Goal: Task Accomplishment & Management: Manage account settings

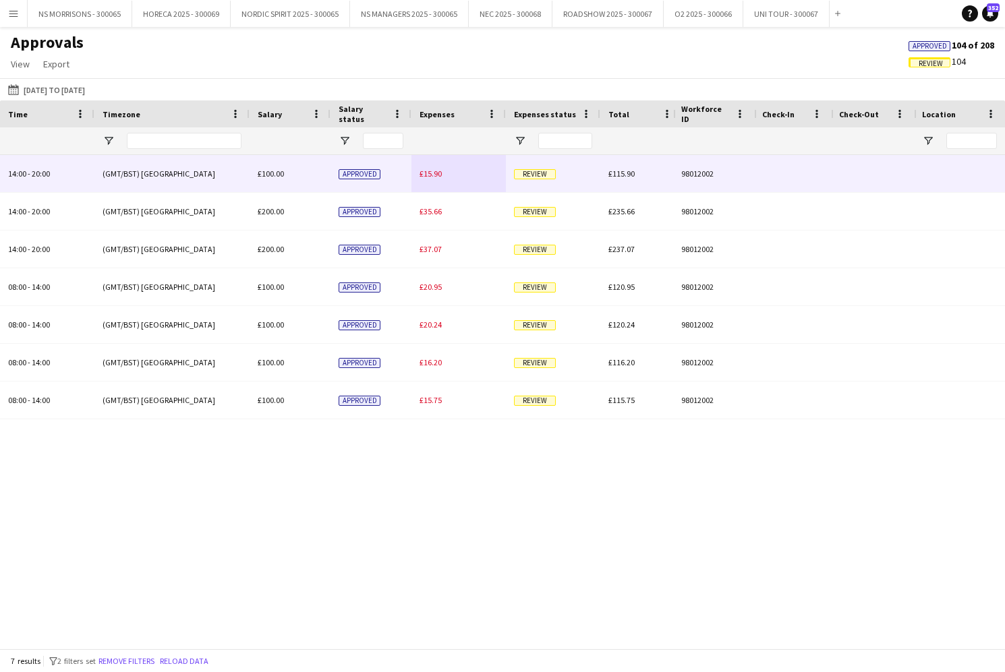
type input "***"
click at [431, 169] on span "£15.90" at bounding box center [430, 174] width 22 height 10
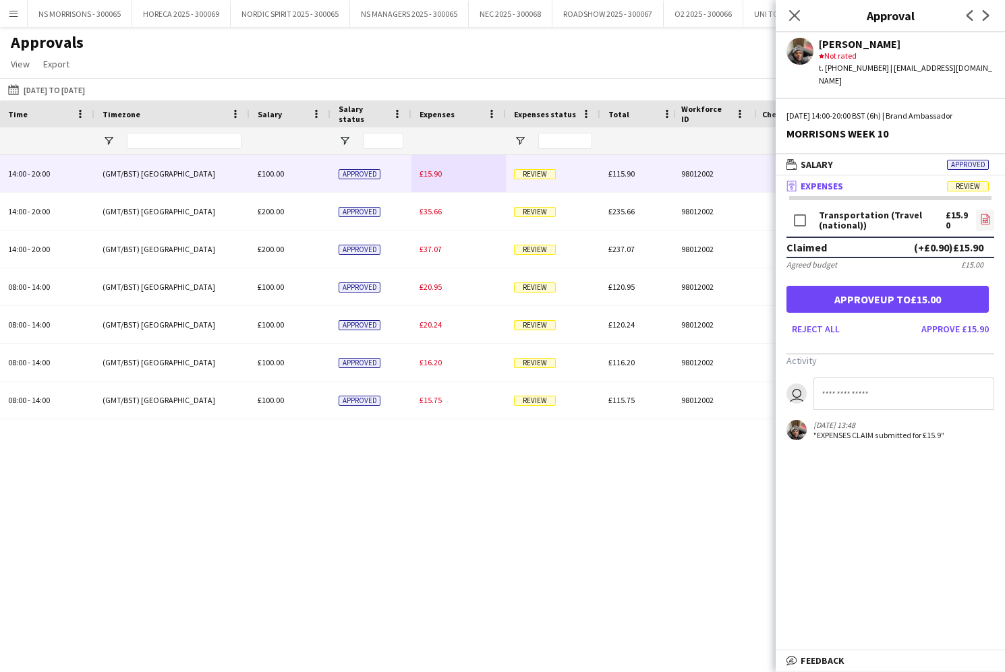
click at [984, 214] on icon "file-image" at bounding box center [985, 219] width 11 height 11
click at [892, 288] on button "Approve up to £15.00" at bounding box center [887, 299] width 202 height 27
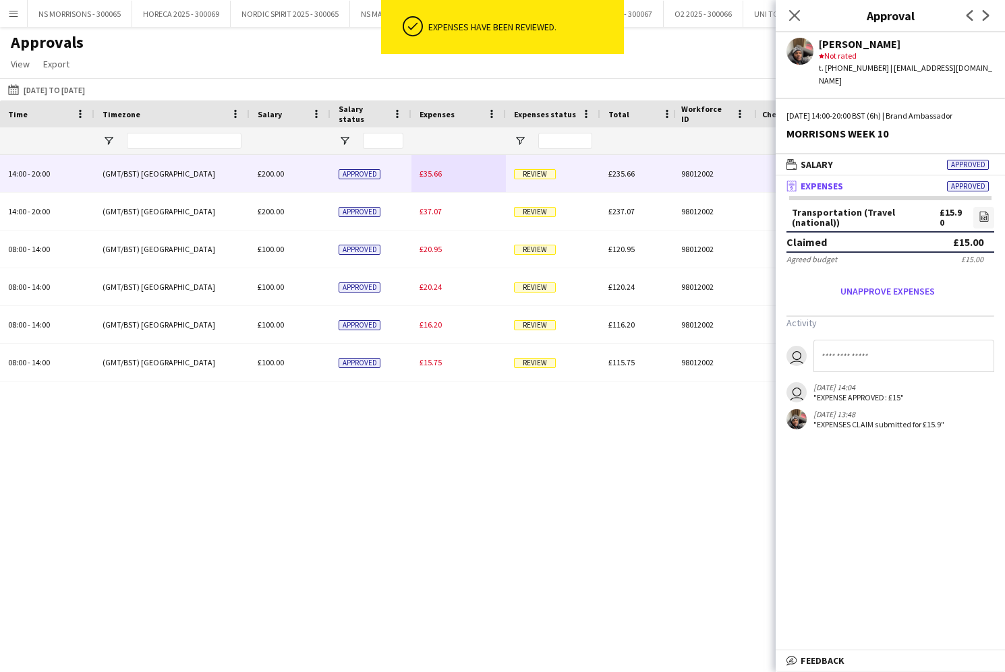
click at [431, 175] on span "£35.66" at bounding box center [430, 174] width 22 height 10
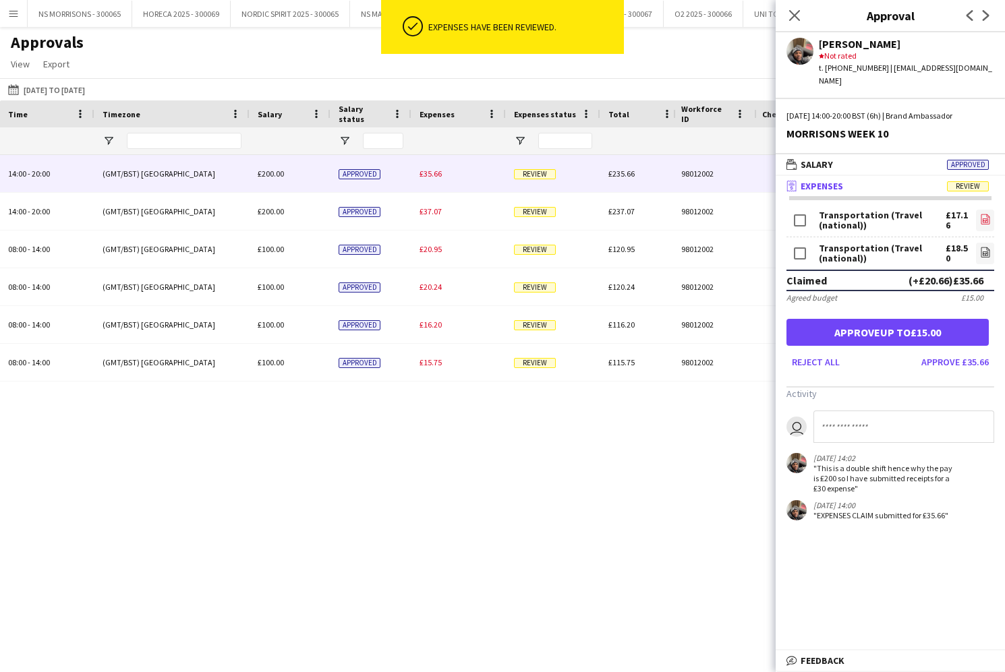
click at [984, 214] on icon "file-image" at bounding box center [985, 219] width 11 height 11
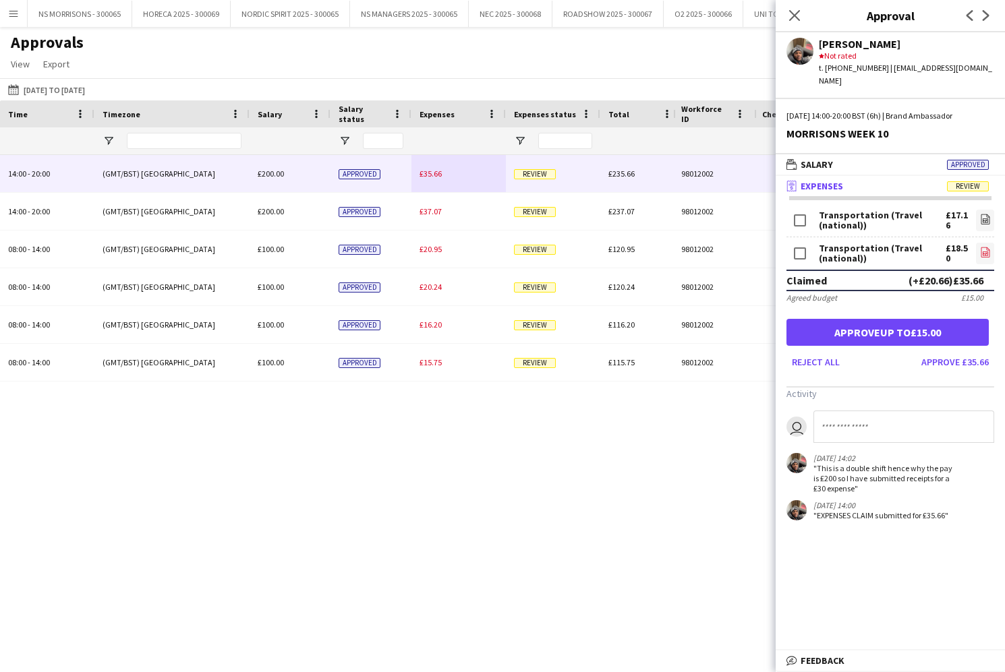
click at [986, 247] on icon "file-image" at bounding box center [985, 252] width 11 height 11
drag, startPoint x: 792, startPoint y: 15, endPoint x: 771, endPoint y: 22, distance: 22.0
click at [791, 15] on icon "Close pop-in" at bounding box center [794, 15] width 11 height 11
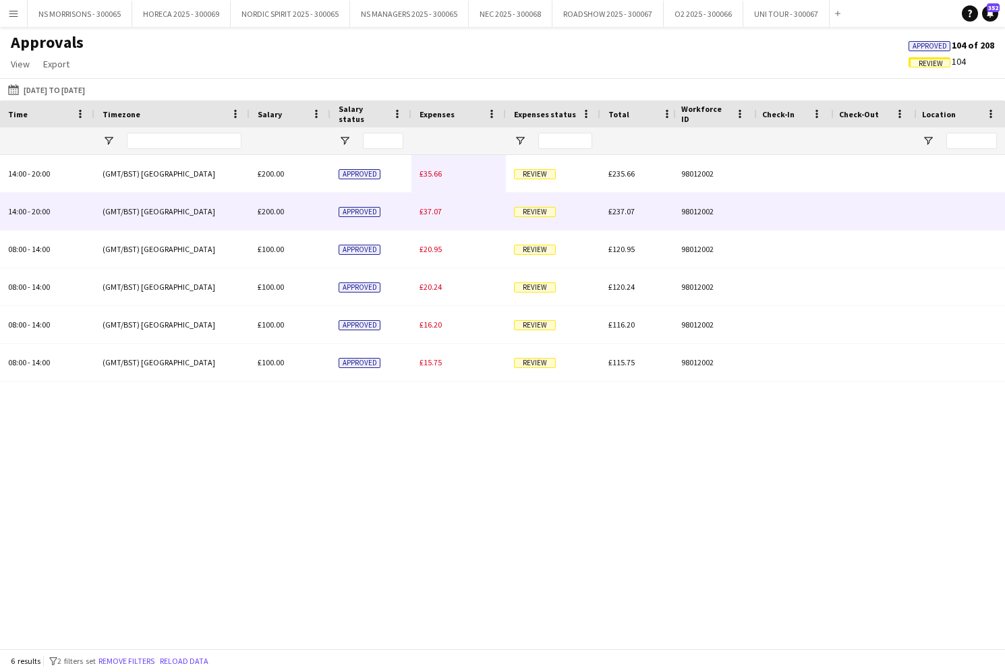
click at [428, 212] on span "£37.07" at bounding box center [430, 211] width 22 height 10
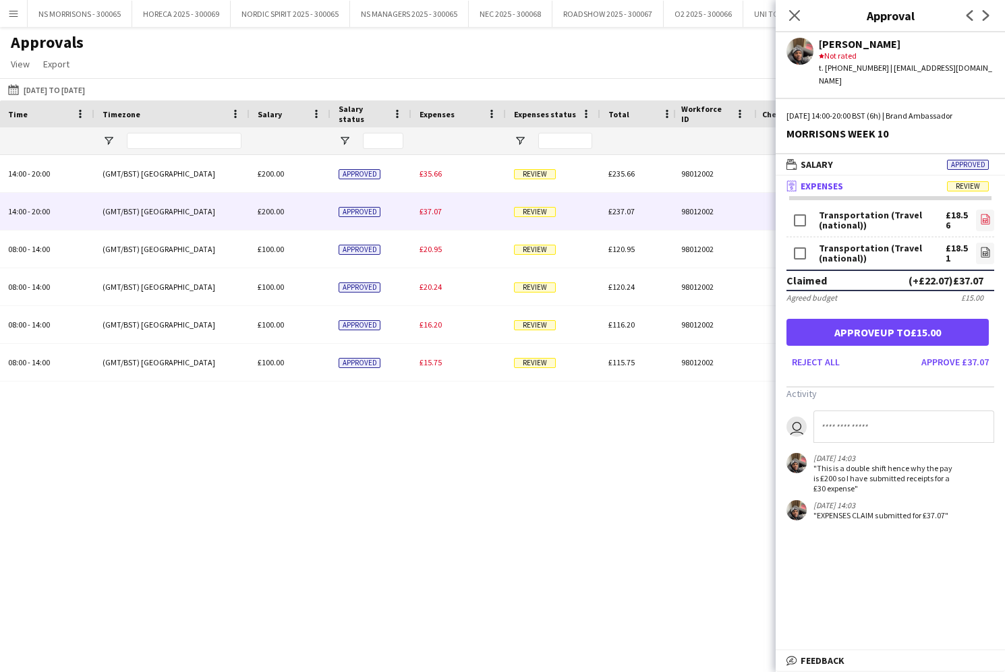
drag, startPoint x: 984, startPoint y: 206, endPoint x: 978, endPoint y: 204, distance: 6.9
click at [984, 214] on icon "file-image" at bounding box center [985, 219] width 11 height 11
click at [983, 247] on icon "file-image" at bounding box center [985, 252] width 11 height 11
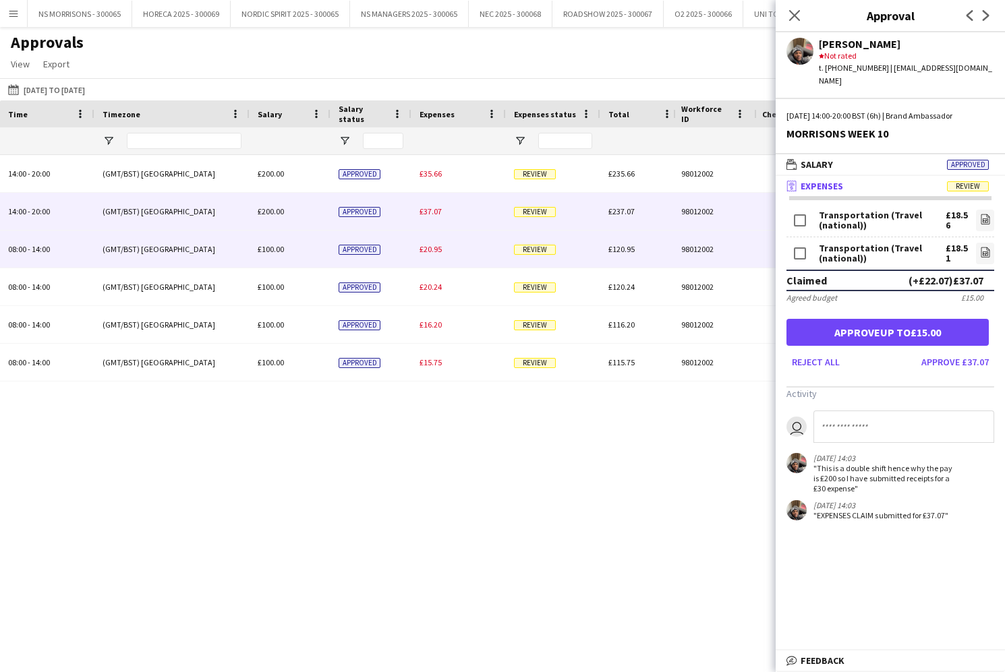
click at [434, 246] on span "£20.95" at bounding box center [430, 249] width 22 height 10
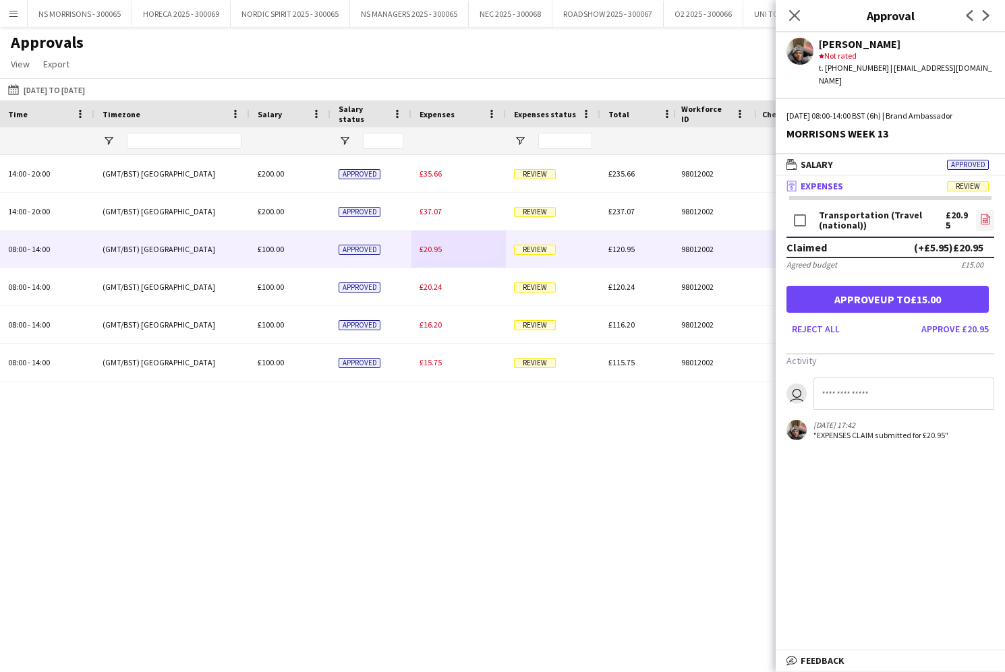
click at [983, 214] on icon "file-image" at bounding box center [985, 219] width 11 height 11
click at [897, 286] on button "Approve up to £15.00" at bounding box center [887, 299] width 202 height 27
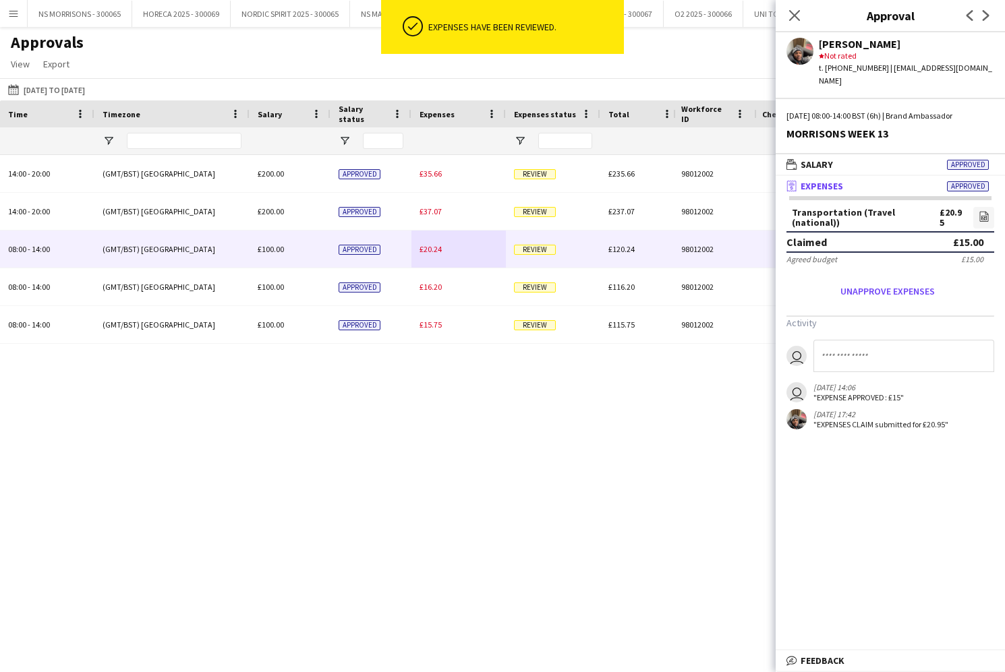
click at [432, 247] on span "£20.24" at bounding box center [430, 249] width 22 height 10
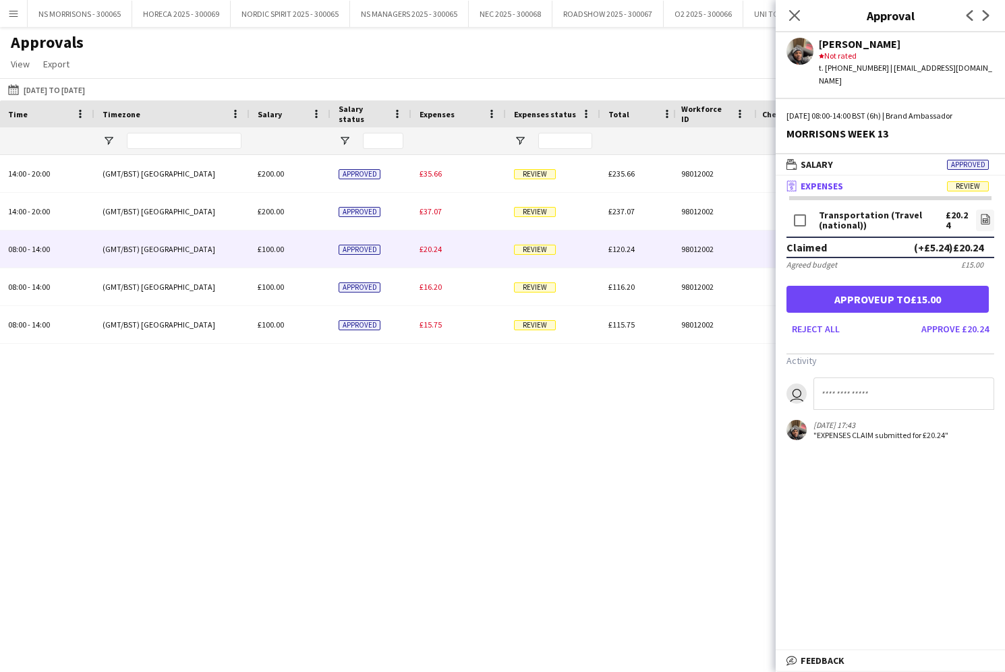
scroll to position [1, 0]
click at [830, 289] on button "Approve up to £15.00" at bounding box center [887, 299] width 202 height 27
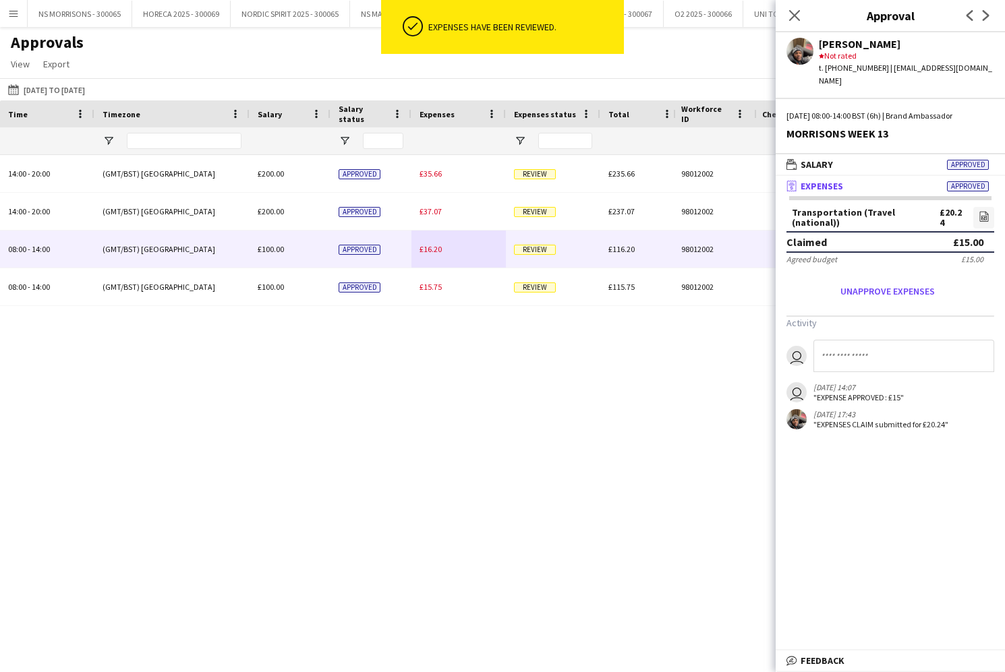
click at [431, 251] on span "£16.20" at bounding box center [430, 249] width 22 height 10
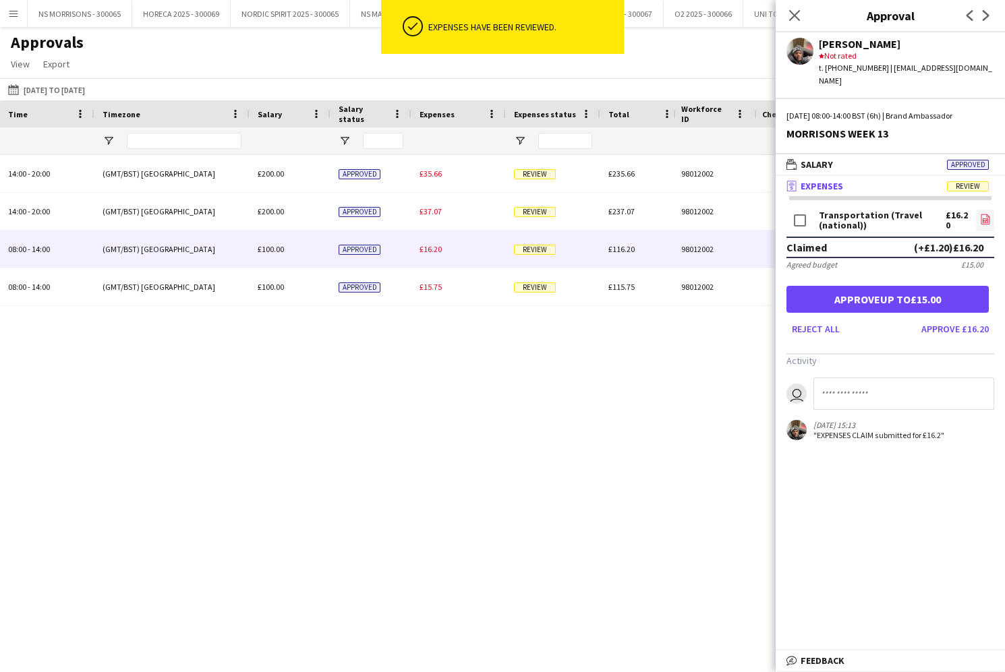
click at [981, 214] on icon "file-image" at bounding box center [985, 219] width 11 height 11
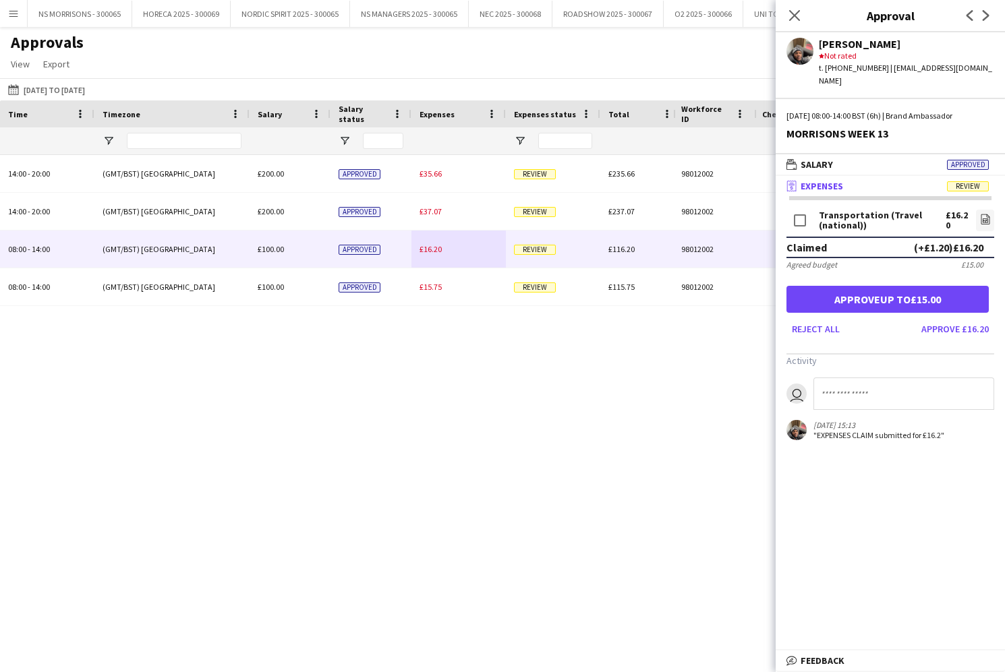
click at [953, 287] on button "Approve up to £15.00" at bounding box center [887, 299] width 202 height 27
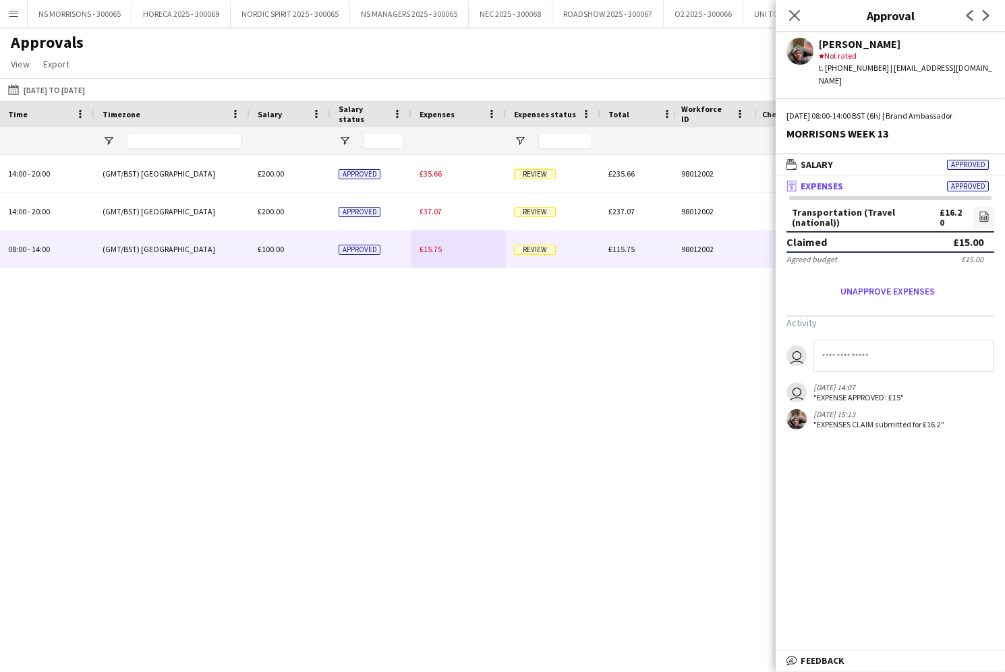
click at [442, 247] on div "£15.75" at bounding box center [458, 249] width 94 height 37
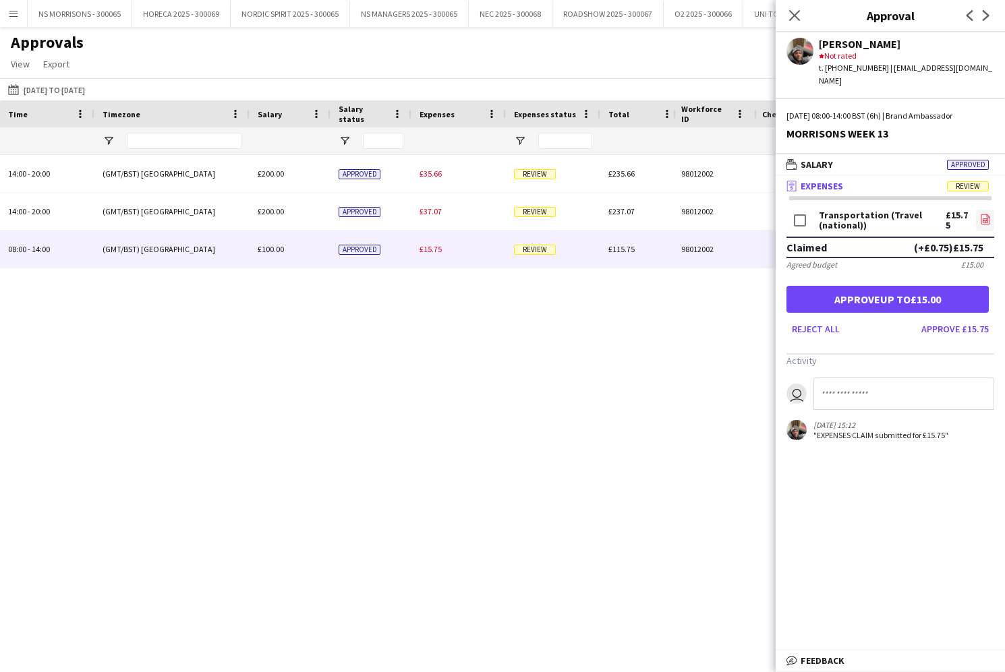
click at [980, 214] on icon "file-image" at bounding box center [985, 219] width 11 height 11
click at [927, 293] on button "Approve up to £15.00" at bounding box center [887, 299] width 202 height 27
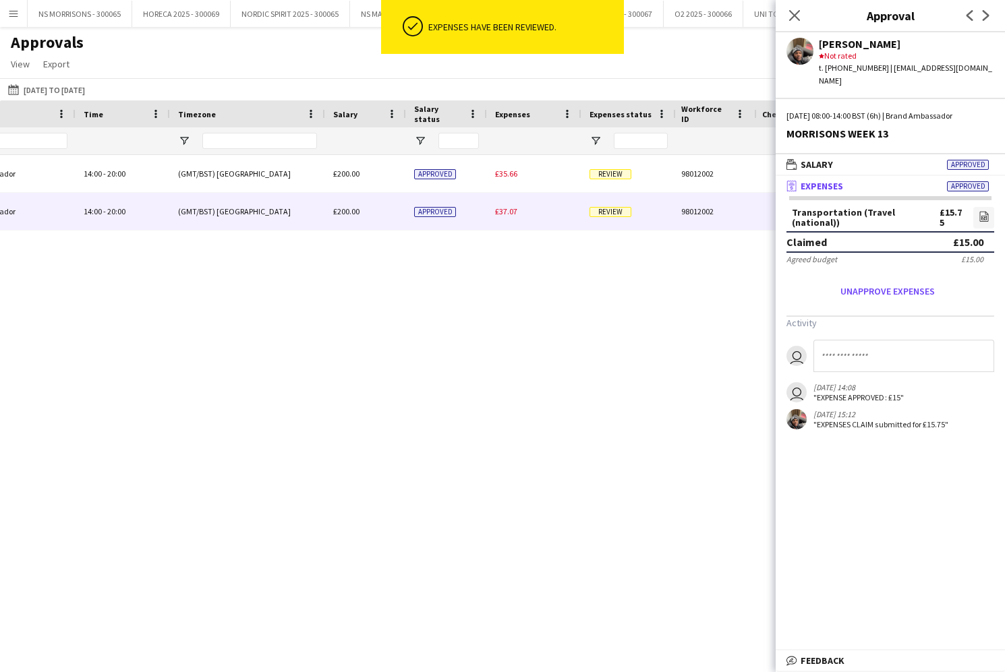
scroll to position [0, 494]
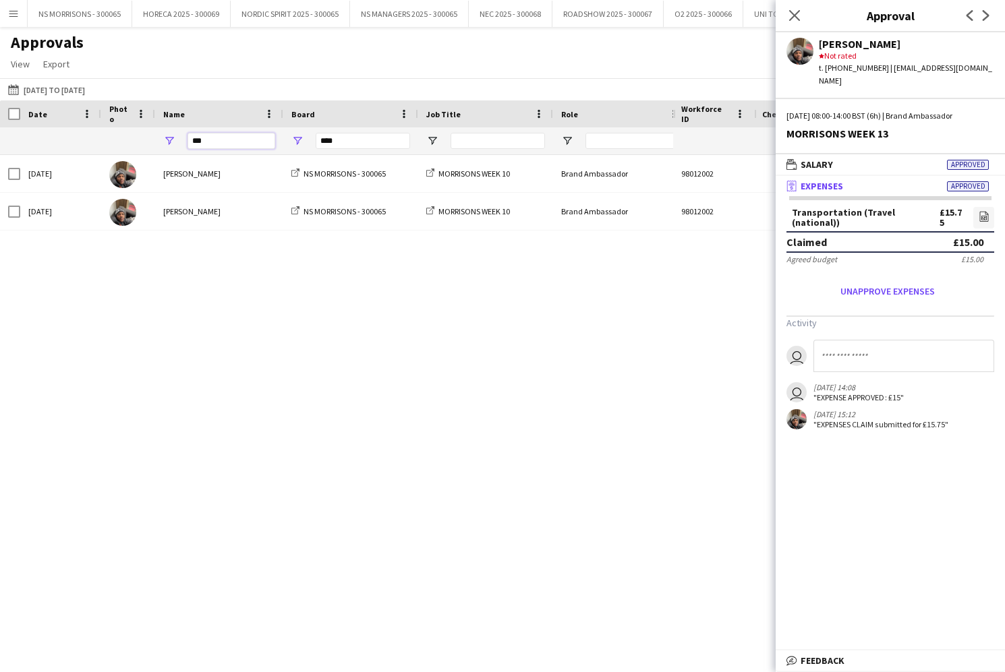
click at [247, 146] on input "***" at bounding box center [231, 141] width 88 height 16
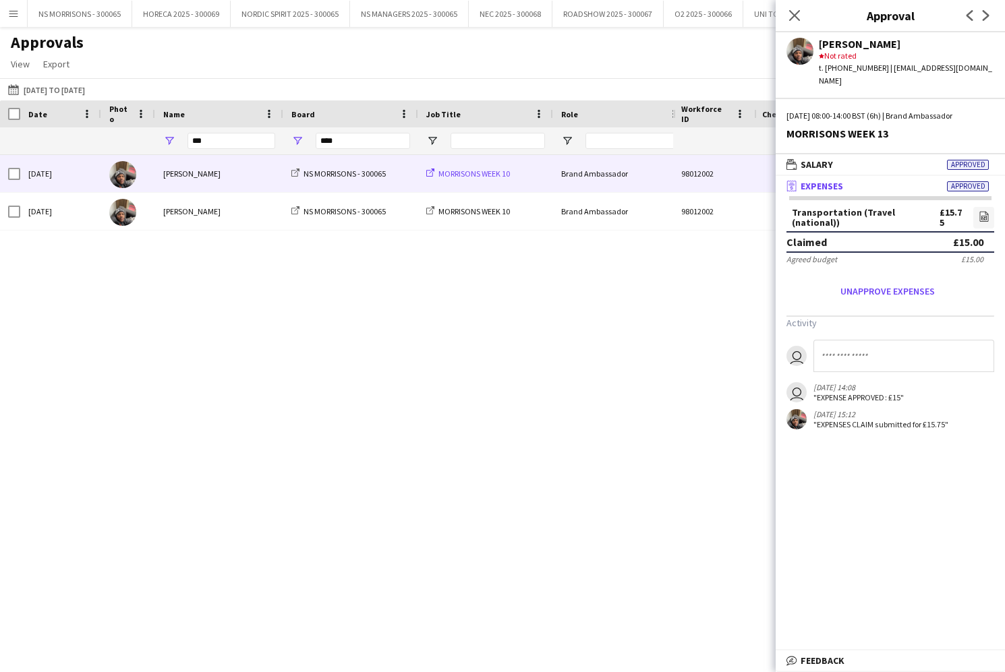
click at [470, 176] on span "MORRISONS WEEK 10" at bounding box center [473, 174] width 71 height 10
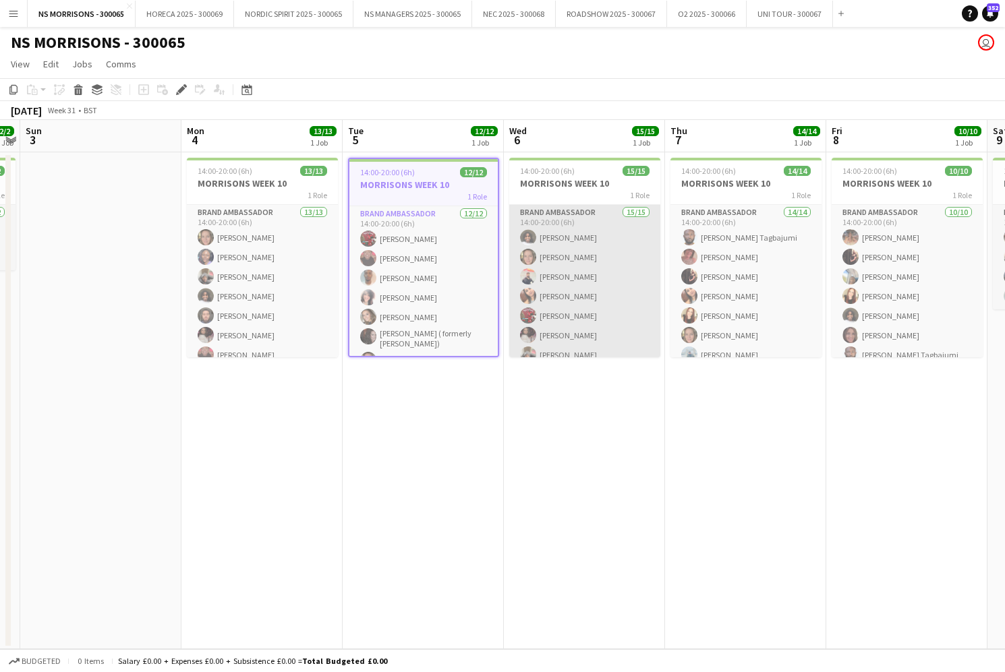
click at [567, 237] on app-card-role "Brand Ambassador 15/15 14:00-20:00 (6h) Semhal Abebe Ashleigh Jemmett Muhammad …" at bounding box center [584, 365] width 151 height 320
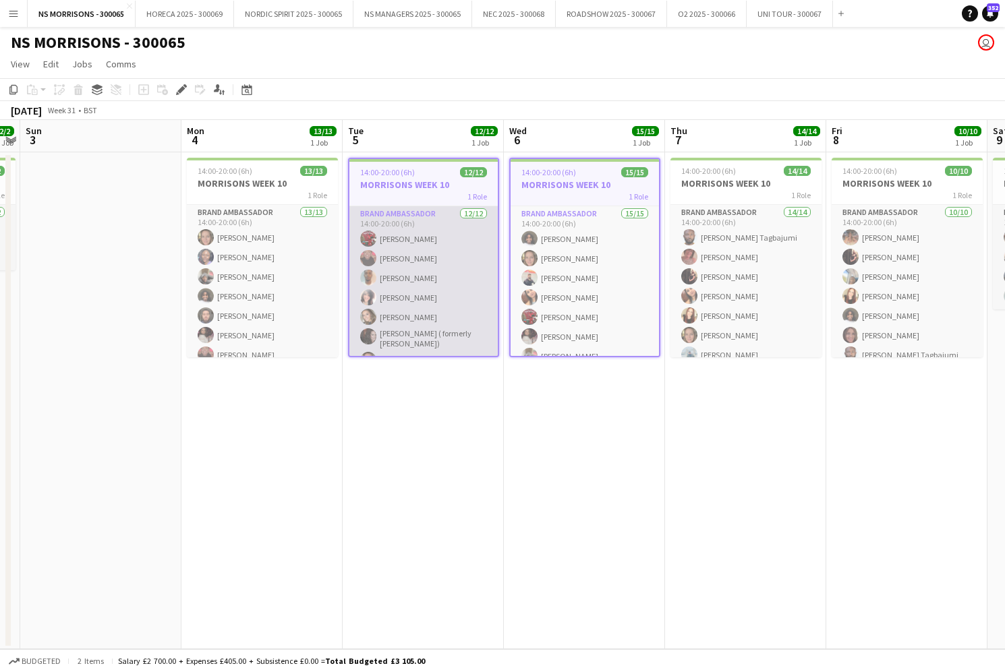
click at [452, 268] on app-card-role "Brand Ambassador 12/12 14:00-20:00 (6h) Hamsa Omar Deborah Charville Toheeb ola…" at bounding box center [423, 338] width 148 height 265
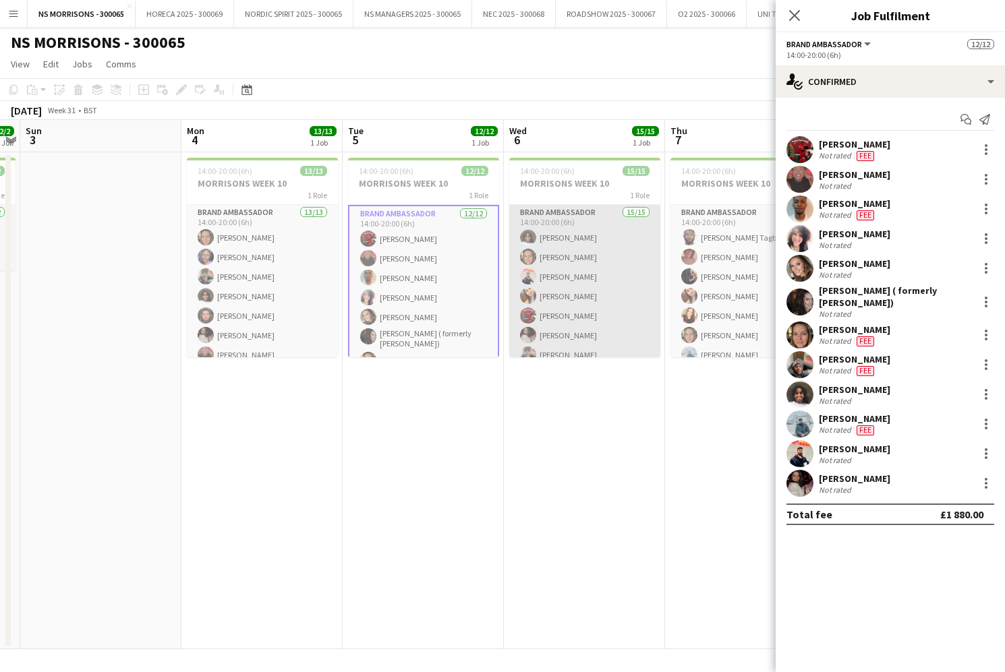
click at [559, 264] on app-card-role "Brand Ambassador 15/15 14:00-20:00 (6h) Semhal Abebe Ashleigh Jemmett Muhammad …" at bounding box center [584, 365] width 151 height 320
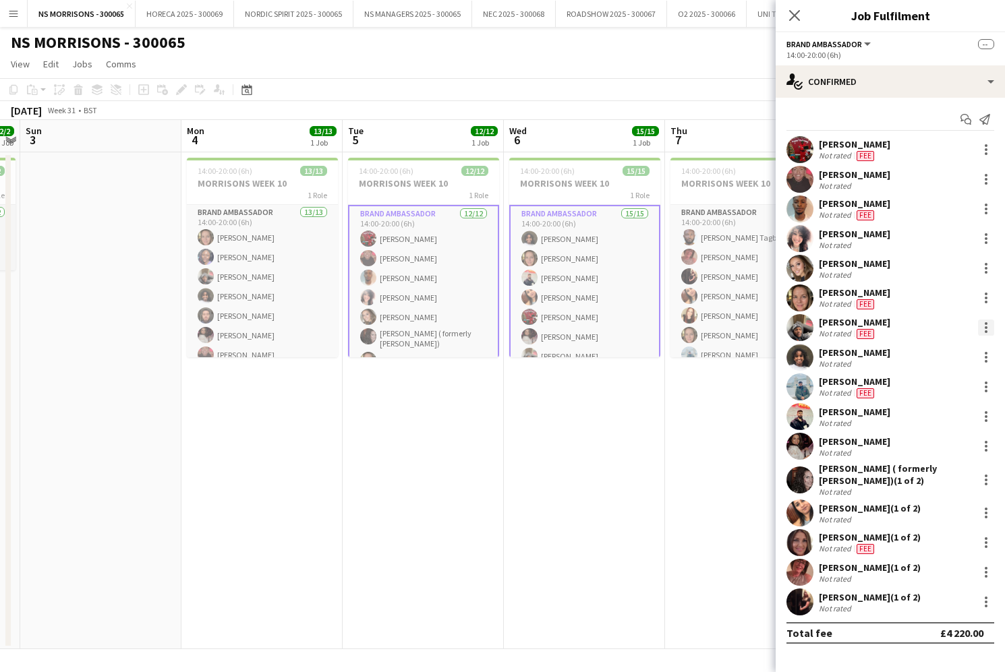
click at [988, 328] on div at bounding box center [986, 328] width 16 height 16
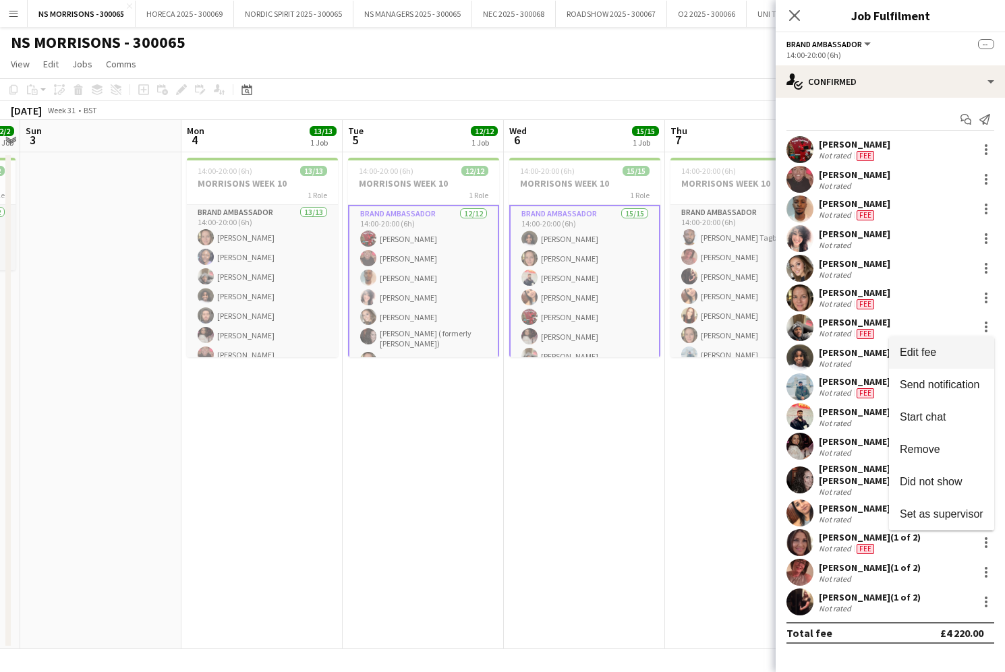
click at [943, 357] on span "Edit fee" at bounding box center [941, 353] width 84 height 12
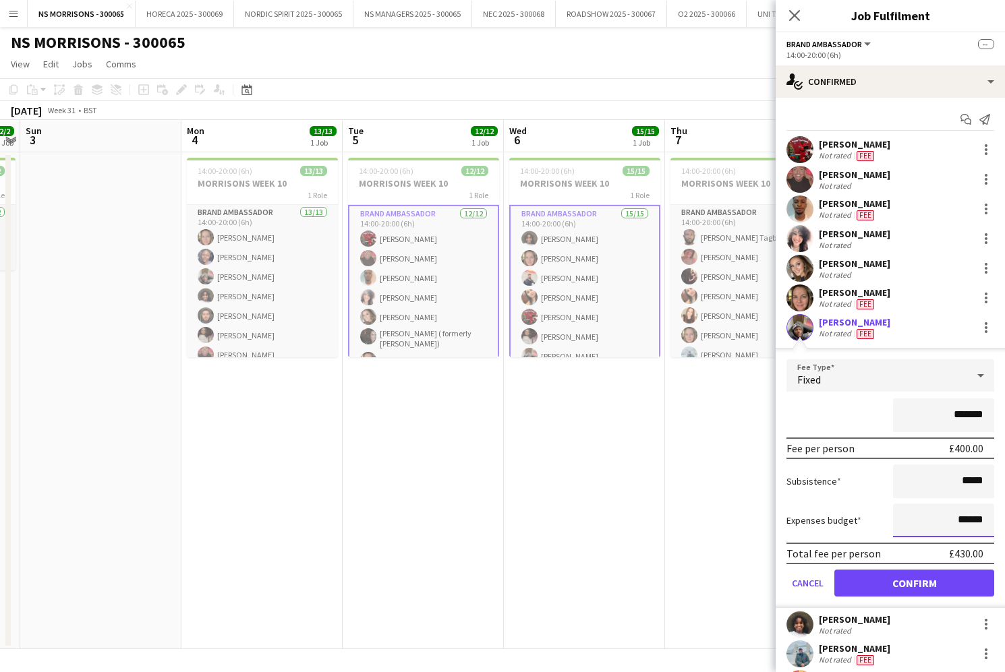
drag, startPoint x: 960, startPoint y: 521, endPoint x: 987, endPoint y: 518, distance: 27.1
click at [984, 518] on input "******" at bounding box center [943, 521] width 101 height 34
type input "***"
click at [951, 574] on button "Confirm" at bounding box center [914, 583] width 160 height 27
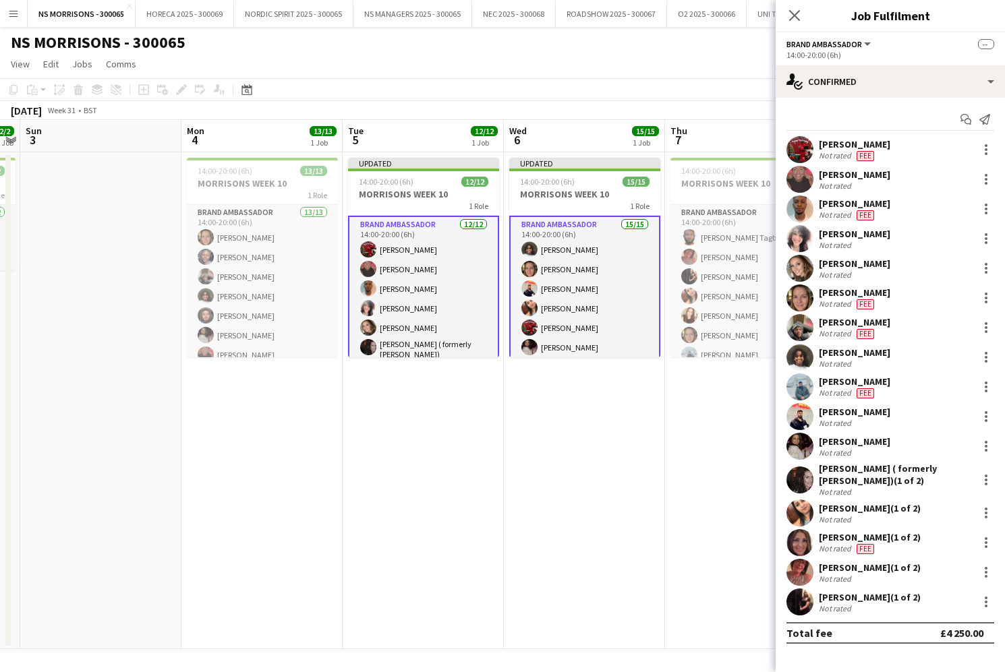
click at [622, 481] on app-date-cell "Updated 14:00-20:00 (6h) 15/15 MORRISONS WEEK 10 1 Role Brand Ambassador 15/15 …" at bounding box center [584, 400] width 161 height 497
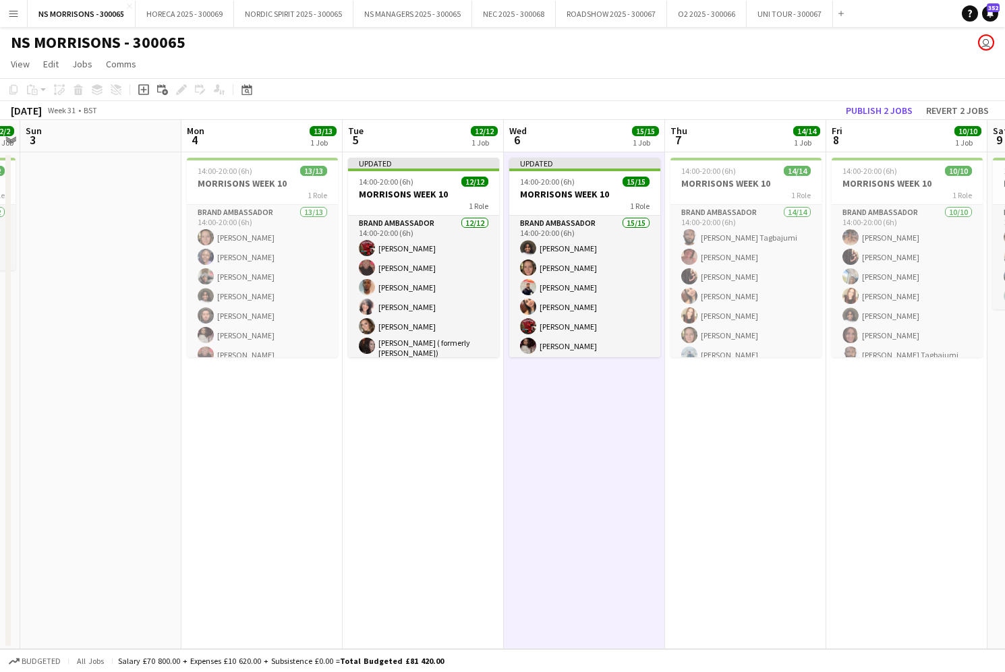
click at [881, 117] on button "Publish 2 jobs" at bounding box center [879, 111] width 78 height 18
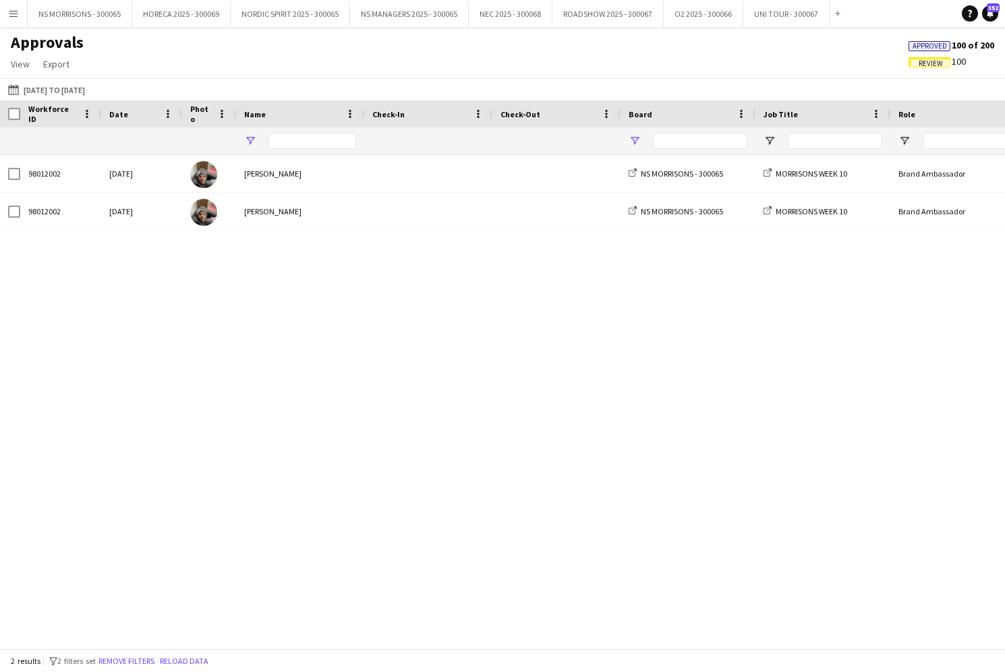
type input "***"
type input "****"
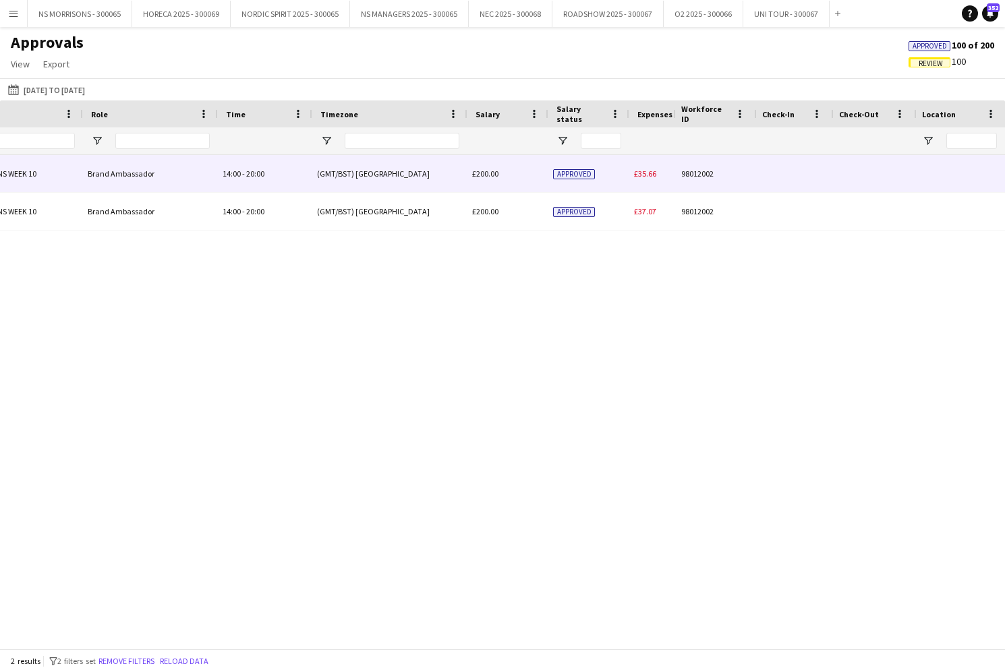
scroll to position [0, 473]
click at [637, 173] on span "£35.66" at bounding box center [645, 174] width 22 height 10
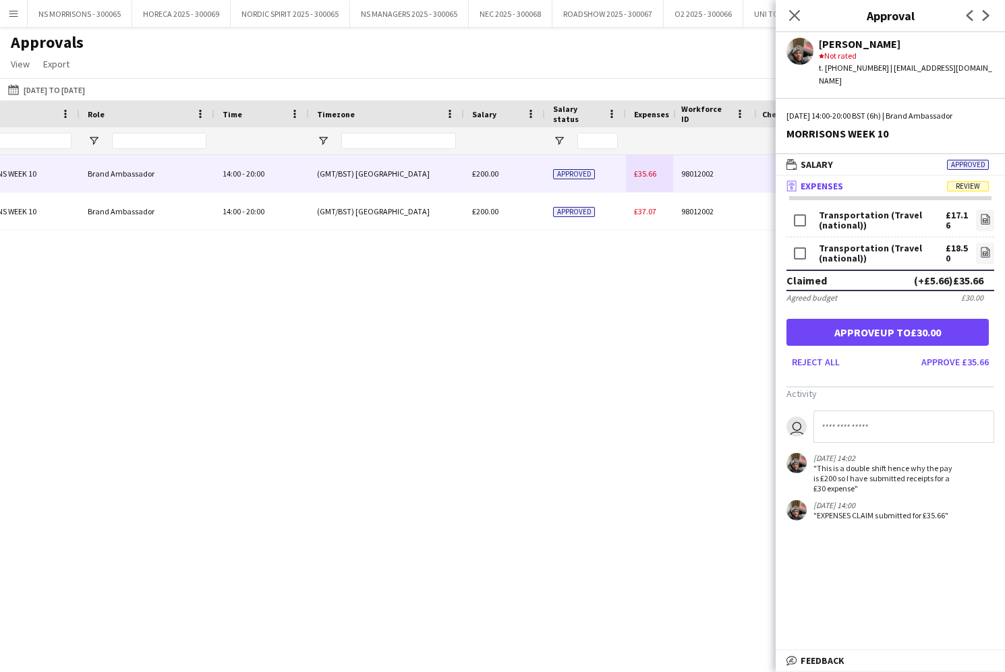
click at [868, 324] on button "Approve up to £30.00" at bounding box center [887, 332] width 202 height 27
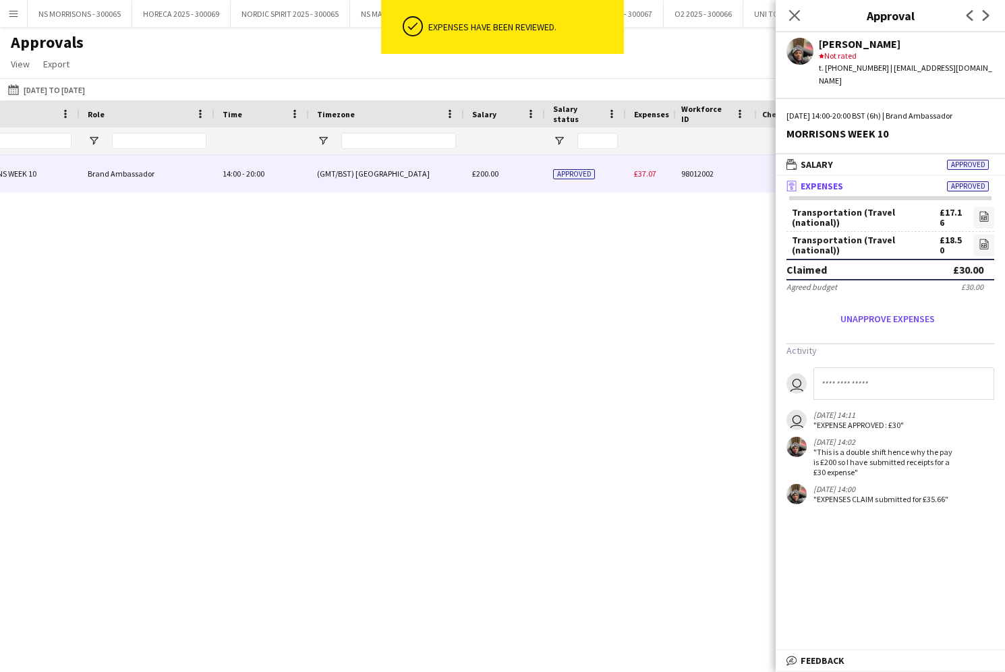
click at [641, 169] on div "£37.07" at bounding box center [673, 173] width 94 height 37
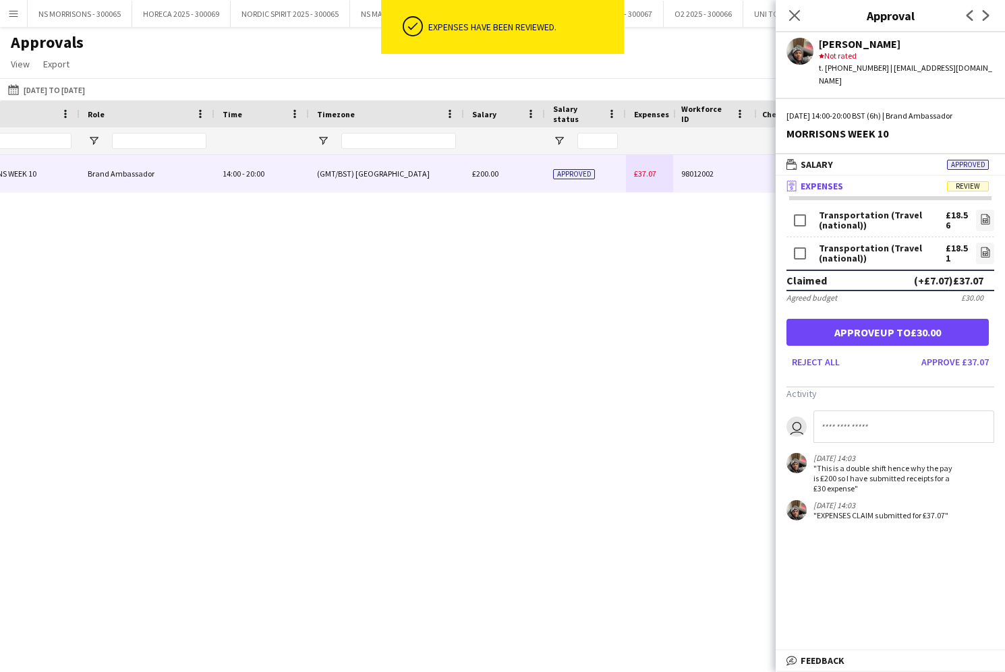
click at [883, 324] on button "Approve up to £30.00" at bounding box center [887, 332] width 202 height 27
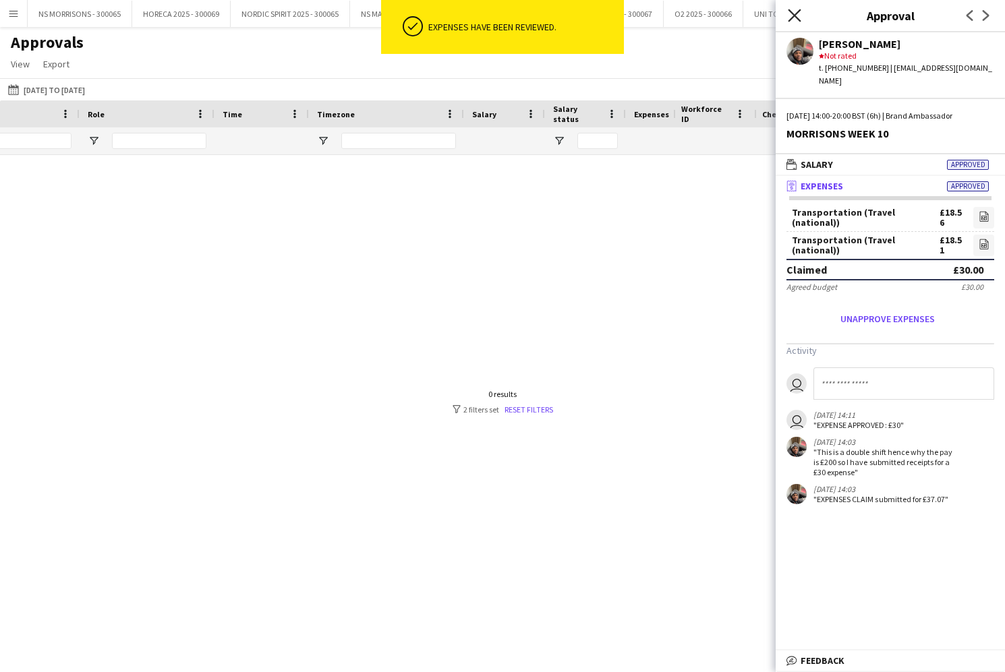
click at [793, 18] on icon at bounding box center [793, 15] width 13 height 13
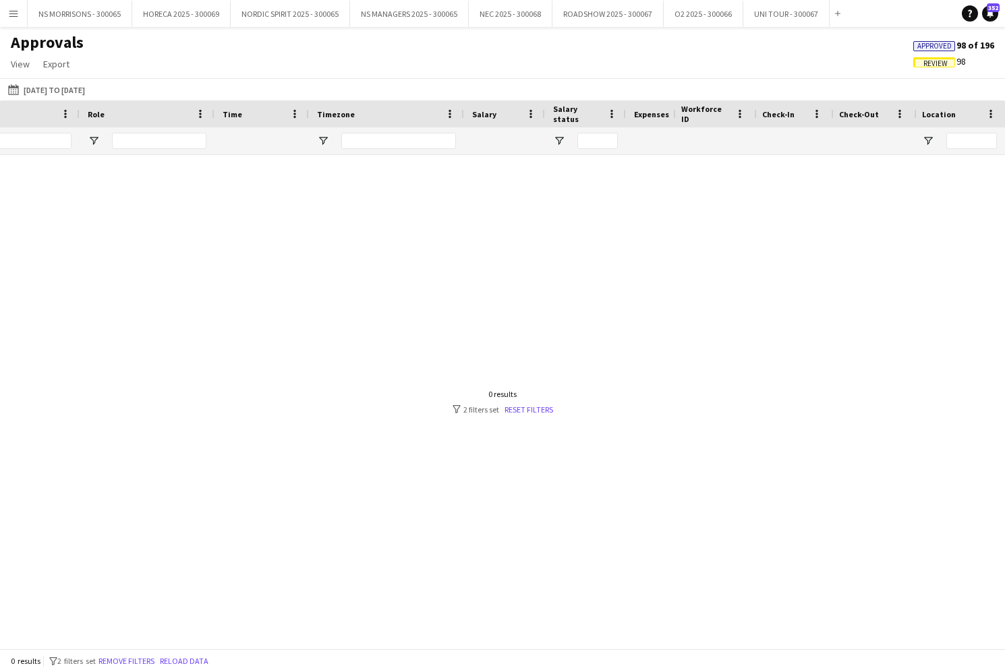
scroll to position [0, 127]
click at [234, 145] on input "***" at bounding box center [231, 141] width 88 height 16
type input "*"
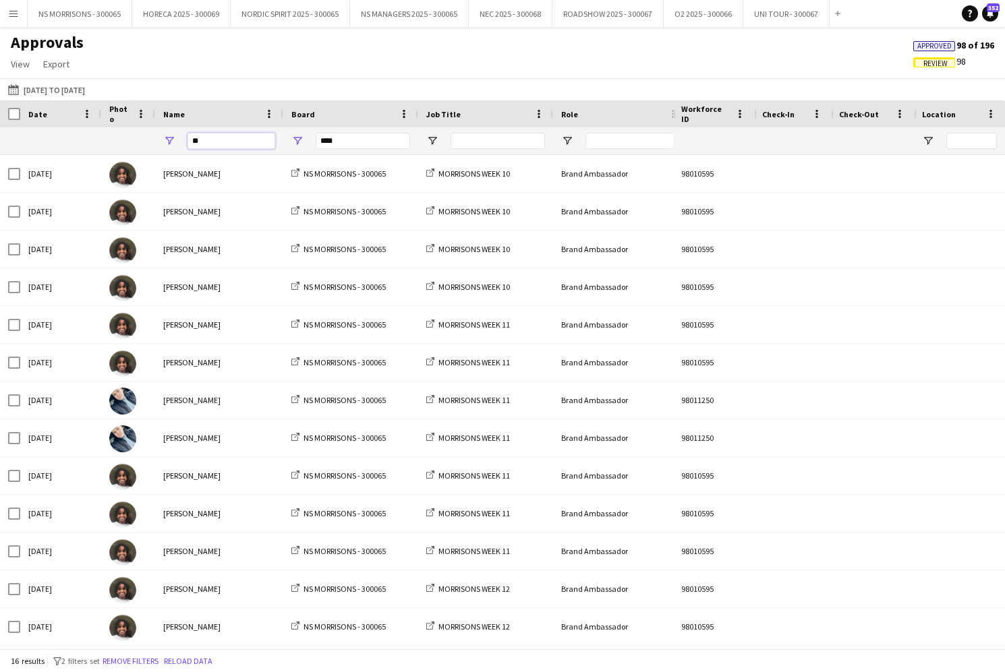
type input "*"
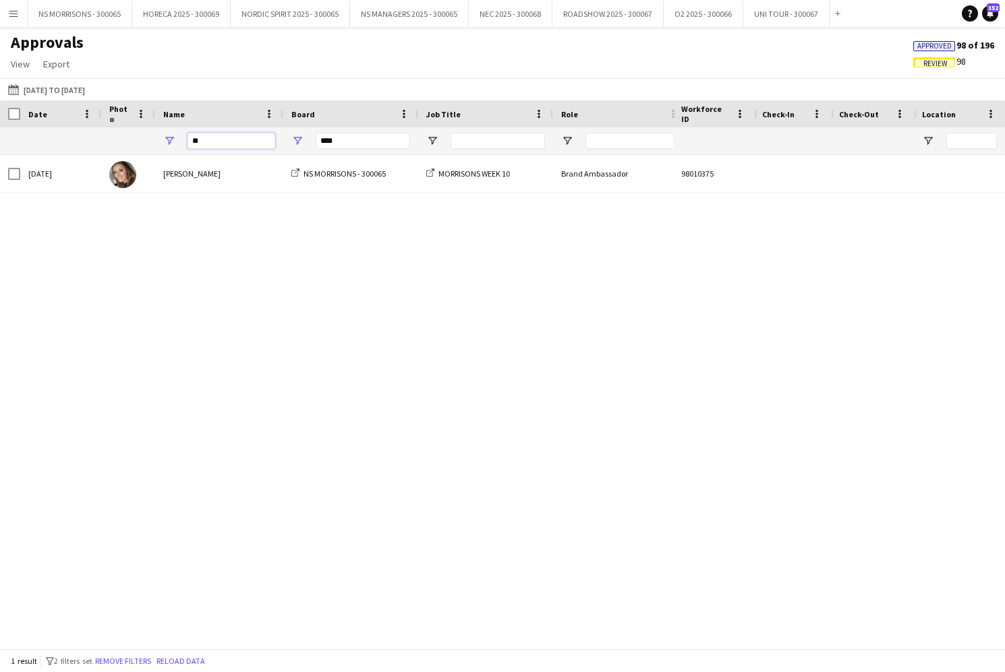
type input "*"
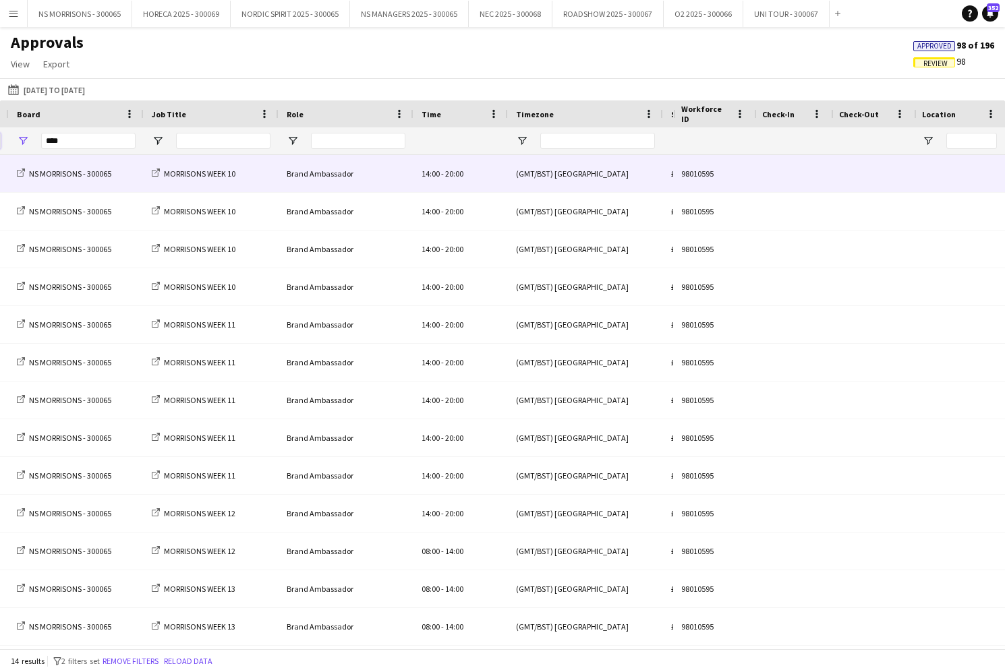
scroll to position [0, 403]
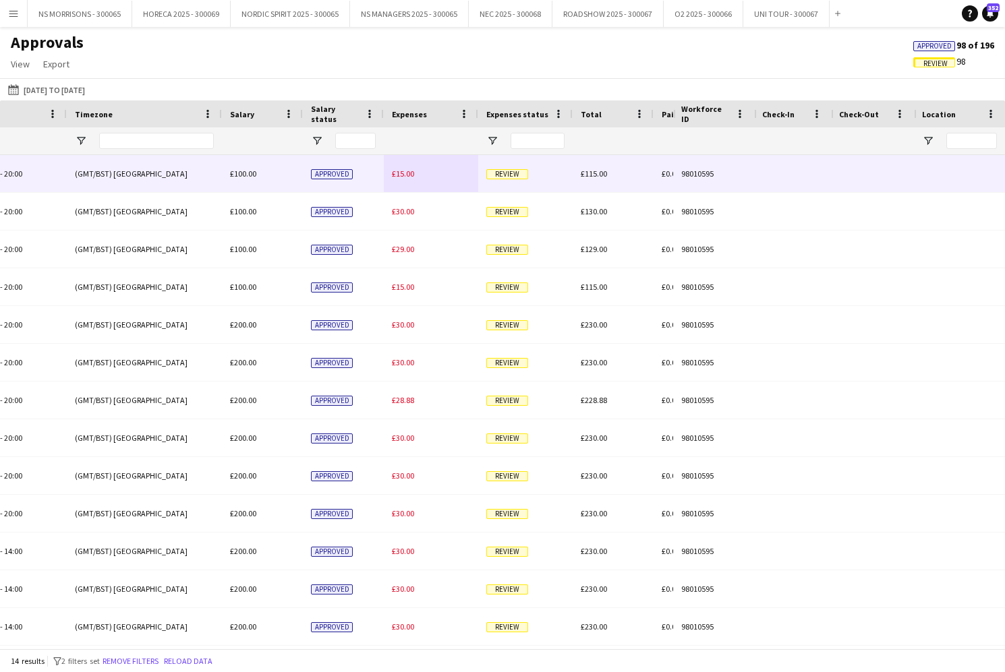
type input "***"
click at [396, 173] on span "£15.00" at bounding box center [403, 174] width 22 height 10
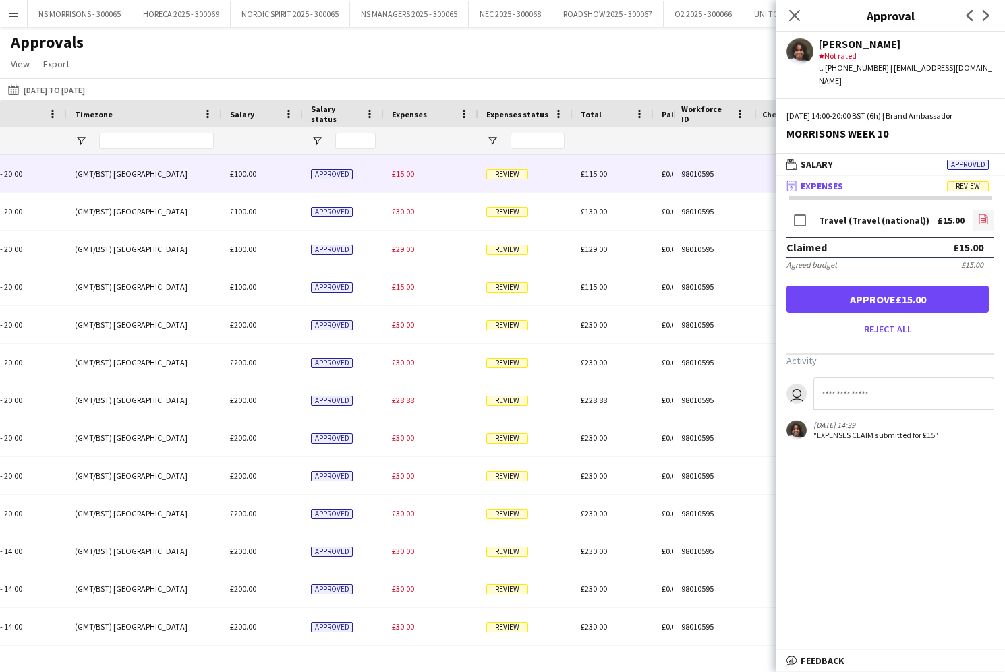
click at [988, 214] on icon "file-image" at bounding box center [983, 219] width 11 height 11
click at [988, 211] on link "file-image" at bounding box center [983, 221] width 22 height 22
drag, startPoint x: 874, startPoint y: 283, endPoint x: 858, endPoint y: 281, distance: 16.3
click at [873, 286] on button "Approve £15.00" at bounding box center [887, 299] width 202 height 27
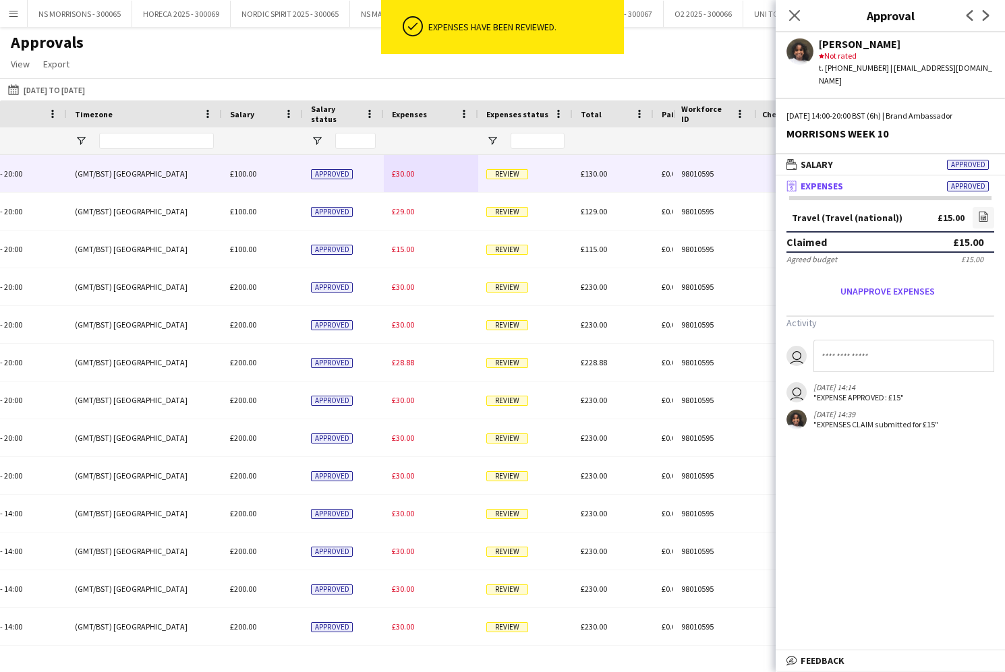
click at [416, 175] on div "£30.00" at bounding box center [431, 173] width 94 height 37
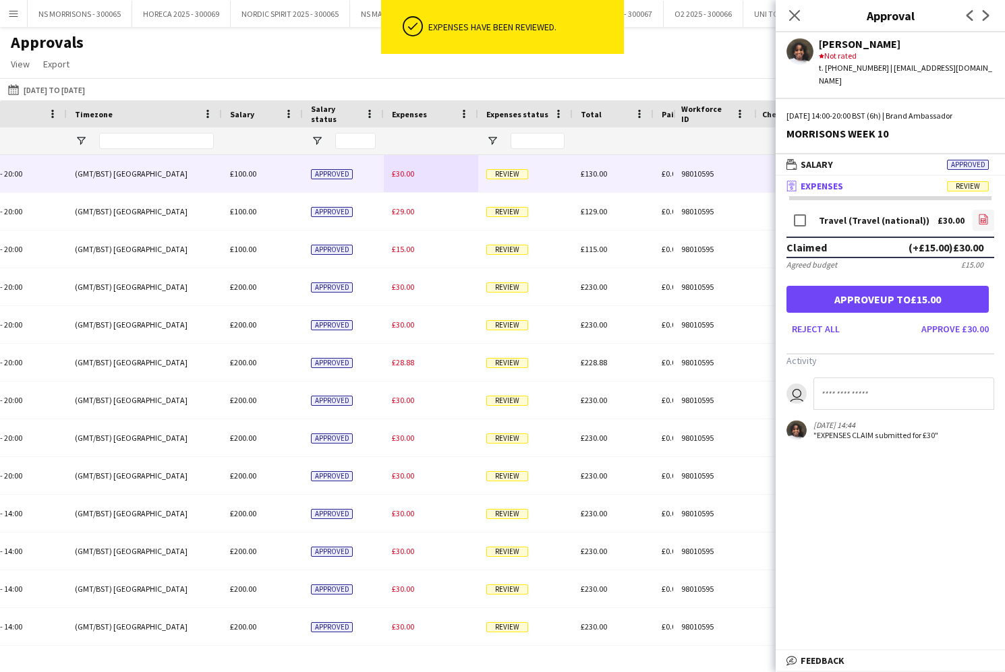
click at [982, 214] on icon "file-image" at bounding box center [983, 219] width 11 height 11
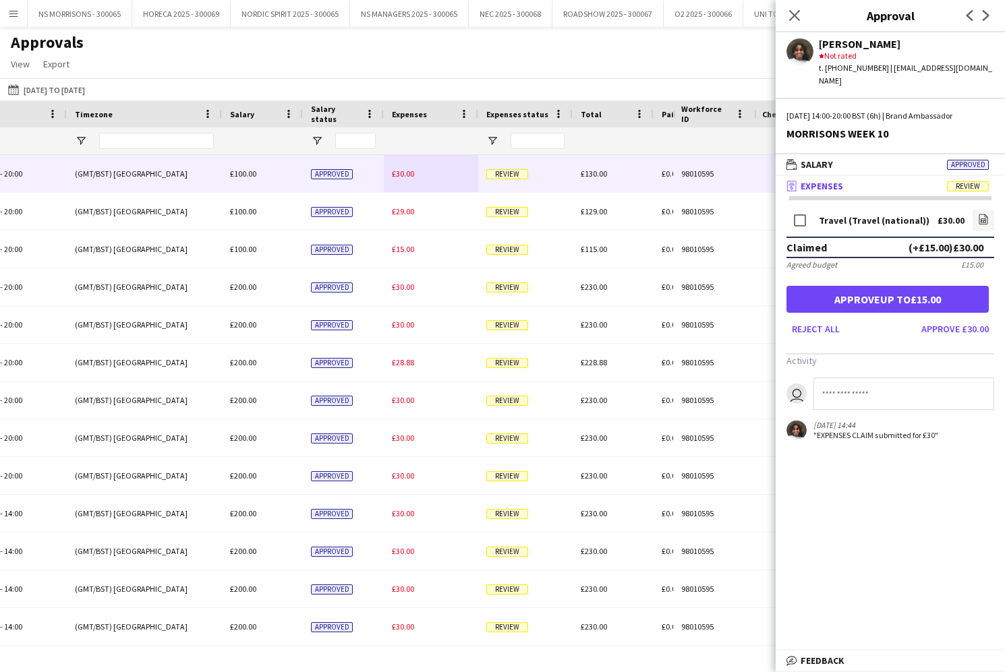
click at [928, 318] on button "Approve £30.00" at bounding box center [955, 329] width 78 height 22
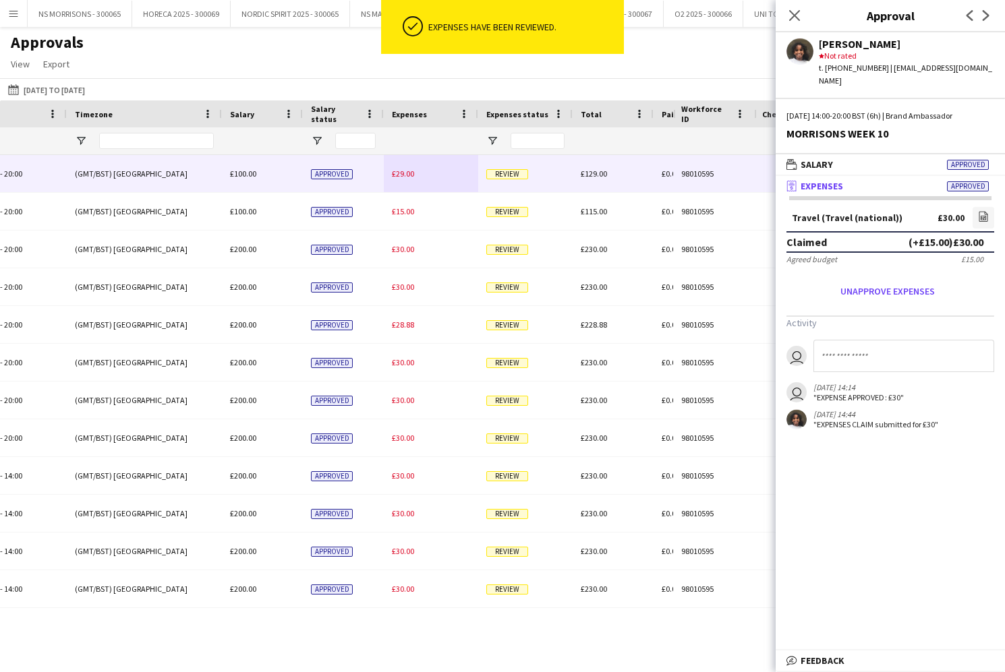
click at [405, 171] on span "£29.00" at bounding box center [403, 174] width 22 height 10
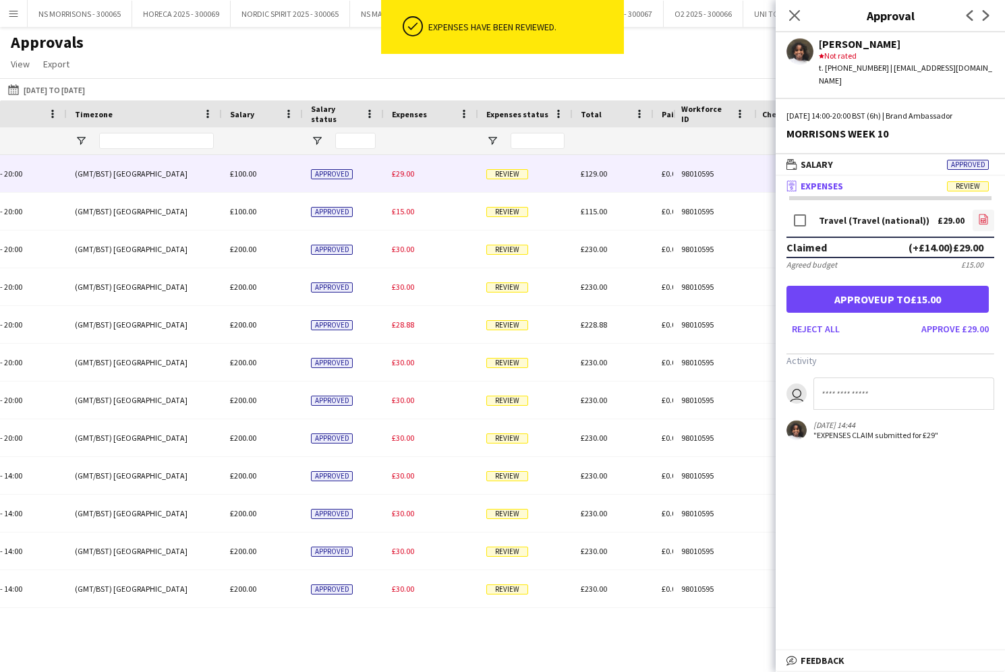
click at [982, 214] on icon "file-image" at bounding box center [983, 219] width 11 height 11
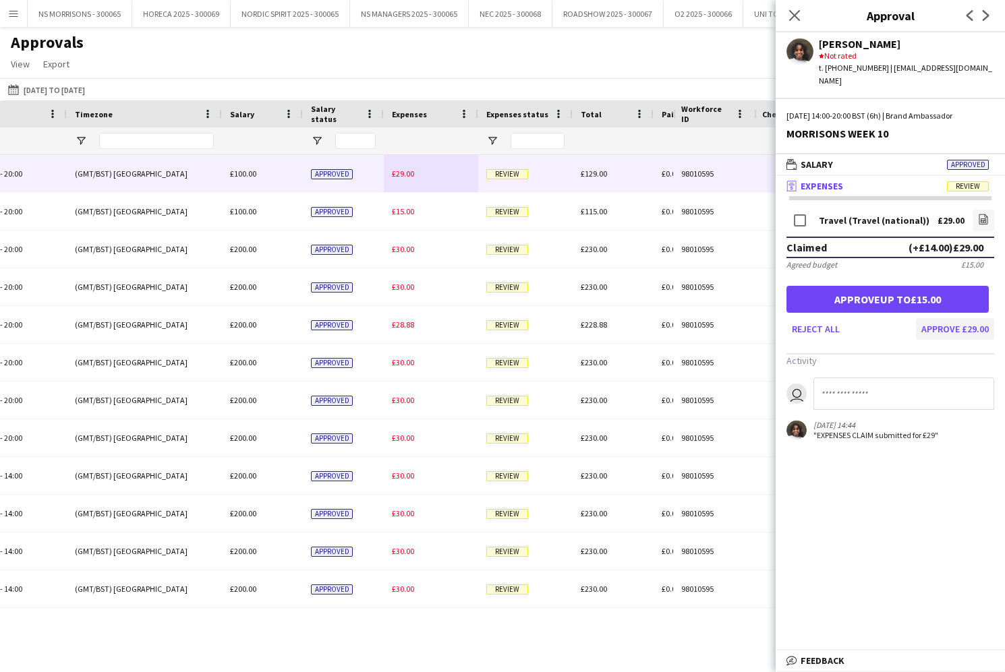
click at [955, 318] on button "Approve £29.00" at bounding box center [955, 329] width 78 height 22
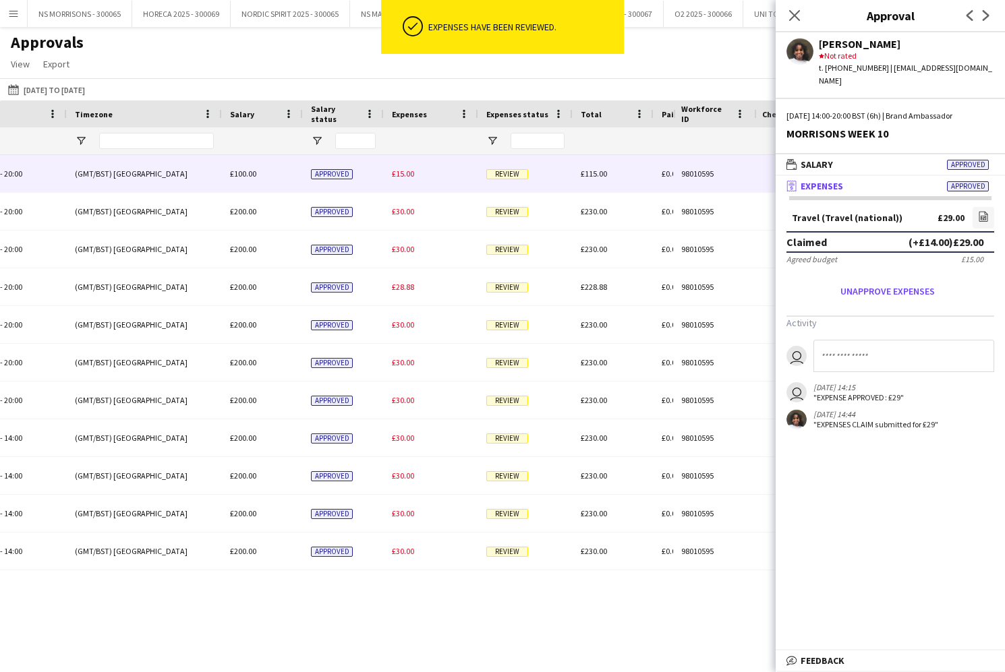
click at [398, 171] on span "£15.00" at bounding box center [403, 174] width 22 height 10
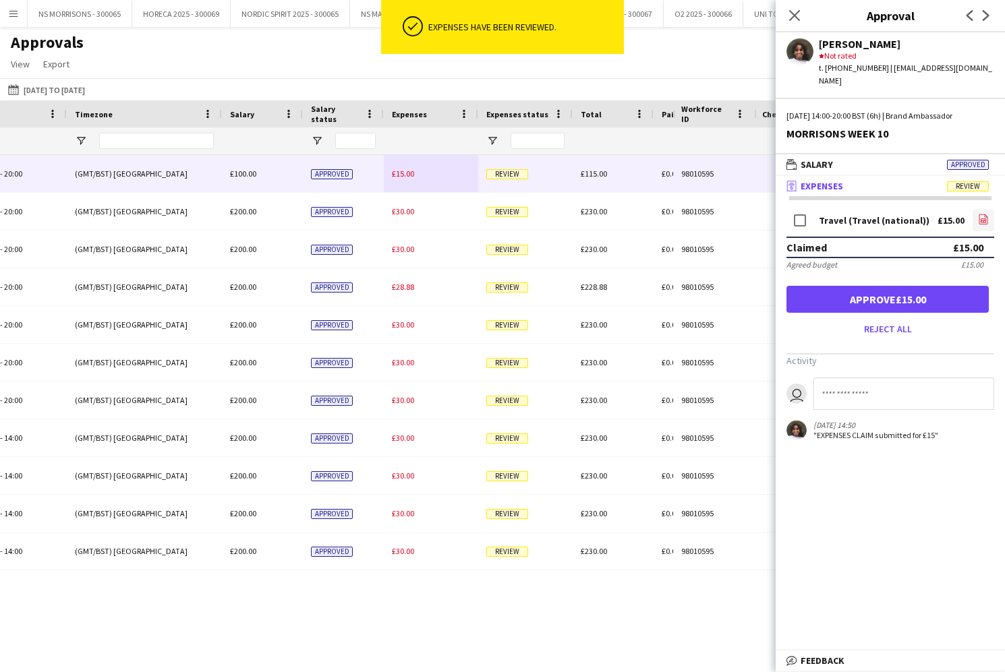
click at [983, 214] on icon "file-image" at bounding box center [983, 219] width 11 height 11
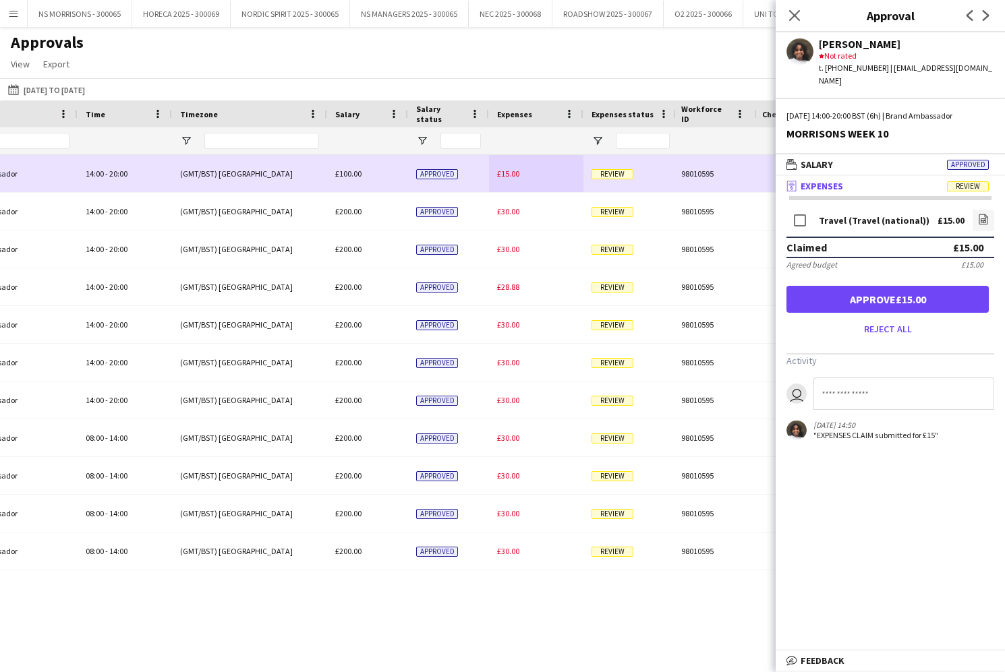
scroll to position [0, 514]
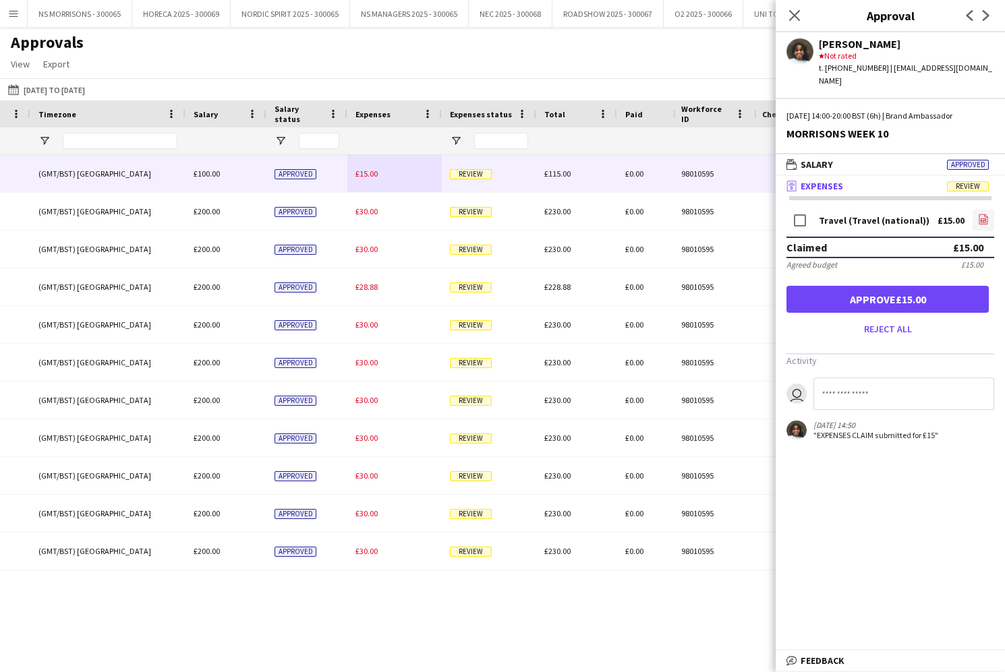
click at [986, 214] on icon "file-image" at bounding box center [983, 219] width 11 height 11
click at [854, 286] on button "Approve £15.00" at bounding box center [887, 299] width 202 height 27
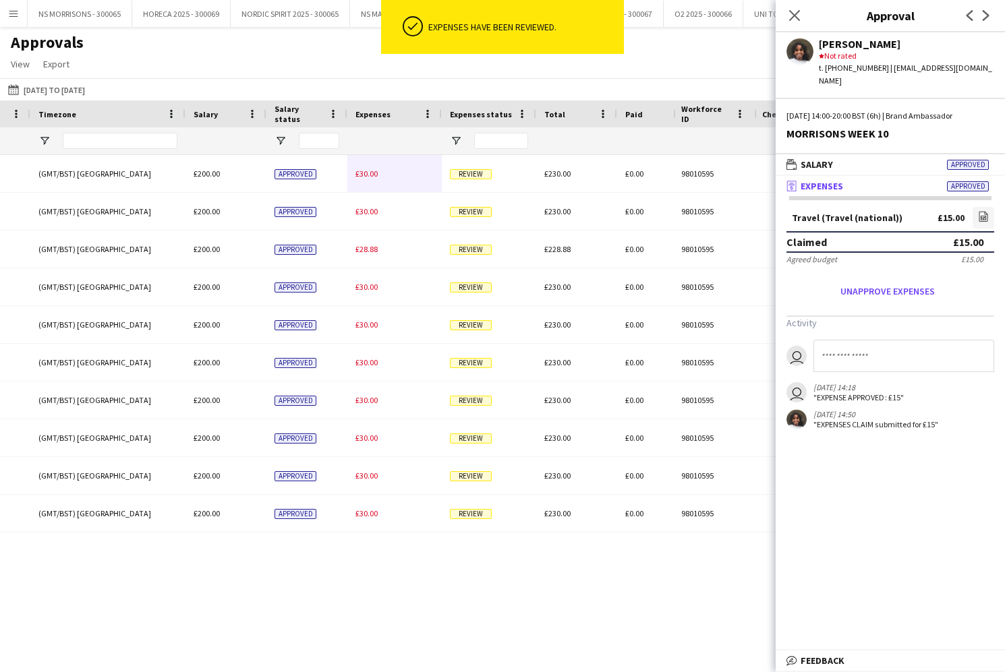
click at [367, 176] on span "£30.00" at bounding box center [366, 174] width 22 height 10
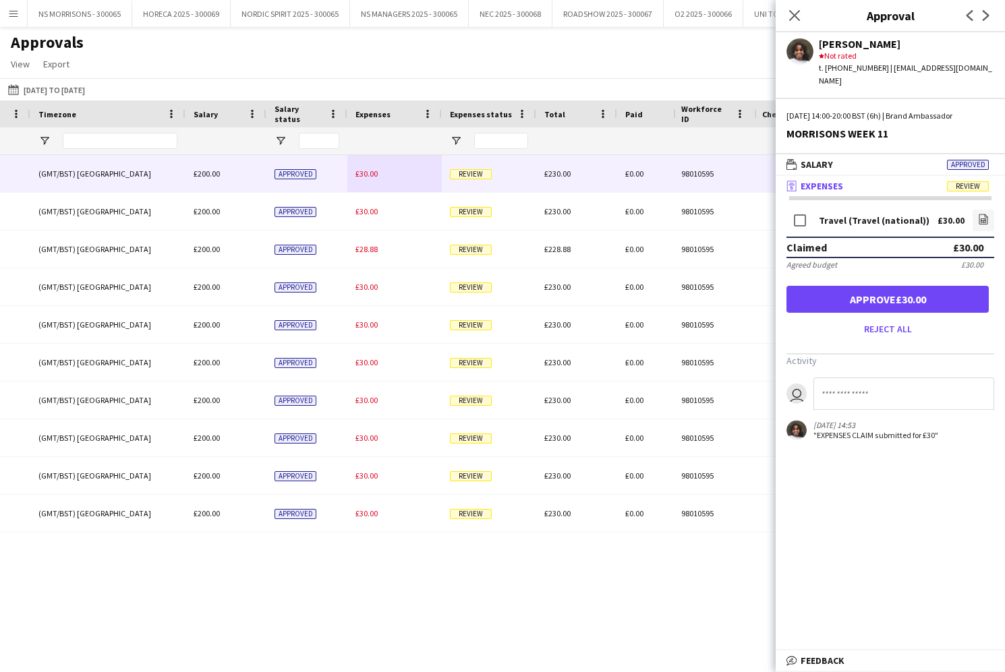
click at [982, 218] on icon at bounding box center [982, 220] width 5 height 4
click at [915, 286] on button "Approve £30.00" at bounding box center [887, 299] width 202 height 27
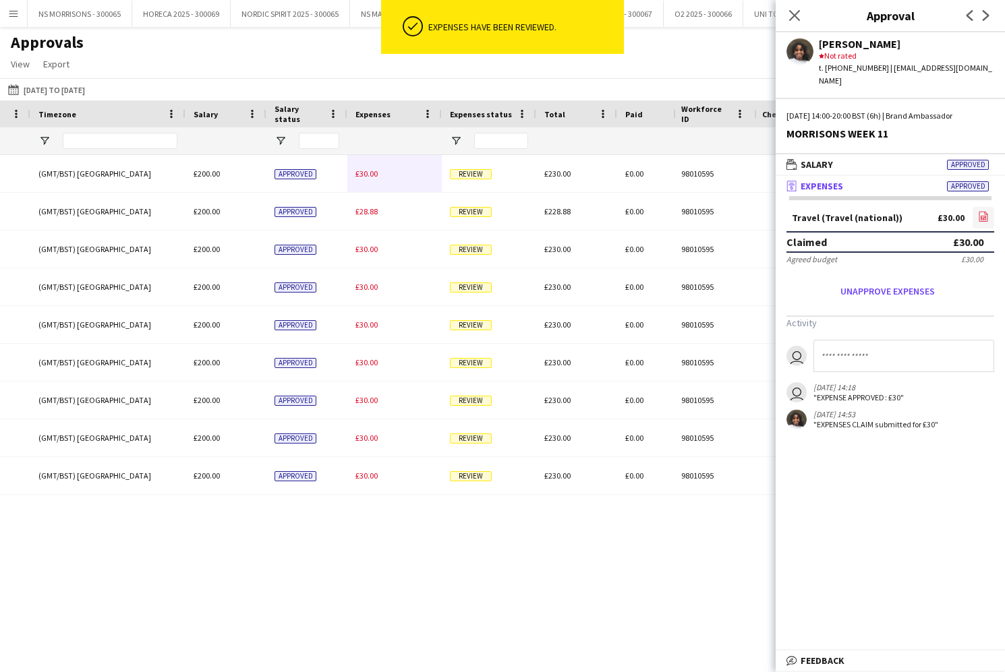
click at [988, 211] on icon "file-image" at bounding box center [983, 216] width 11 height 11
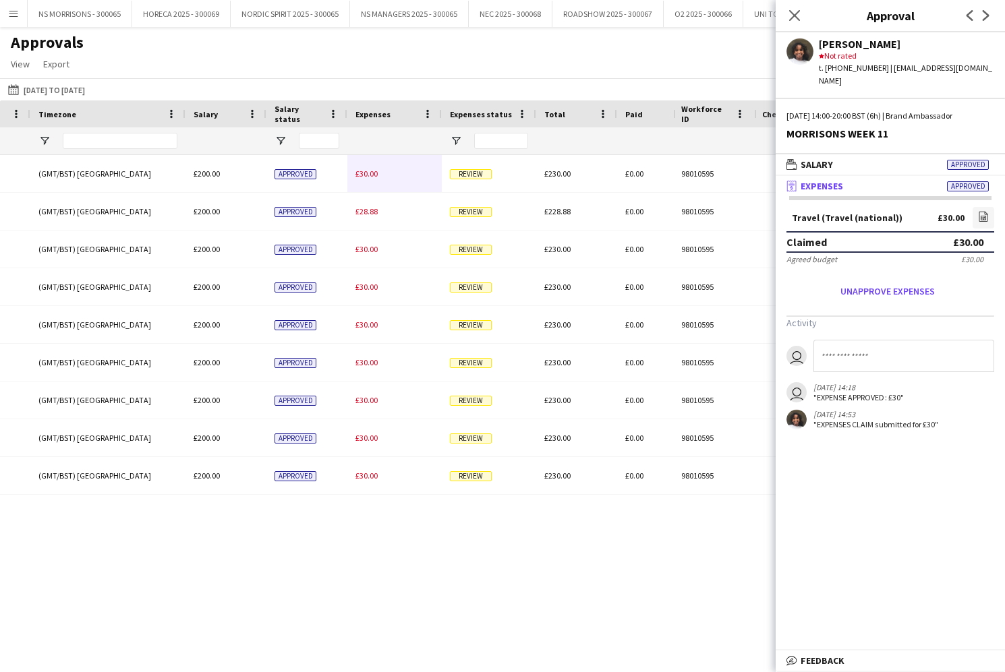
drag, startPoint x: 791, startPoint y: 13, endPoint x: 689, endPoint y: 97, distance: 131.7
click at [786, 16] on app-icon "Close pop-in" at bounding box center [794, 15] width 16 height 16
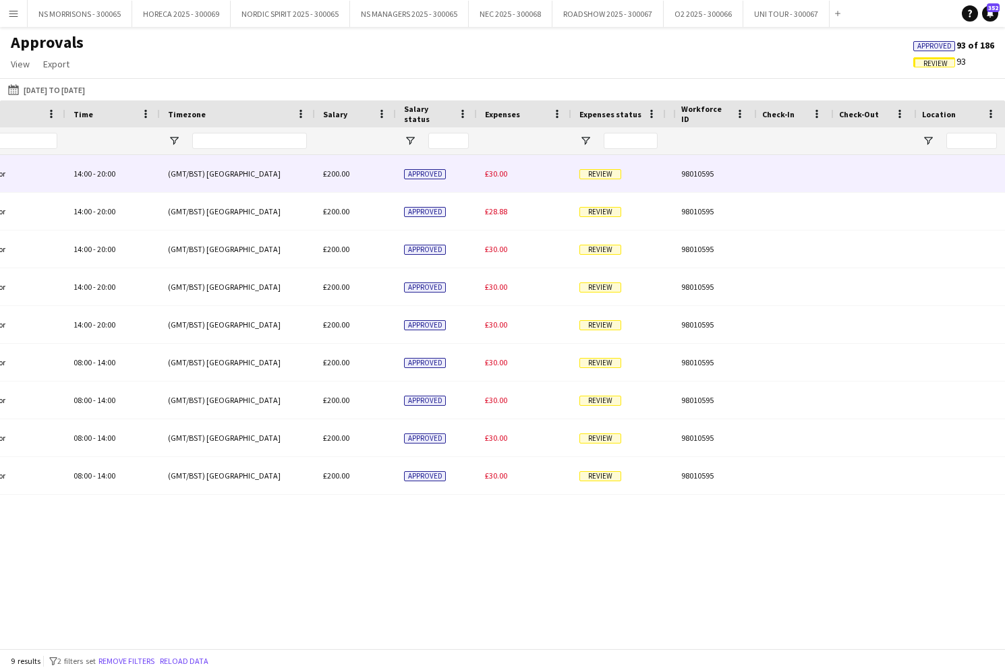
click at [499, 176] on span "£30.00" at bounding box center [496, 174] width 22 height 10
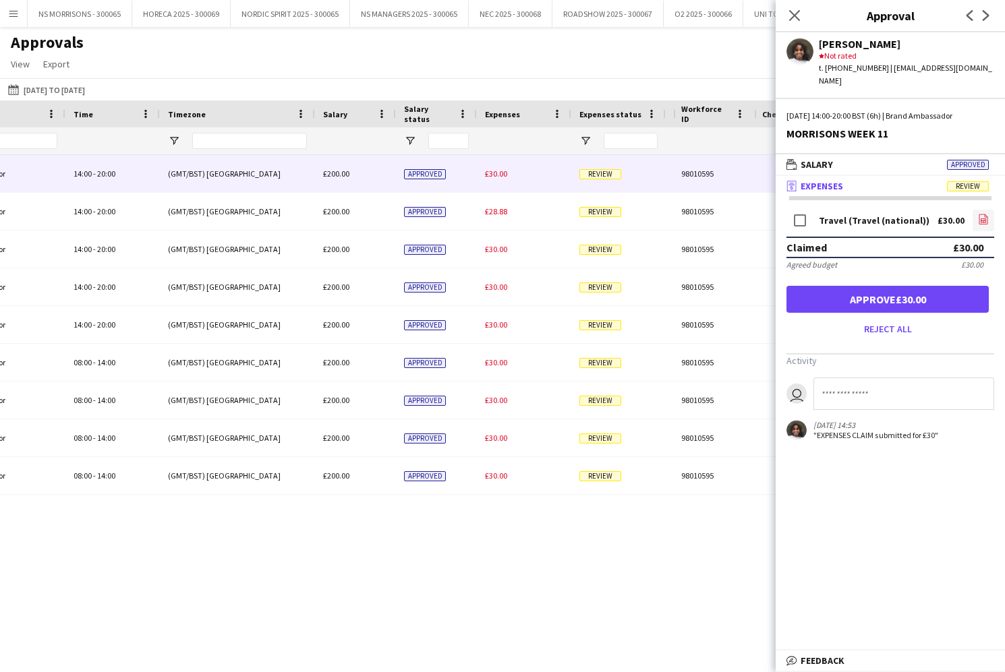
click at [982, 214] on icon "file-image" at bounding box center [983, 219] width 11 height 11
click at [904, 287] on button "Approve £30.00" at bounding box center [887, 299] width 202 height 27
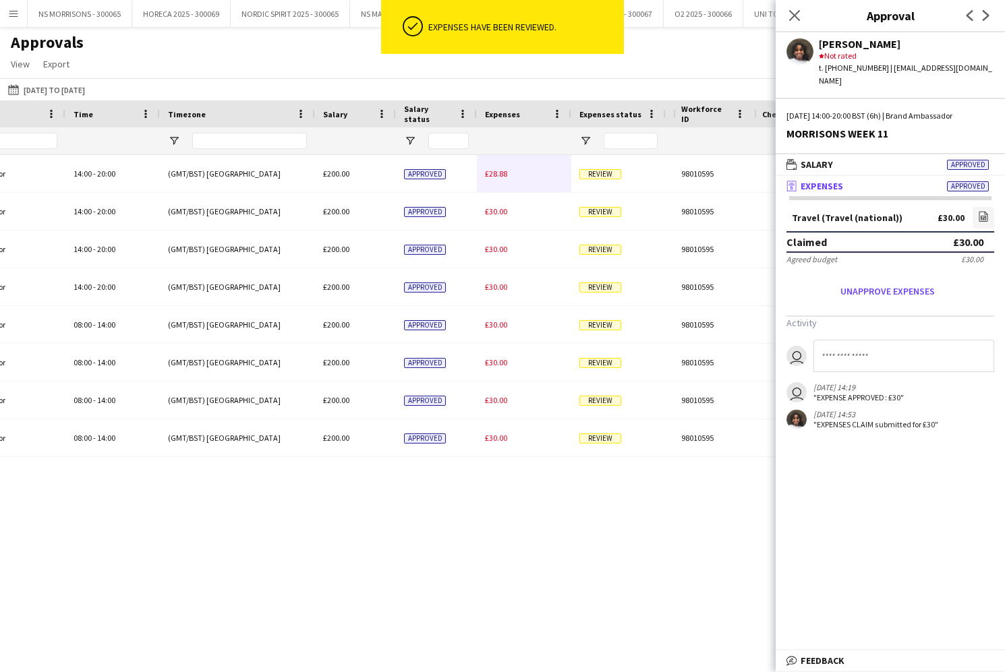
click at [502, 170] on span "£28.88" at bounding box center [496, 174] width 22 height 10
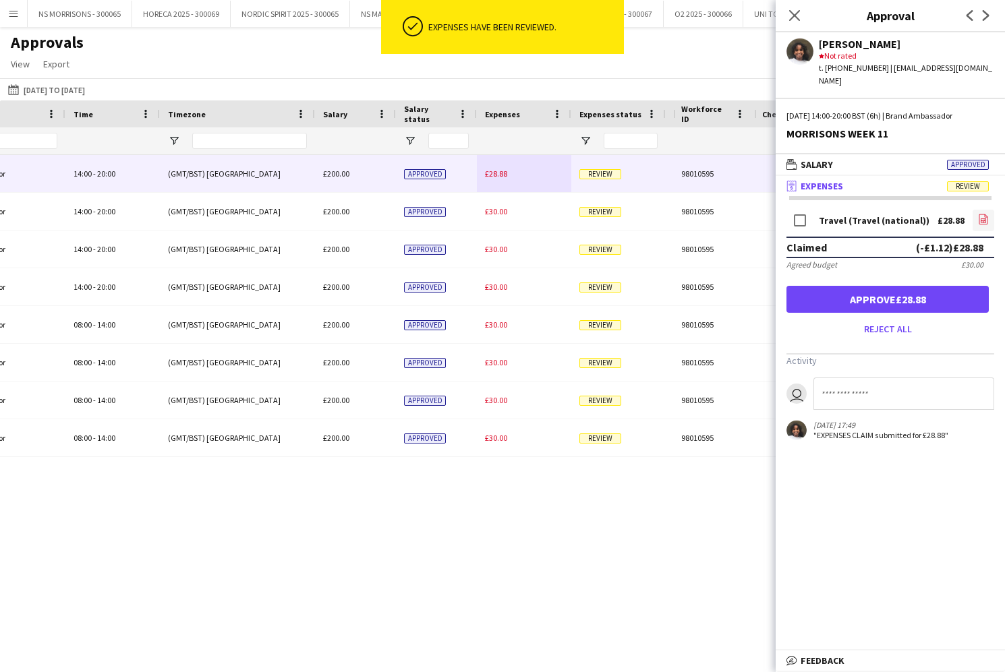
click at [985, 214] on icon at bounding box center [983, 219] width 9 height 10
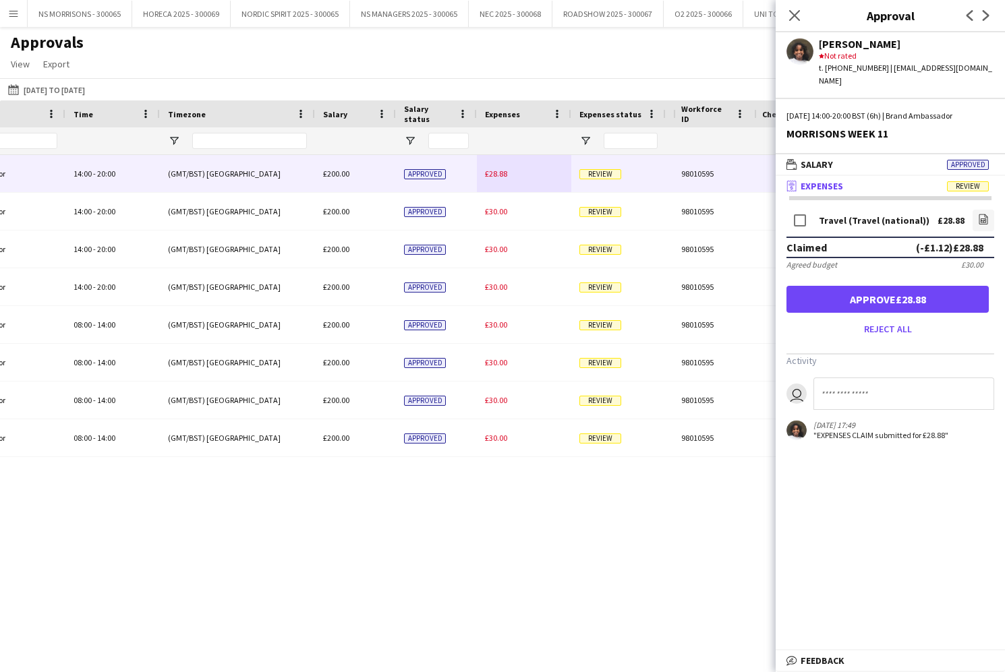
click at [862, 288] on button "Approve £28.88" at bounding box center [887, 299] width 202 height 27
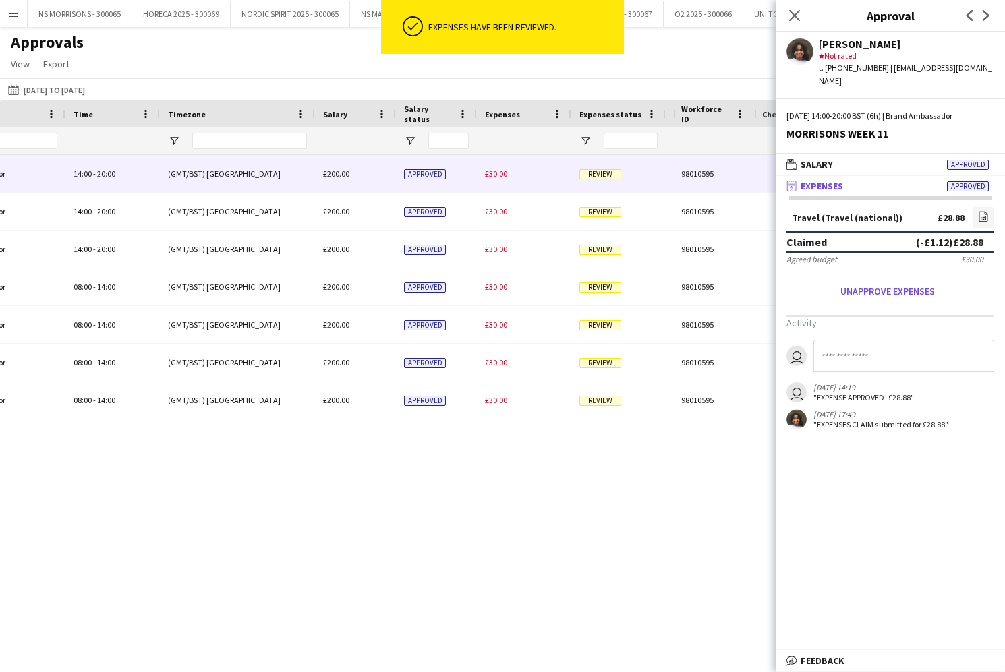
click at [502, 176] on span "£30.00" at bounding box center [496, 174] width 22 height 10
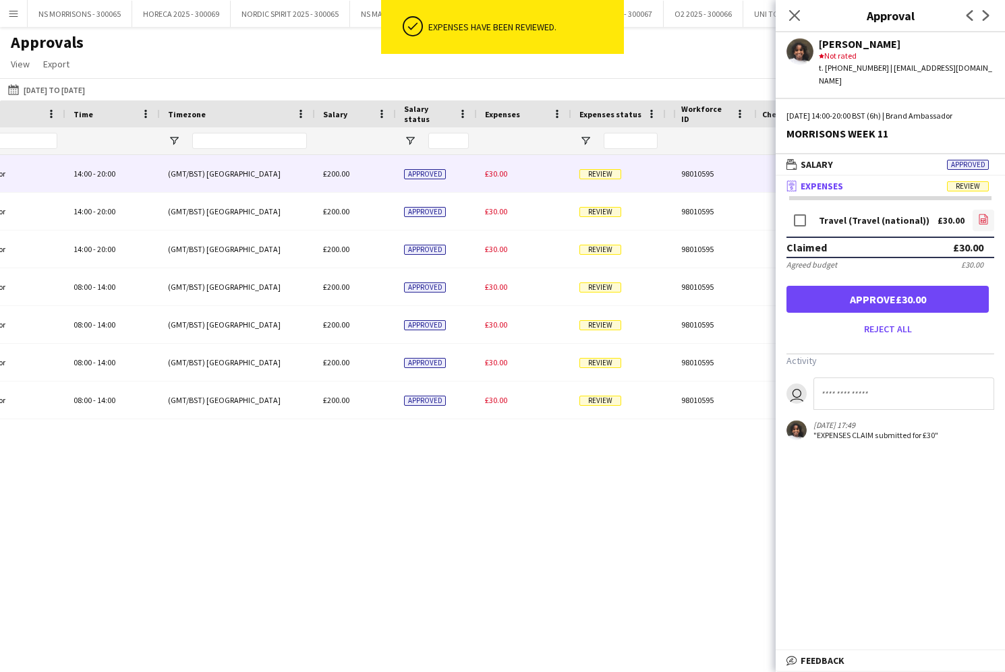
click at [982, 214] on icon "file-image" at bounding box center [983, 219] width 11 height 11
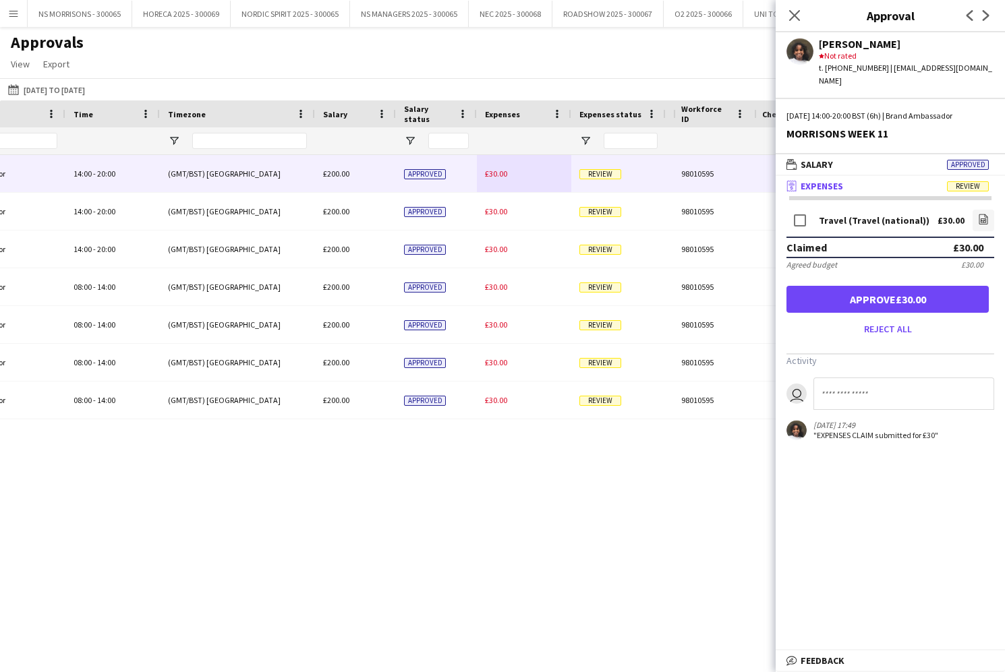
click at [864, 286] on button "Approve £30.00" at bounding box center [887, 299] width 202 height 27
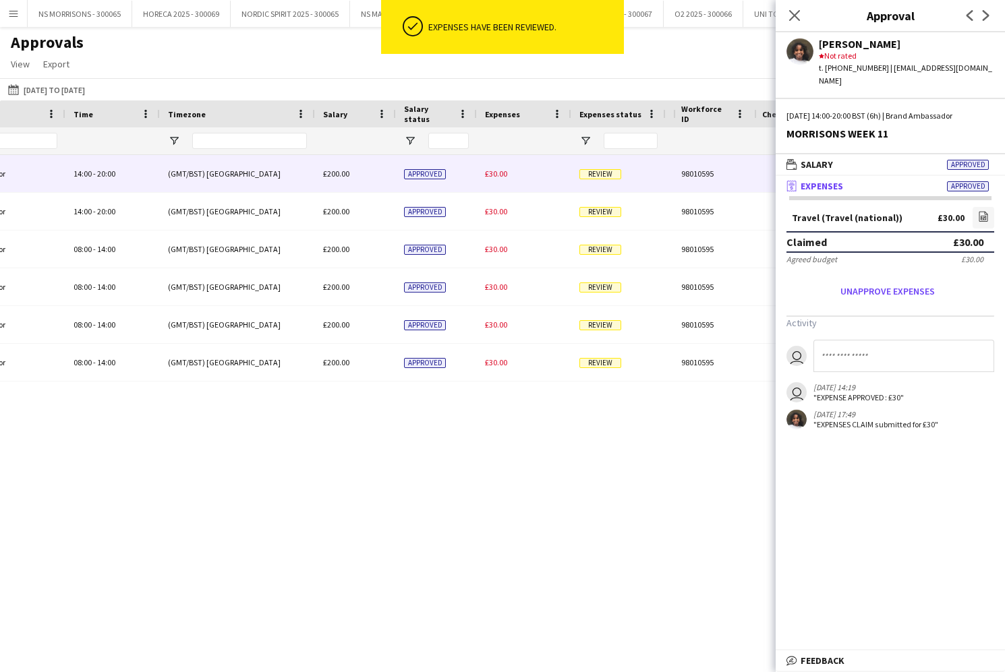
click at [494, 178] on span "£30.00" at bounding box center [496, 174] width 22 height 10
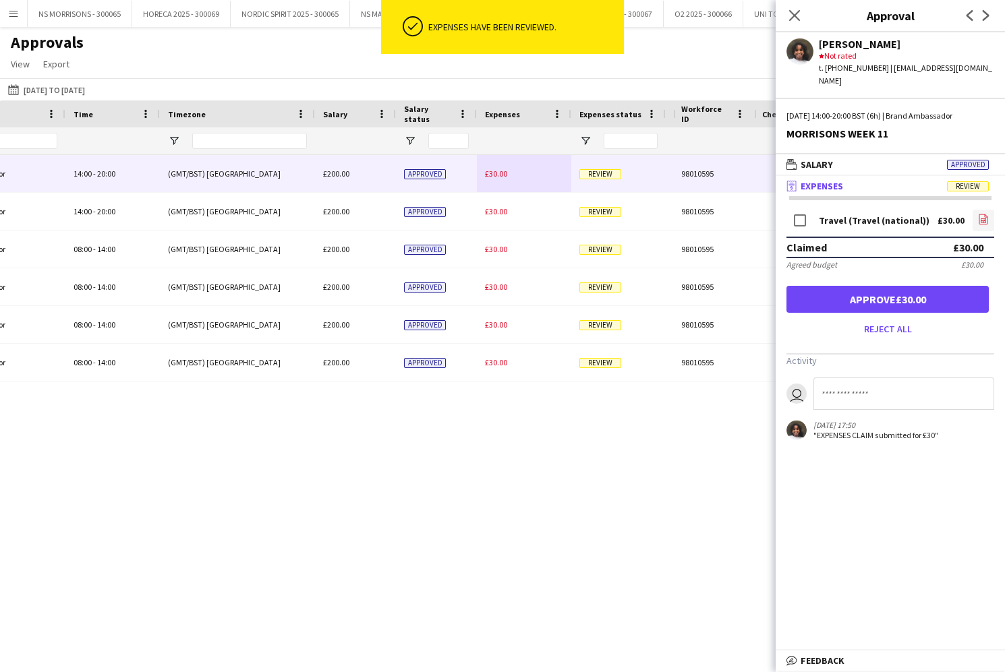
click at [984, 214] on icon "file-image" at bounding box center [983, 219] width 11 height 11
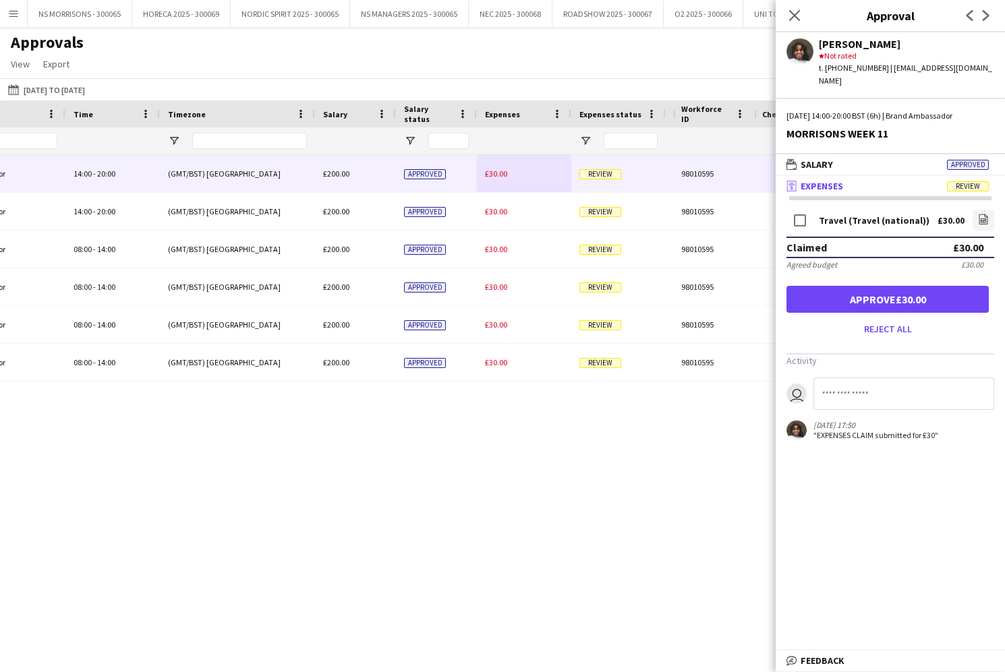
click at [843, 287] on button "Approve £30.00" at bounding box center [887, 299] width 202 height 27
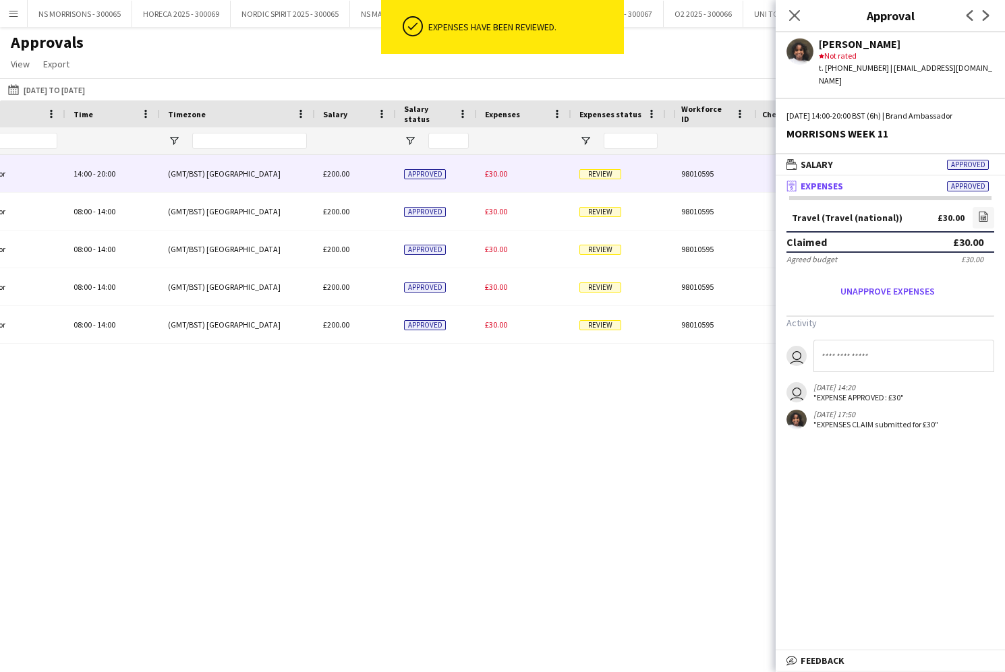
click at [499, 174] on span "£30.00" at bounding box center [496, 174] width 22 height 10
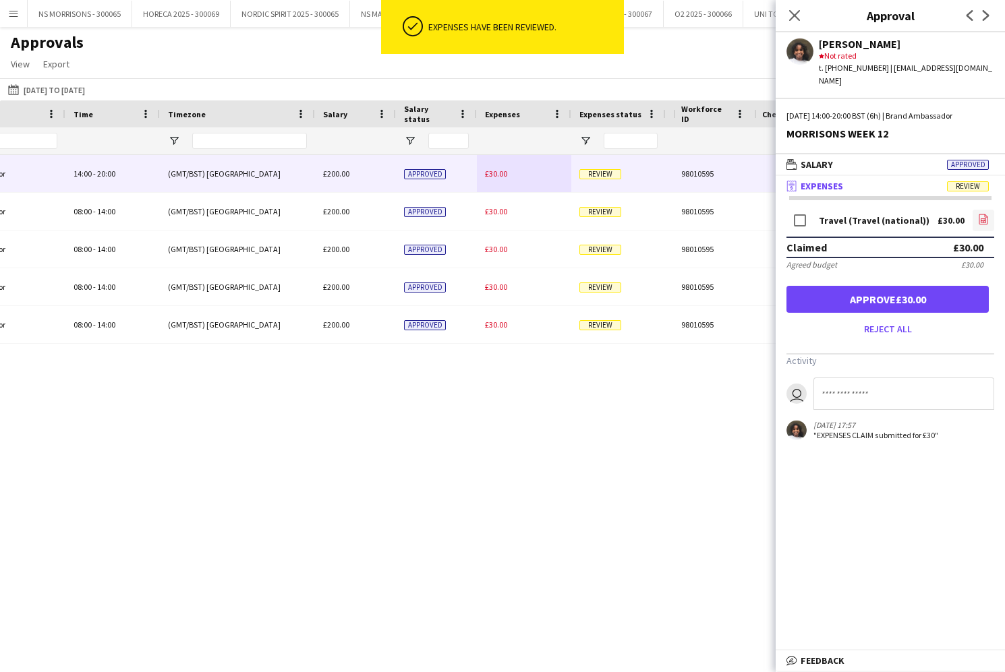
click at [985, 214] on app-icon "file-image" at bounding box center [983, 220] width 11 height 13
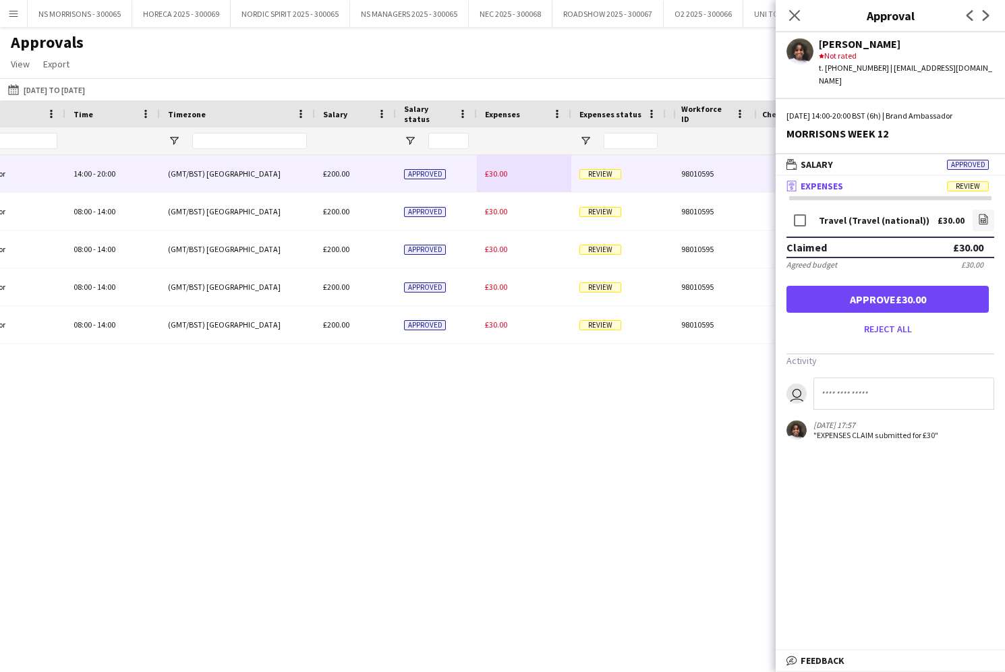
click at [865, 288] on button "Approve £30.00" at bounding box center [887, 299] width 202 height 27
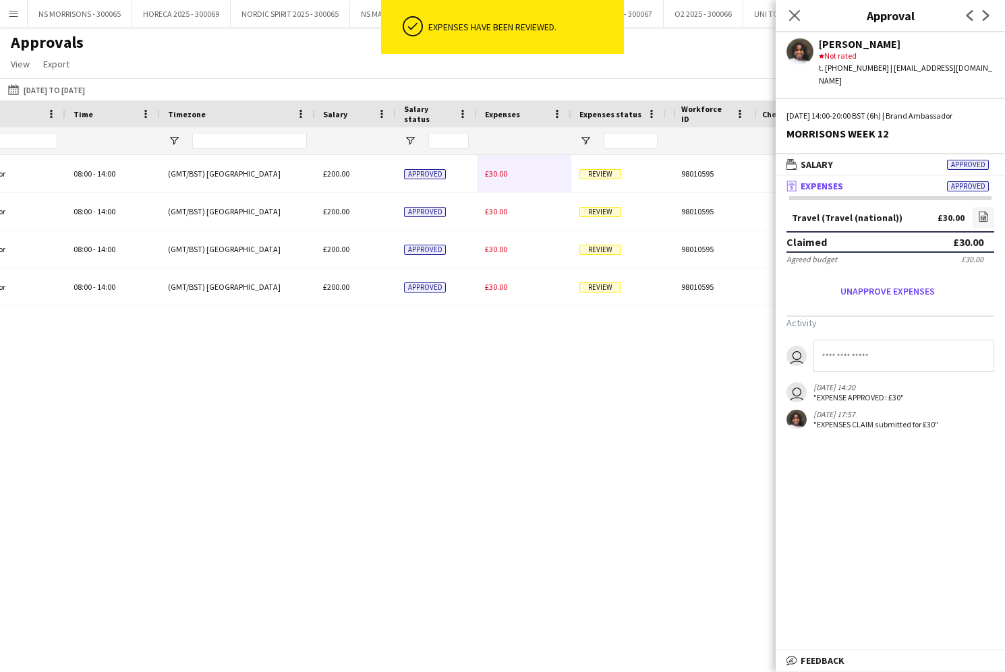
click at [488, 174] on span "£30.00" at bounding box center [496, 174] width 22 height 10
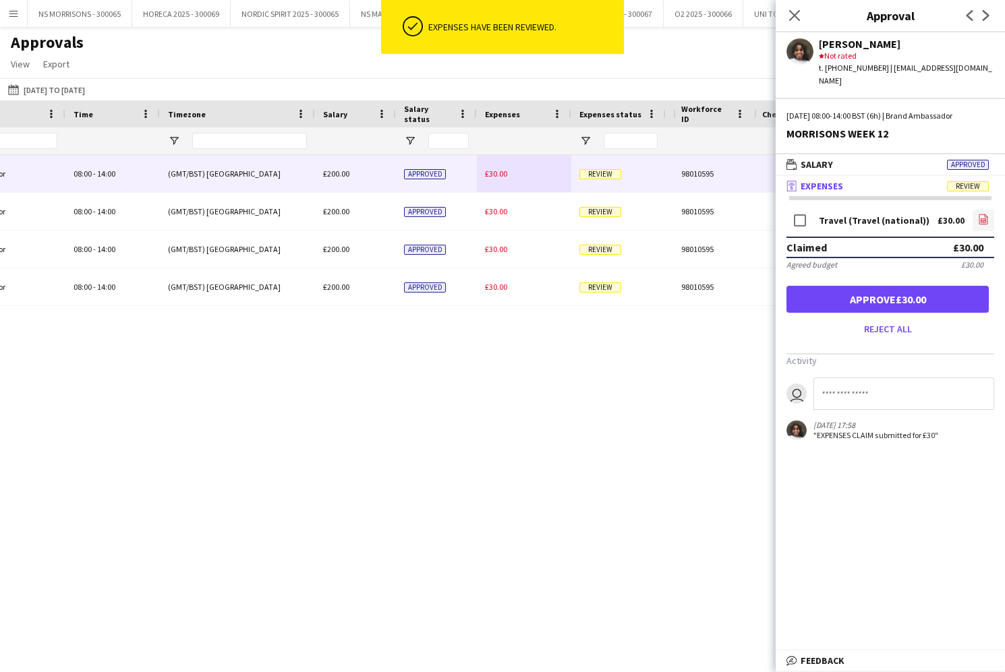
click at [990, 210] on link "file-image" at bounding box center [983, 221] width 22 height 22
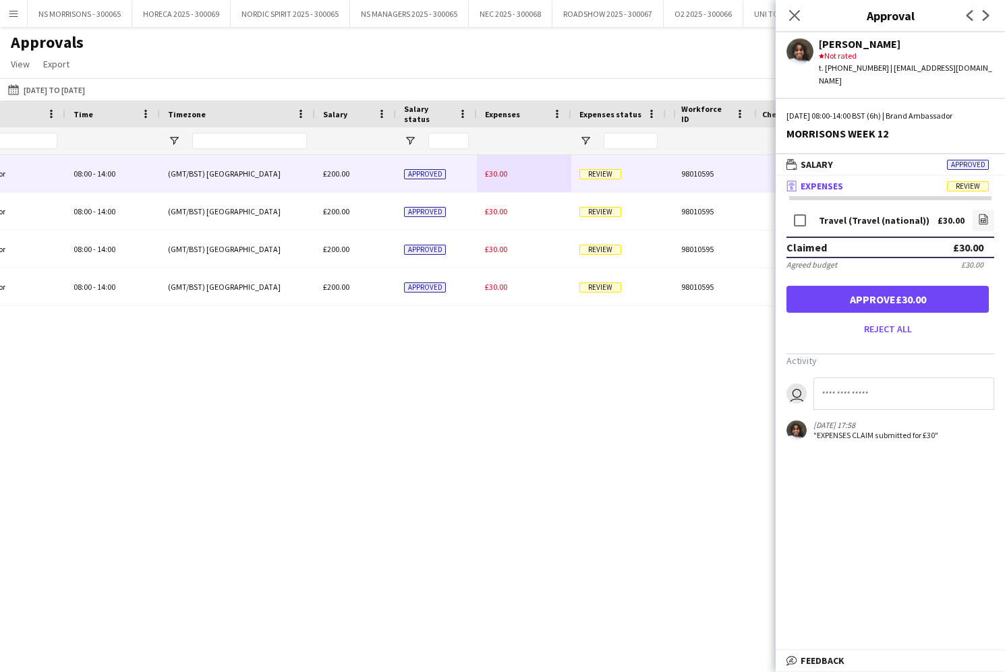
click at [918, 291] on button "Approve £30.00" at bounding box center [887, 299] width 202 height 27
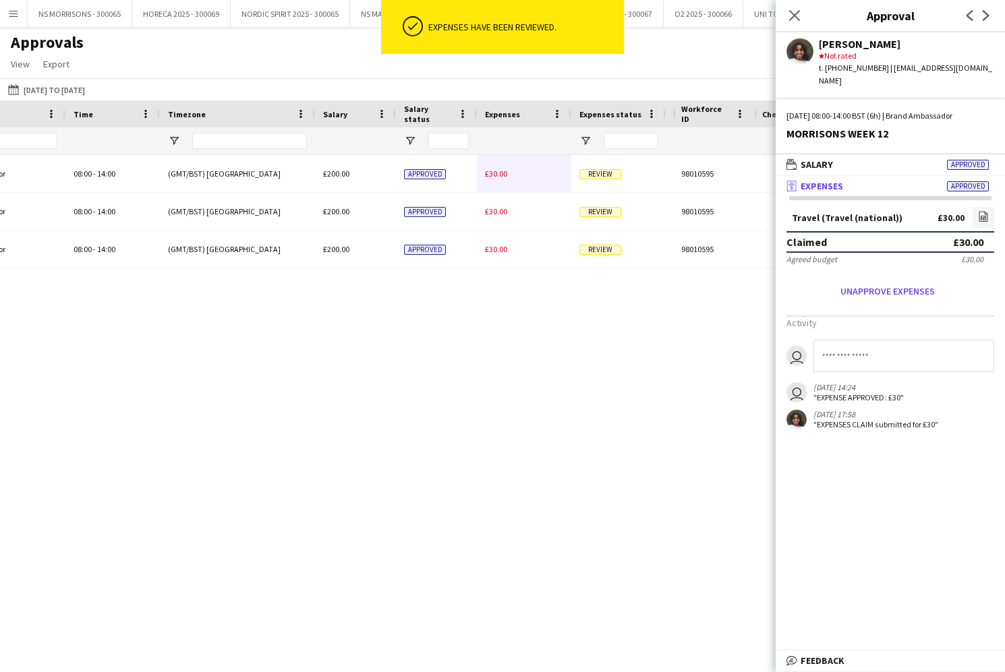
click at [498, 174] on span "£30.00" at bounding box center [496, 174] width 22 height 10
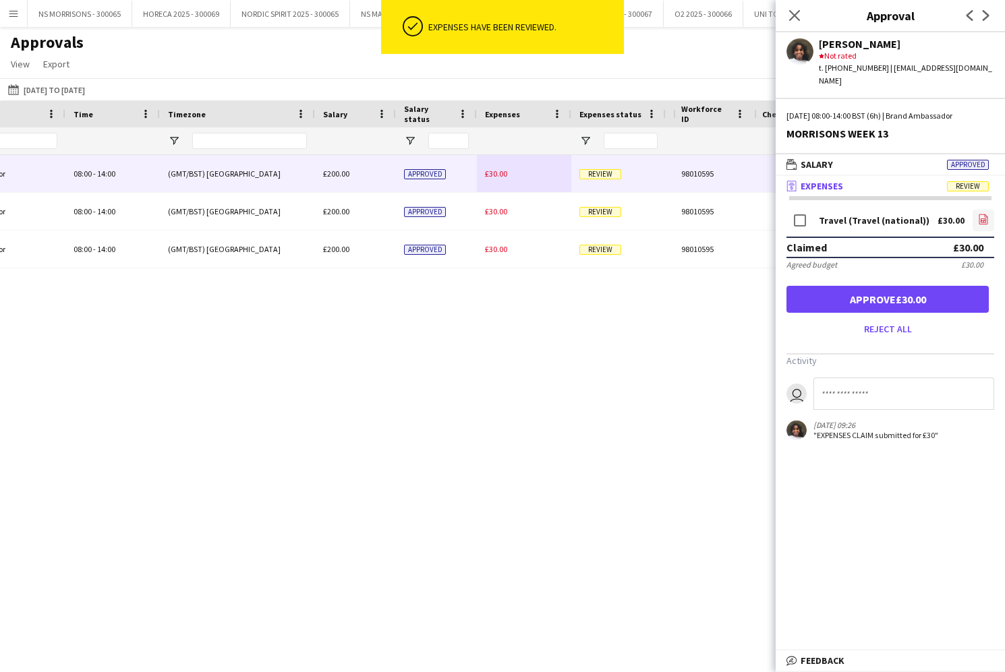
click at [980, 214] on icon "file-image" at bounding box center [983, 219] width 11 height 11
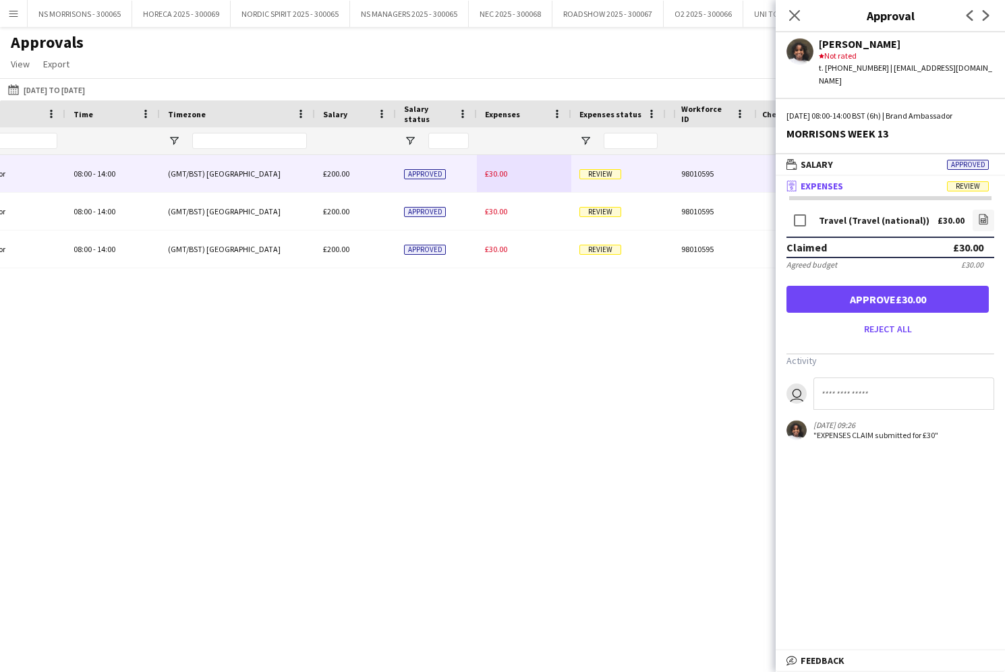
click at [847, 286] on button "Approve £30.00" at bounding box center [887, 299] width 202 height 27
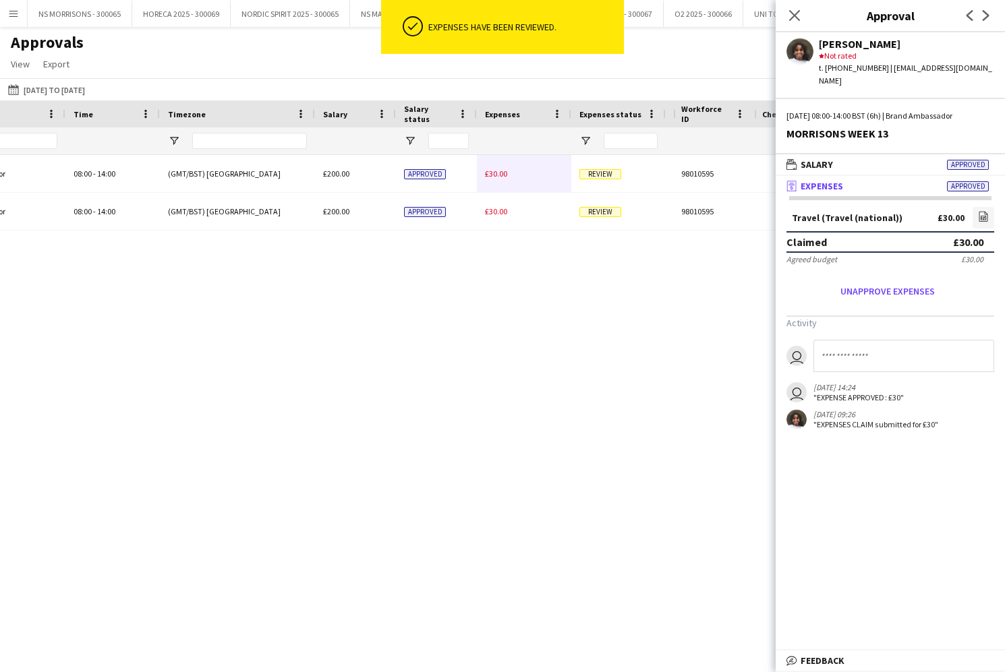
click at [493, 177] on span "£30.00" at bounding box center [496, 174] width 22 height 10
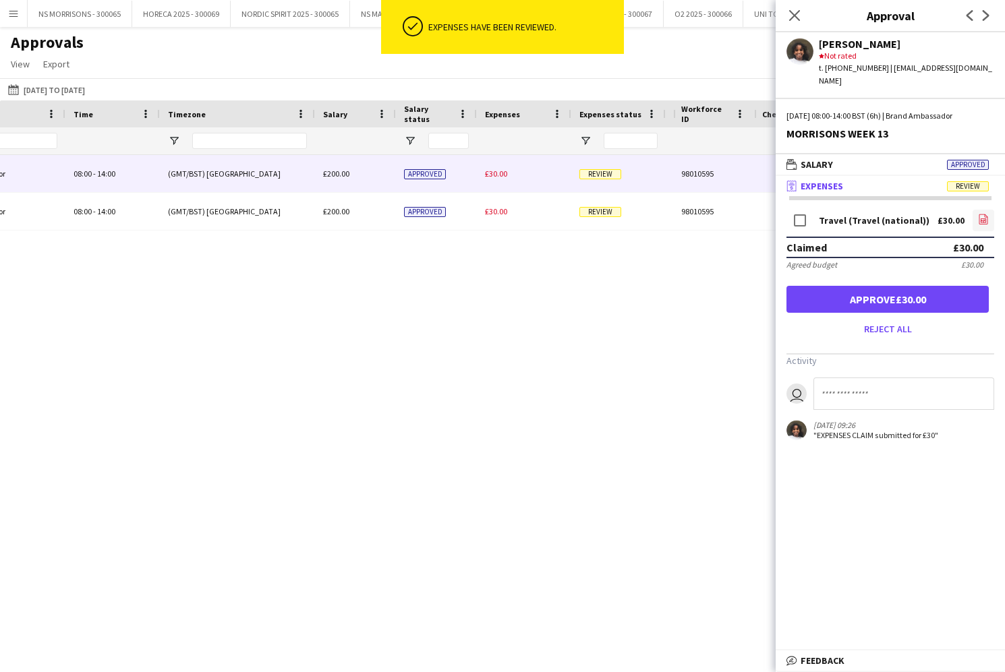
click at [986, 214] on icon "file-image" at bounding box center [983, 219] width 11 height 11
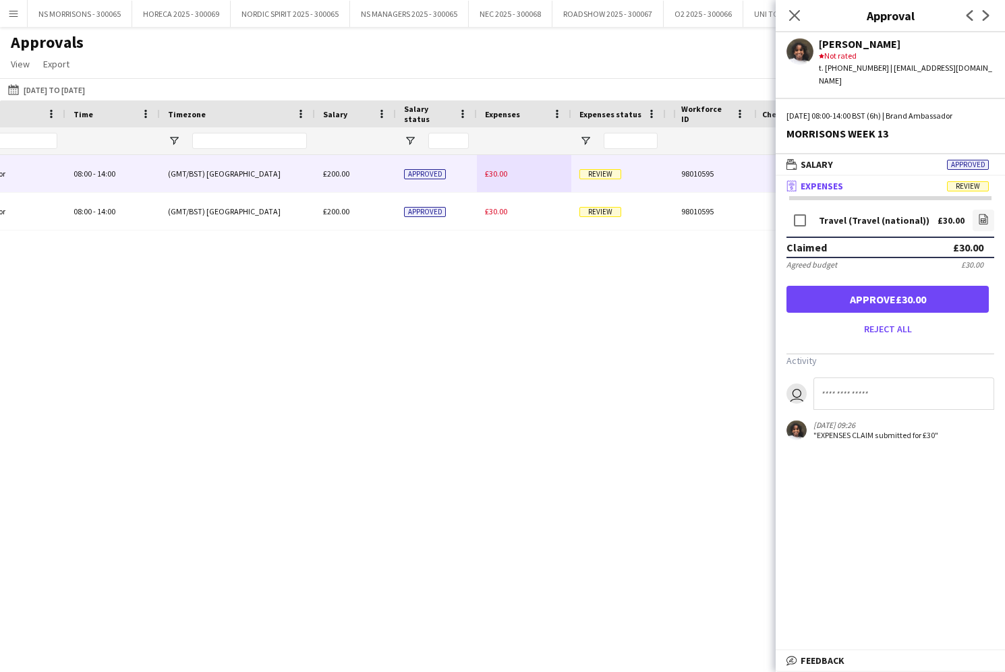
click at [887, 286] on button "Approve £30.00" at bounding box center [887, 299] width 202 height 27
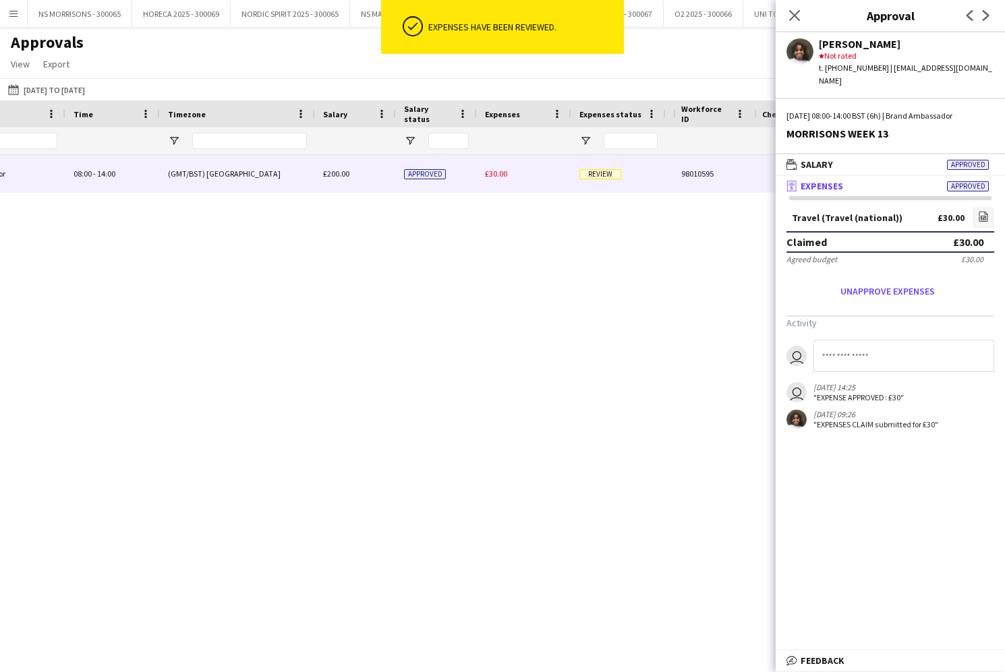
click at [500, 175] on span "£30.00" at bounding box center [496, 174] width 22 height 10
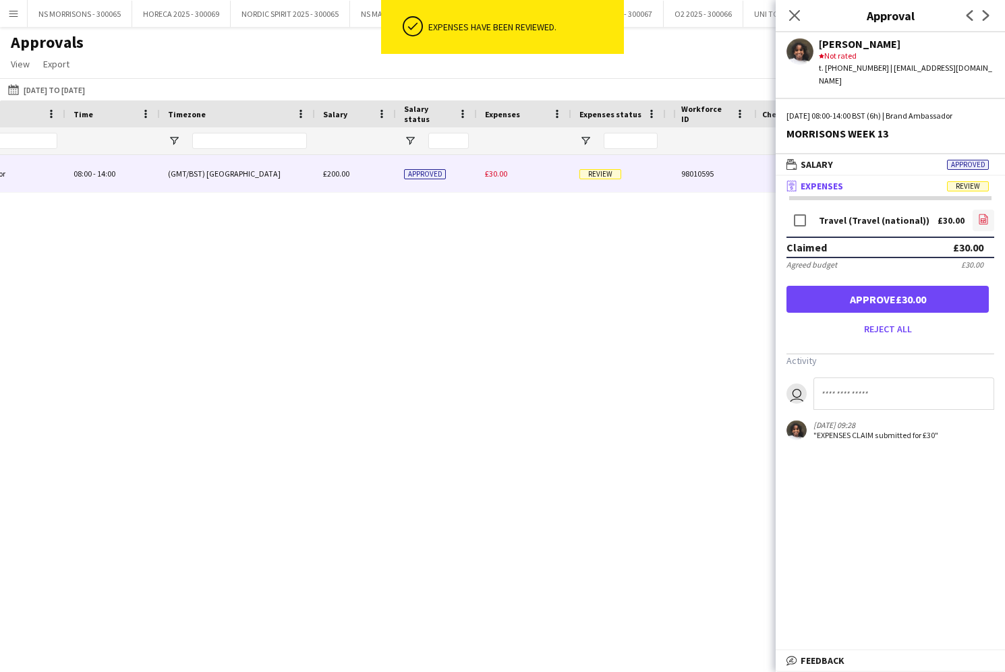
click at [982, 214] on icon "file-image" at bounding box center [983, 219] width 11 height 11
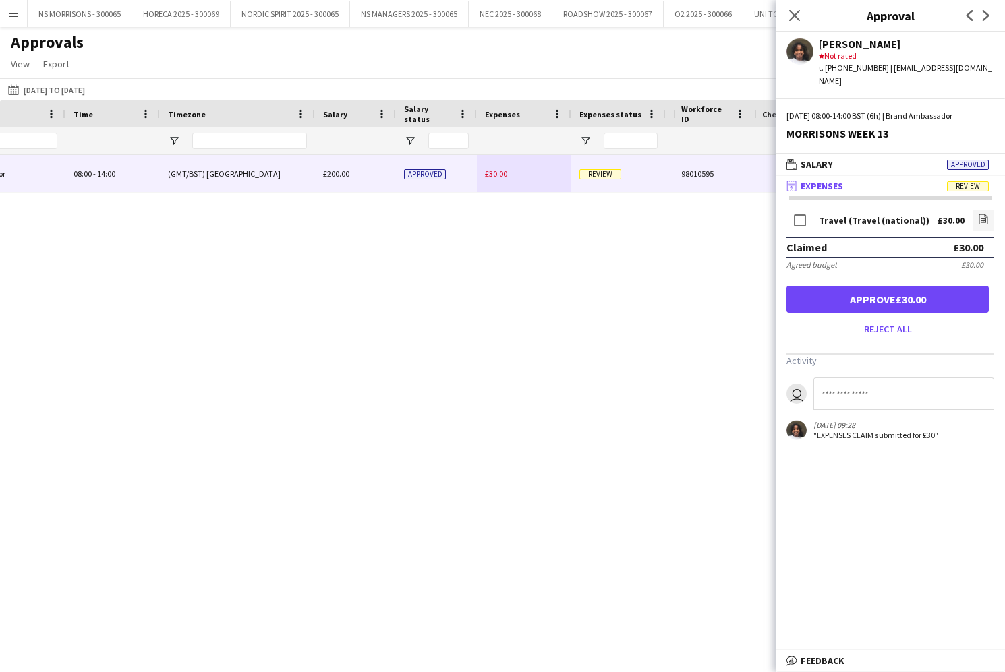
drag, startPoint x: 811, startPoint y: 288, endPoint x: 823, endPoint y: 16, distance: 272.6
click at [811, 288] on button "Approve £30.00" at bounding box center [887, 299] width 202 height 27
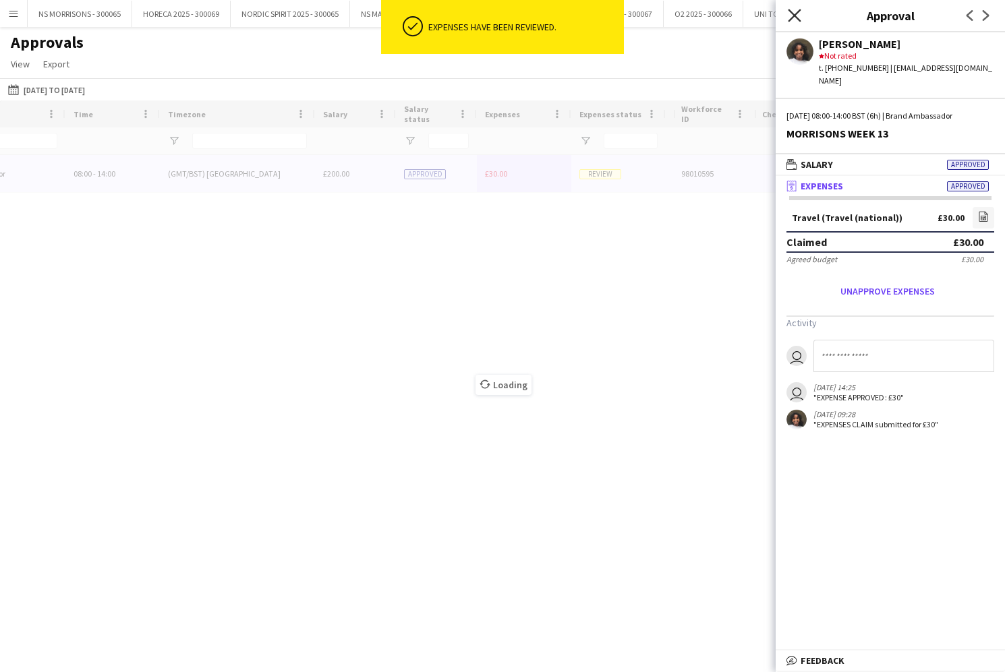
click at [798, 15] on icon "Close pop-in" at bounding box center [793, 15] width 13 height 13
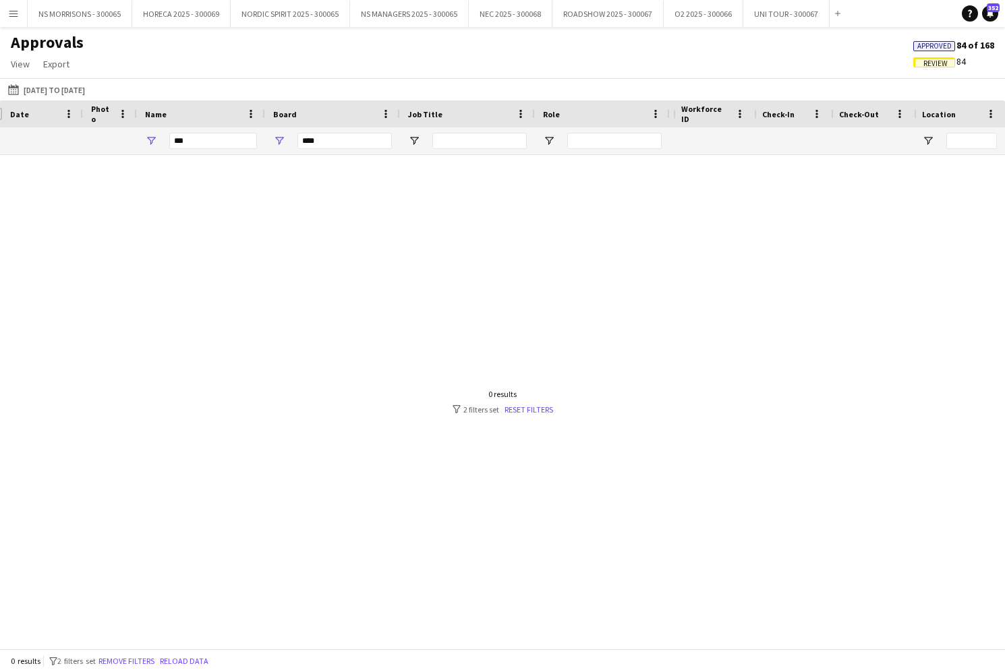
scroll to position [0, -11]
drag, startPoint x: 217, startPoint y: 143, endPoint x: 171, endPoint y: 142, distance: 46.5
click at [223, 142] on input "***" at bounding box center [231, 141] width 88 height 16
type input "*"
type input "***"
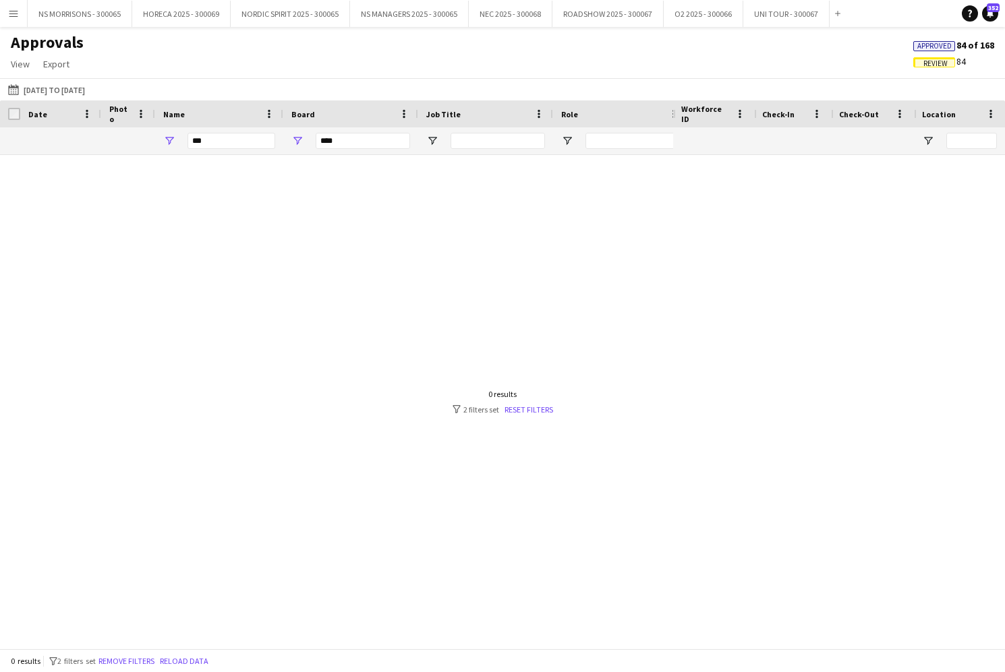
click at [935, 47] on span "Approved" at bounding box center [934, 46] width 34 height 9
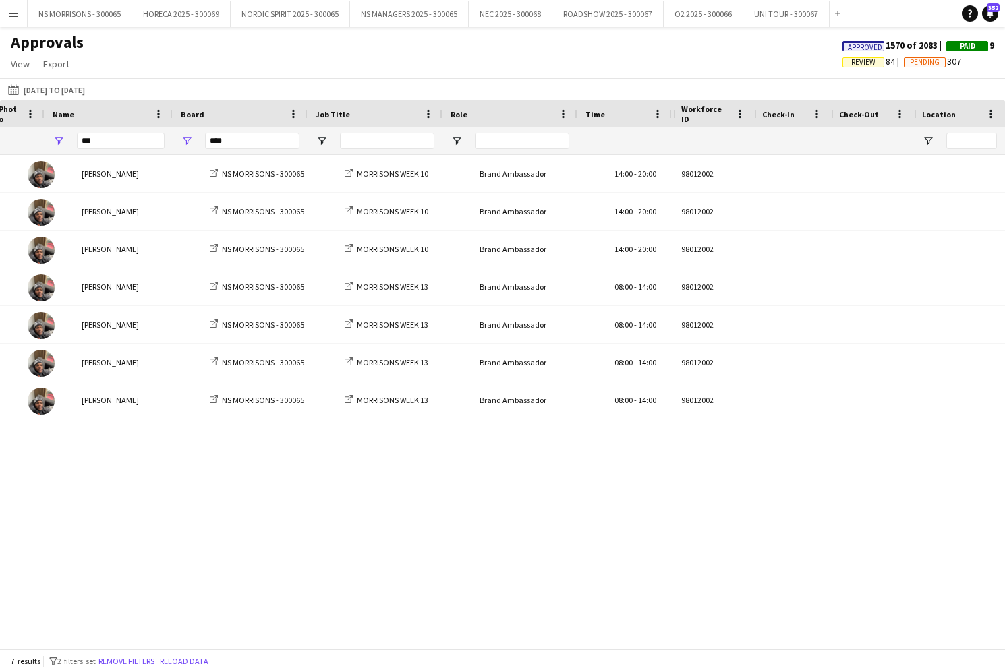
scroll to position [0, 131]
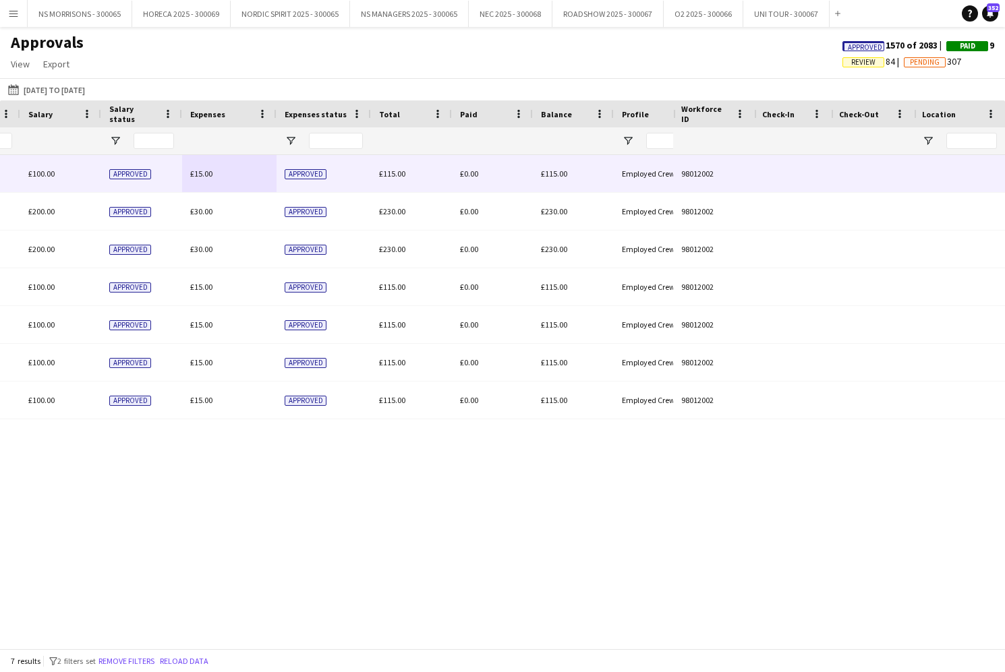
click at [197, 174] on span "£15.00" at bounding box center [201, 174] width 22 height 10
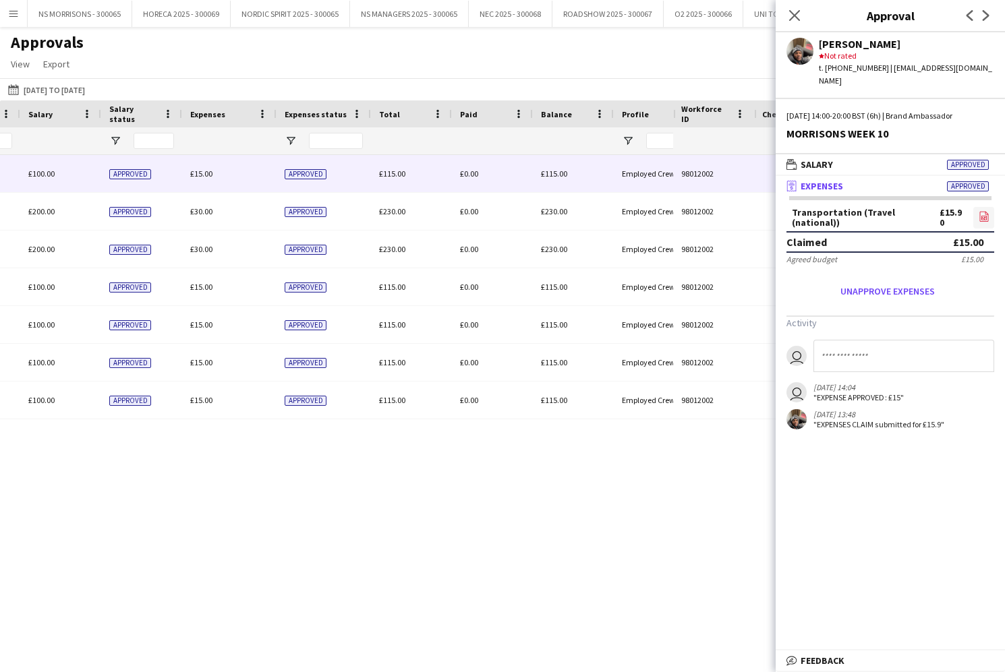
click at [982, 211] on icon "file-image" at bounding box center [983, 216] width 11 height 11
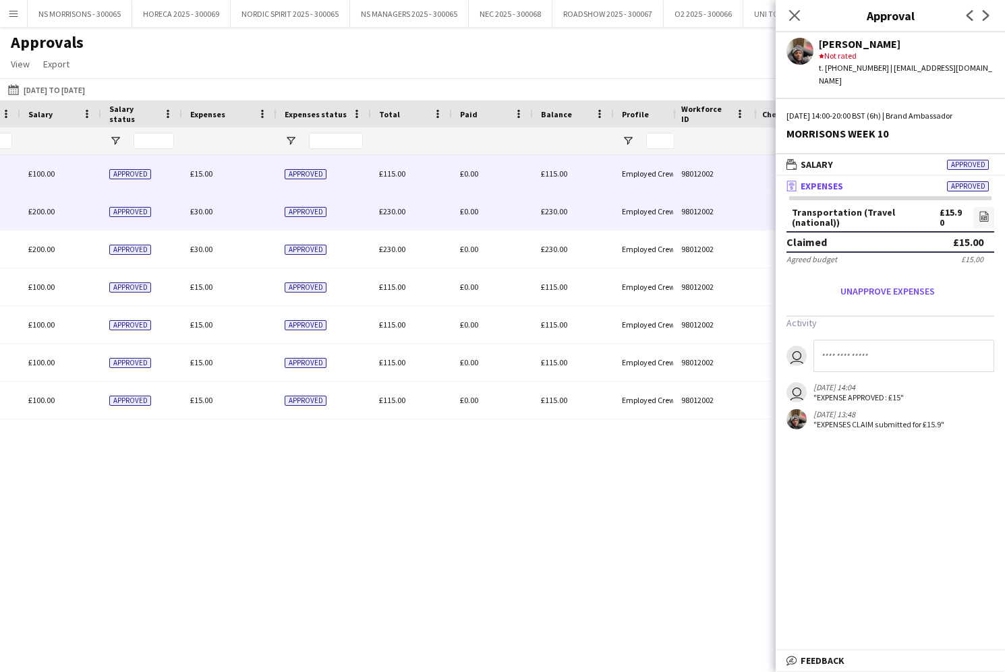
click at [204, 210] on span "£30.00" at bounding box center [201, 211] width 22 height 10
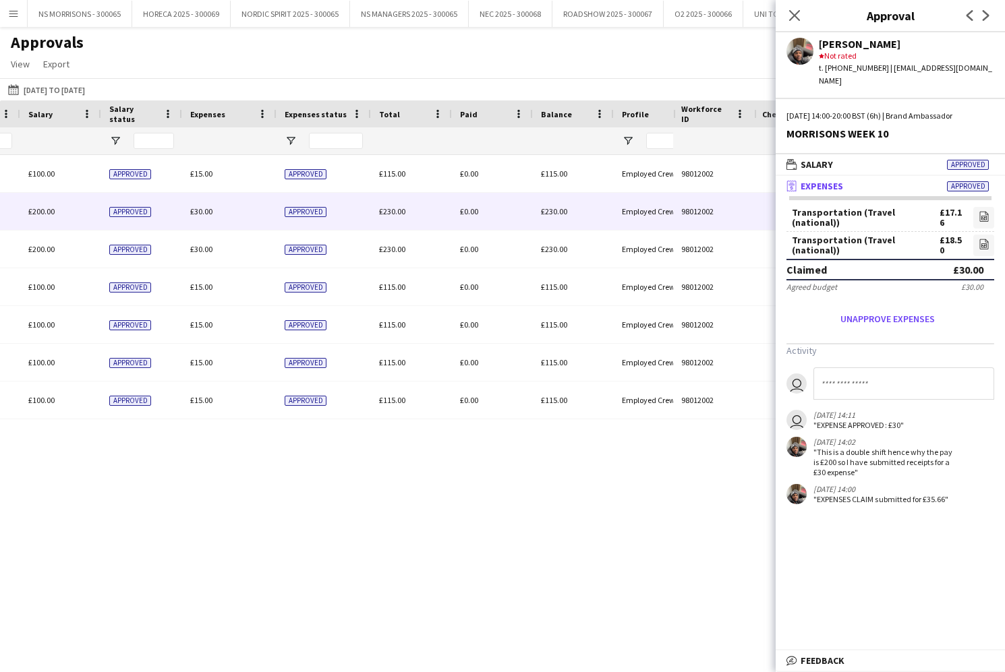
drag, startPoint x: 979, startPoint y: 207, endPoint x: 972, endPoint y: 208, distance: 7.4
click at [978, 211] on icon "file-image" at bounding box center [983, 216] width 11 height 11
click at [980, 239] on icon "file-image" at bounding box center [983, 244] width 11 height 11
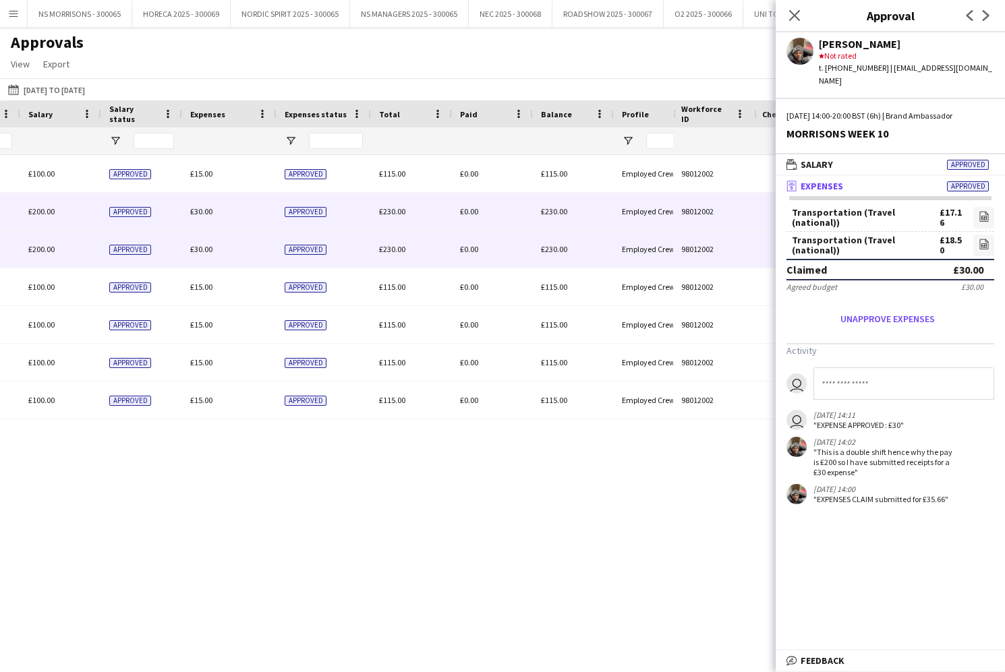
drag, startPoint x: 211, startPoint y: 245, endPoint x: 239, endPoint y: 249, distance: 28.6
click at [211, 245] on span "£30.00" at bounding box center [201, 249] width 22 height 10
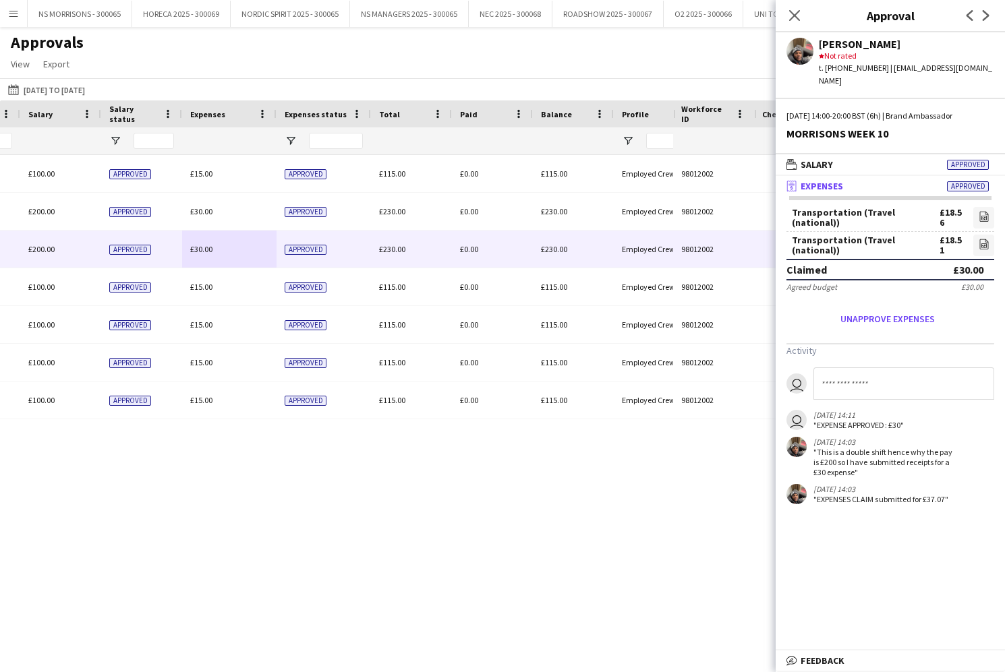
drag, startPoint x: 979, startPoint y: 204, endPoint x: 911, endPoint y: 217, distance: 69.3
click at [978, 211] on icon "file-image" at bounding box center [983, 216] width 11 height 11
drag, startPoint x: 980, startPoint y: 234, endPoint x: 936, endPoint y: 235, distance: 43.8
click at [979, 239] on icon "file-image" at bounding box center [983, 244] width 11 height 11
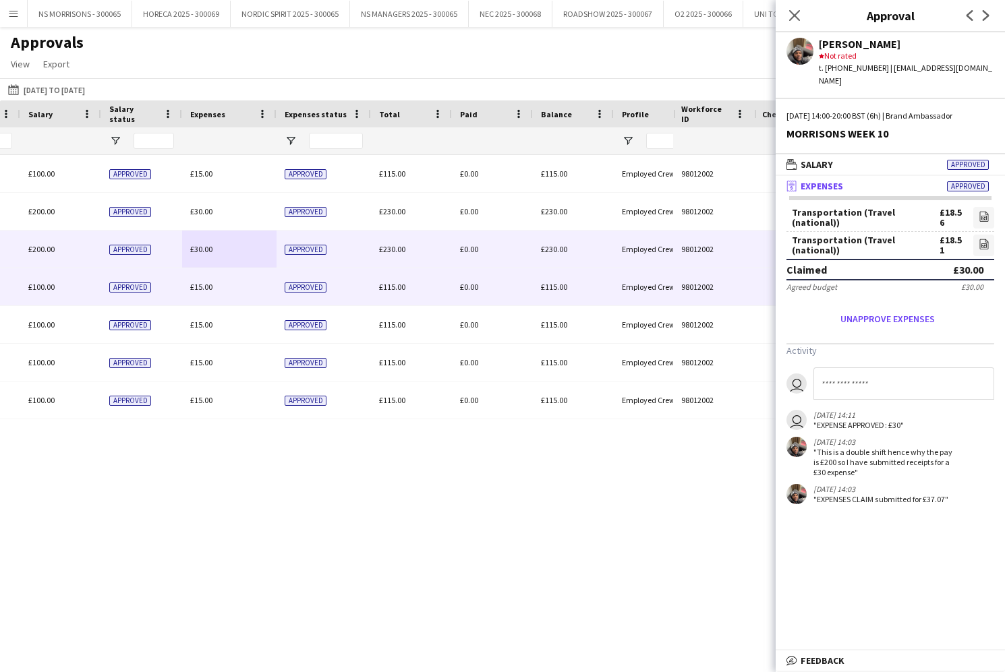
click at [214, 289] on div "£15.00" at bounding box center [229, 286] width 94 height 37
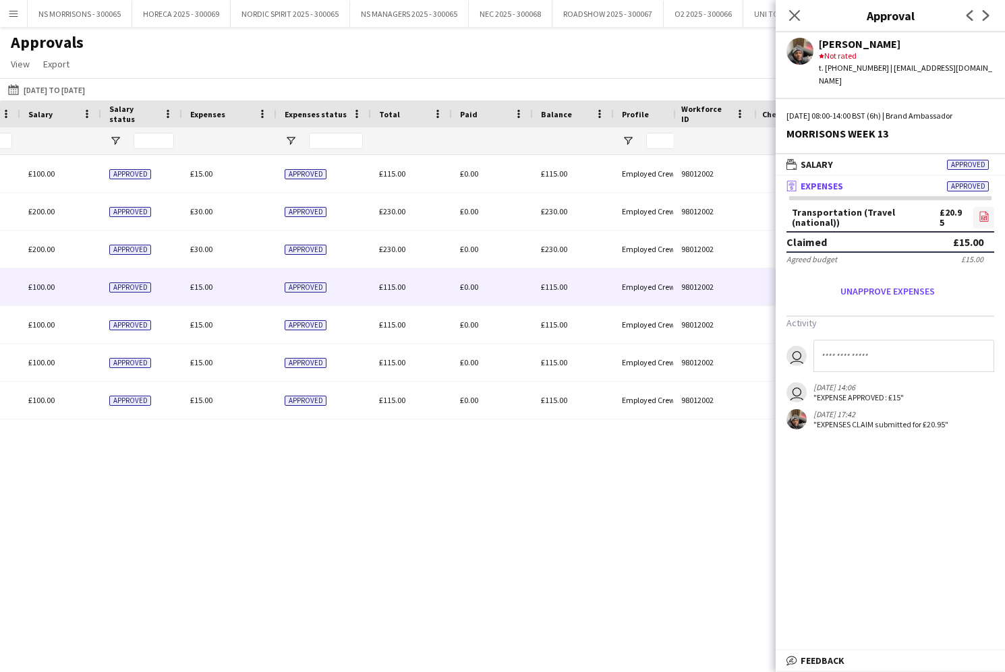
click at [976, 207] on link "file-image" at bounding box center [983, 218] width 21 height 22
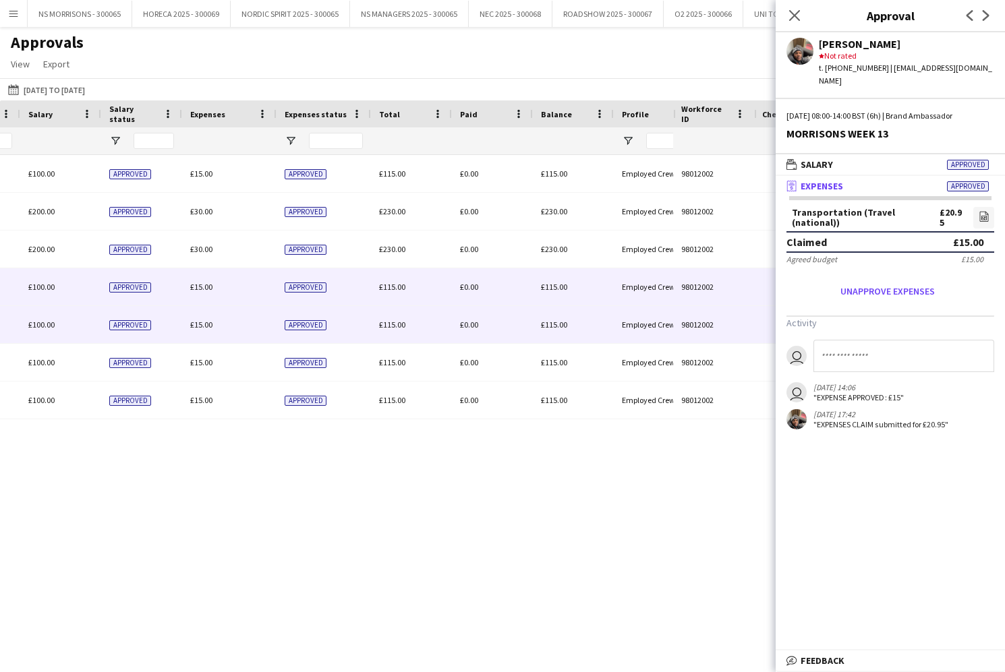
drag, startPoint x: 204, startPoint y: 326, endPoint x: 558, endPoint y: 287, distance: 356.8
click at [204, 326] on span "£15.00" at bounding box center [201, 325] width 22 height 10
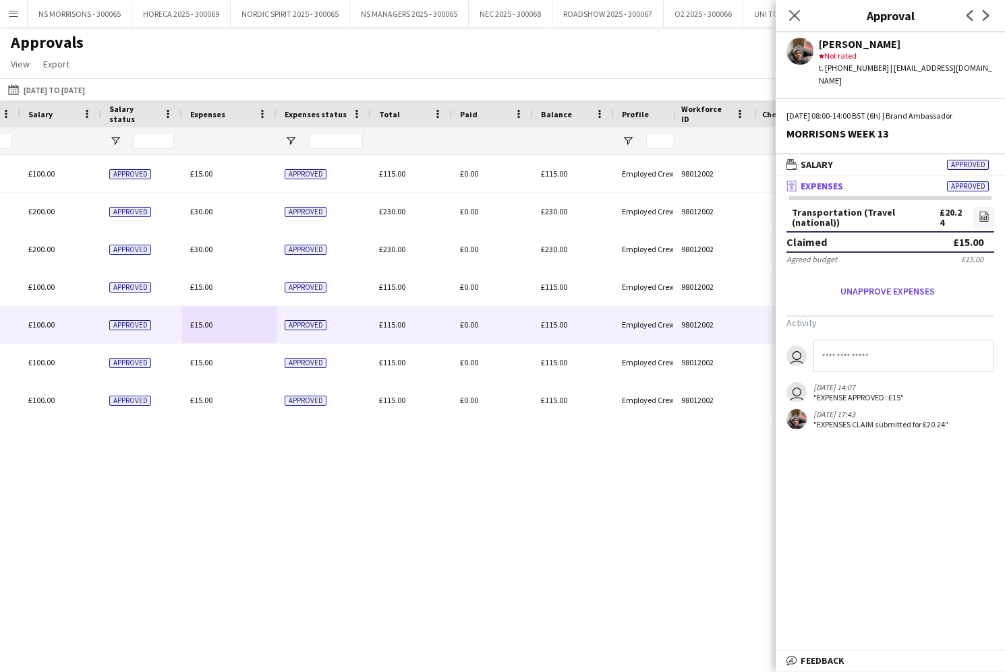
drag, startPoint x: 980, startPoint y: 202, endPoint x: 963, endPoint y: 203, distance: 17.6
click at [979, 211] on icon "file-image" at bounding box center [983, 216] width 11 height 11
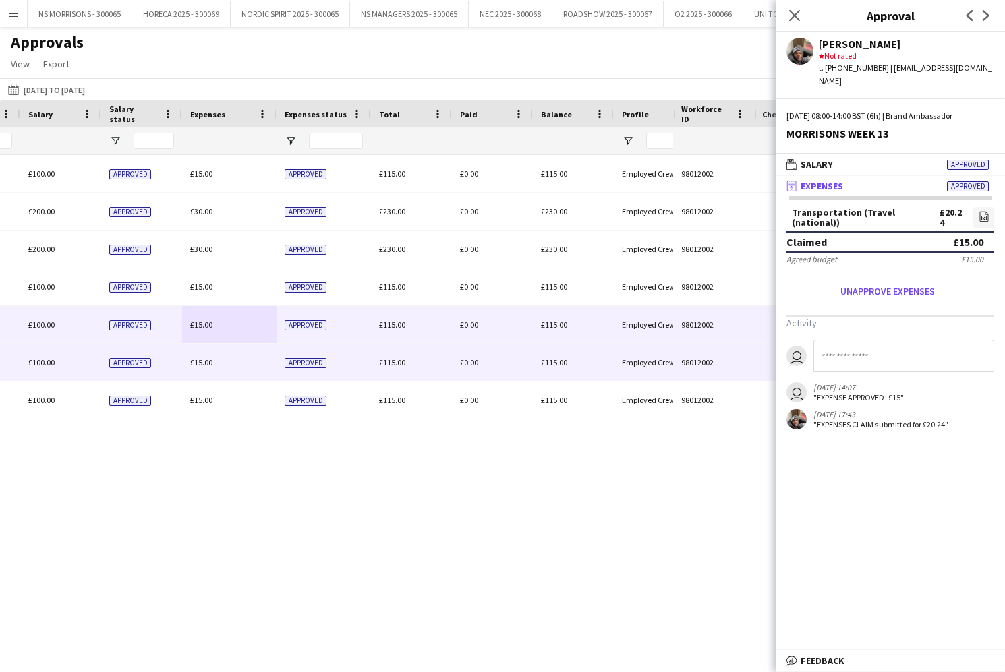
drag, startPoint x: 202, startPoint y: 361, endPoint x: 421, endPoint y: 323, distance: 221.8
click at [204, 362] on span "£15.00" at bounding box center [201, 362] width 22 height 10
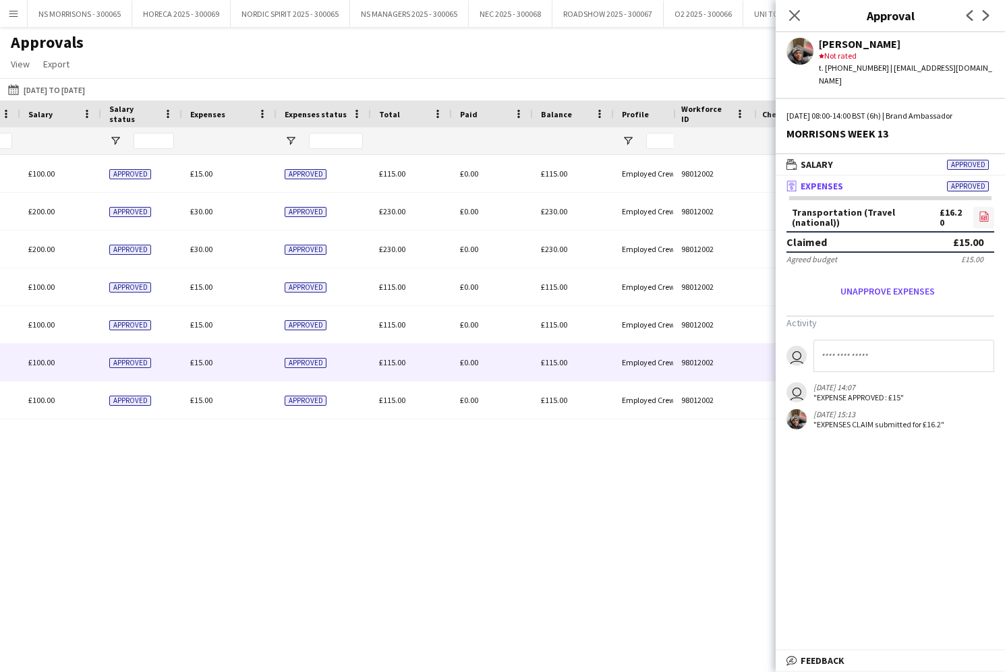
click at [979, 212] on icon at bounding box center [983, 217] width 9 height 10
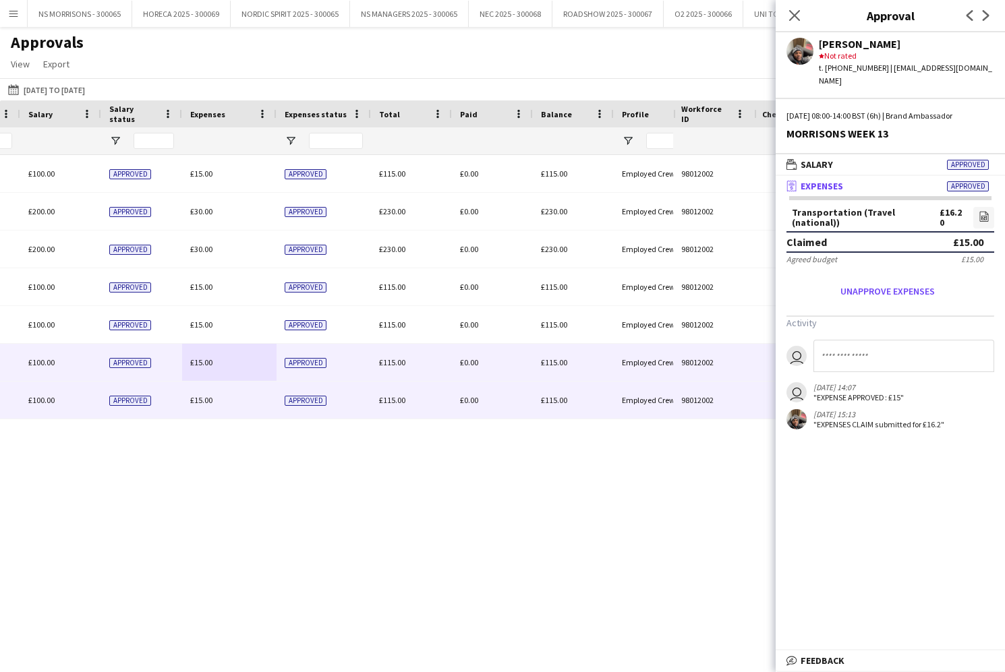
drag, startPoint x: 191, startPoint y: 400, endPoint x: 599, endPoint y: 307, distance: 418.2
click at [196, 398] on span "£15.00" at bounding box center [201, 400] width 22 height 10
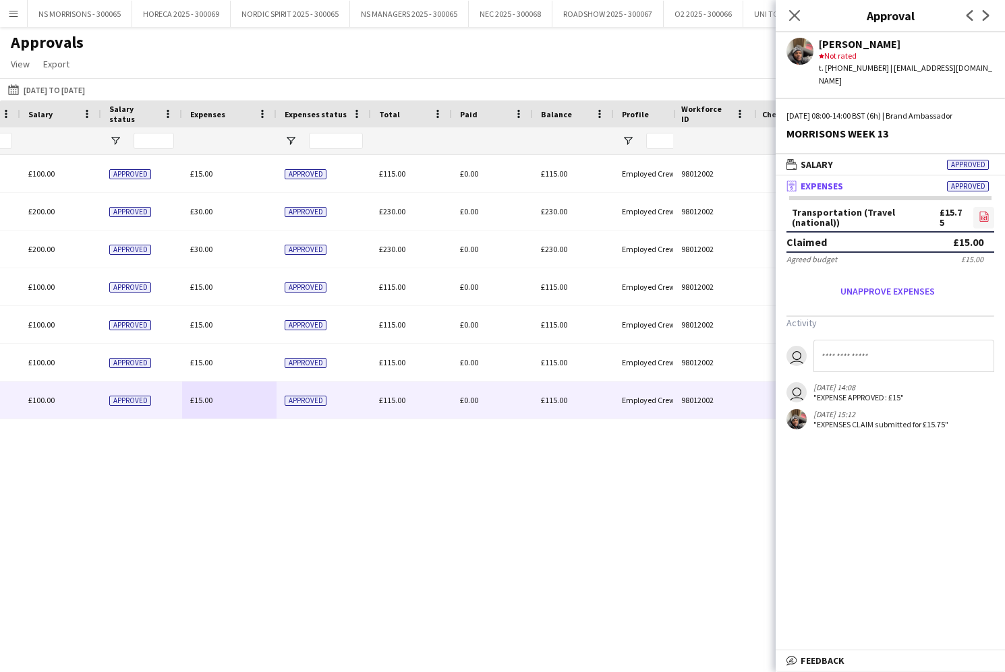
click at [983, 211] on icon "file-image" at bounding box center [983, 216] width 11 height 11
click at [795, 13] on icon "Close pop-in" at bounding box center [793, 15] width 13 height 13
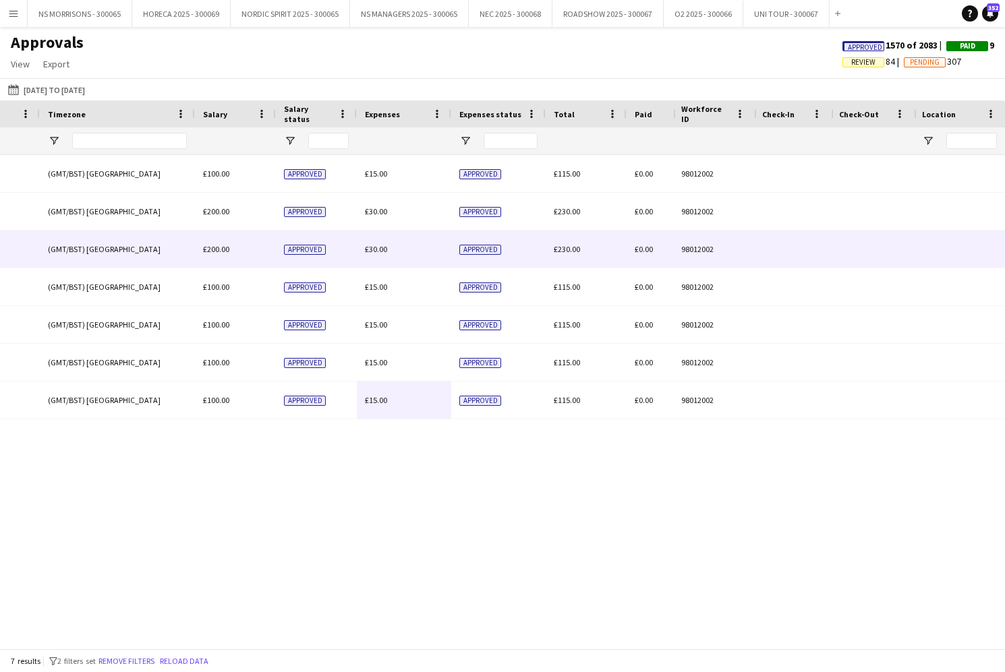
scroll to position [0, 443]
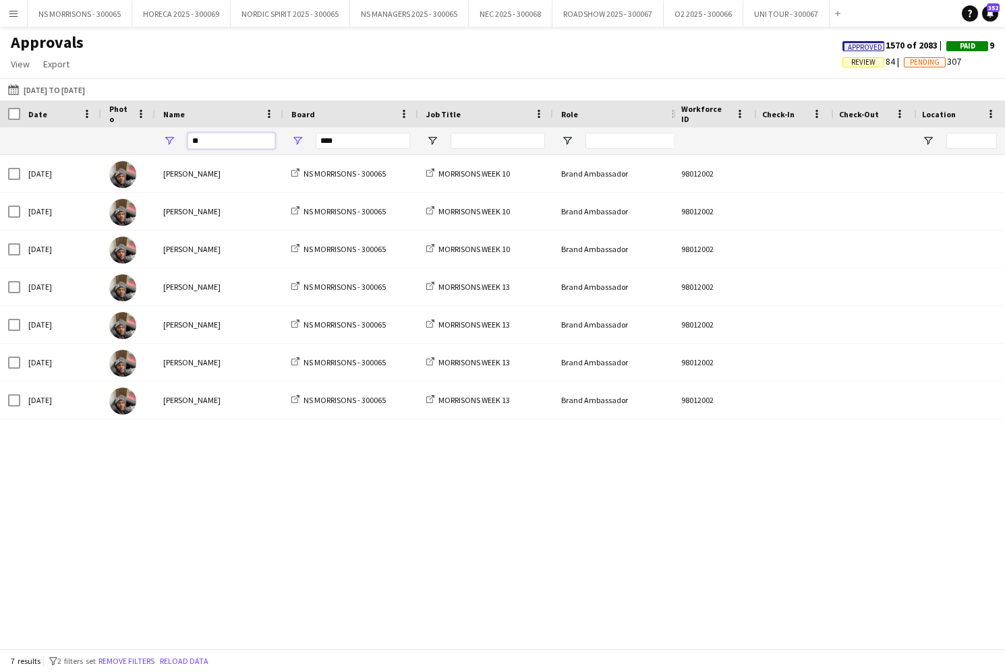
type input "*"
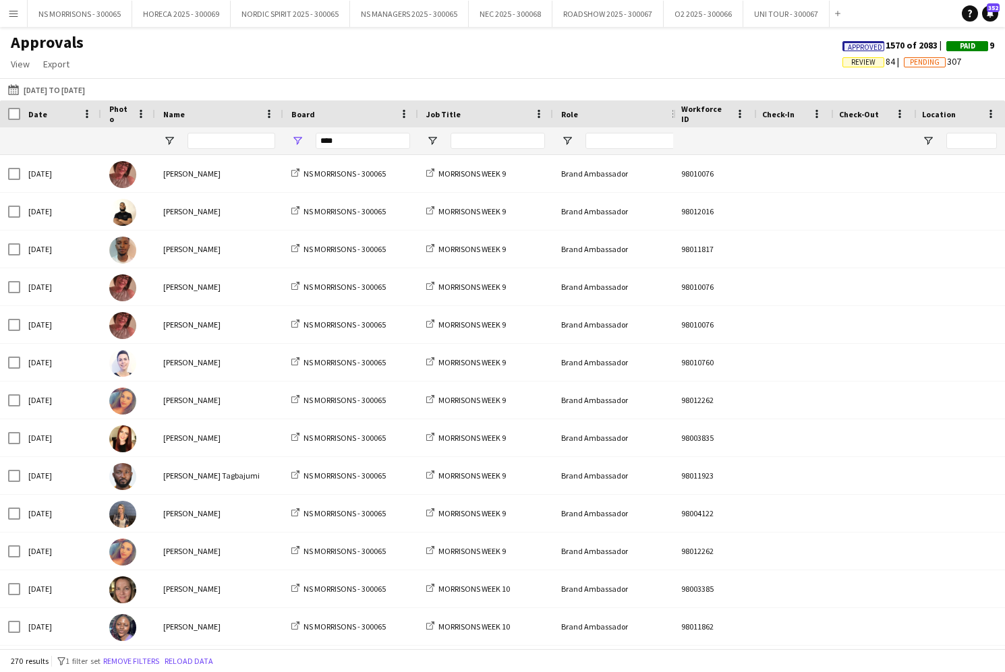
drag, startPoint x: 854, startPoint y: 65, endPoint x: 783, endPoint y: 78, distance: 72.5
click at [854, 65] on span "Review" at bounding box center [863, 62] width 24 height 9
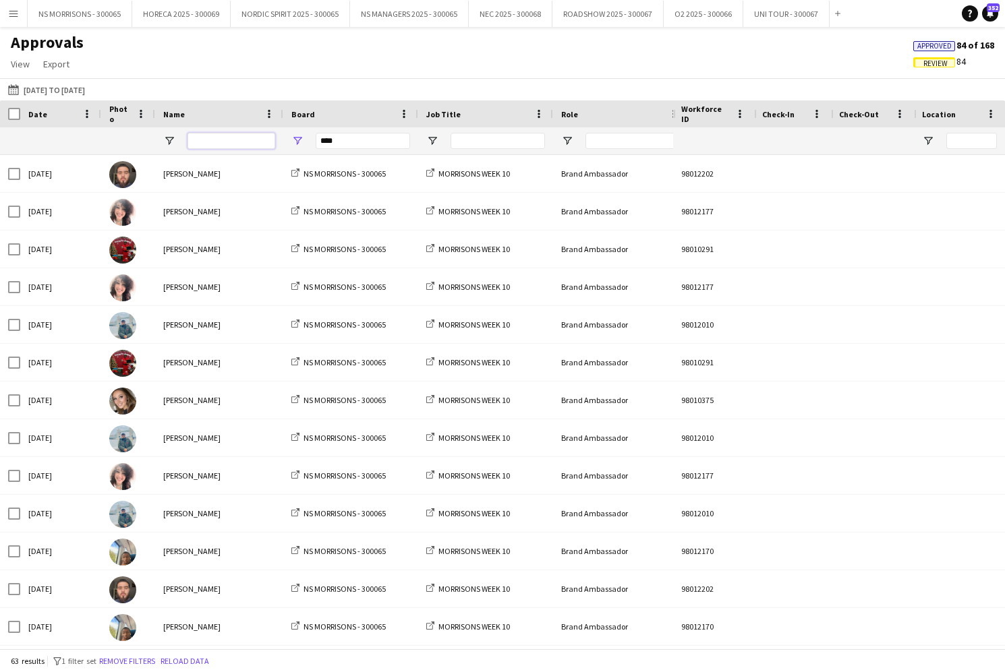
click at [208, 140] on input "Name Filter Input" at bounding box center [231, 141] width 88 height 16
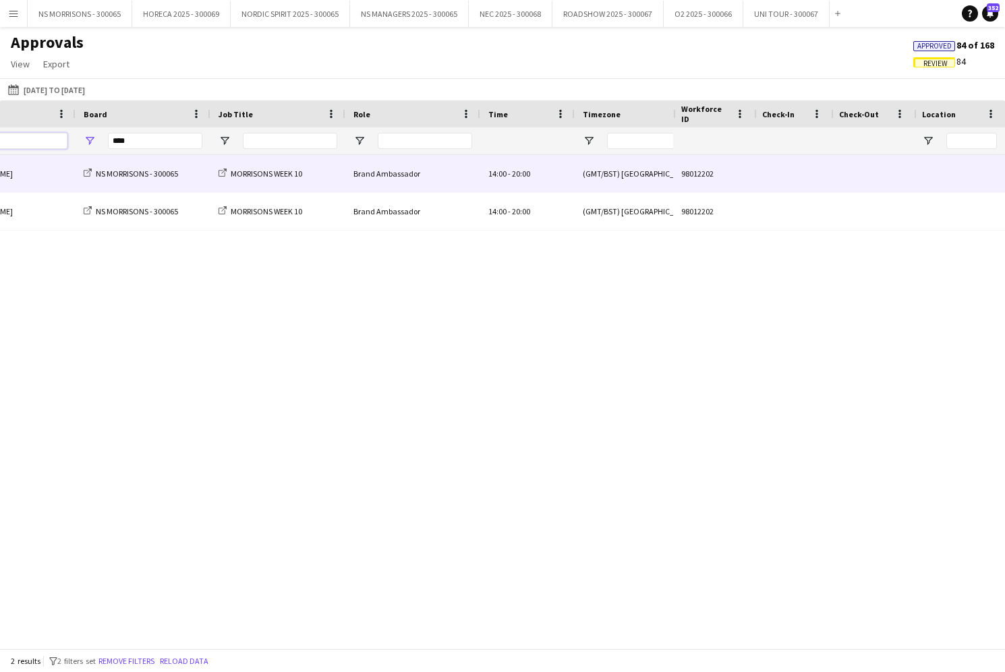
scroll to position [0, 343]
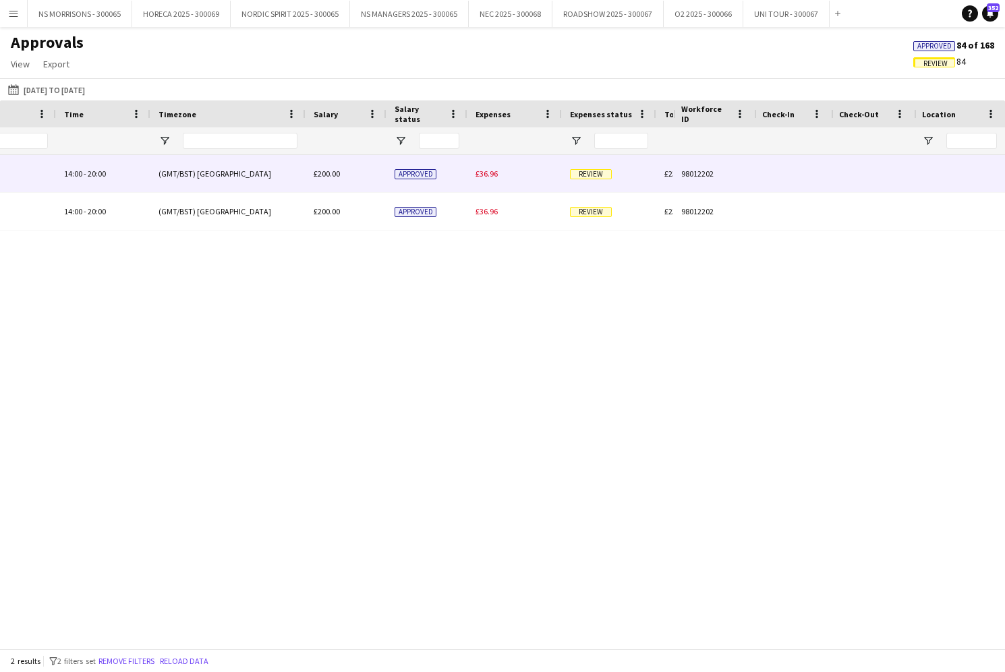
type input "***"
click at [489, 171] on span "£36.96" at bounding box center [486, 174] width 22 height 10
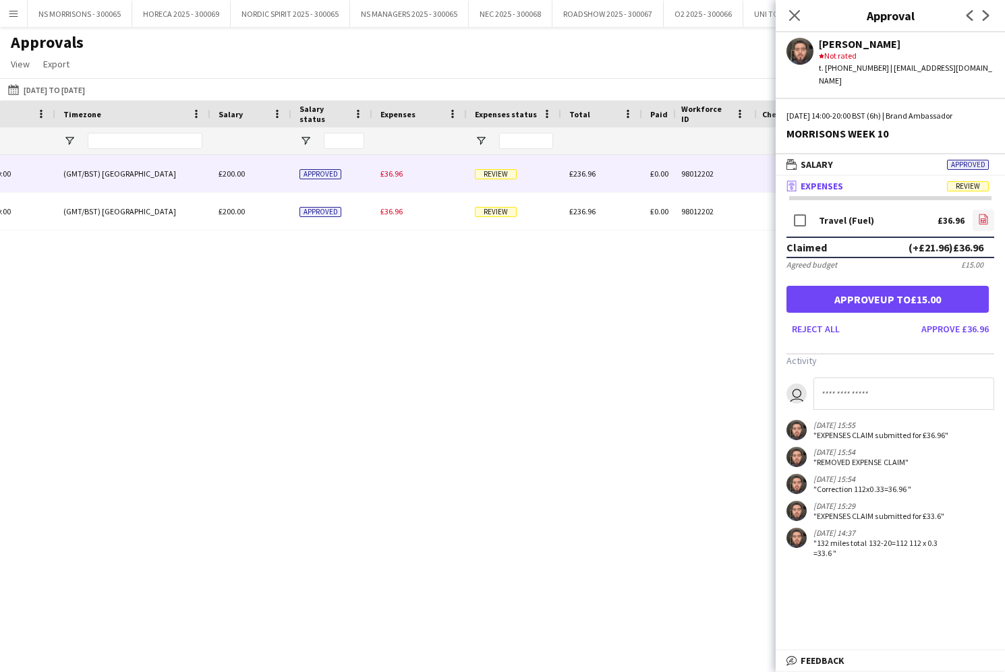
click at [983, 214] on icon "file-image" at bounding box center [983, 219] width 11 height 11
click at [797, 17] on icon "Close pop-in" at bounding box center [793, 15] width 13 height 13
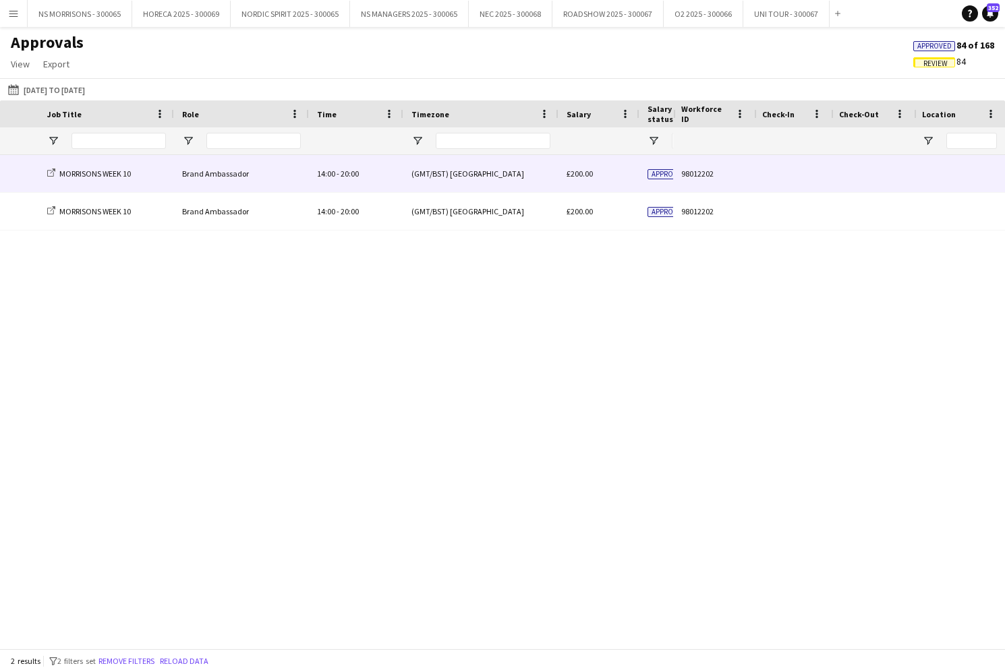
scroll to position [0, -15]
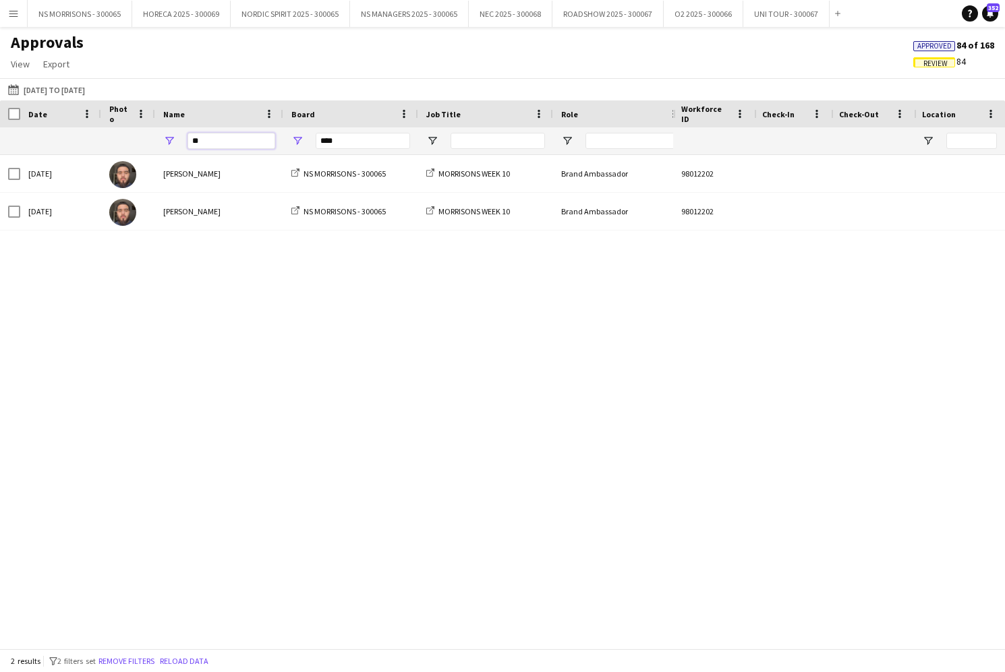
type input "*"
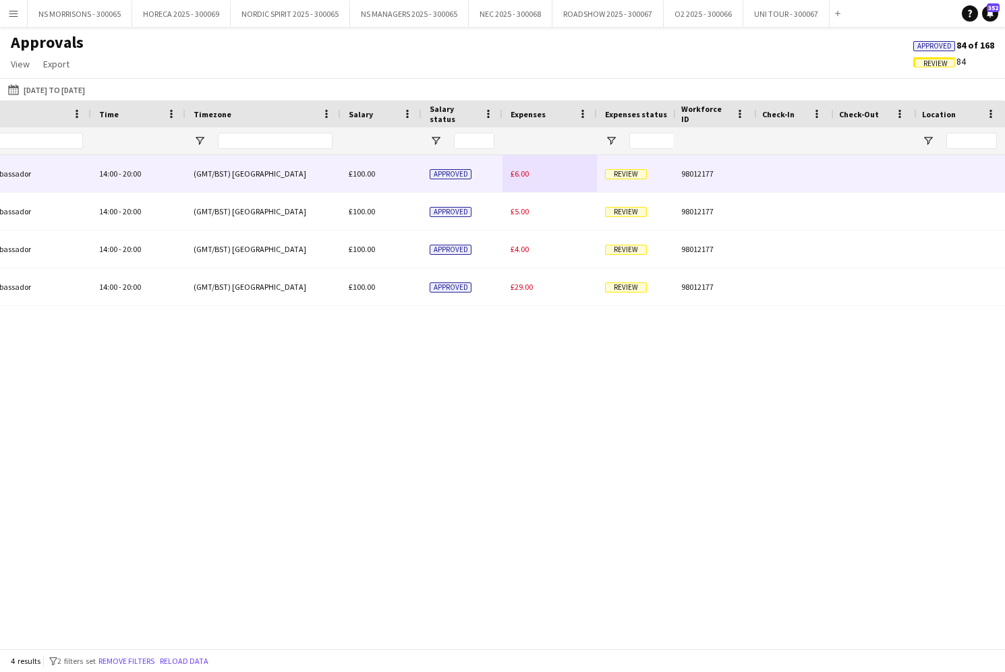
type input "******"
click at [519, 175] on span "£6.00" at bounding box center [519, 174] width 18 height 10
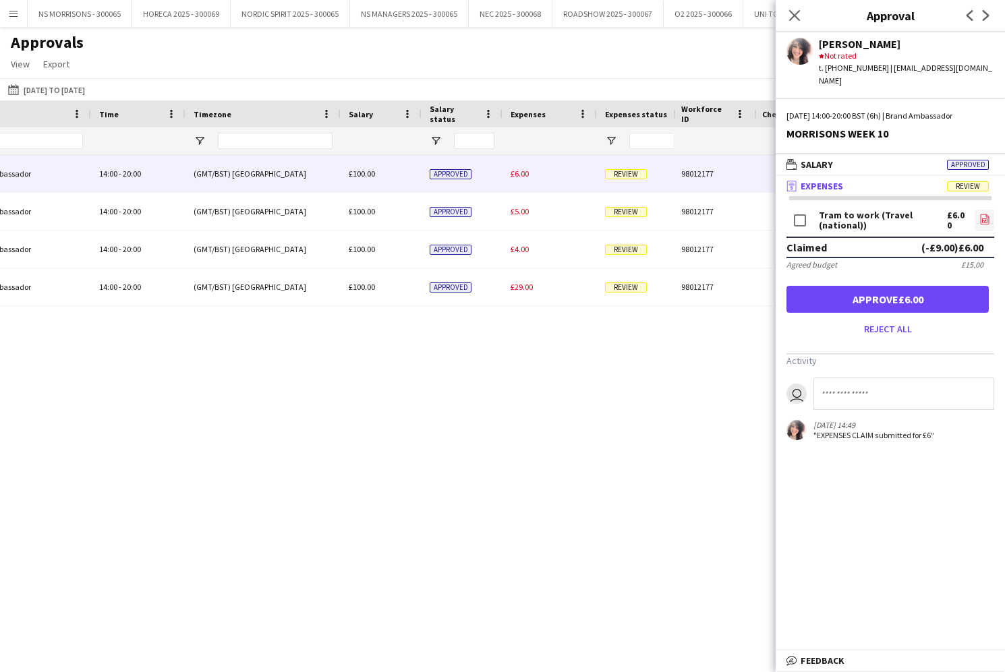
click at [982, 214] on icon "file-image" at bounding box center [984, 219] width 11 height 11
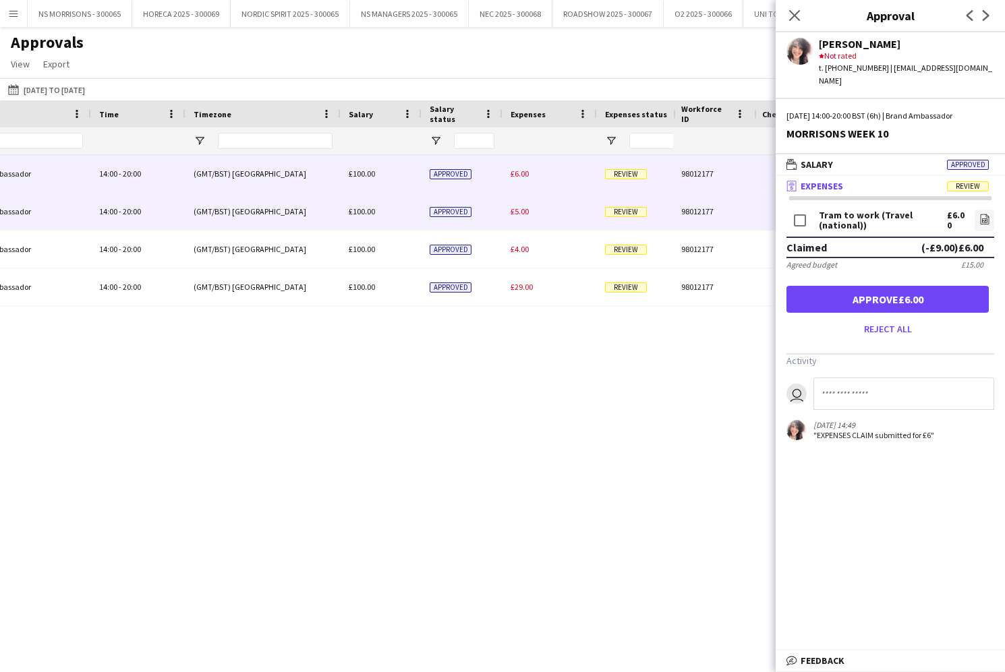
drag, startPoint x: 518, startPoint y: 208, endPoint x: 570, endPoint y: 209, distance: 51.3
click at [518, 208] on span "£5.00" at bounding box center [519, 211] width 18 height 10
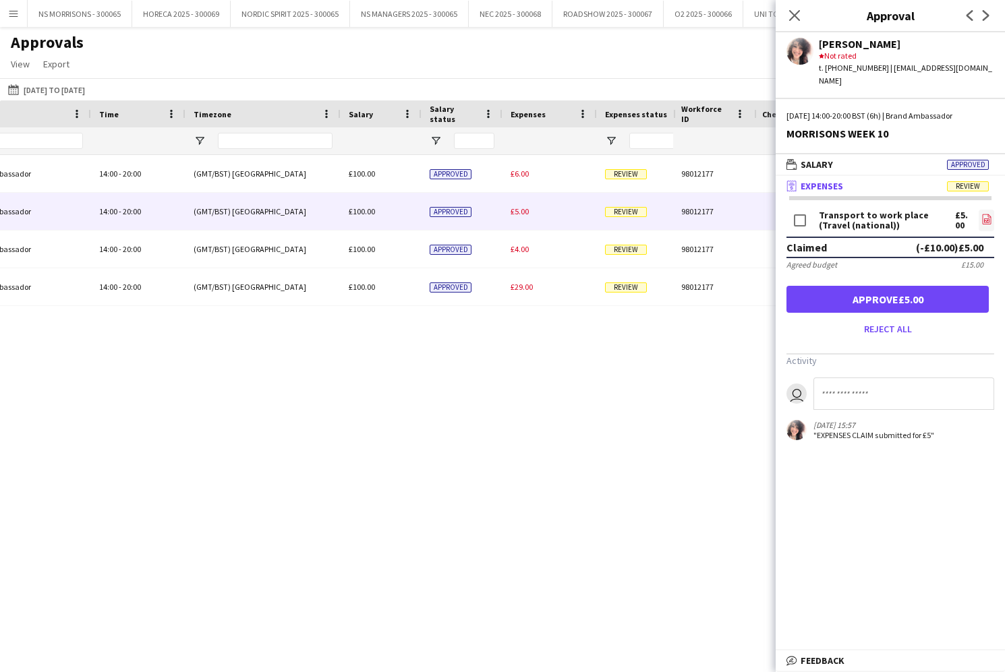
click at [981, 214] on icon "file-image" at bounding box center [986, 219] width 11 height 11
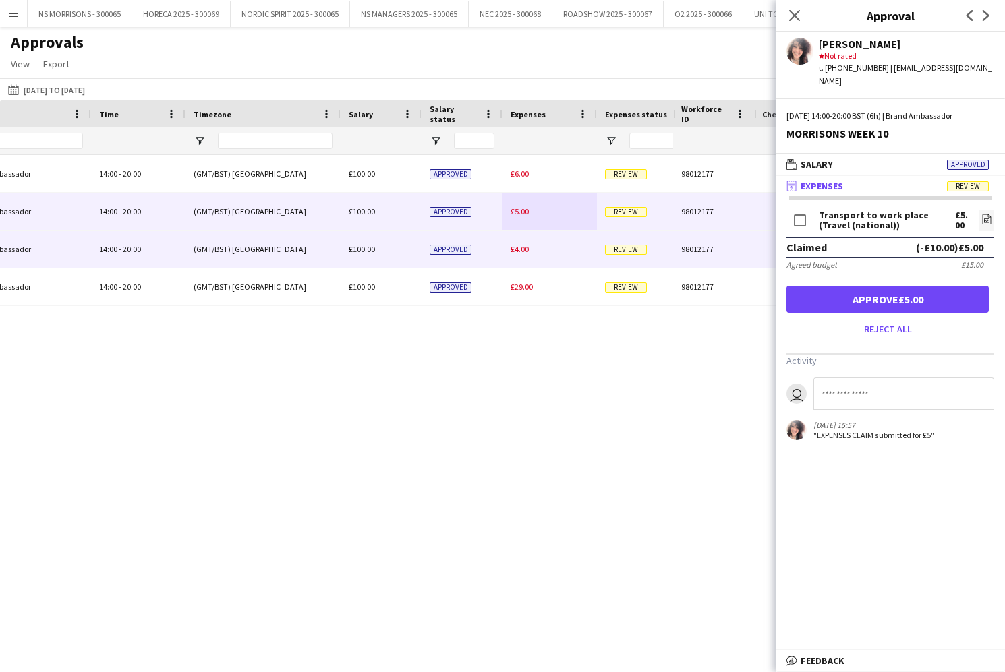
drag, startPoint x: 518, startPoint y: 244, endPoint x: 727, endPoint y: 239, distance: 209.1
click at [519, 245] on span "£4.00" at bounding box center [519, 249] width 18 height 10
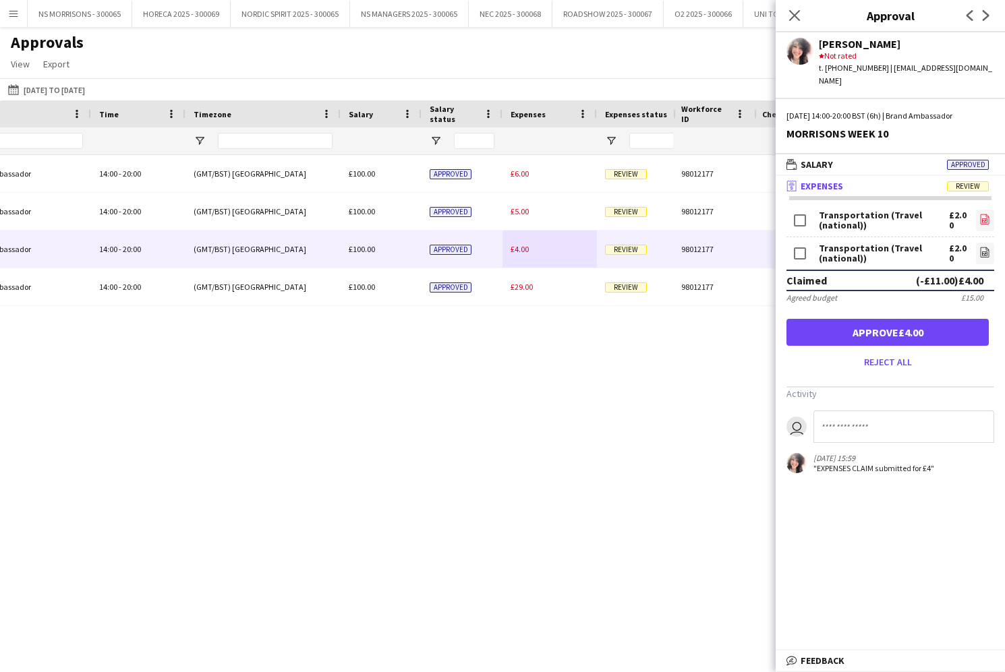
click at [984, 214] on icon "file-image" at bounding box center [984, 219] width 11 height 11
click at [979, 247] on icon "file-image" at bounding box center [984, 252] width 11 height 11
click at [943, 324] on button "Approve £4.00" at bounding box center [887, 332] width 202 height 27
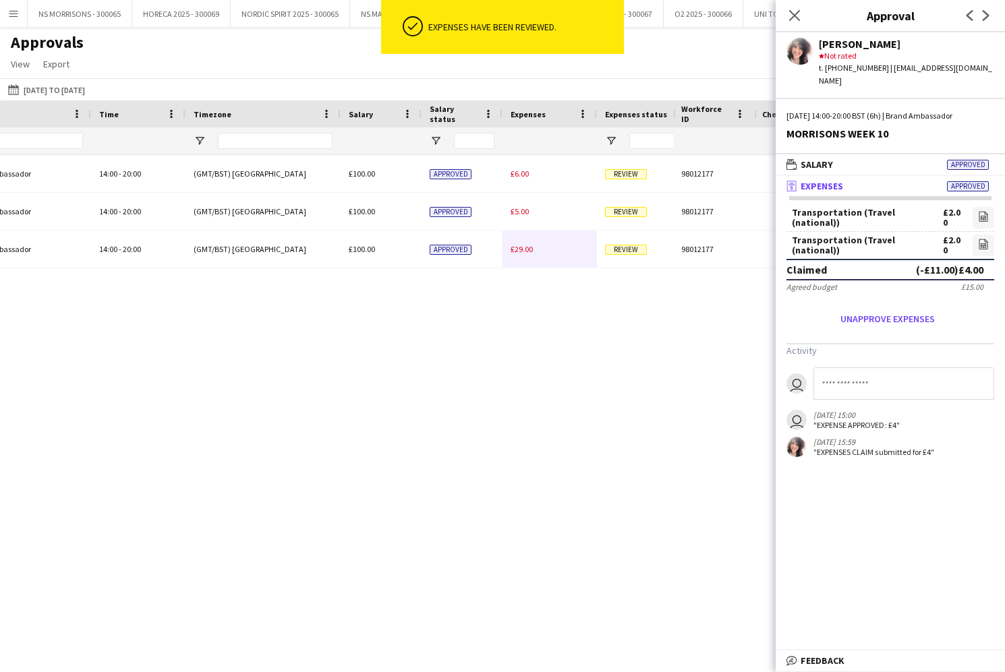
click at [521, 247] on span "£29.00" at bounding box center [521, 249] width 22 height 10
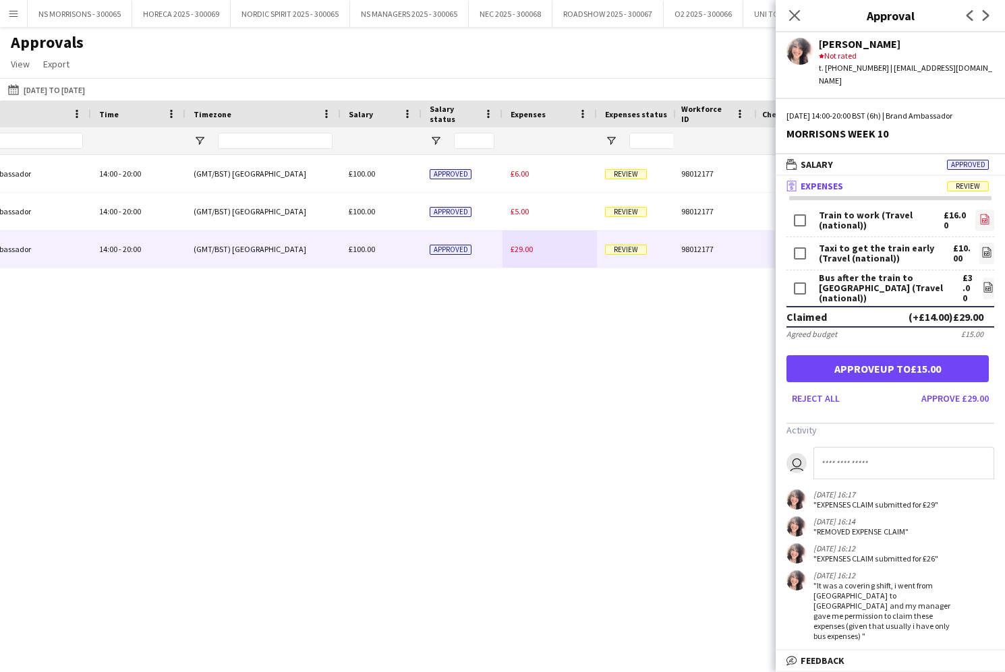
click at [987, 214] on icon "file-image" at bounding box center [984, 219] width 11 height 11
click at [986, 247] on icon "file-image" at bounding box center [986, 252] width 11 height 11
click at [983, 282] on icon "file-image" at bounding box center [987, 287] width 11 height 11
click at [962, 388] on button "Approve £29.00" at bounding box center [955, 399] width 78 height 22
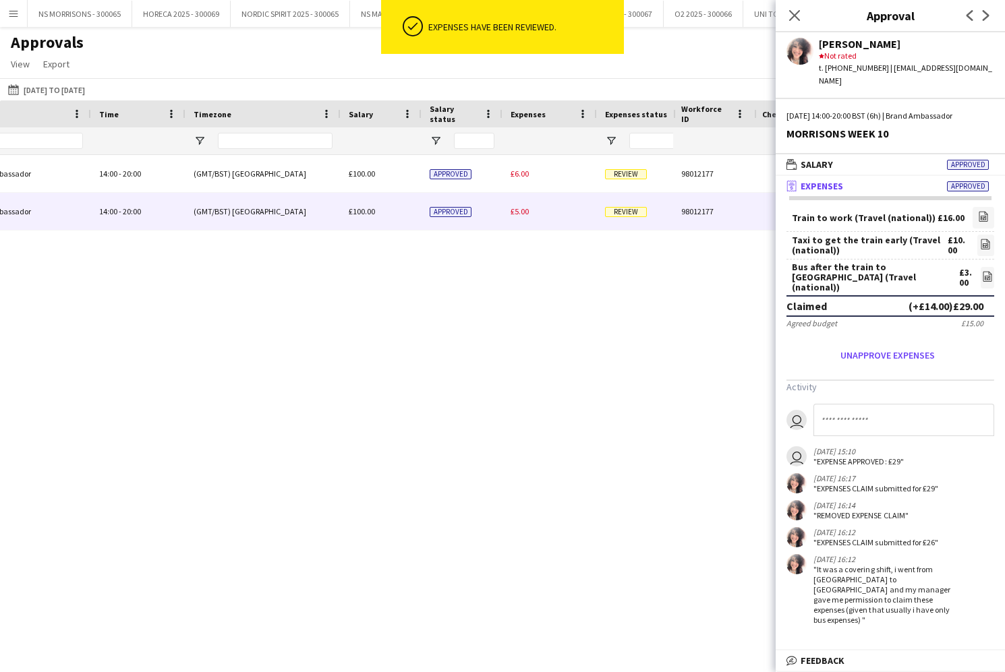
drag, startPoint x: 520, startPoint y: 211, endPoint x: 534, endPoint y: 212, distance: 13.5
click at [520, 210] on span "£5.00" at bounding box center [519, 211] width 18 height 10
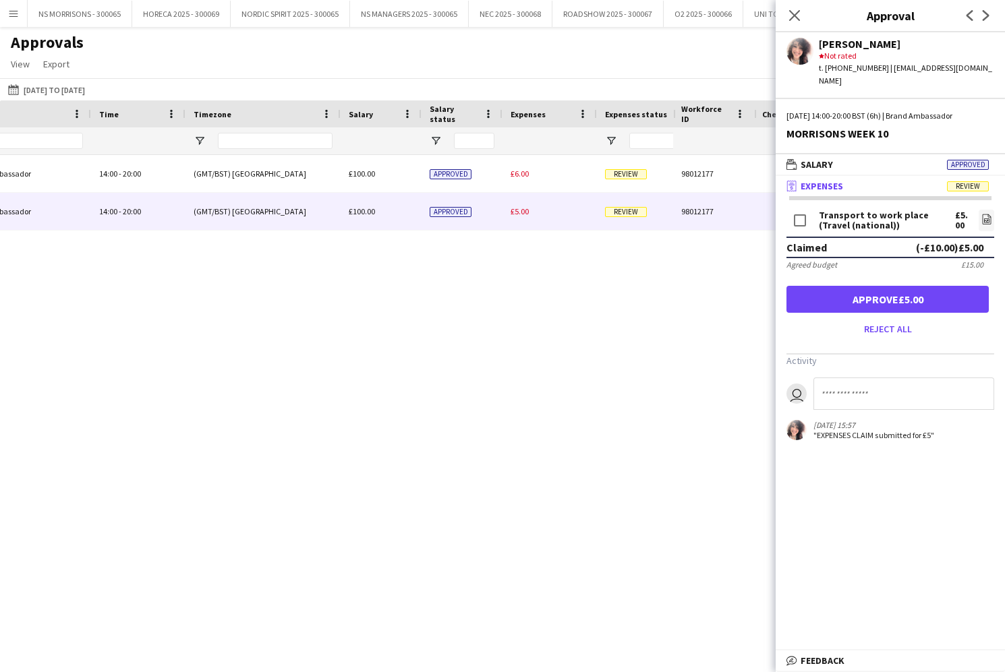
click at [873, 291] on button "Approve £5.00" at bounding box center [887, 299] width 202 height 27
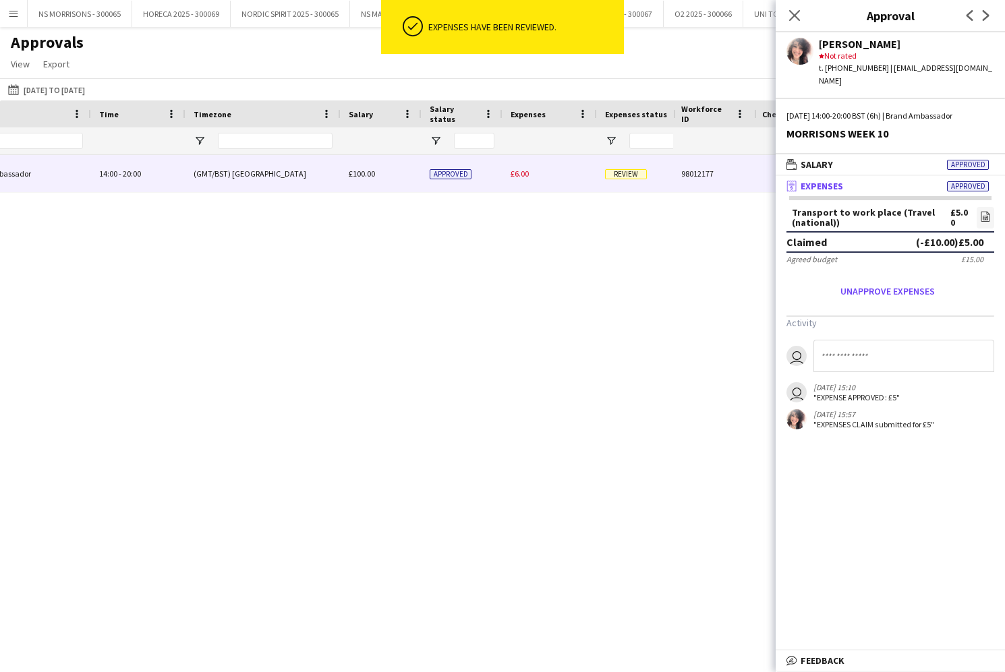
click at [520, 177] on span "£6.00" at bounding box center [519, 174] width 18 height 10
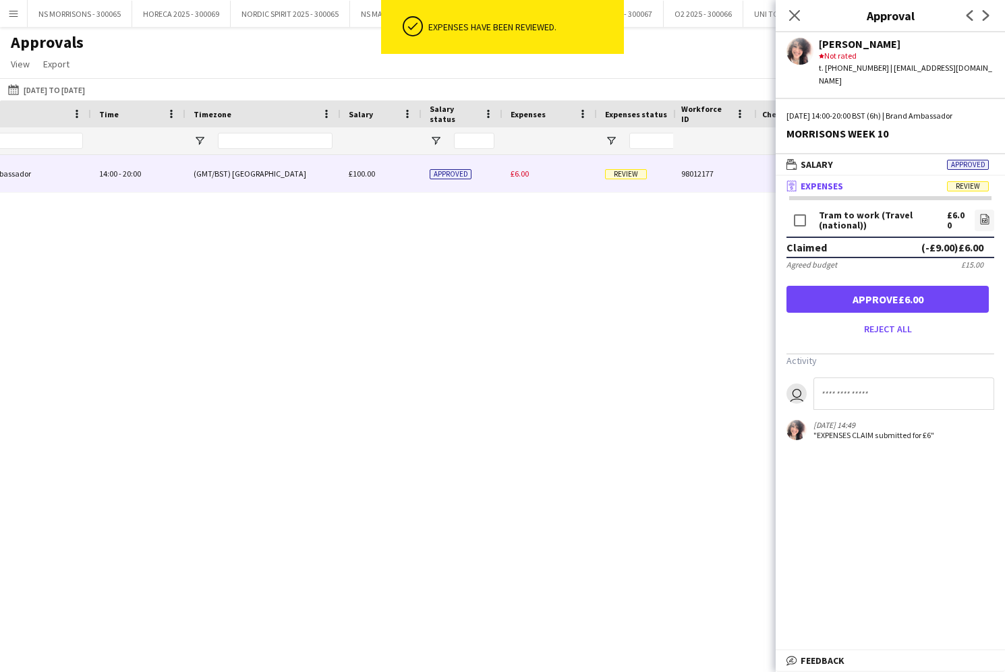
drag, startPoint x: 890, startPoint y: 290, endPoint x: 883, endPoint y: 134, distance: 155.9
click at [889, 288] on button "Approve £6.00" at bounding box center [887, 299] width 202 height 27
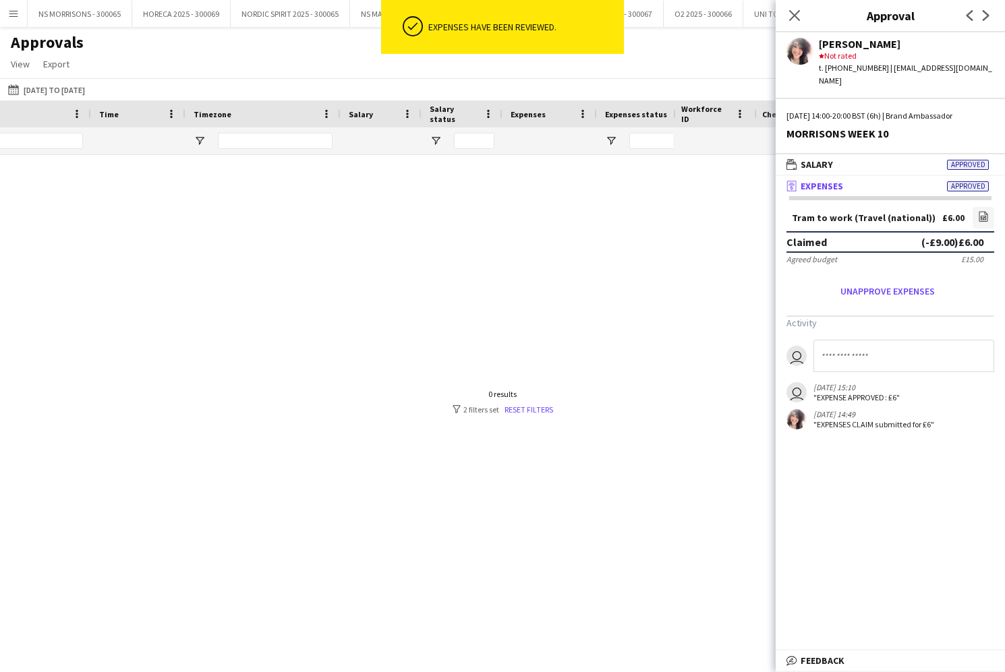
click at [832, 345] on input at bounding box center [903, 356] width 181 height 32
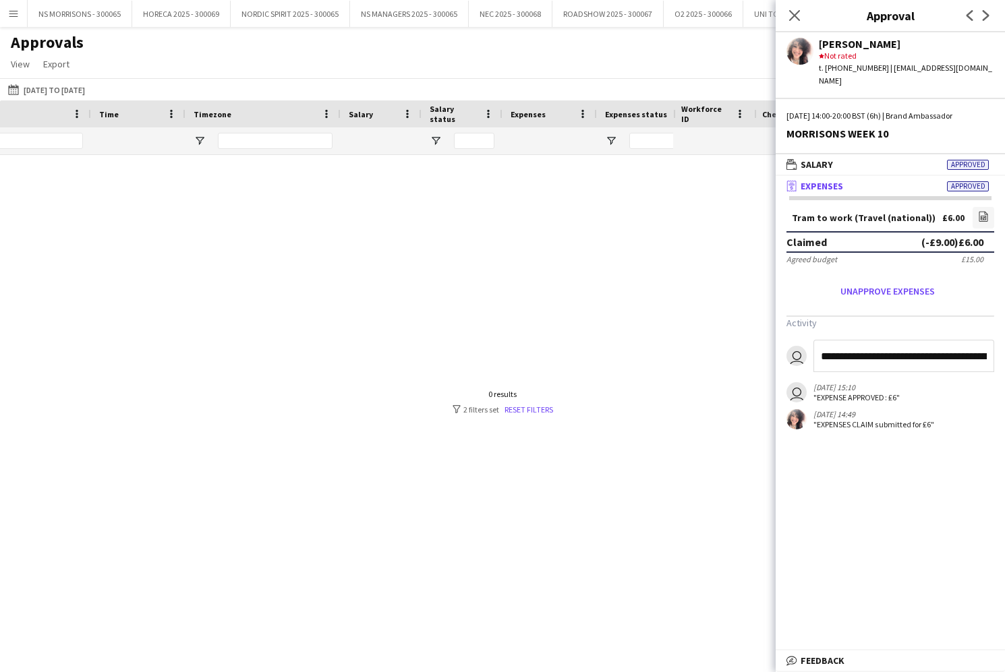
type input "**********"
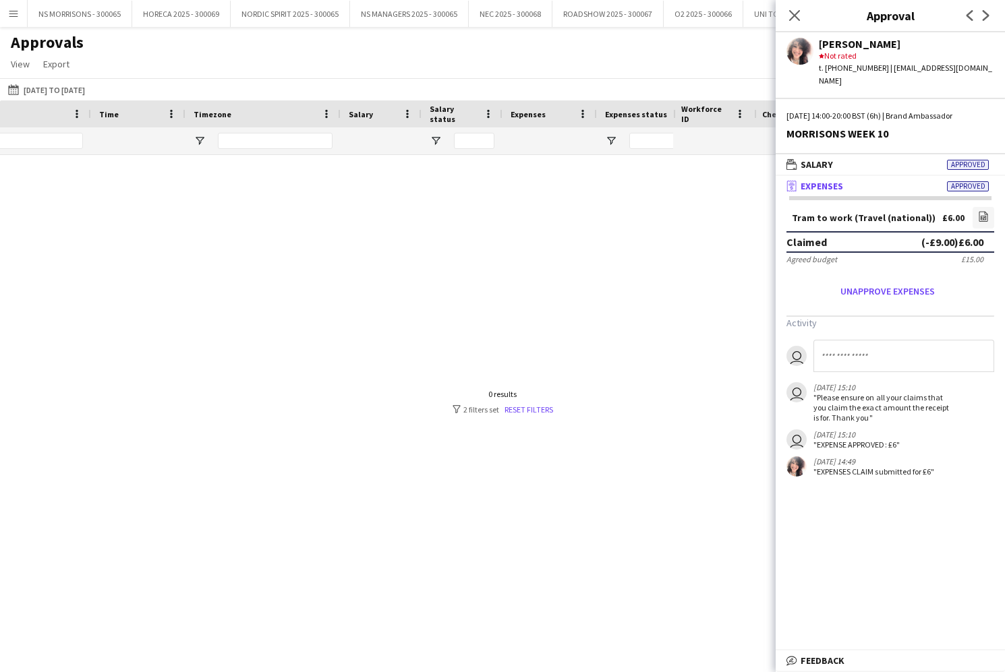
click at [798, 21] on icon "Close pop-in" at bounding box center [794, 15] width 11 height 11
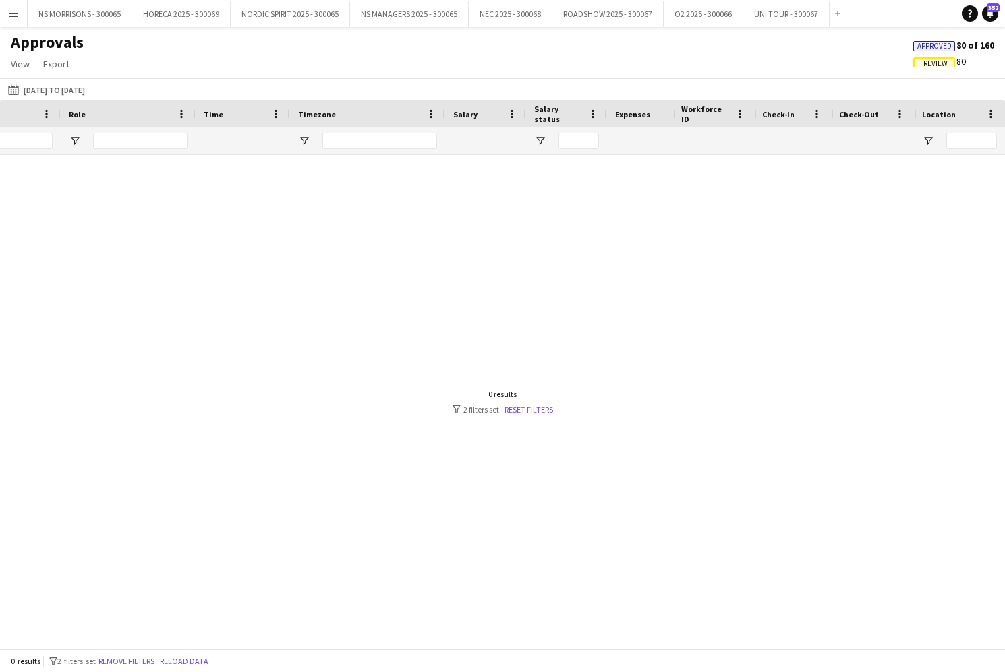
scroll to position [0, 126]
click at [254, 142] on input "******" at bounding box center [229, 141] width 88 height 16
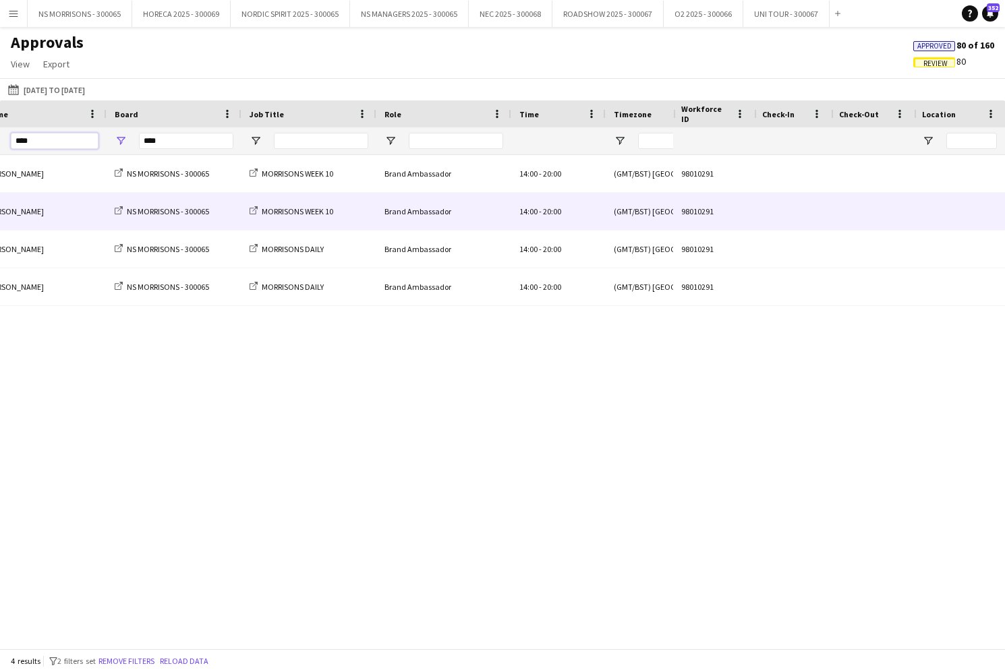
scroll to position [0, 237]
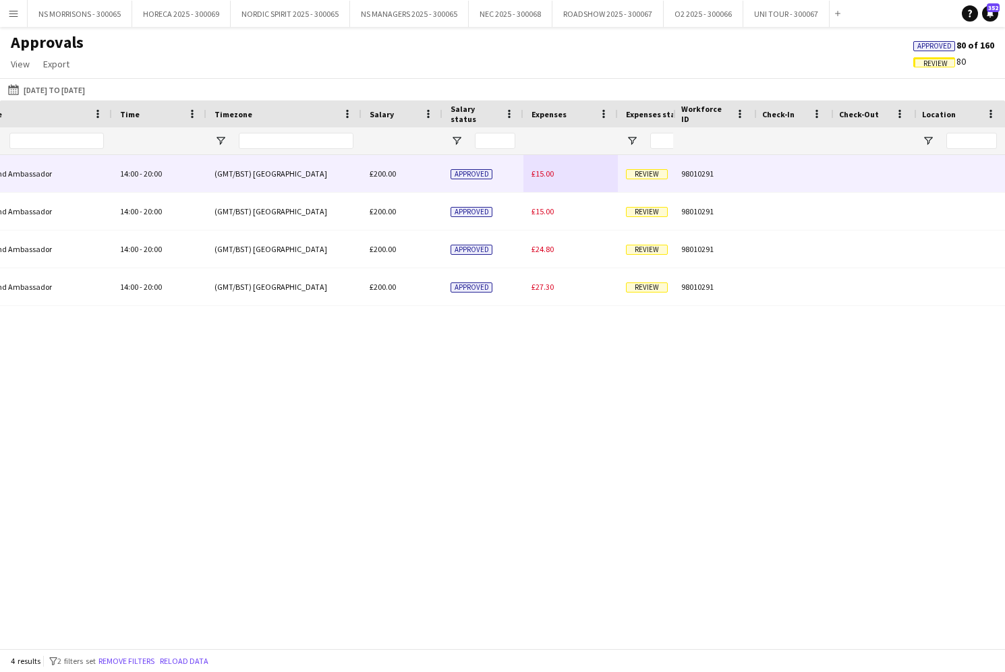
type input "****"
click at [538, 170] on span "£15.00" at bounding box center [542, 174] width 22 height 10
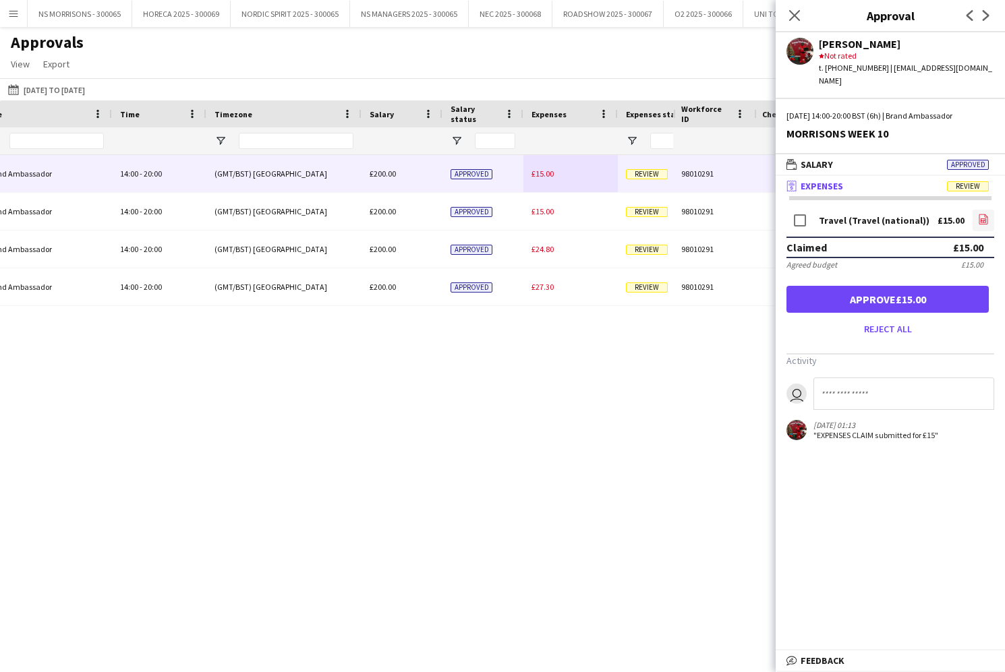
click at [981, 214] on icon "file-image" at bounding box center [983, 219] width 11 height 11
click at [923, 286] on button "Approve £15.00" at bounding box center [887, 299] width 202 height 27
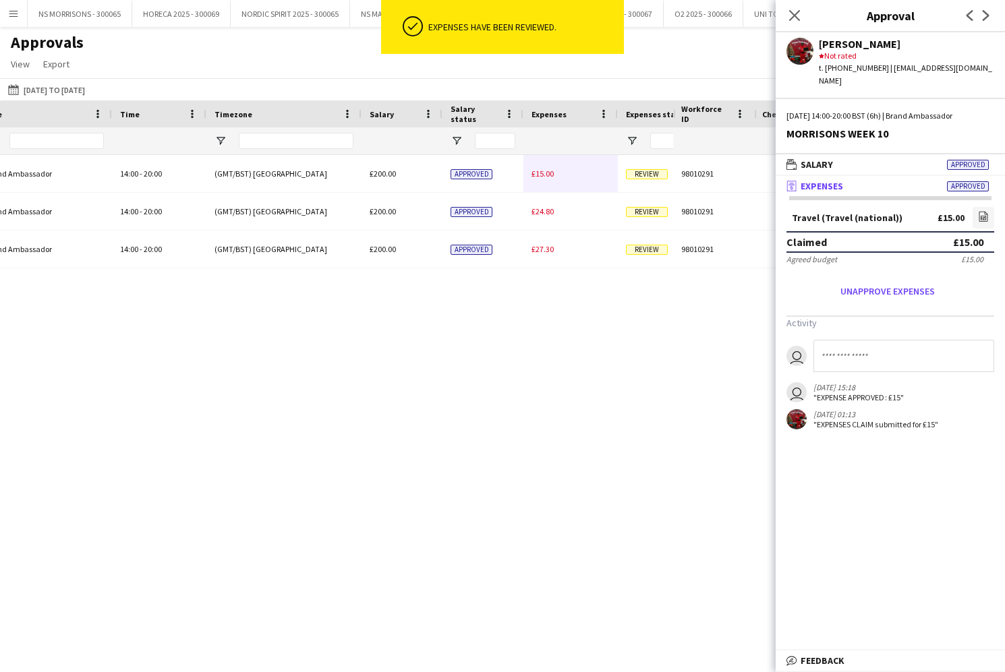
click at [545, 175] on span "£15.00" at bounding box center [542, 174] width 22 height 10
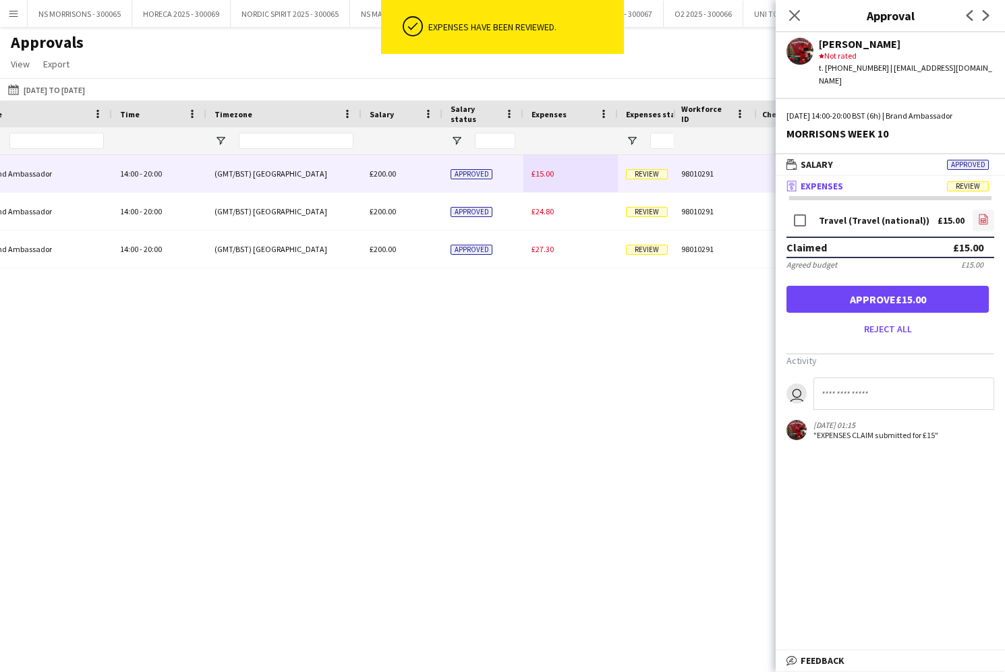
click at [982, 214] on icon "file-image" at bounding box center [983, 219] width 11 height 11
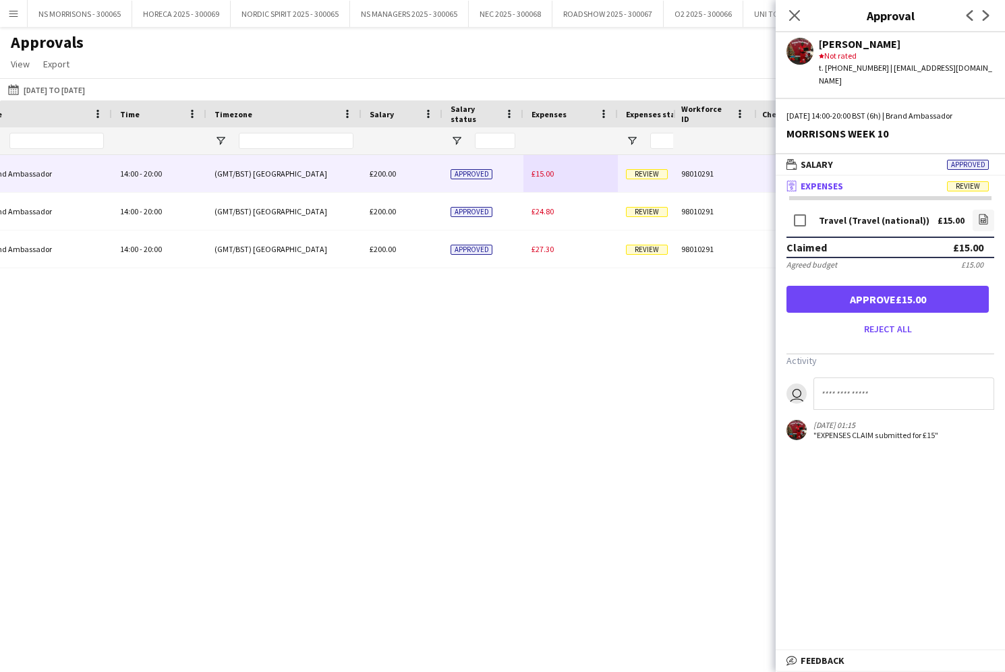
click at [865, 286] on button "Approve £15.00" at bounding box center [887, 299] width 202 height 27
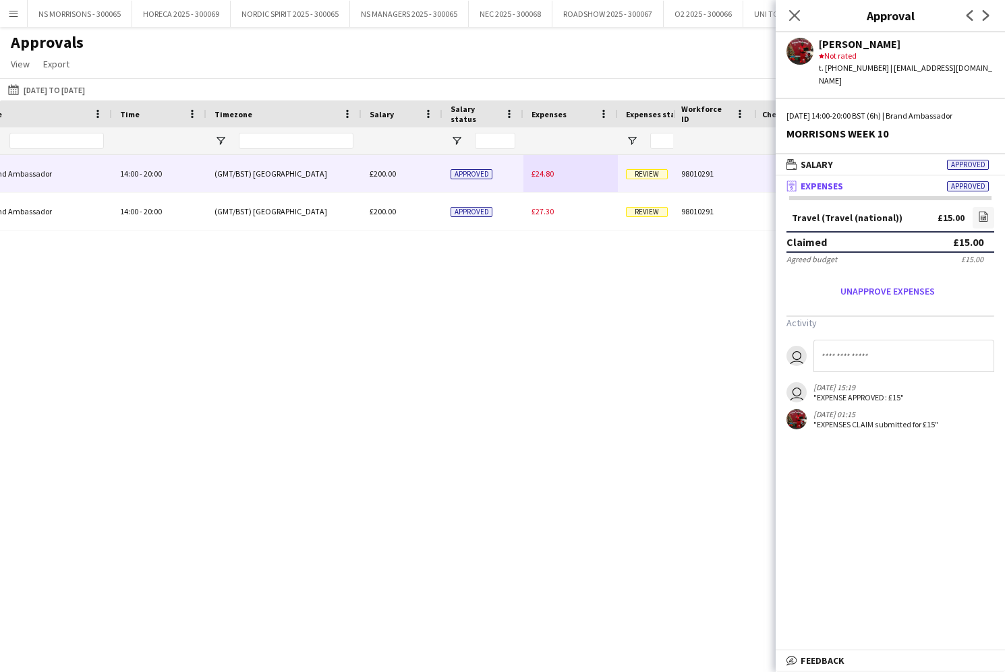
click at [546, 175] on span "£24.80" at bounding box center [542, 174] width 22 height 10
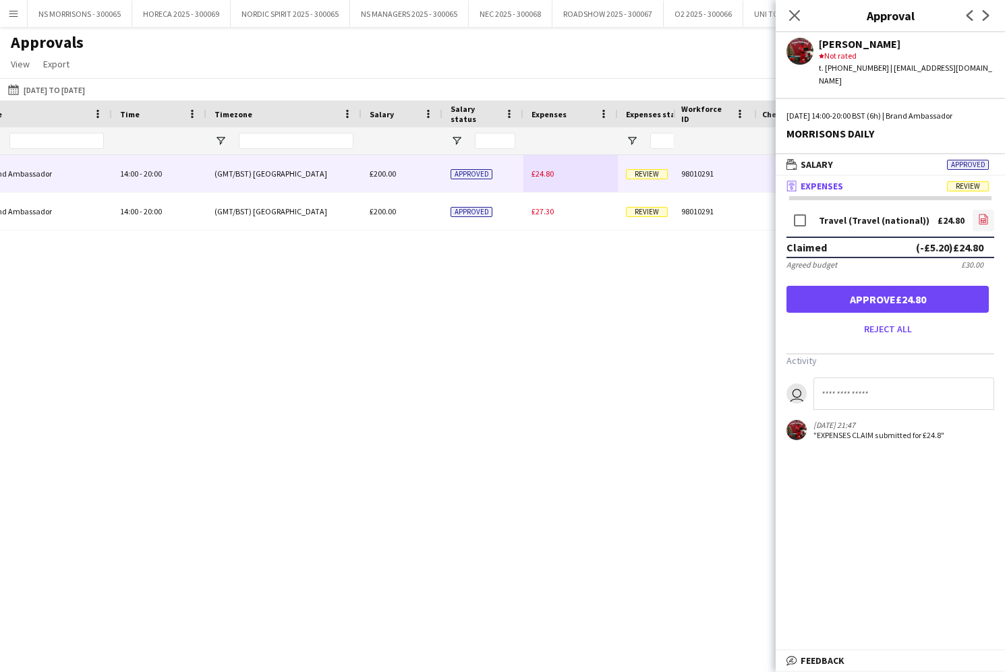
click at [981, 214] on icon "file-image" at bounding box center [983, 219] width 11 height 11
click at [945, 286] on button "Approve £24.80" at bounding box center [887, 299] width 202 height 27
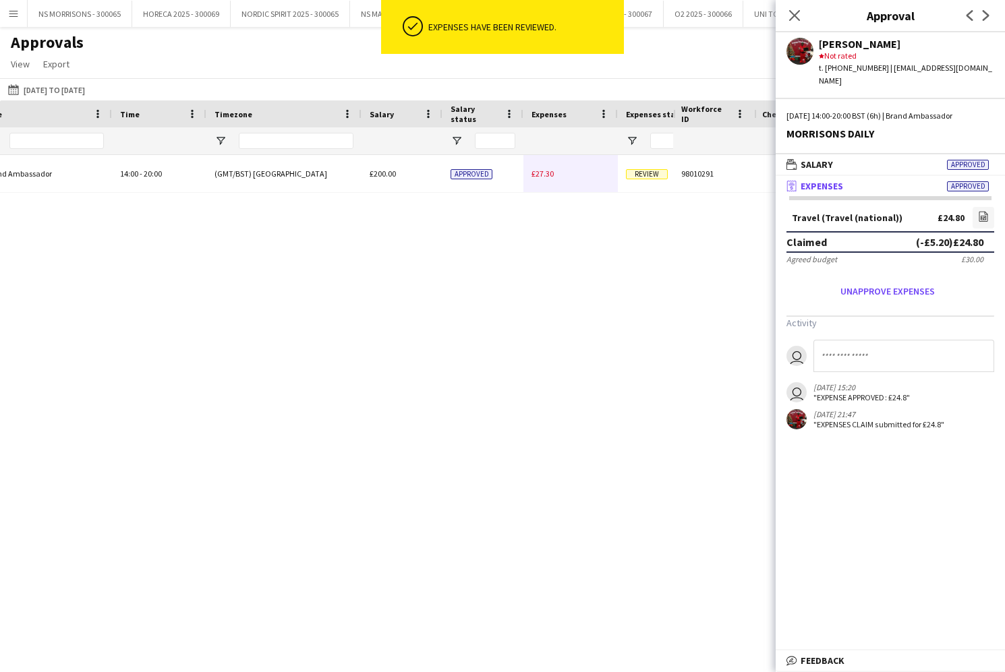
click at [547, 173] on span "£27.30" at bounding box center [542, 174] width 22 height 10
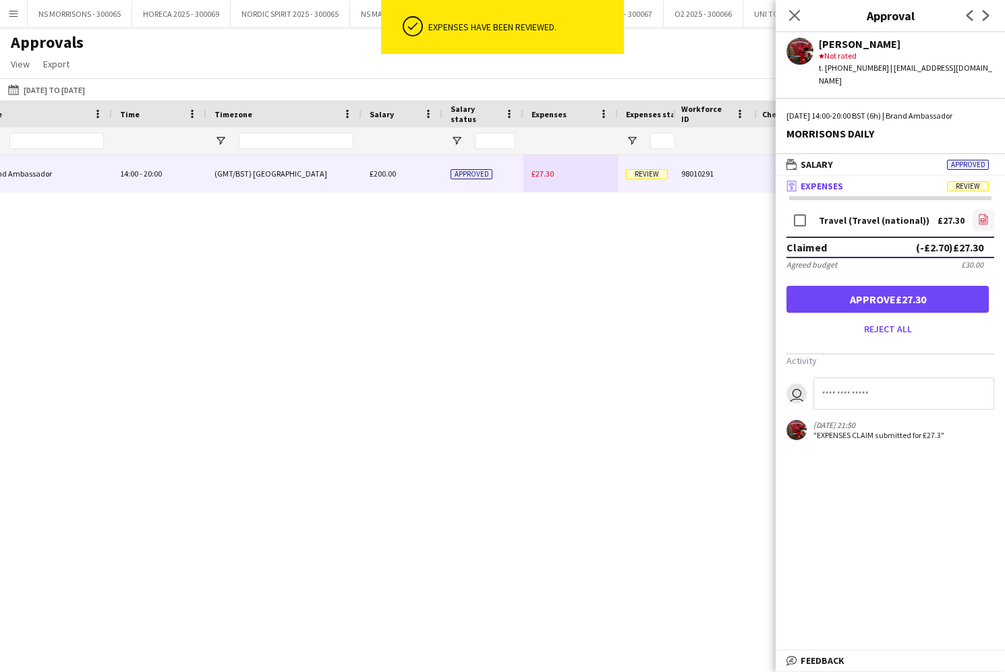
drag, startPoint x: 983, startPoint y: 204, endPoint x: 973, endPoint y: 201, distance: 10.5
click at [982, 214] on icon "file-image" at bounding box center [983, 219] width 11 height 11
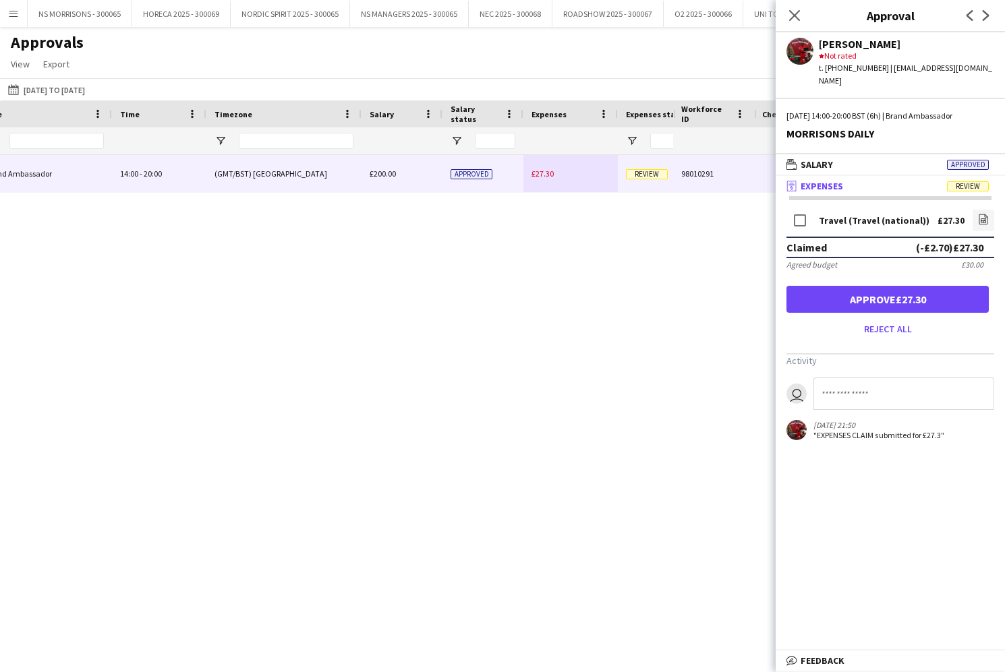
drag, startPoint x: 842, startPoint y: 280, endPoint x: 833, endPoint y: 234, distance: 46.7
click at [842, 286] on button "Approve £27.30" at bounding box center [887, 299] width 202 height 27
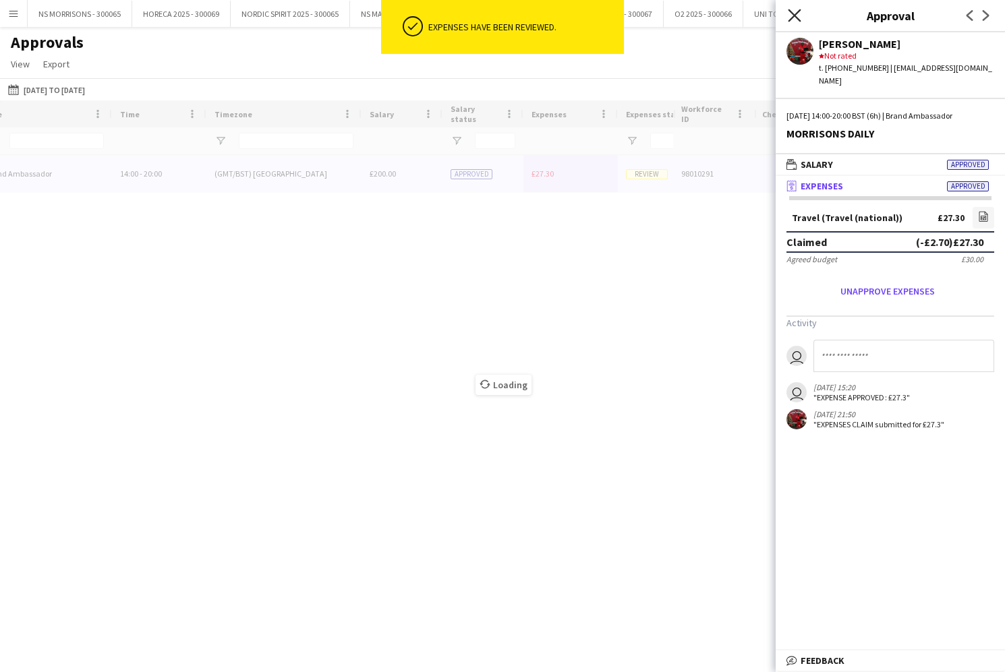
click at [797, 13] on icon at bounding box center [793, 15] width 13 height 13
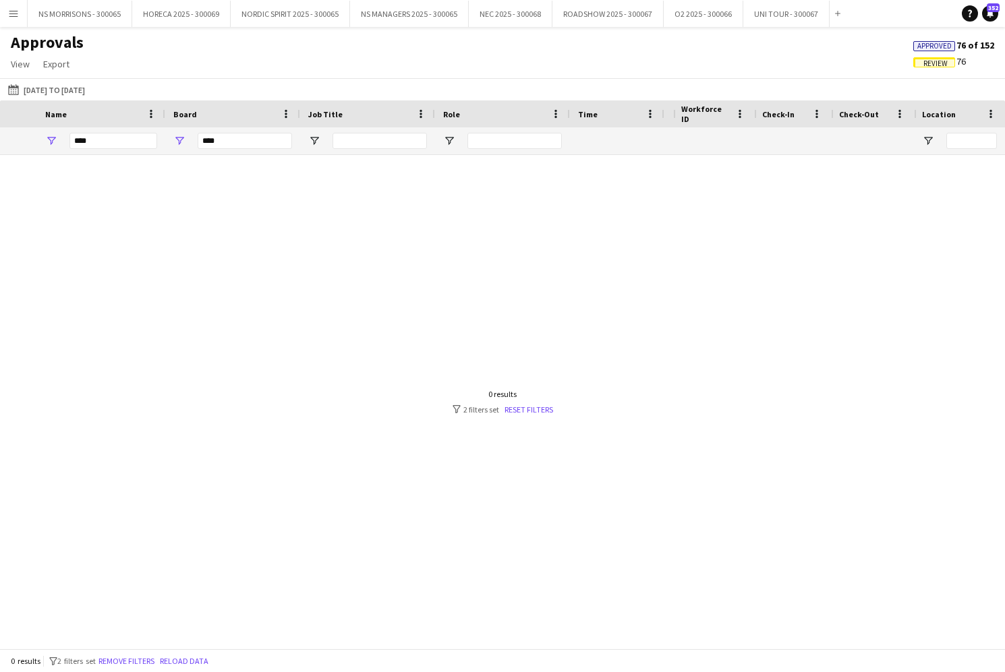
scroll to position [0, -14]
click at [232, 142] on input "****" at bounding box center [231, 141] width 88 height 16
type input "*"
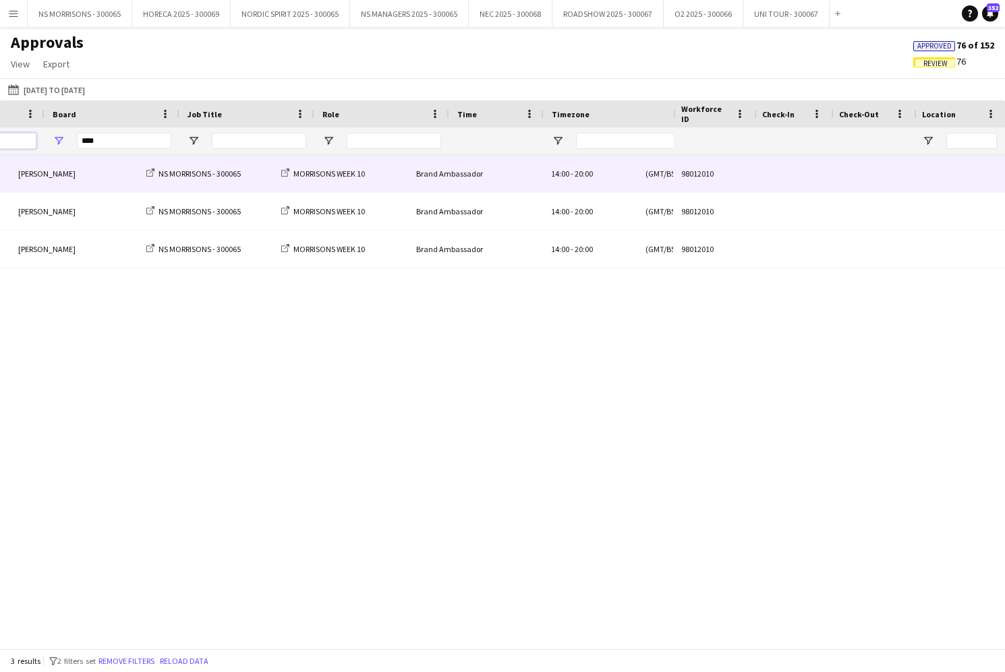
scroll to position [0, 240]
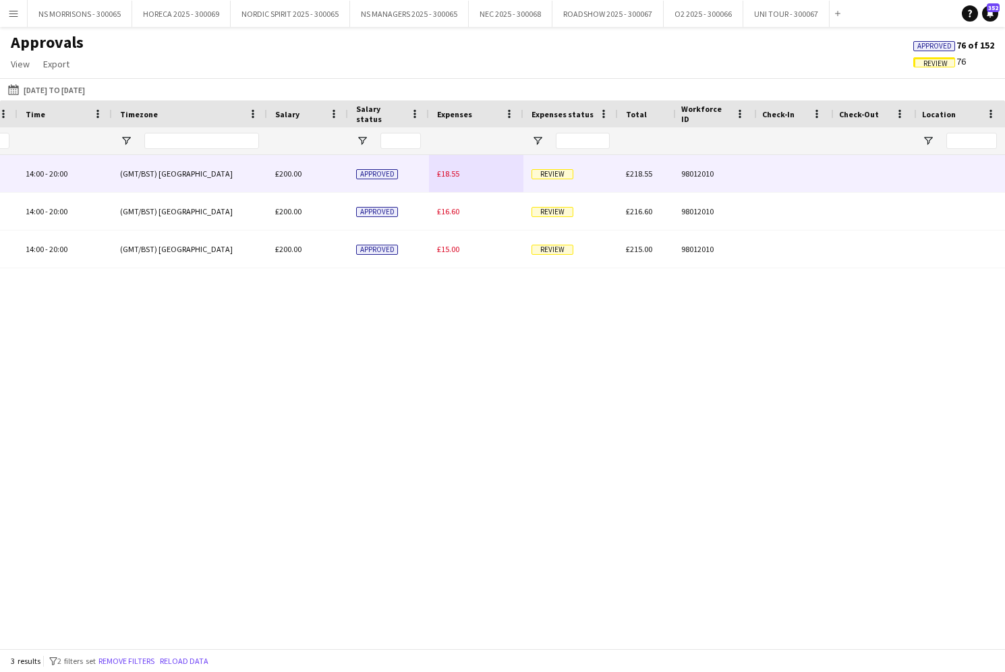
type input "***"
click at [448, 171] on span "£18.55" at bounding box center [448, 174] width 22 height 10
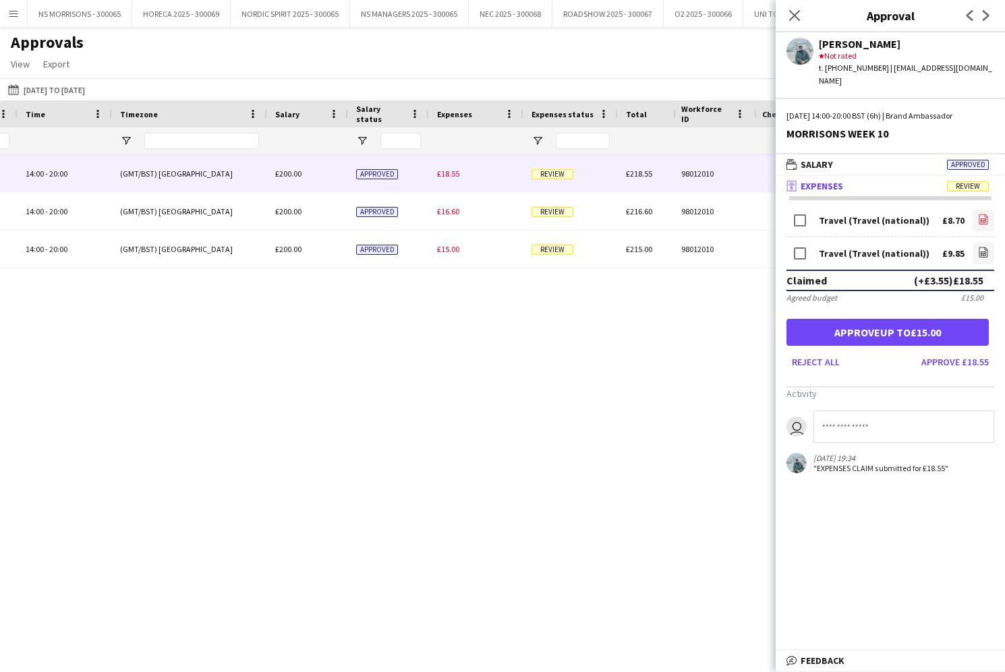
click at [982, 214] on icon "file-image" at bounding box center [983, 219] width 11 height 11
drag, startPoint x: 988, startPoint y: 241, endPoint x: 919, endPoint y: 236, distance: 68.9
click at [982, 247] on icon "file-image" at bounding box center [983, 252] width 11 height 11
click at [969, 351] on button "Approve £18.55" at bounding box center [955, 362] width 78 height 22
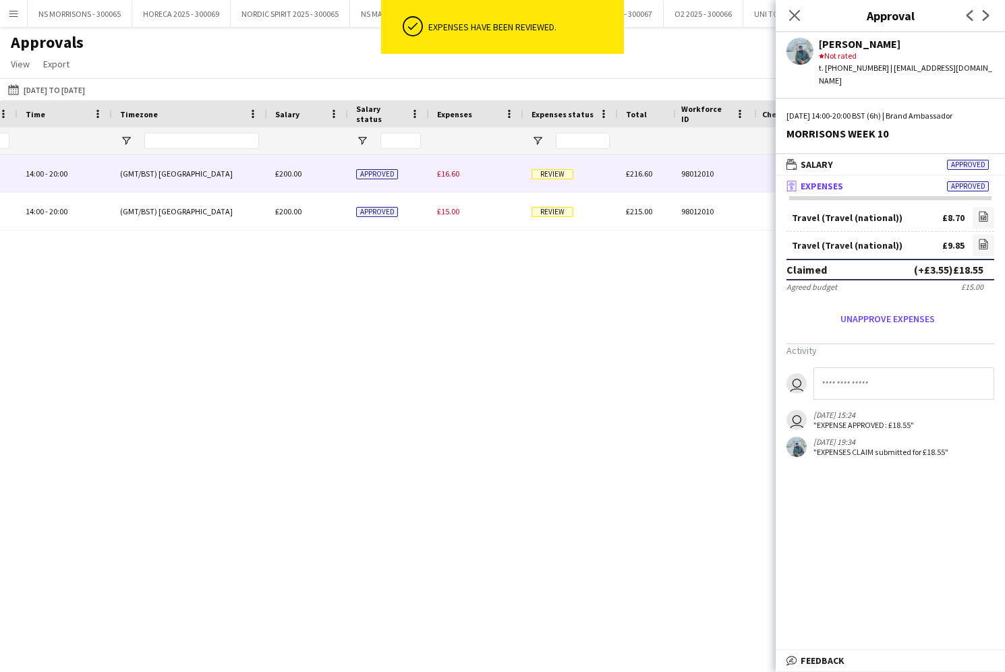
click at [445, 173] on span "£16.60" at bounding box center [448, 174] width 22 height 10
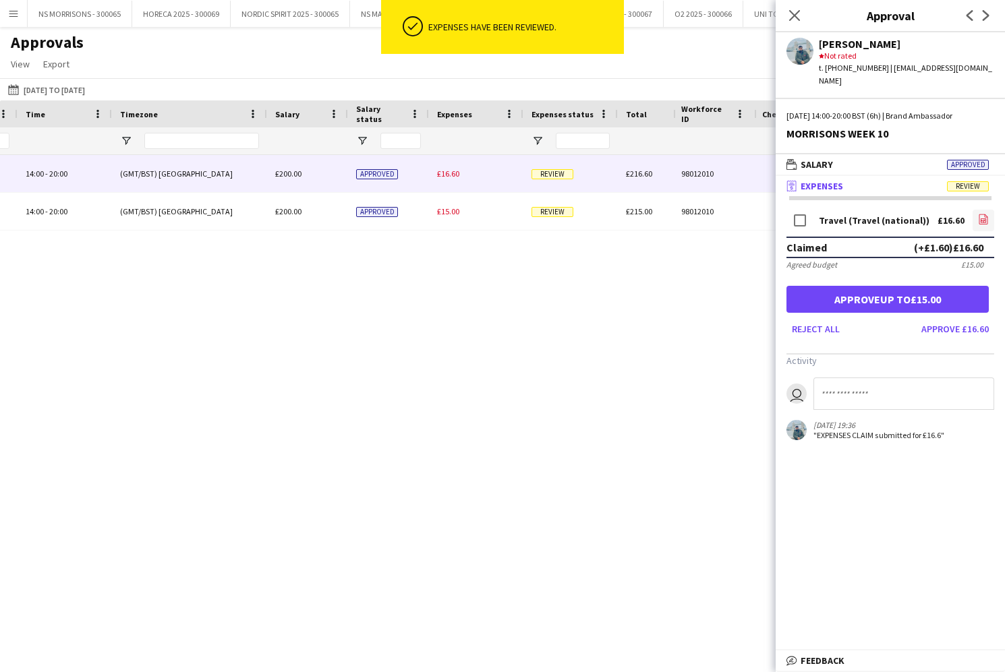
click at [985, 214] on icon at bounding box center [983, 219] width 9 height 10
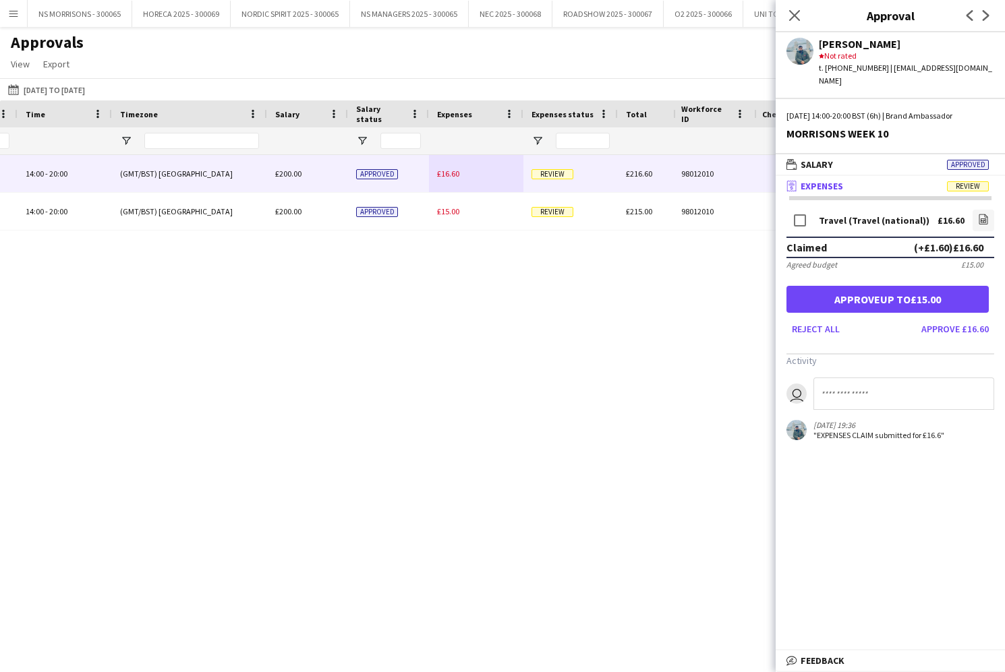
drag, startPoint x: 946, startPoint y: 316, endPoint x: 925, endPoint y: 312, distance: 21.2
click at [946, 318] on button "Approve £16.60" at bounding box center [955, 329] width 78 height 22
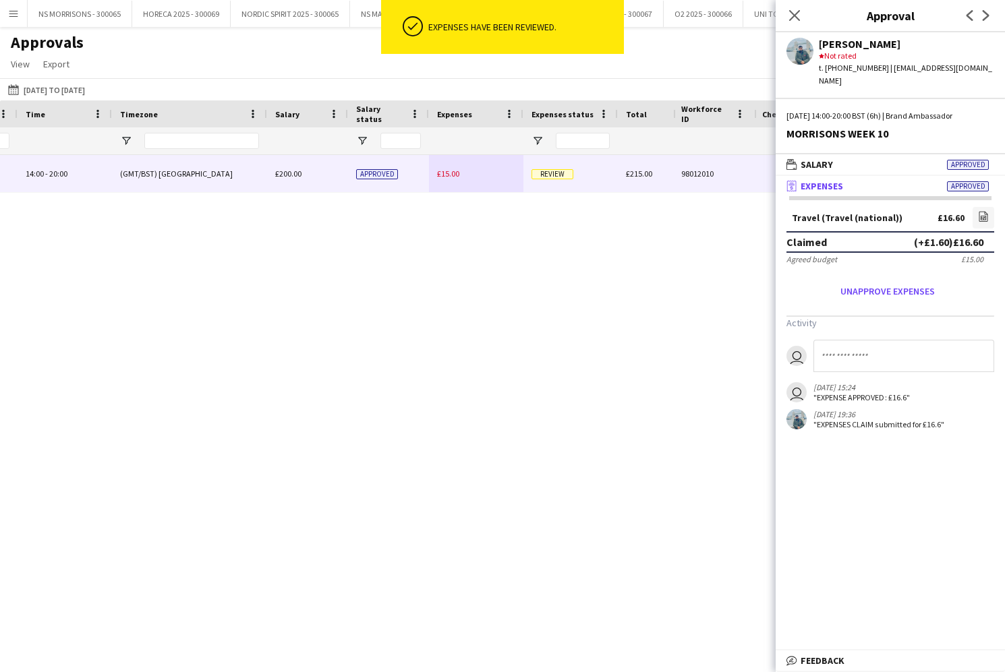
click at [446, 175] on span "£15.00" at bounding box center [448, 174] width 22 height 10
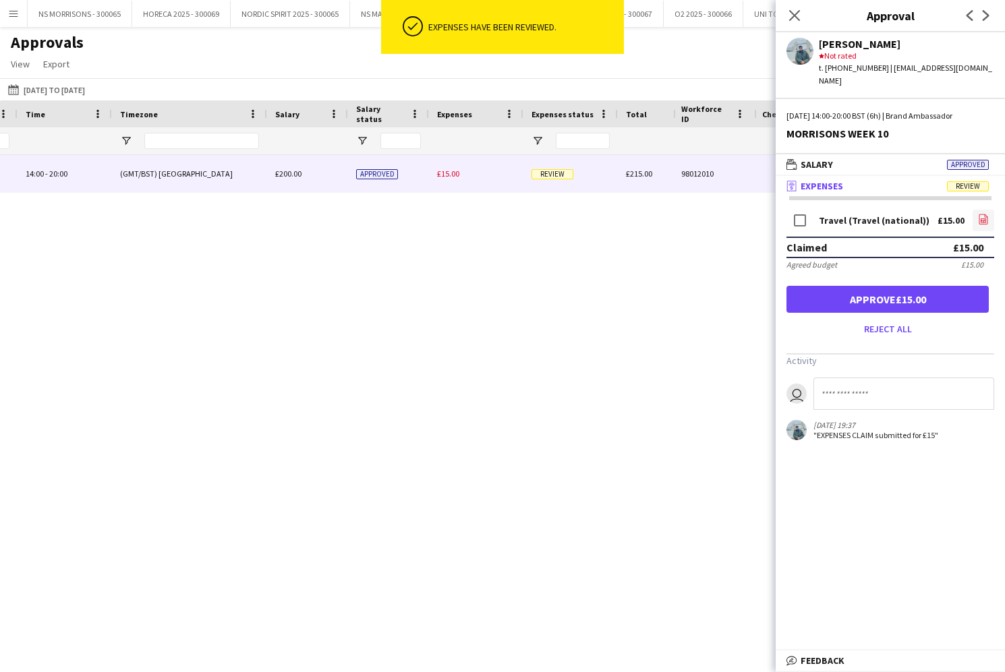
click at [981, 214] on icon "file-image" at bounding box center [983, 219] width 11 height 11
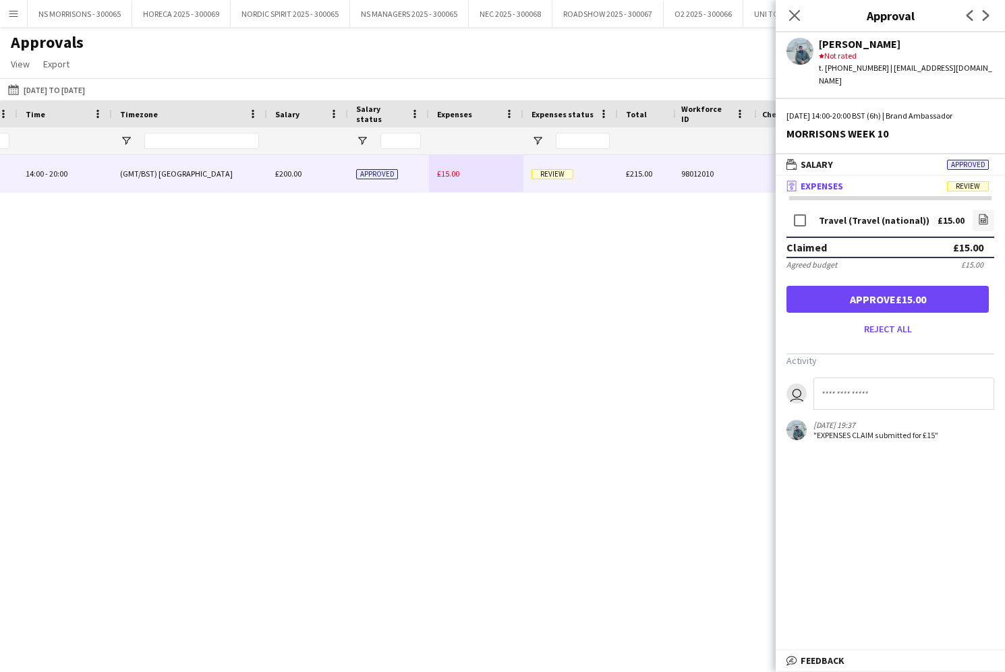
click at [924, 286] on button "Approve £15.00" at bounding box center [887, 299] width 202 height 27
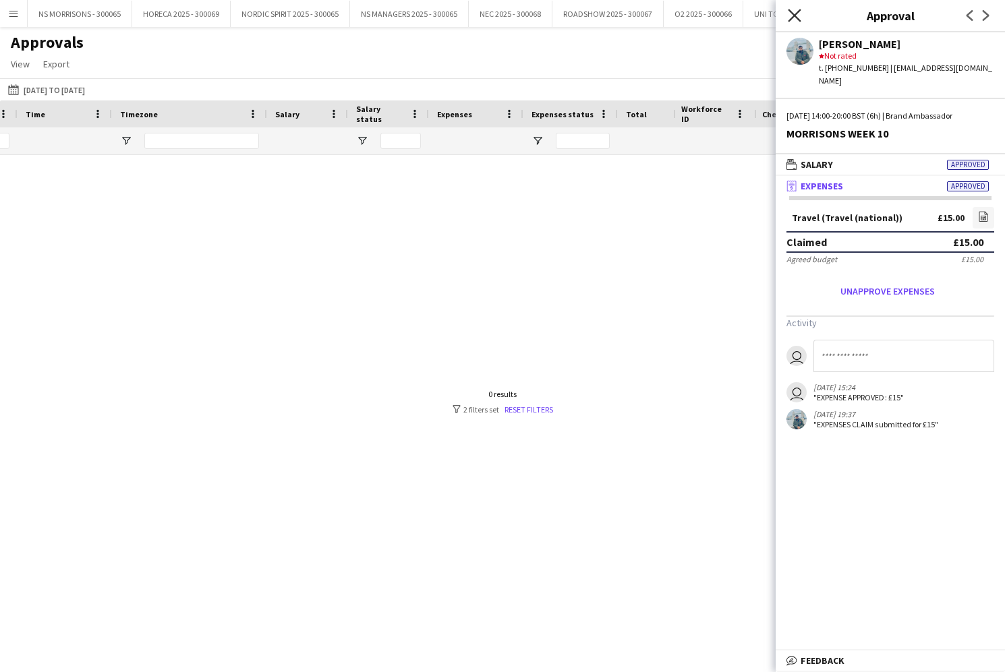
click at [797, 17] on icon "Close pop-in" at bounding box center [793, 15] width 13 height 13
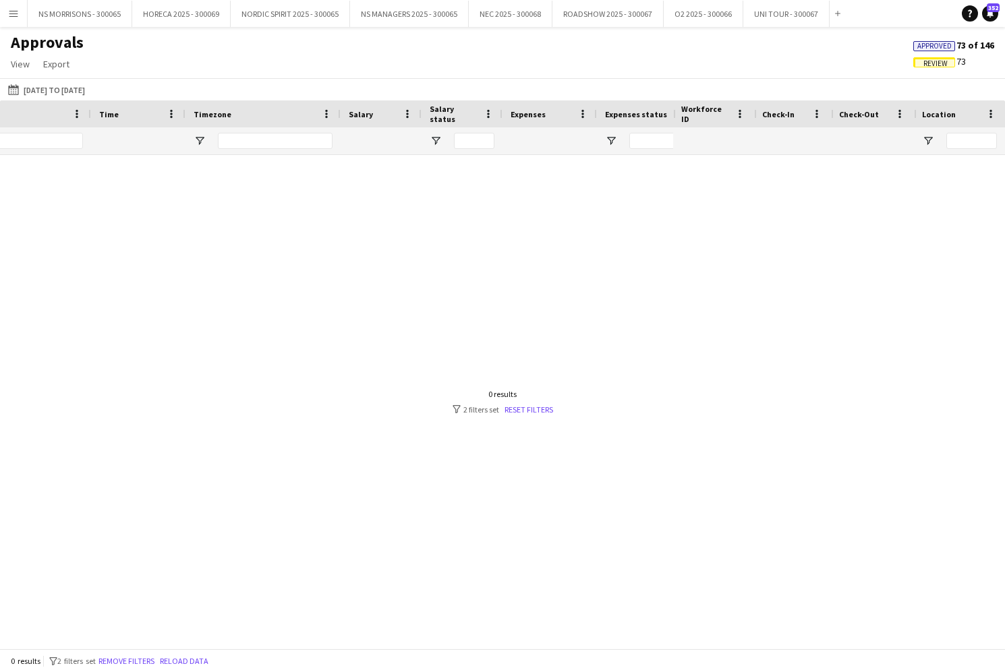
scroll to position [0, 425]
click at [212, 140] on input "***" at bounding box center [231, 141] width 88 height 16
type input "*"
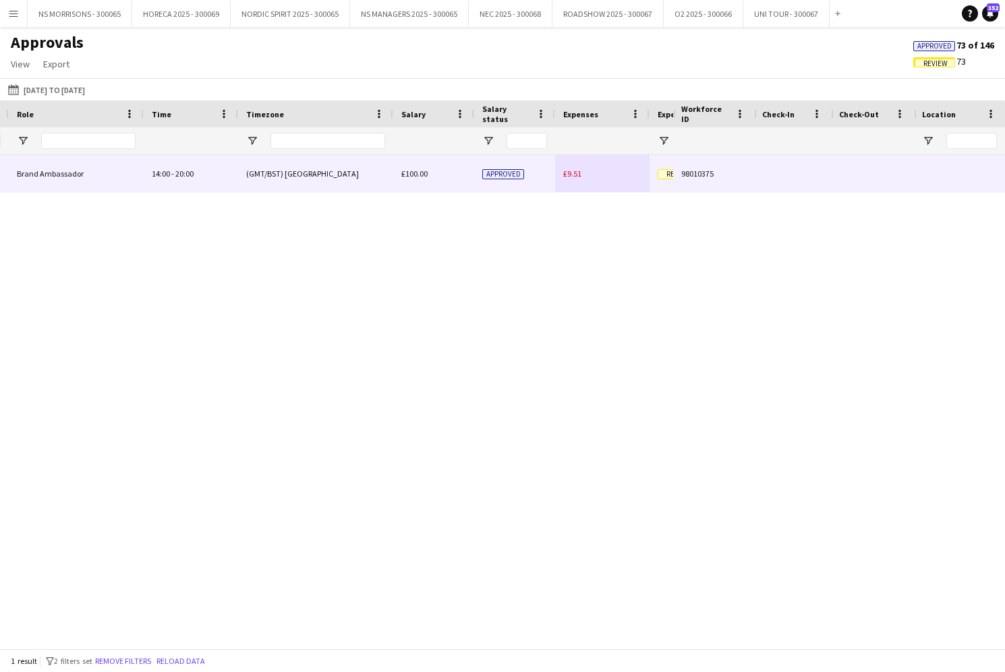
type input "****"
click at [568, 175] on span "£9.51" at bounding box center [572, 174] width 18 height 10
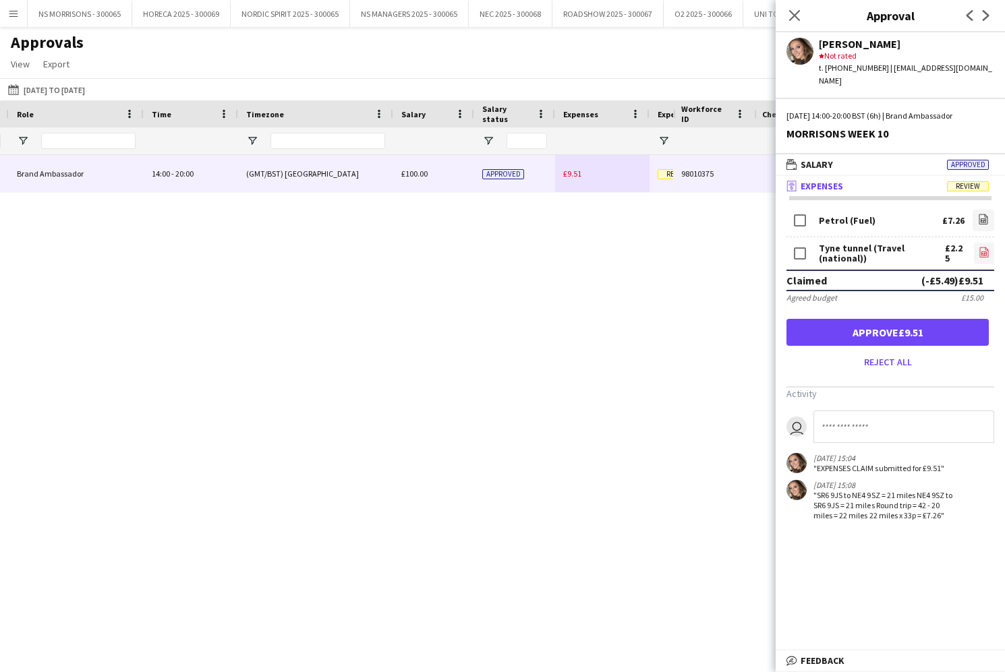
click at [986, 251] on icon at bounding box center [983, 253] width 5 height 4
drag, startPoint x: 893, startPoint y: 326, endPoint x: 890, endPoint y: 317, distance: 9.2
click at [892, 326] on button "Approve £9.51" at bounding box center [887, 332] width 202 height 27
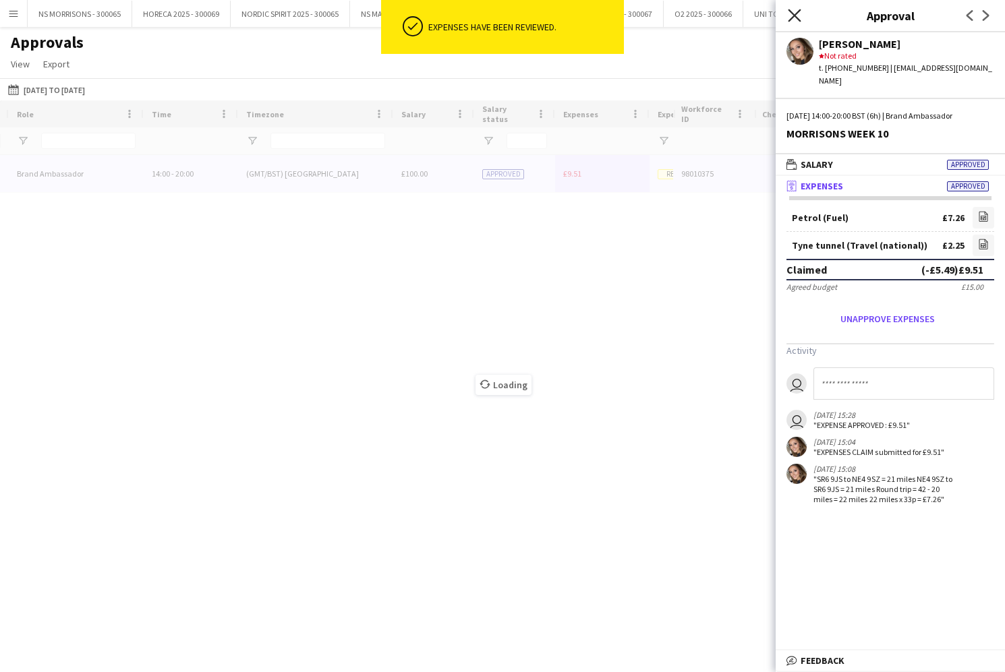
click at [797, 14] on icon "Close pop-in" at bounding box center [793, 15] width 13 height 13
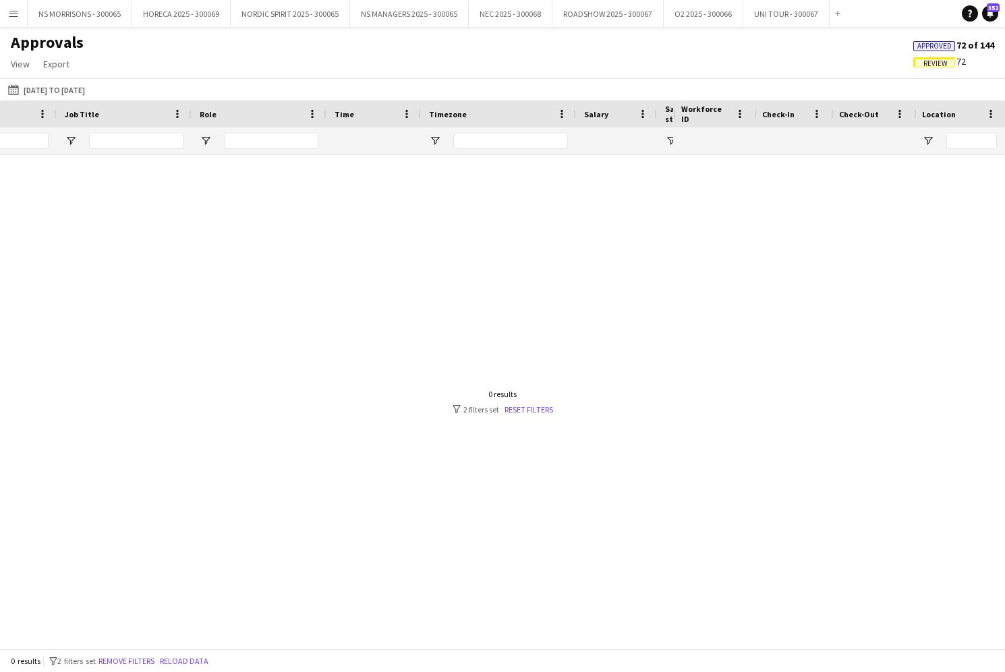
scroll to position [0, -20]
click at [245, 139] on input "****" at bounding box center [231, 141] width 88 height 16
type input "*"
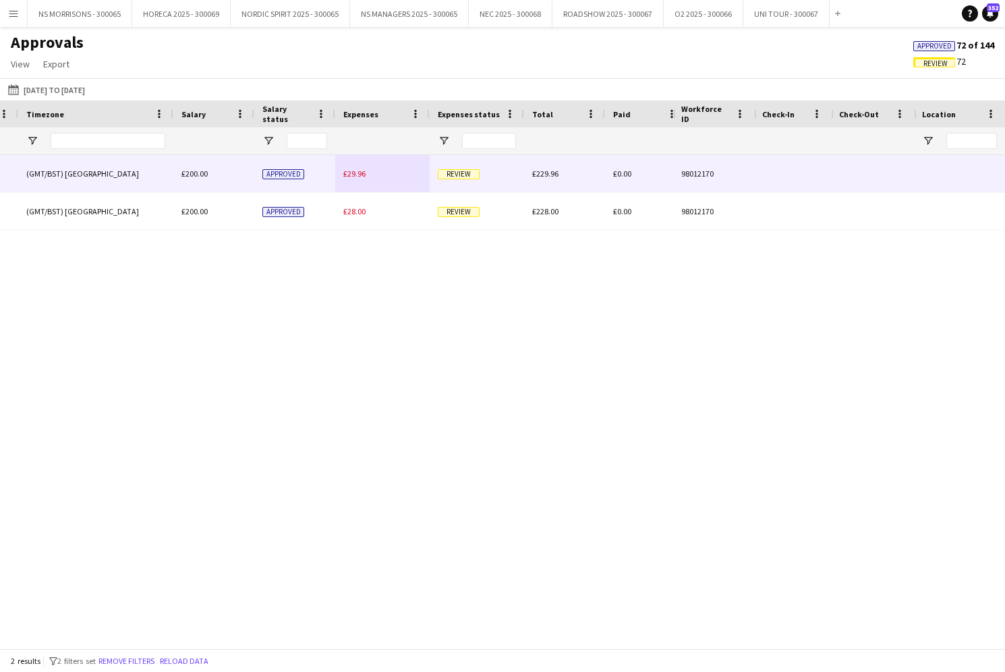
type input "****"
click at [353, 173] on span "£29.96" at bounding box center [354, 174] width 22 height 10
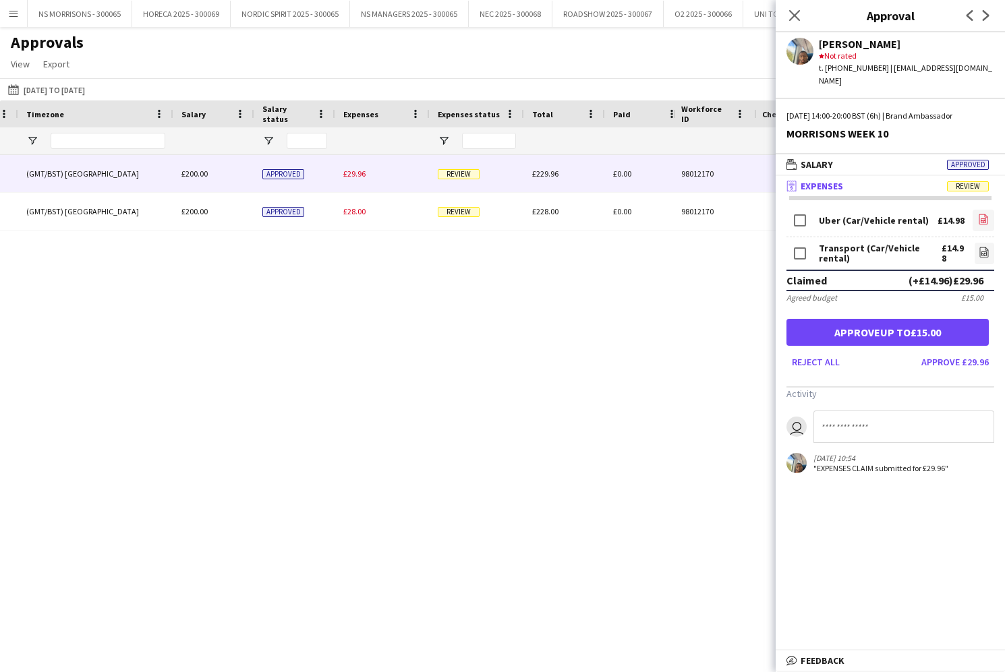
click at [983, 214] on icon "file-image" at bounding box center [983, 219] width 11 height 11
click at [985, 247] on icon "file-image" at bounding box center [983, 252] width 11 height 11
click at [851, 421] on input at bounding box center [903, 427] width 181 height 32
type input "**********"
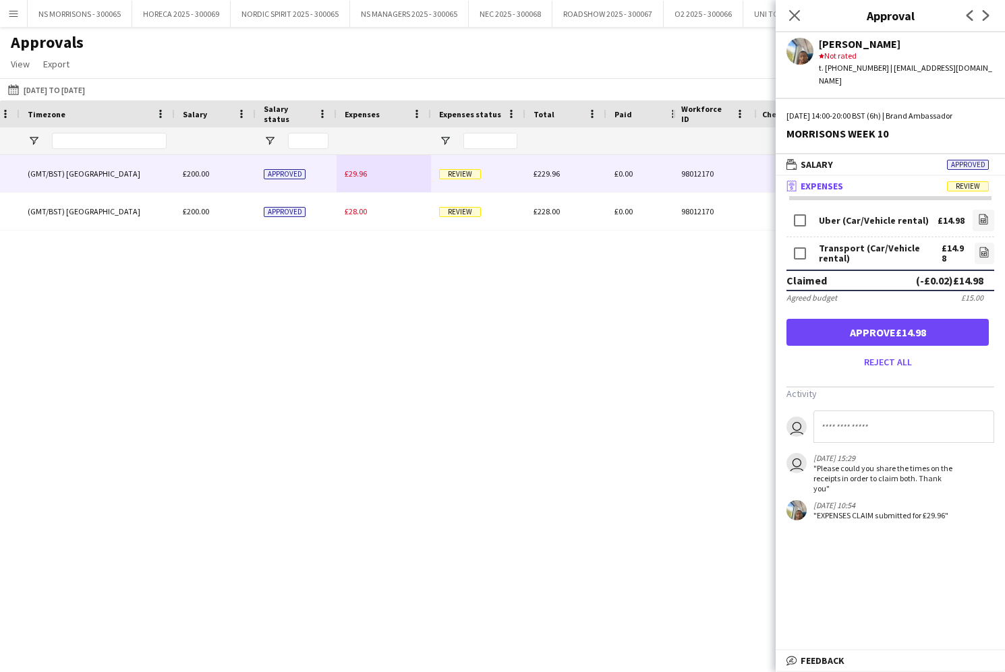
scroll to position [0, 0]
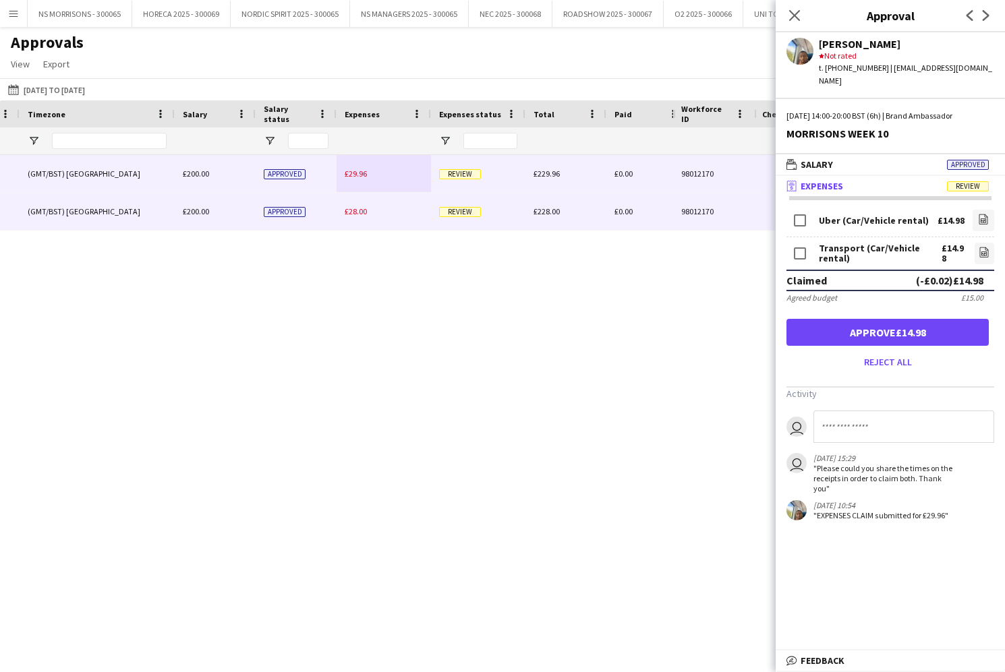
click at [357, 213] on span "£28.00" at bounding box center [356, 211] width 22 height 10
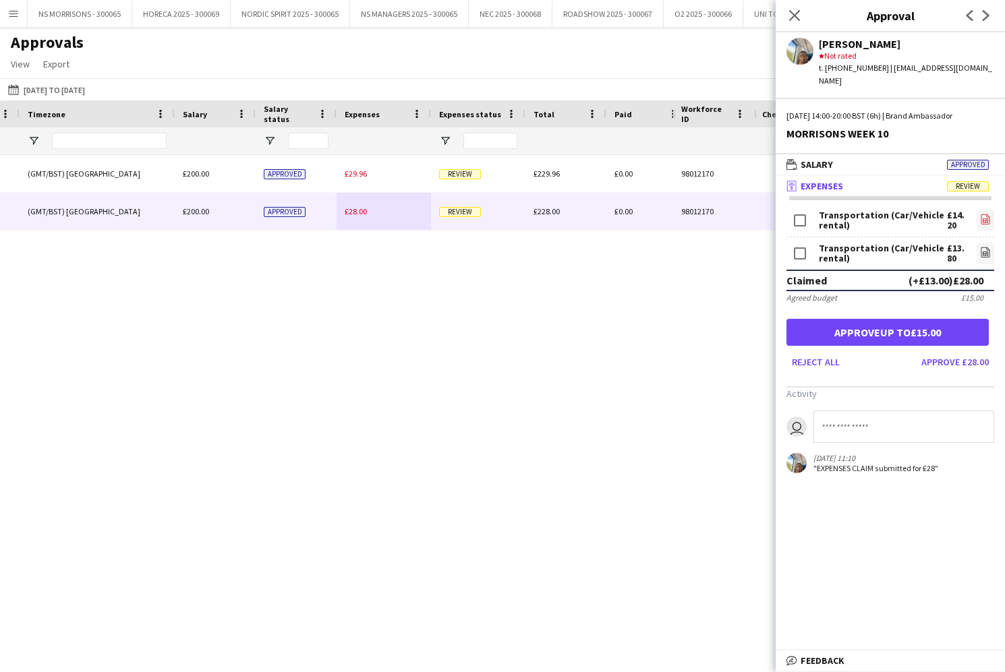
click at [982, 214] on icon "file-image" at bounding box center [985, 219] width 11 height 11
click at [980, 247] on icon "file-image" at bounding box center [985, 252] width 11 height 11
click at [955, 351] on button "Approve £28.00" at bounding box center [955, 362] width 78 height 22
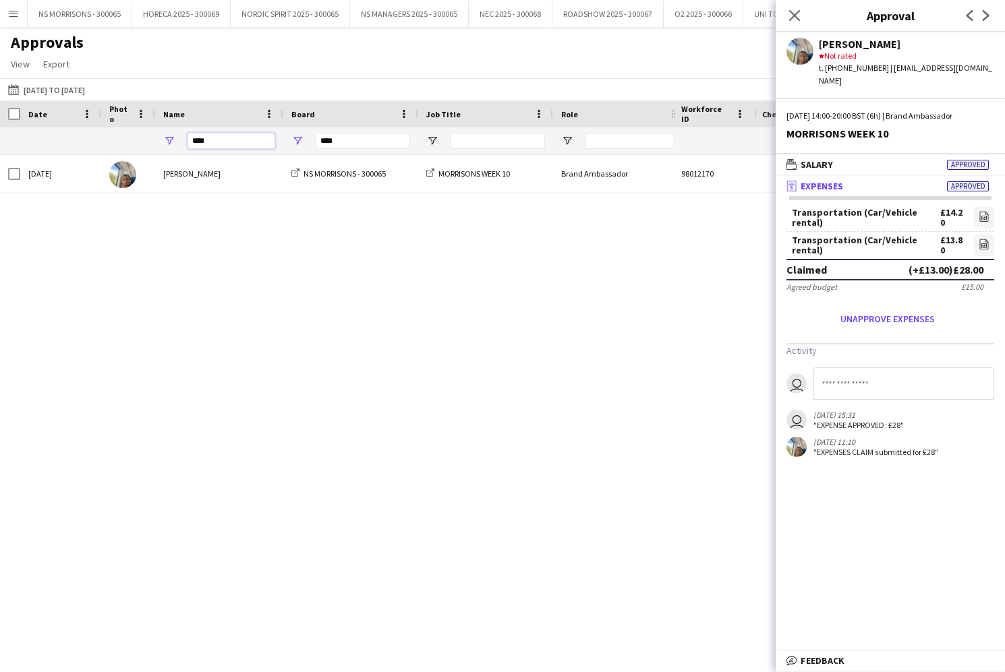
drag, startPoint x: 224, startPoint y: 144, endPoint x: 181, endPoint y: 144, distance: 43.1
drag, startPoint x: 214, startPoint y: 142, endPoint x: 187, endPoint y: 142, distance: 27.0
click at [187, 143] on input "****" at bounding box center [231, 141] width 88 height 16
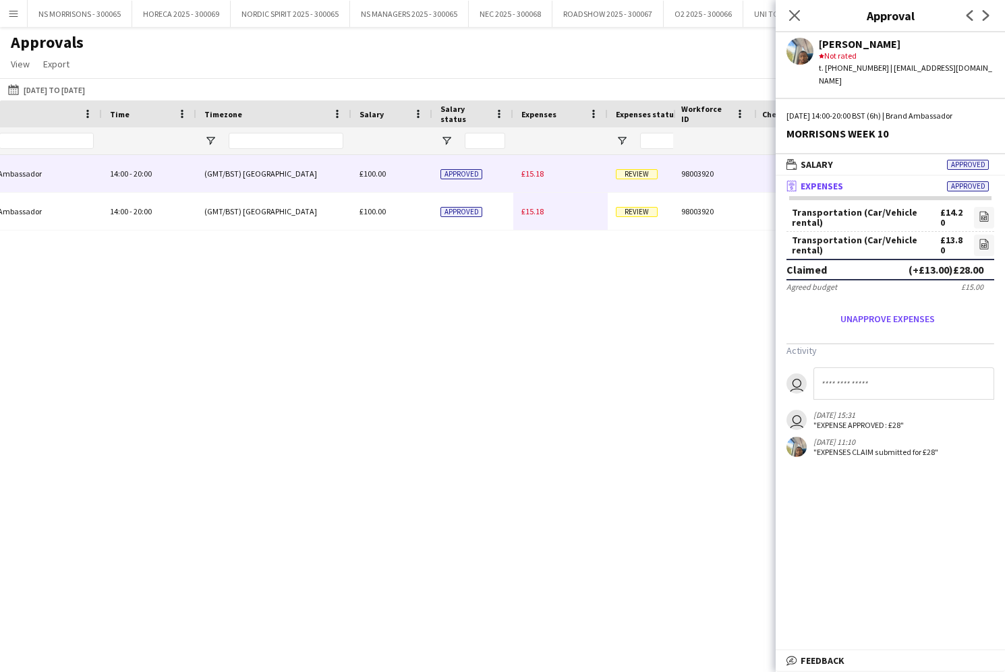
type input "****"
click at [541, 173] on span "£15.18" at bounding box center [532, 174] width 22 height 10
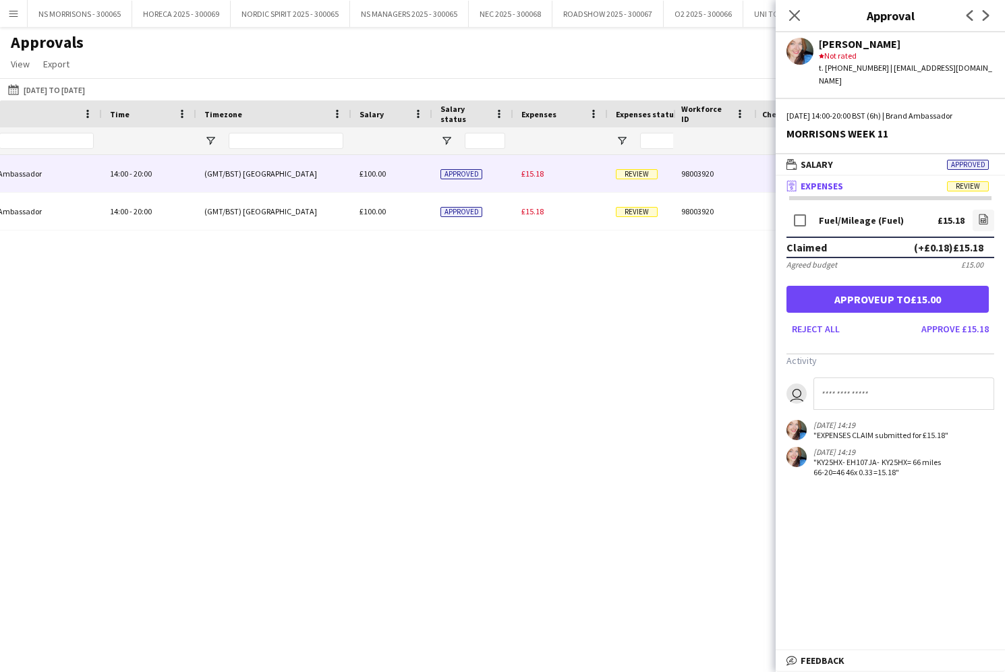
click at [974, 321] on button "Approve £15.18" at bounding box center [955, 329] width 78 height 22
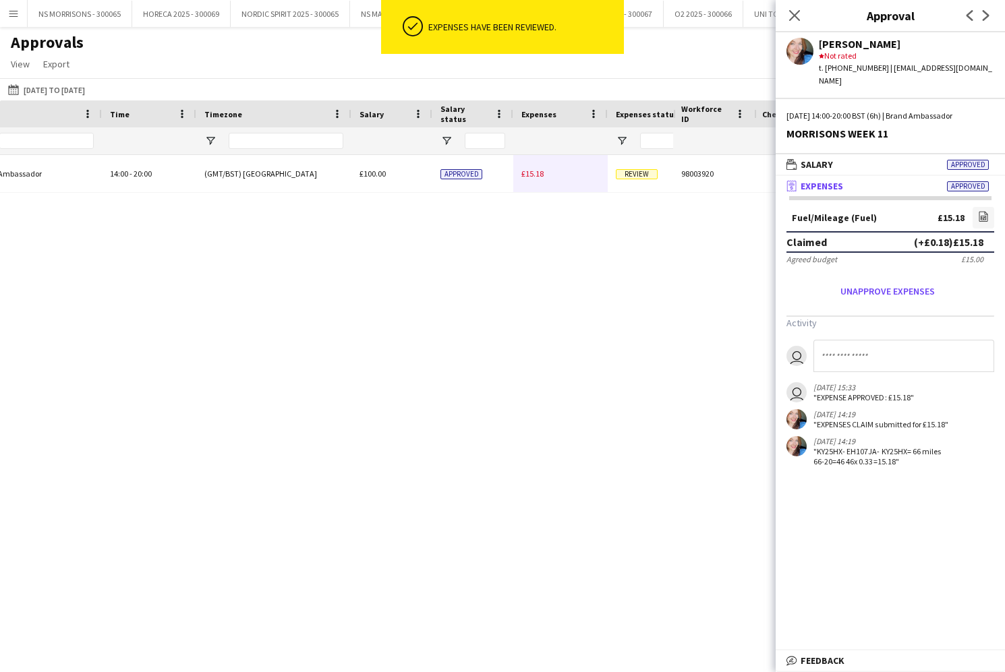
click at [529, 175] on span "£15.18" at bounding box center [532, 174] width 22 height 10
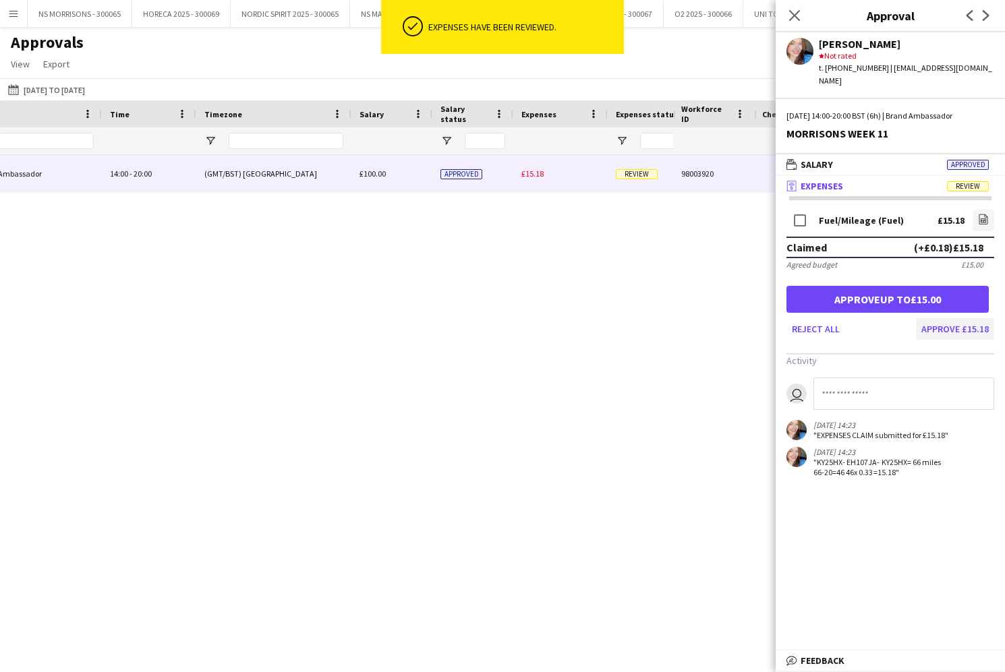
click at [939, 318] on button "Approve £15.18" at bounding box center [955, 329] width 78 height 22
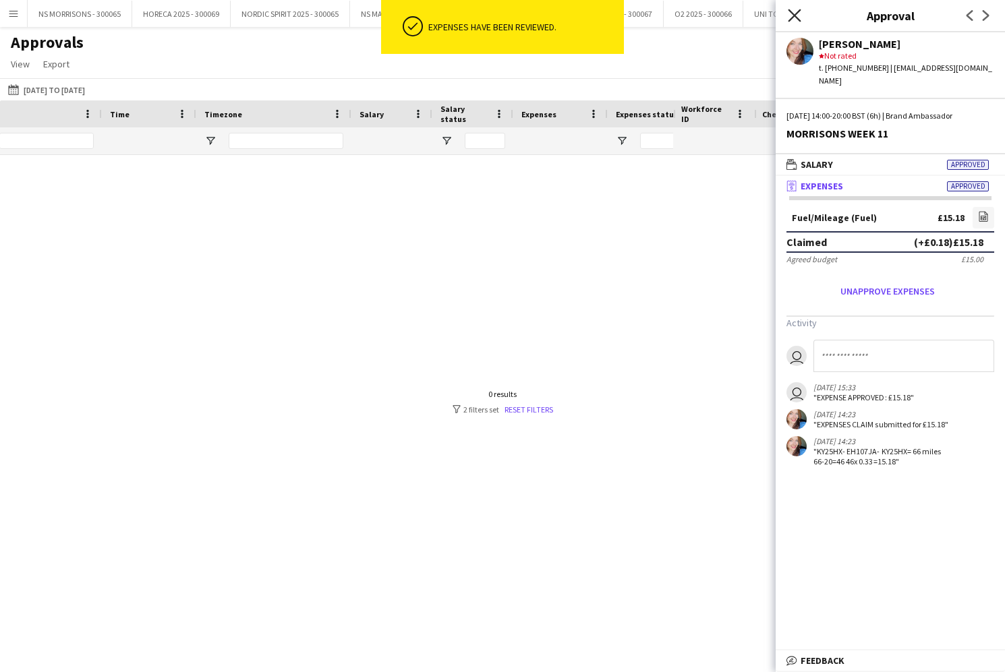
click at [792, 16] on icon "Close pop-in" at bounding box center [793, 15] width 13 height 13
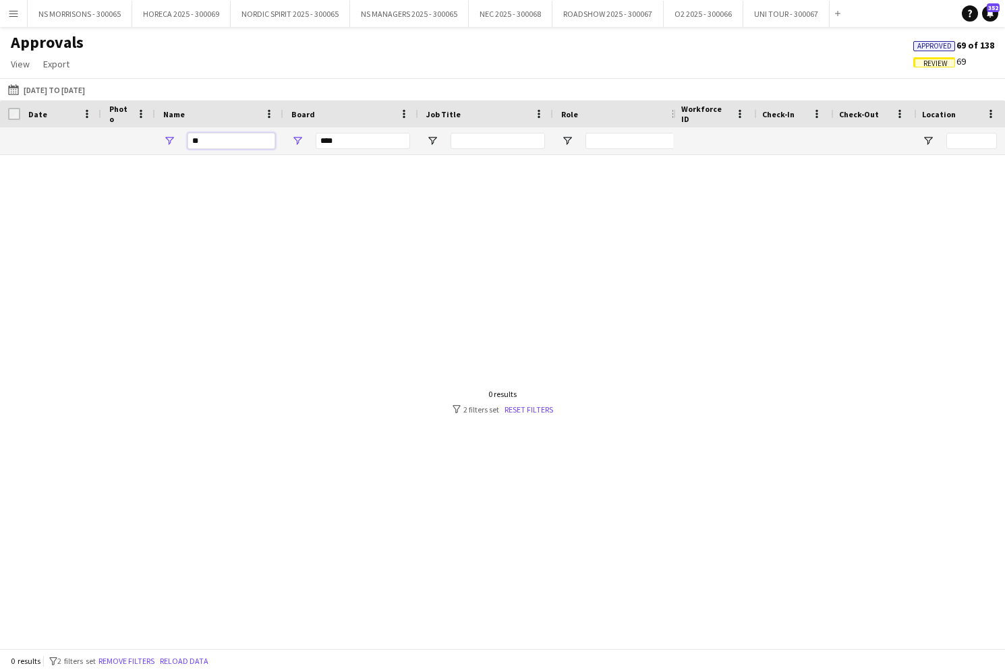
type input "*"
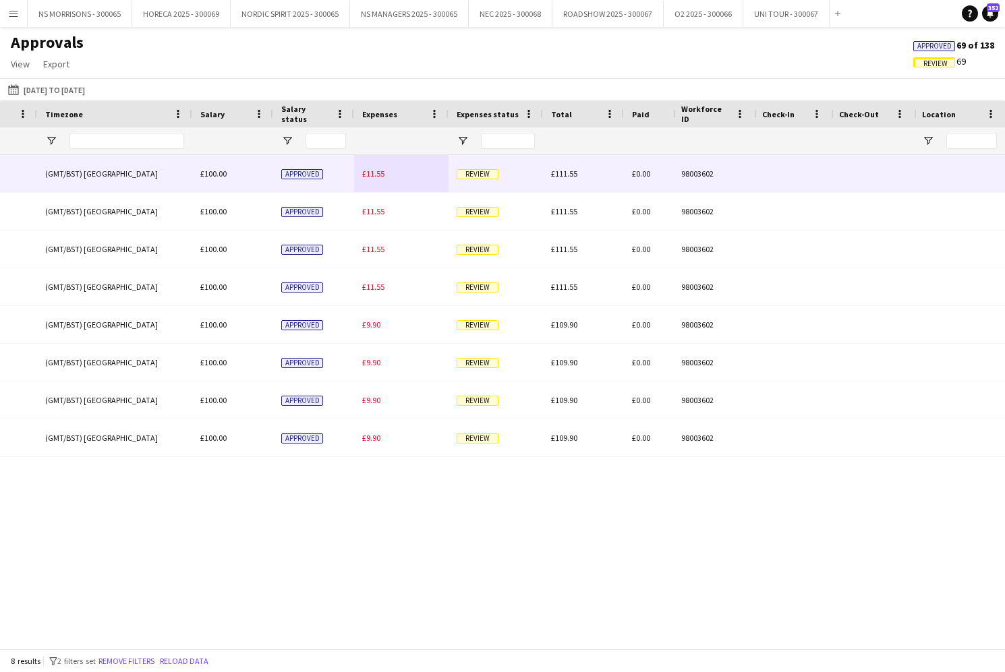
type input "****"
click at [367, 172] on span "£11.55" at bounding box center [373, 174] width 22 height 10
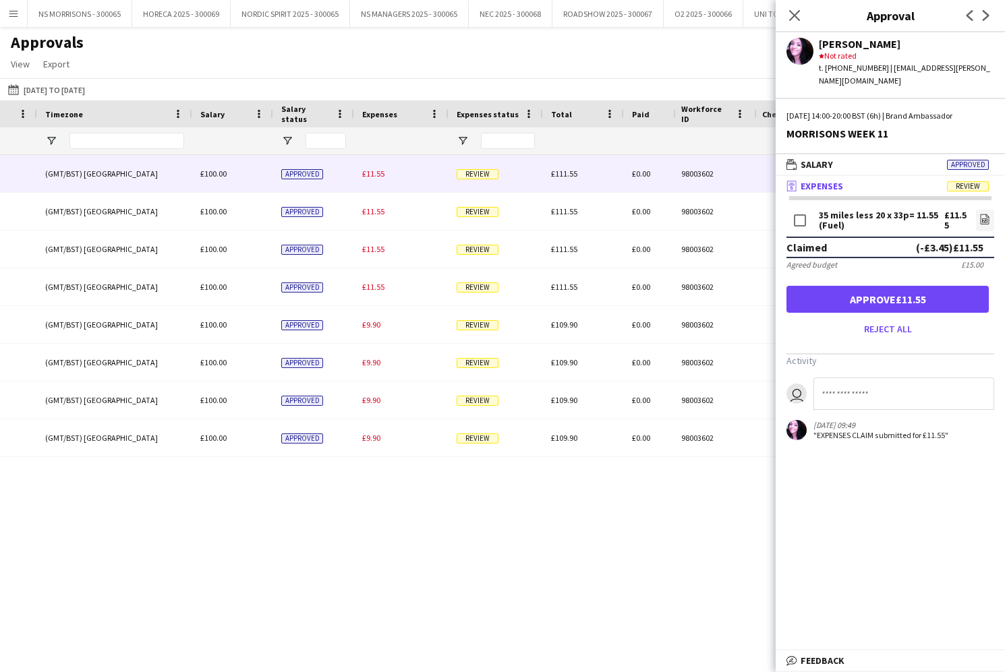
click at [839, 286] on button "Approve £11.55" at bounding box center [887, 299] width 202 height 27
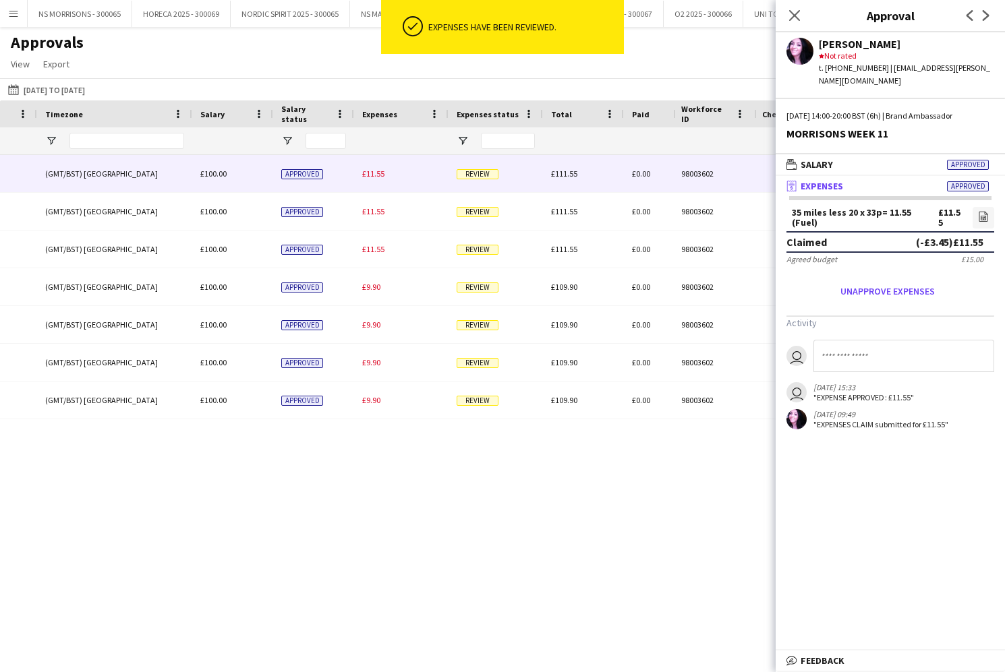
click at [374, 176] on span "£11.55" at bounding box center [373, 174] width 22 height 10
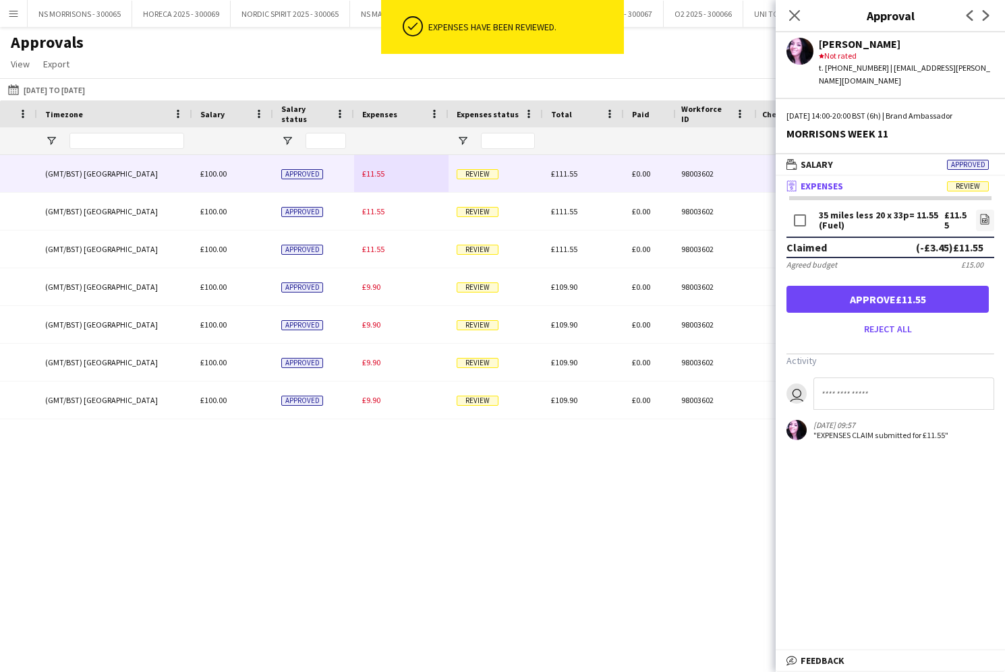
drag, startPoint x: 873, startPoint y: 286, endPoint x: 719, endPoint y: 231, distance: 163.4
click at [873, 286] on button "Approve £11.55" at bounding box center [887, 299] width 202 height 27
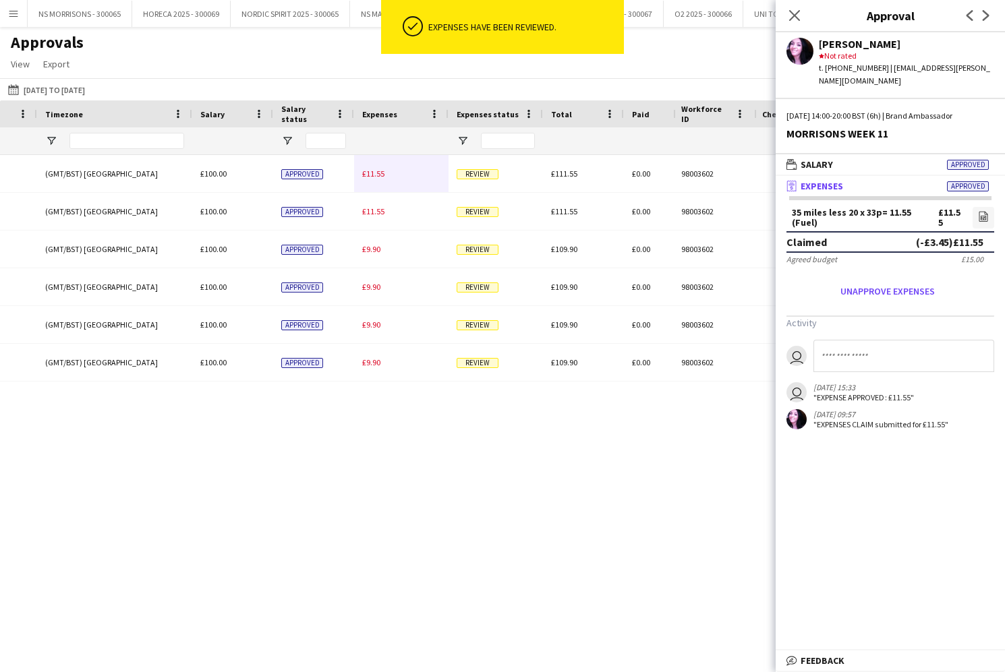
click at [376, 179] on div "£11.55" at bounding box center [401, 173] width 94 height 37
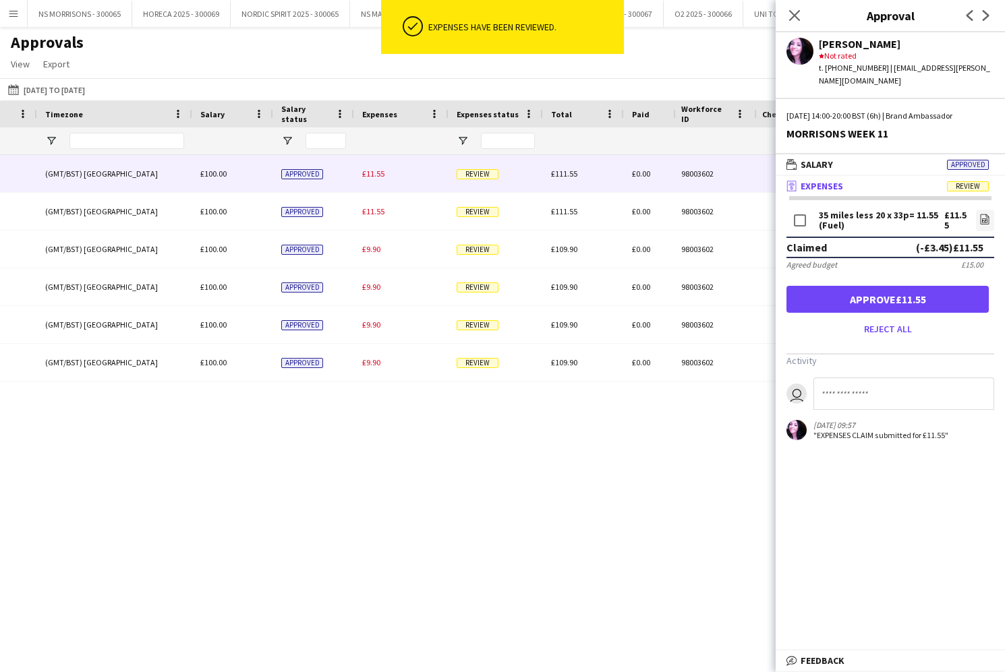
click at [930, 286] on button "Approve £11.55" at bounding box center [887, 299] width 202 height 27
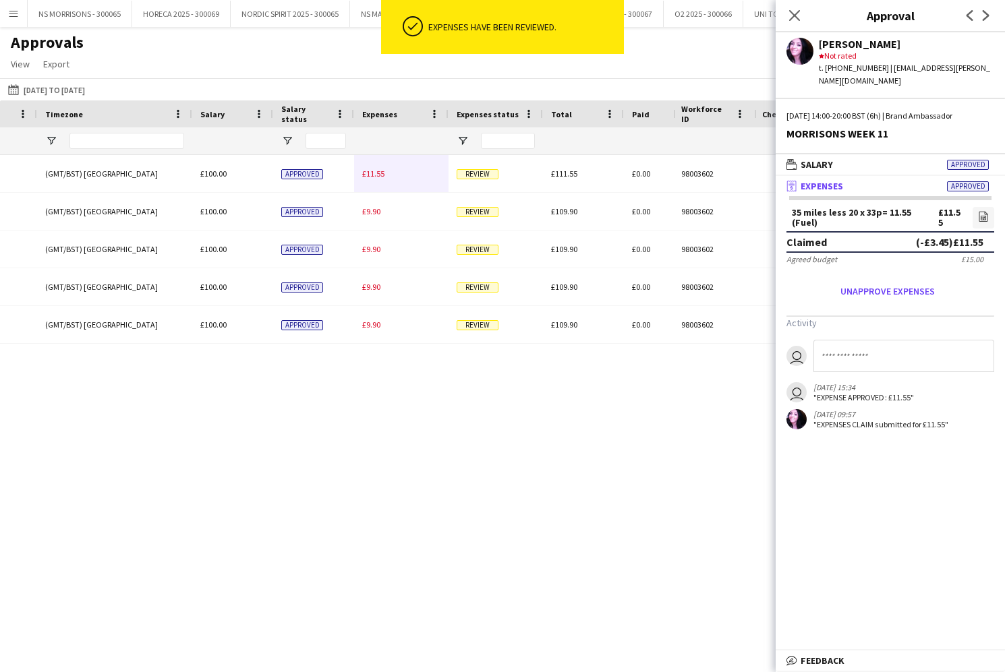
drag, startPoint x: 370, startPoint y: 175, endPoint x: 628, endPoint y: 216, distance: 261.4
click at [370, 175] on span "£11.55" at bounding box center [373, 174] width 22 height 10
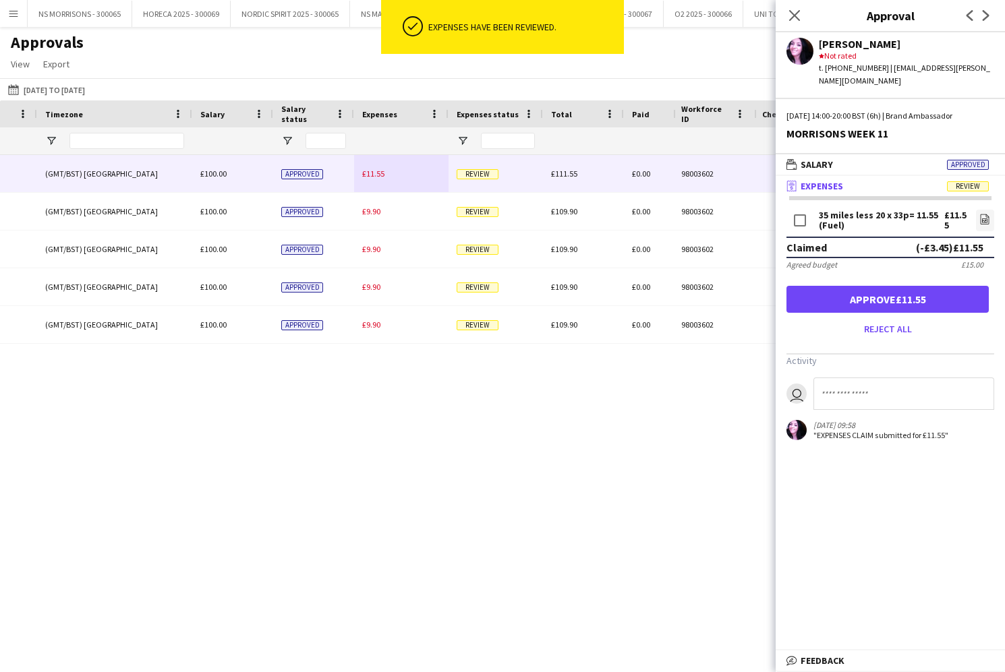
click at [886, 289] on button "Approve £11.55" at bounding box center [887, 299] width 202 height 27
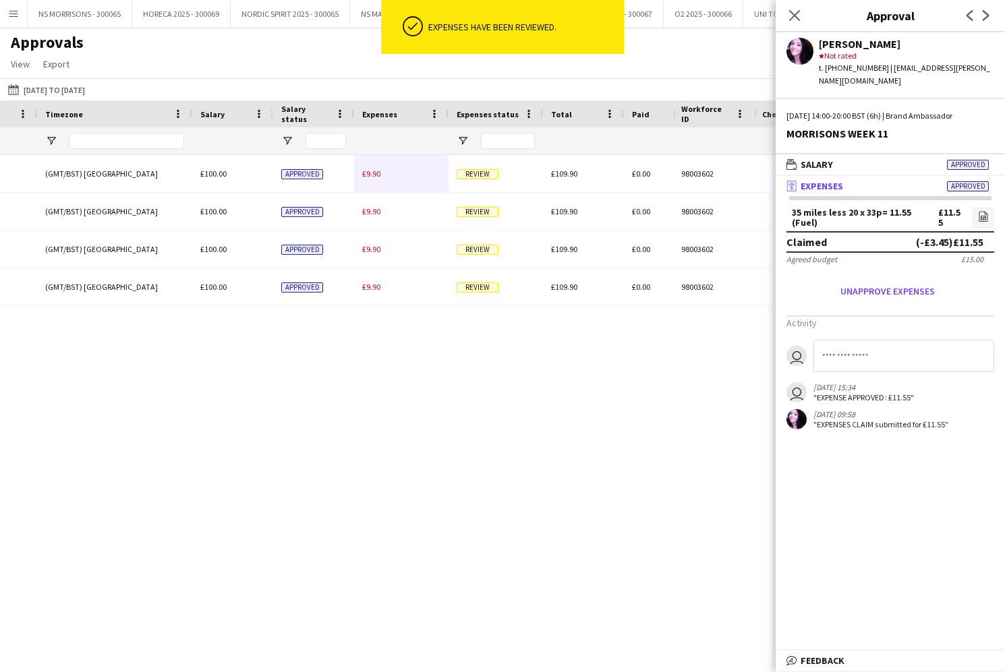
drag, startPoint x: 376, startPoint y: 172, endPoint x: 394, endPoint y: 175, distance: 19.2
click at [376, 172] on span "£9.90" at bounding box center [371, 174] width 18 height 10
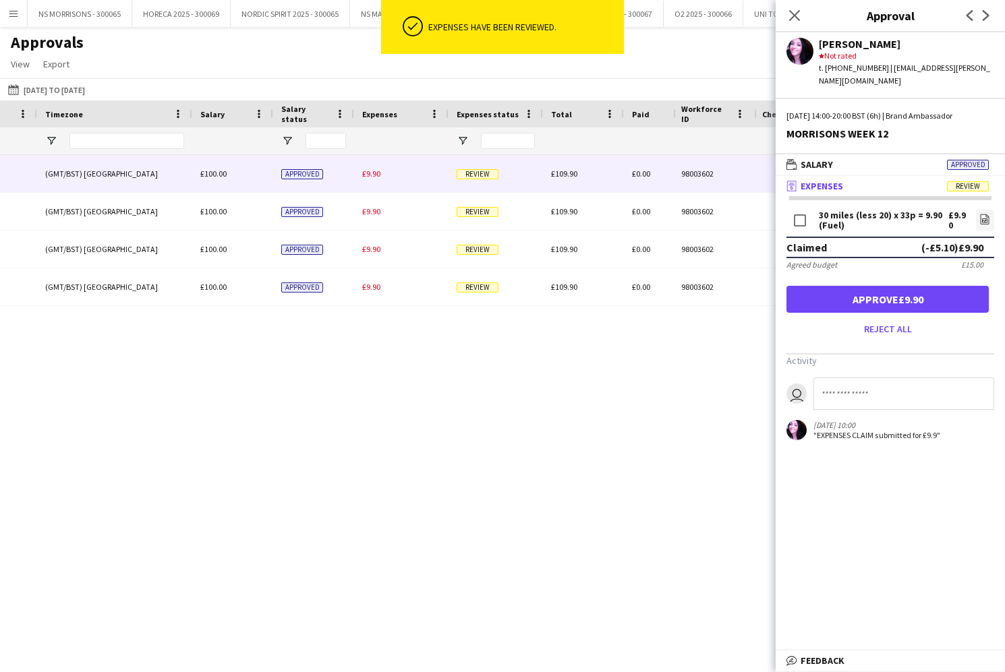
click at [946, 286] on button "Approve £9.90" at bounding box center [887, 299] width 202 height 27
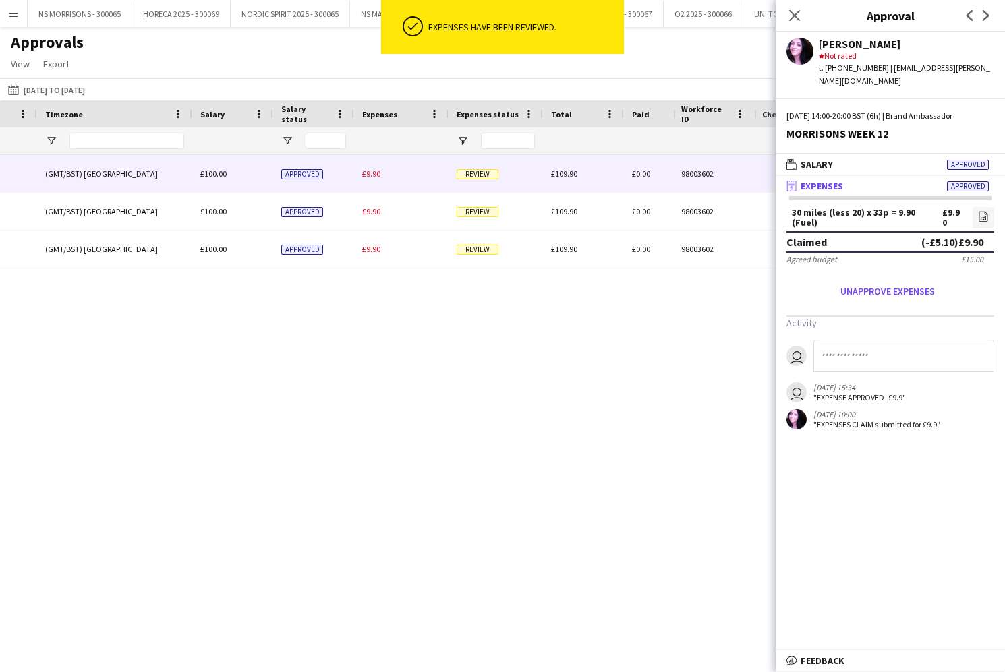
click at [367, 174] on span "£9.90" at bounding box center [371, 174] width 18 height 10
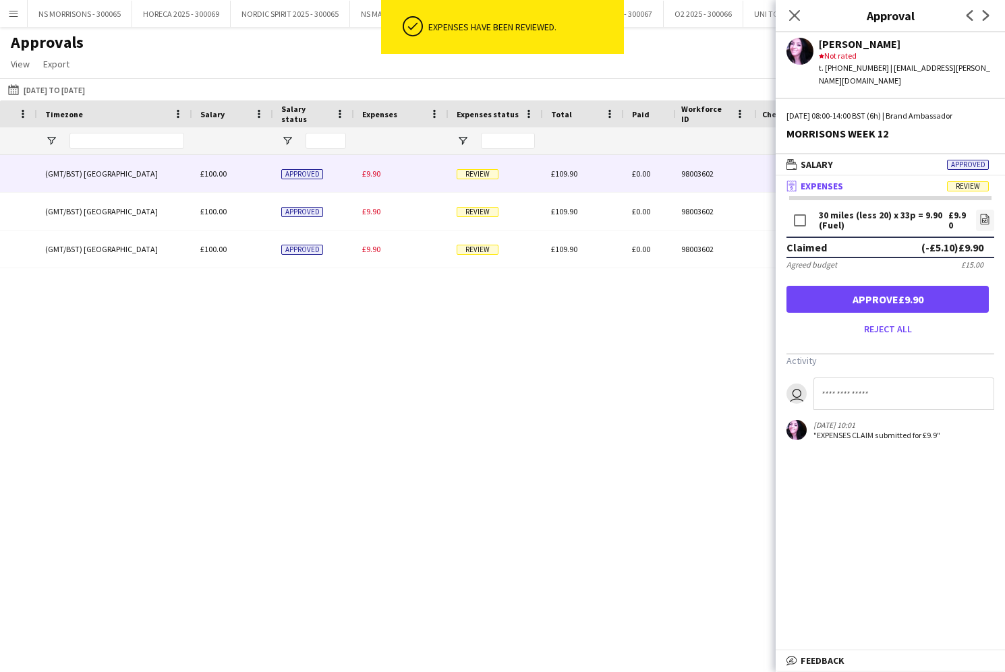
click at [839, 286] on button "Approve £9.90" at bounding box center [887, 299] width 202 height 27
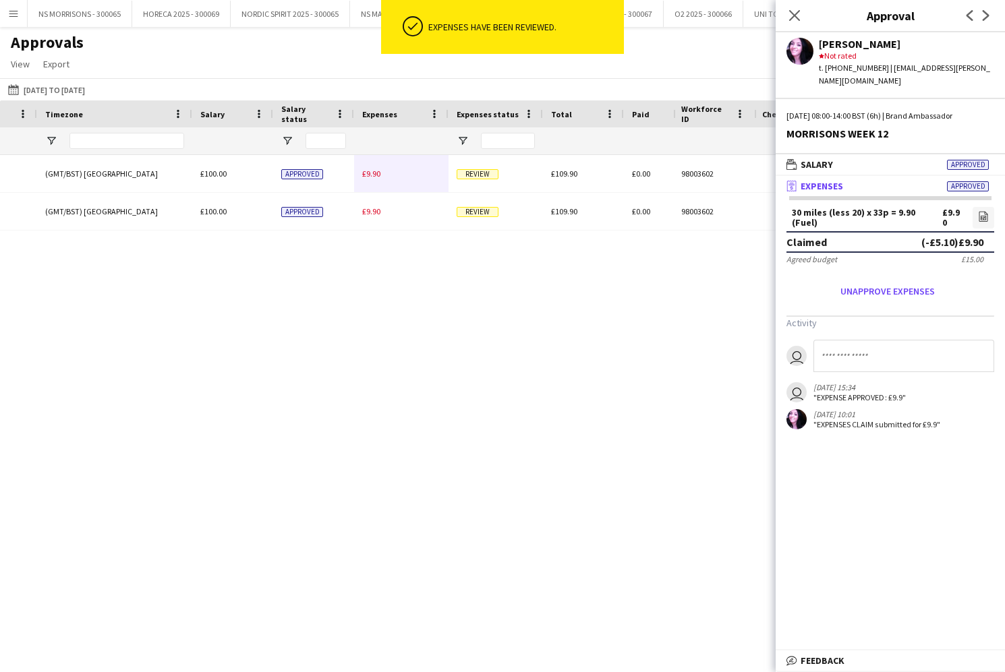
click at [382, 175] on div "£9.90" at bounding box center [401, 173] width 94 height 37
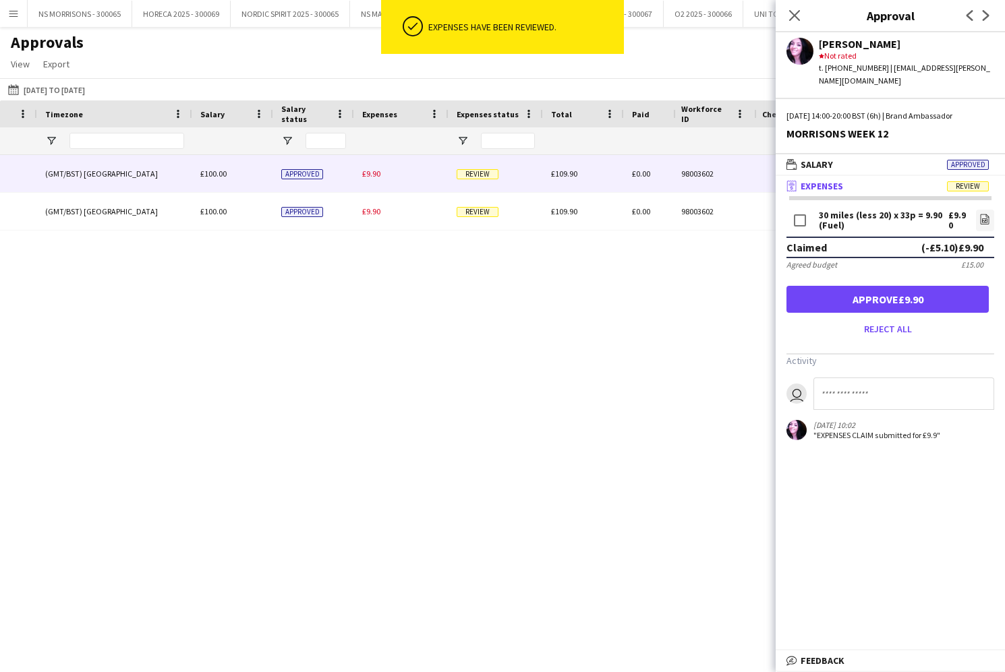
click at [867, 295] on button "Approve £9.90" at bounding box center [887, 299] width 202 height 27
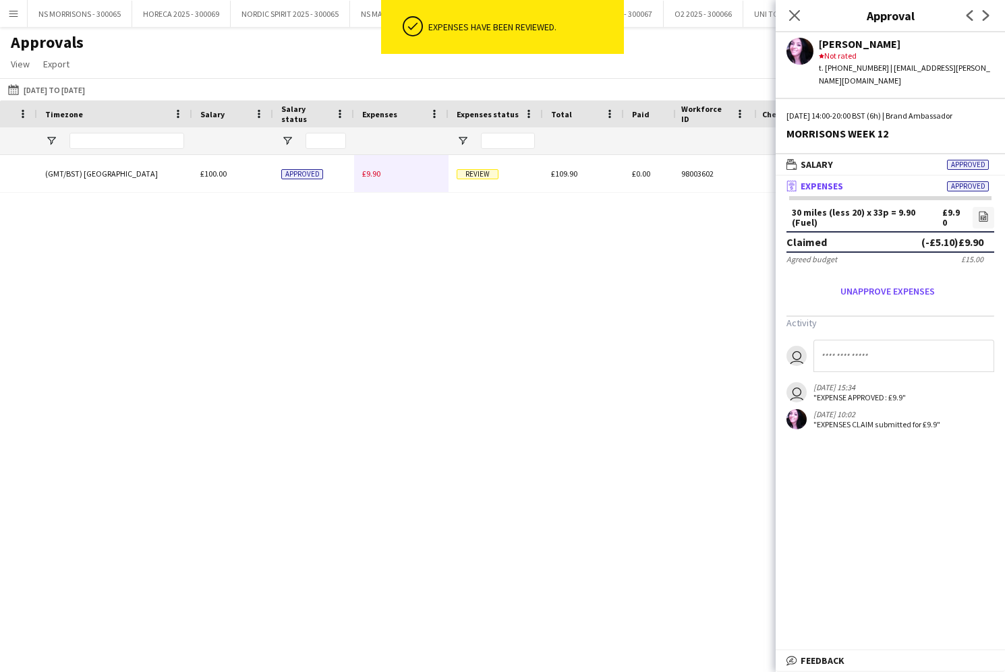
drag, startPoint x: 372, startPoint y: 173, endPoint x: 599, endPoint y: 205, distance: 228.7
click at [372, 173] on span "£9.90" at bounding box center [371, 174] width 18 height 10
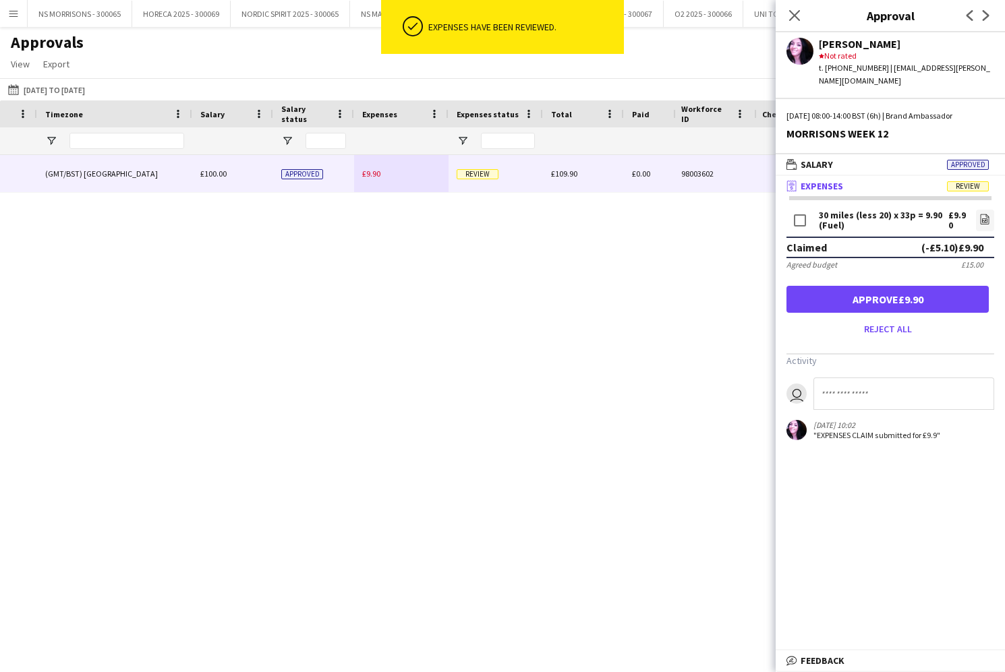
click at [937, 287] on button "Approve £9.90" at bounding box center [887, 299] width 202 height 27
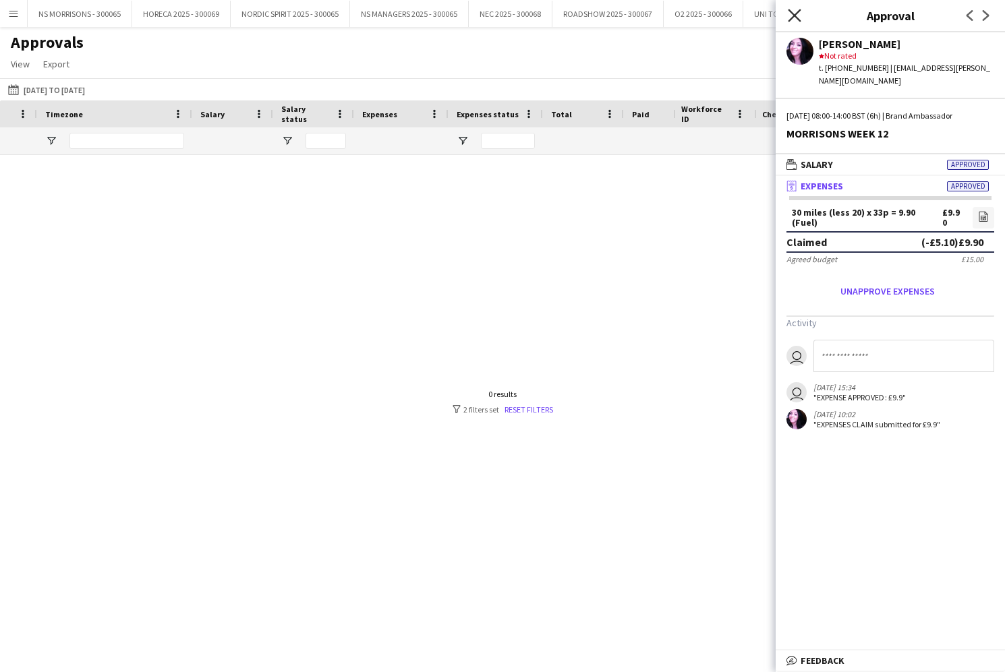
click at [792, 17] on icon "Close pop-in" at bounding box center [793, 15] width 13 height 13
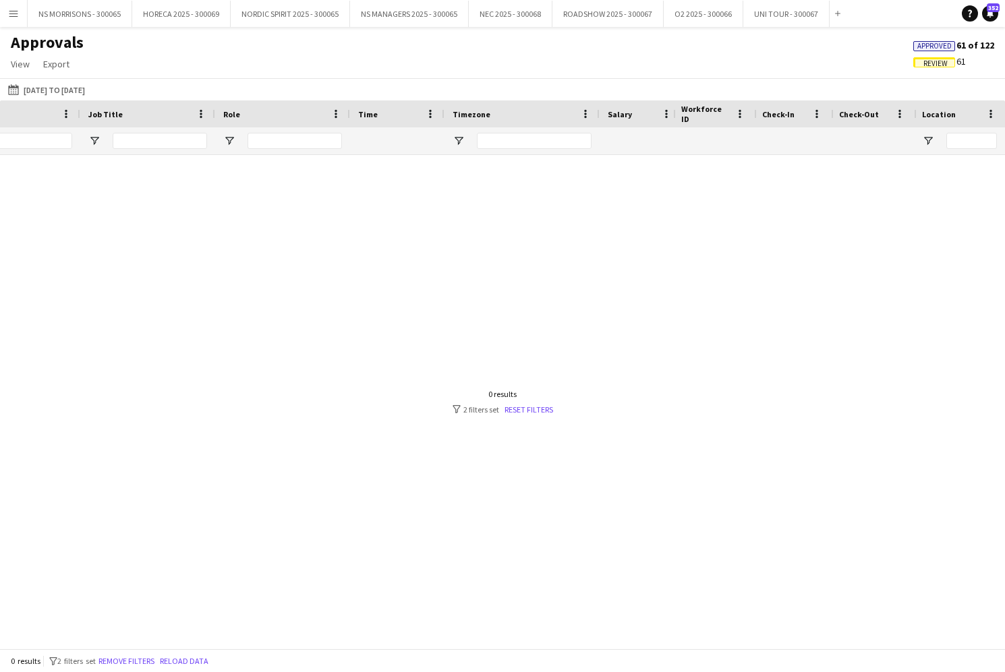
scroll to position [0, 101]
type input "*"
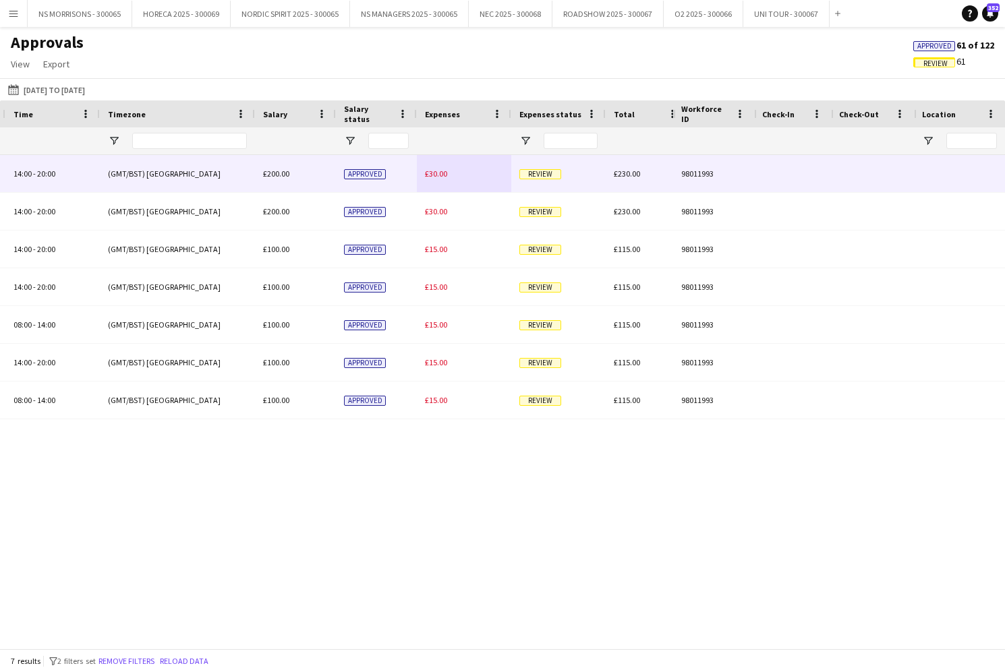
type input "****"
click at [425, 171] on span "£30.00" at bounding box center [436, 174] width 22 height 10
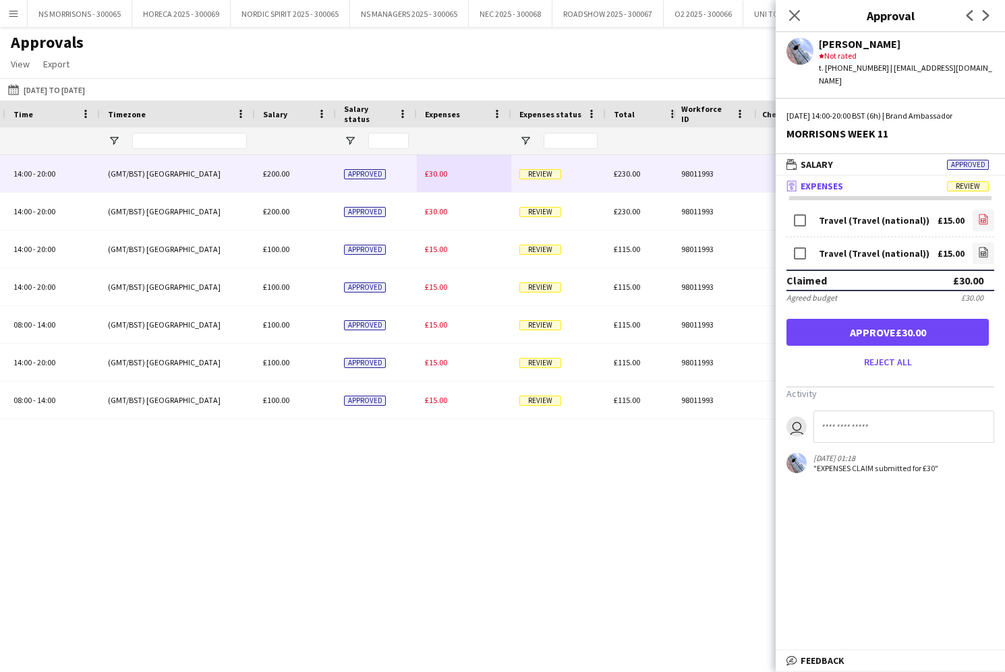
click at [974, 210] on link "file-image" at bounding box center [983, 221] width 22 height 22
click at [979, 247] on icon "file-image" at bounding box center [983, 252] width 11 height 11
click at [866, 320] on button "Approve £30.00" at bounding box center [887, 332] width 202 height 27
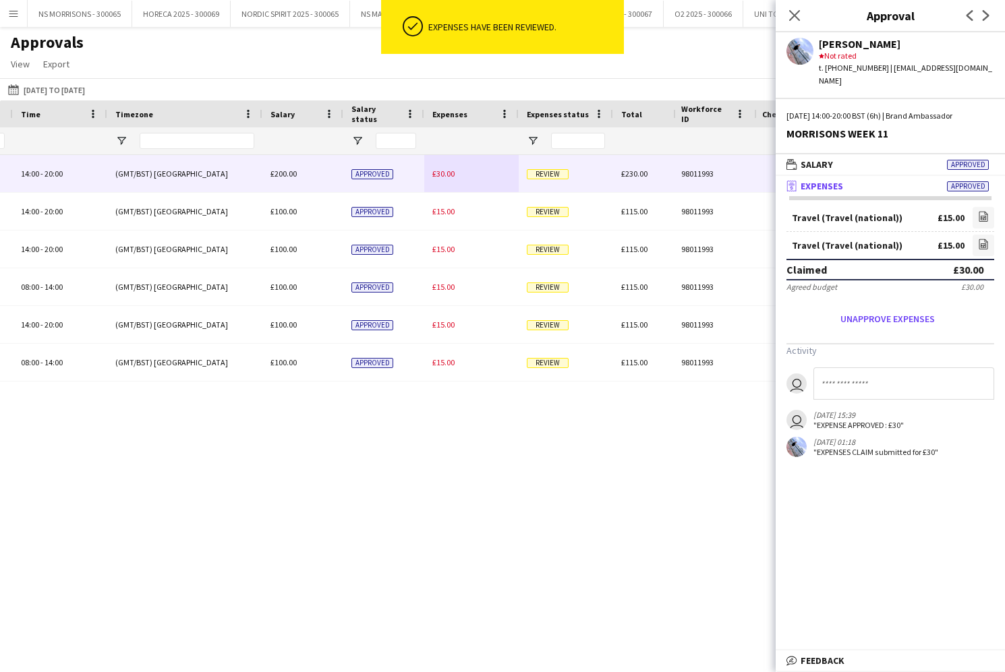
scroll to position [0, 666]
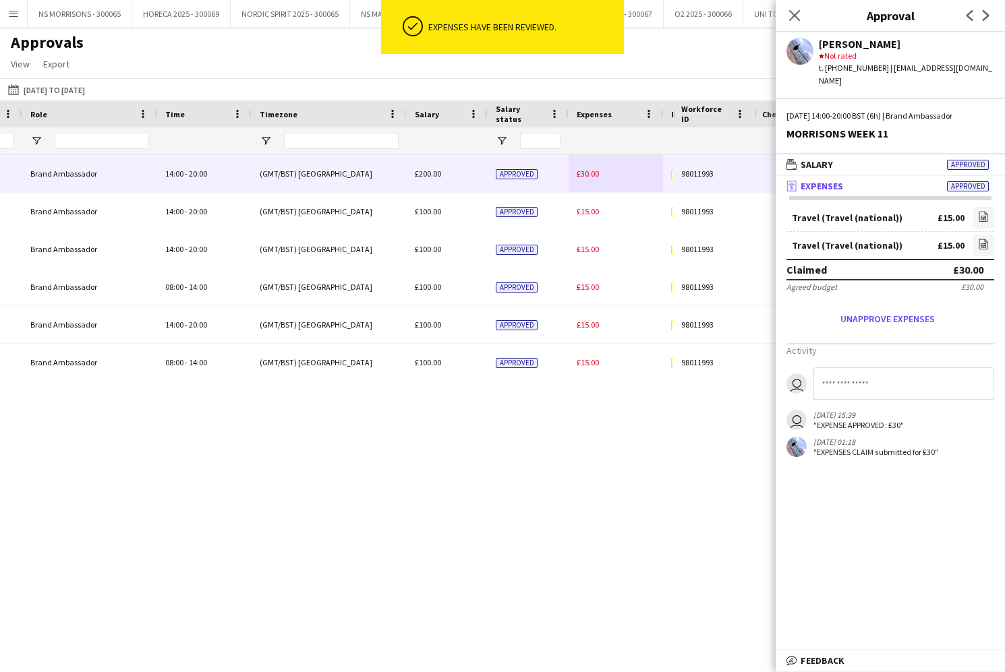
click at [587, 171] on span "£30.00" at bounding box center [587, 174] width 22 height 10
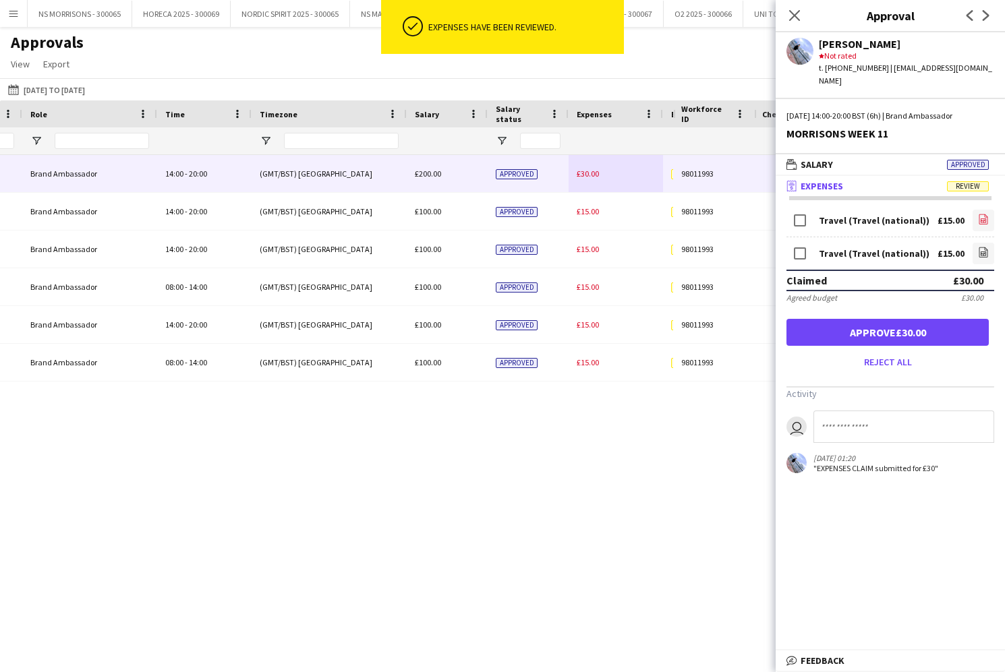
drag, startPoint x: 981, startPoint y: 207, endPoint x: 974, endPoint y: 208, distance: 7.4
click at [980, 214] on icon "file-image" at bounding box center [983, 219] width 11 height 11
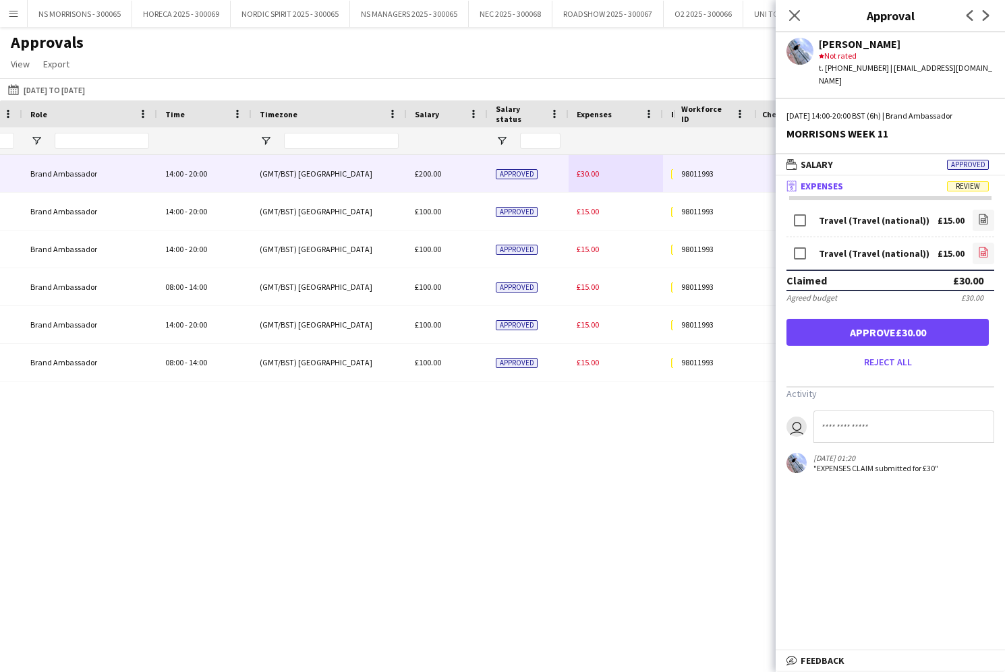
click at [978, 247] on icon "file-image" at bounding box center [983, 252] width 11 height 11
click at [947, 319] on button "Approve £30.00" at bounding box center [887, 332] width 202 height 27
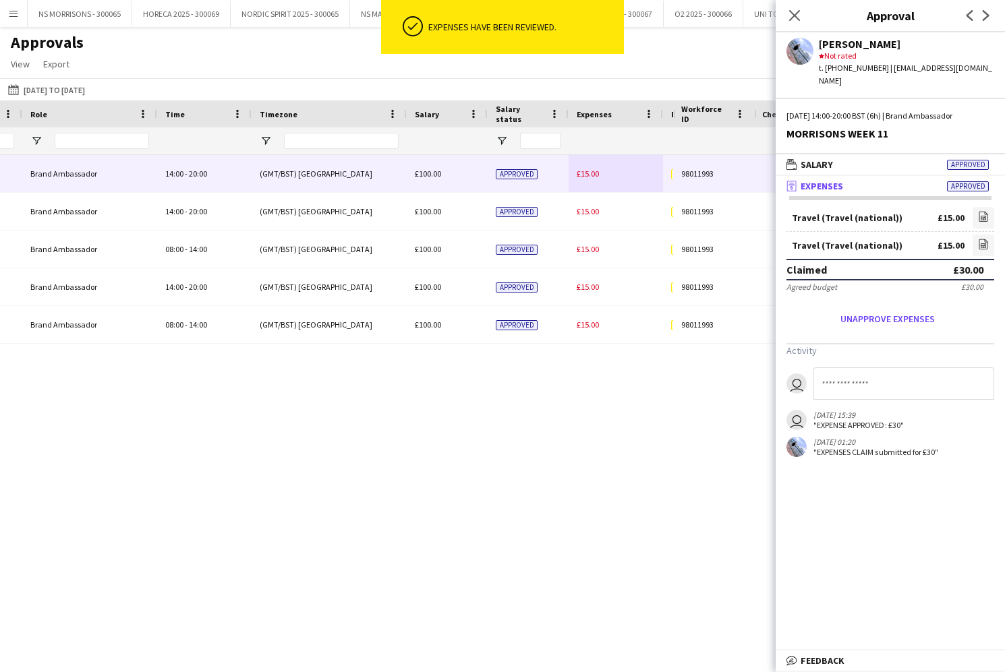
click at [585, 174] on span "£15.00" at bounding box center [587, 174] width 22 height 10
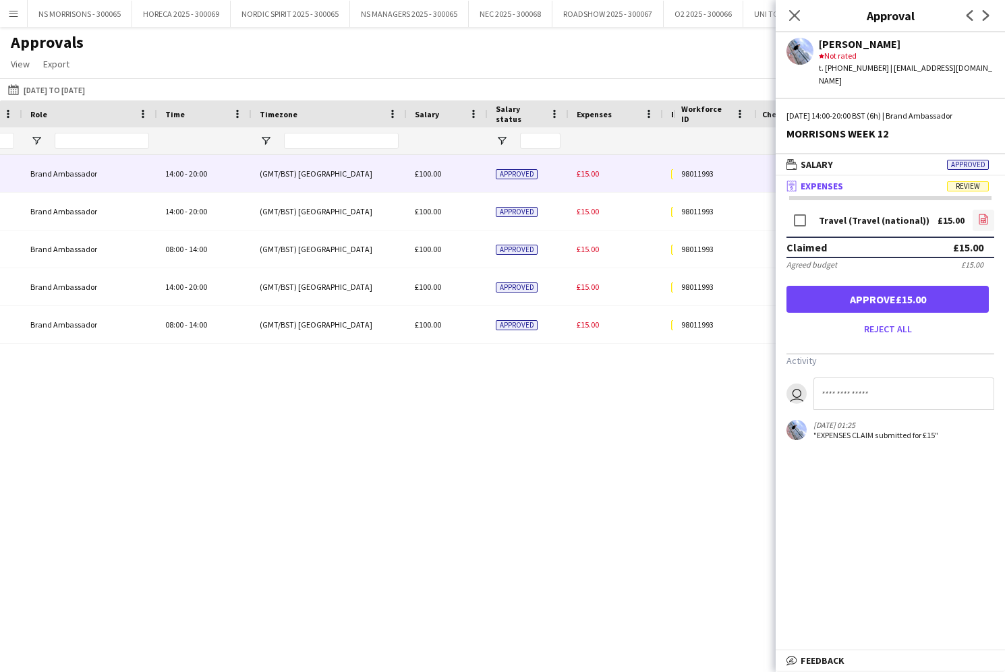
click at [984, 214] on icon "file-image" at bounding box center [983, 219] width 11 height 11
click at [903, 290] on button "Approve £15.00" at bounding box center [887, 299] width 202 height 27
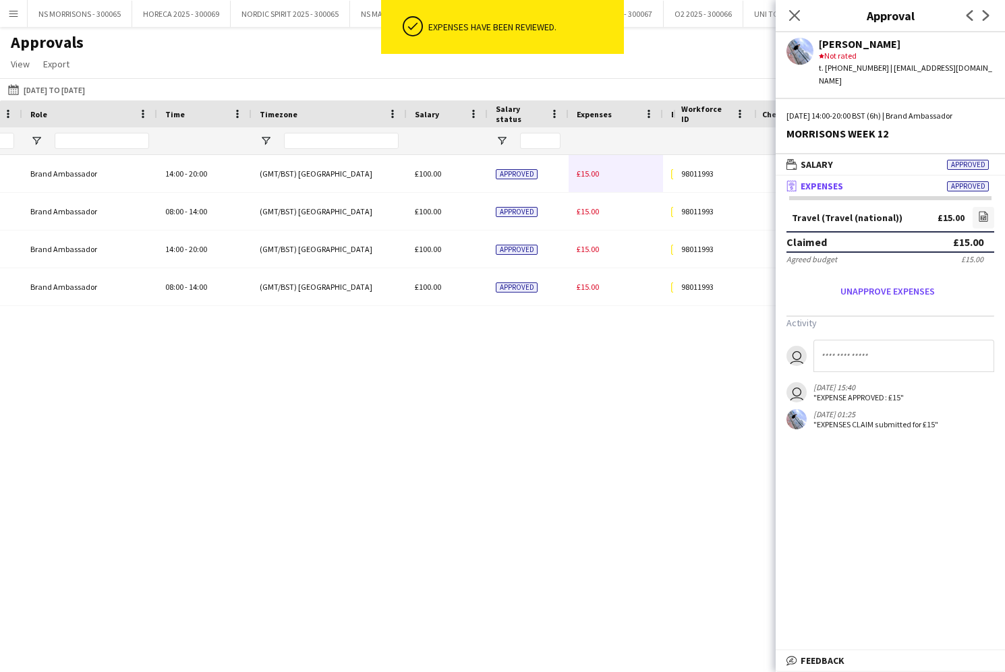
click at [594, 172] on span "£15.00" at bounding box center [587, 174] width 22 height 10
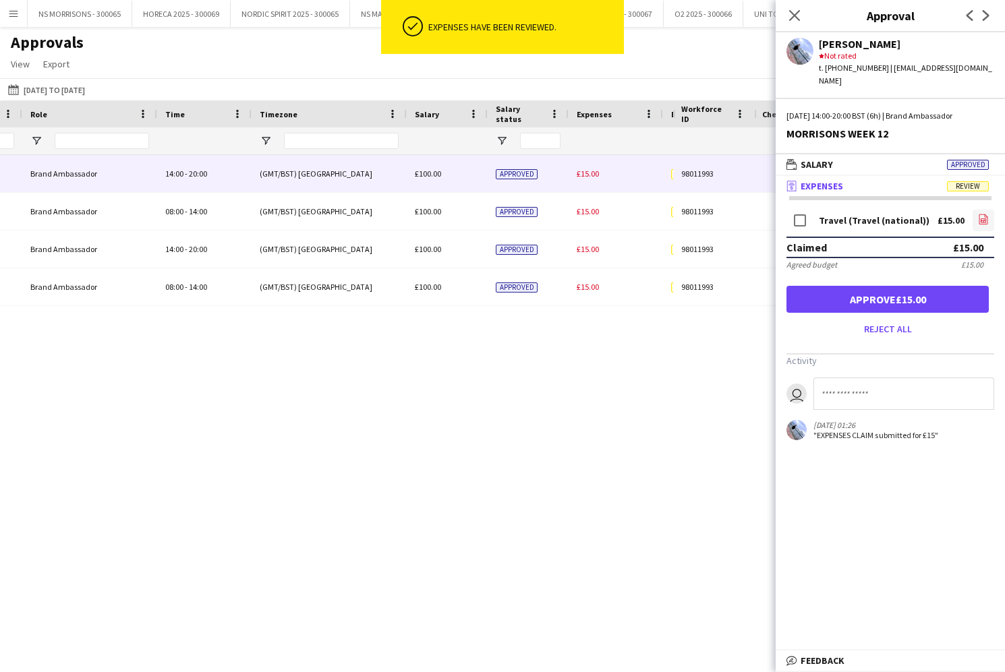
click at [979, 214] on icon "file-image" at bounding box center [983, 219] width 11 height 11
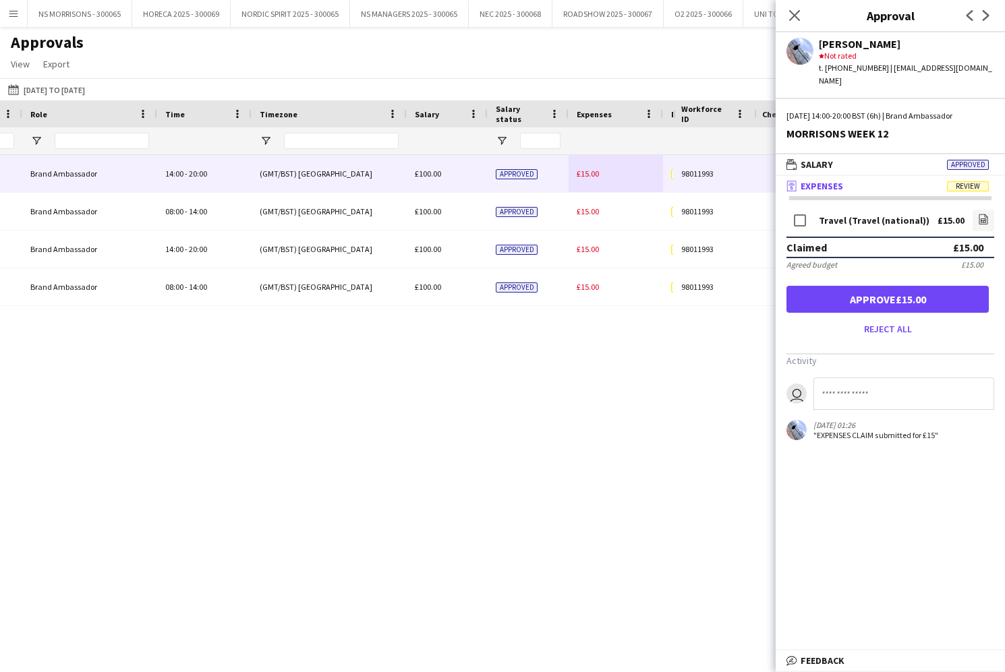
drag, startPoint x: 943, startPoint y: 280, endPoint x: 906, endPoint y: 277, distance: 37.2
click at [943, 286] on button "Approve £15.00" at bounding box center [887, 299] width 202 height 27
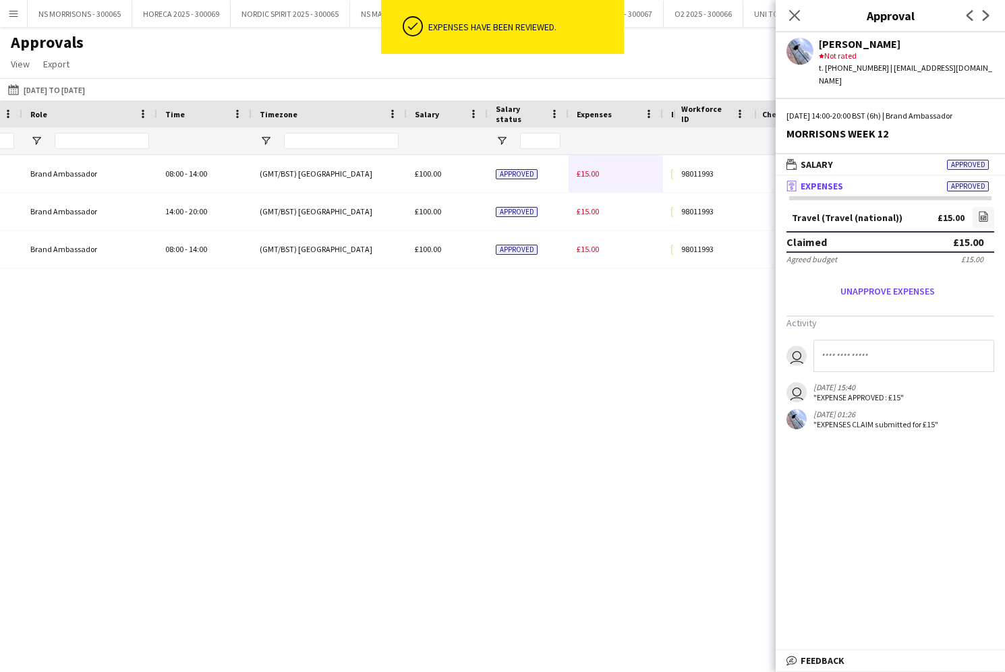
click at [588, 173] on span "£15.00" at bounding box center [587, 174] width 22 height 10
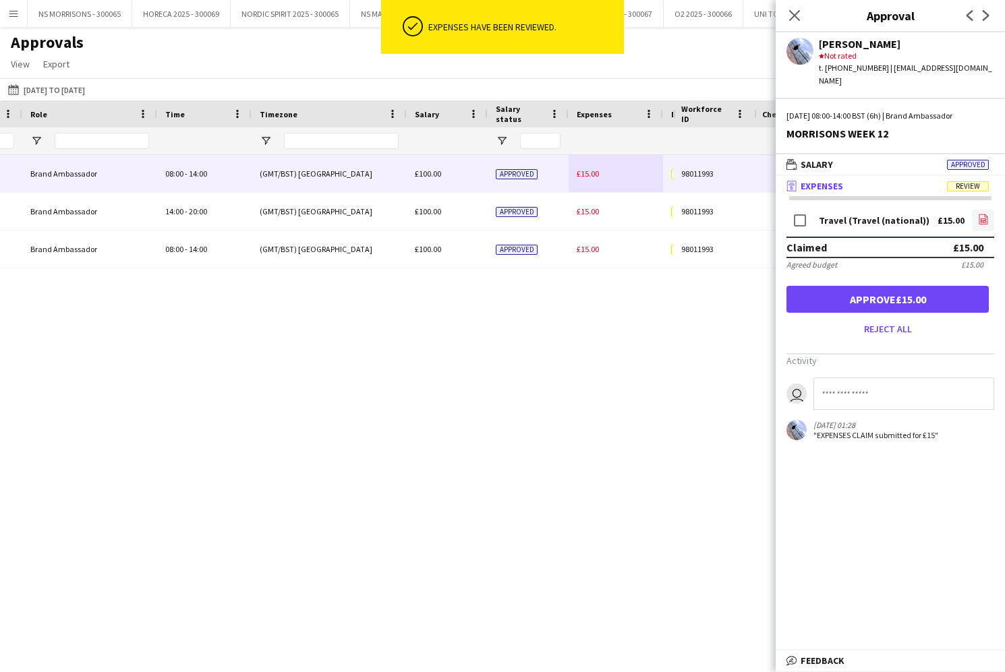
click at [985, 214] on icon "file-image" at bounding box center [983, 219] width 11 height 11
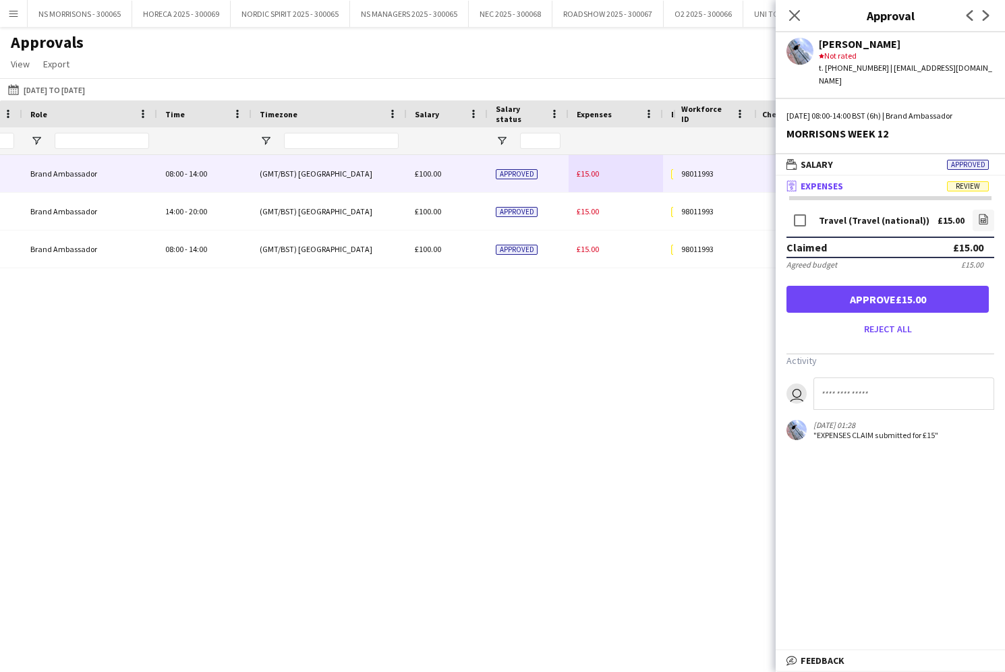
drag, startPoint x: 970, startPoint y: 287, endPoint x: 962, endPoint y: 287, distance: 7.4
click at [969, 287] on button "Approve £15.00" at bounding box center [887, 299] width 202 height 27
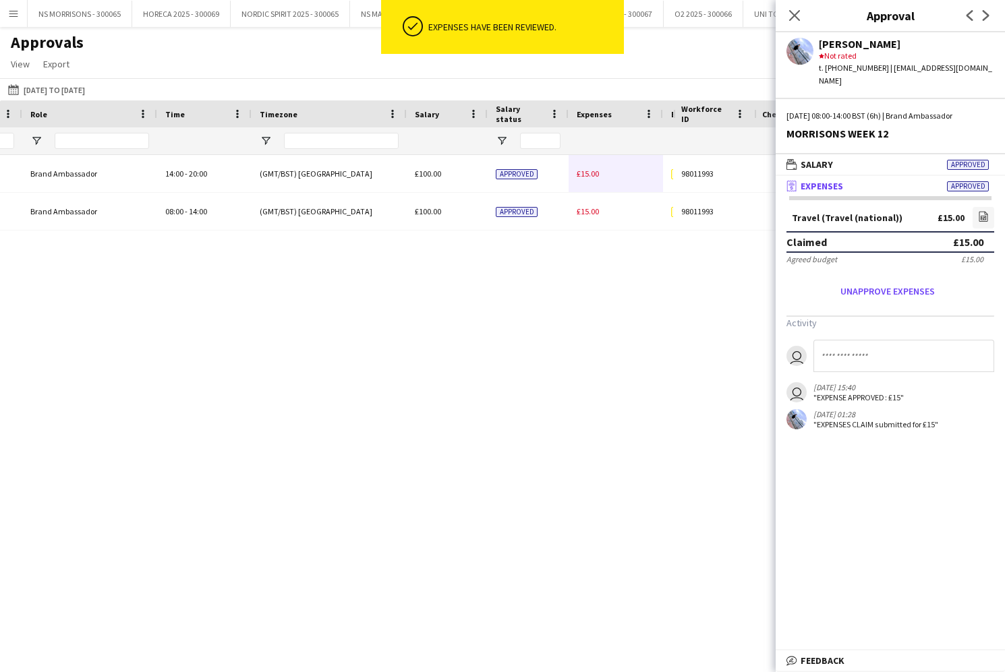
click at [589, 176] on span "£15.00" at bounding box center [587, 174] width 22 height 10
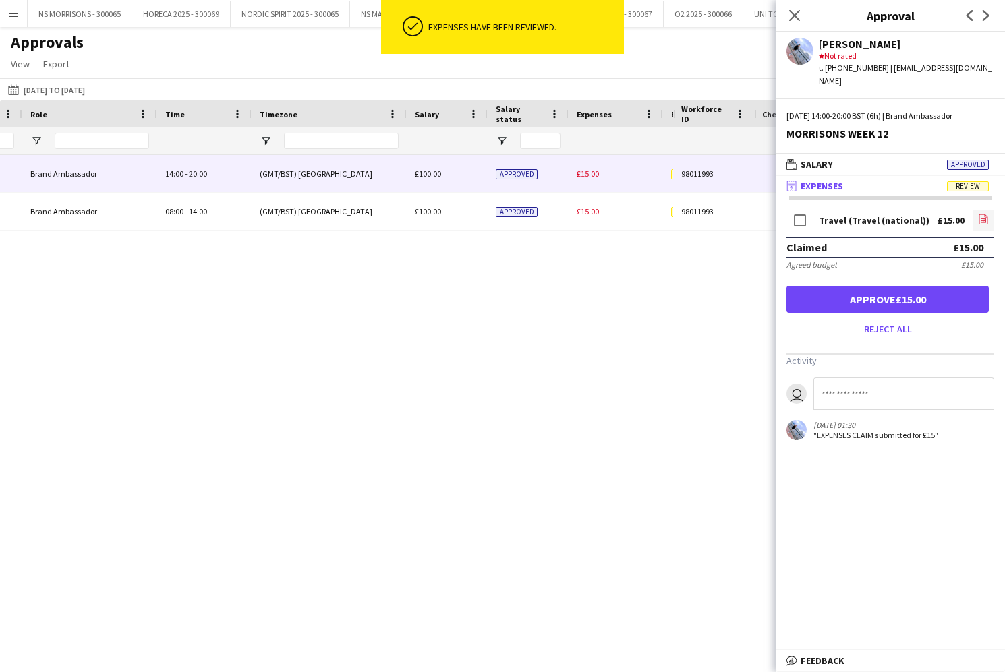
click at [980, 214] on icon "file-image" at bounding box center [983, 219] width 11 height 11
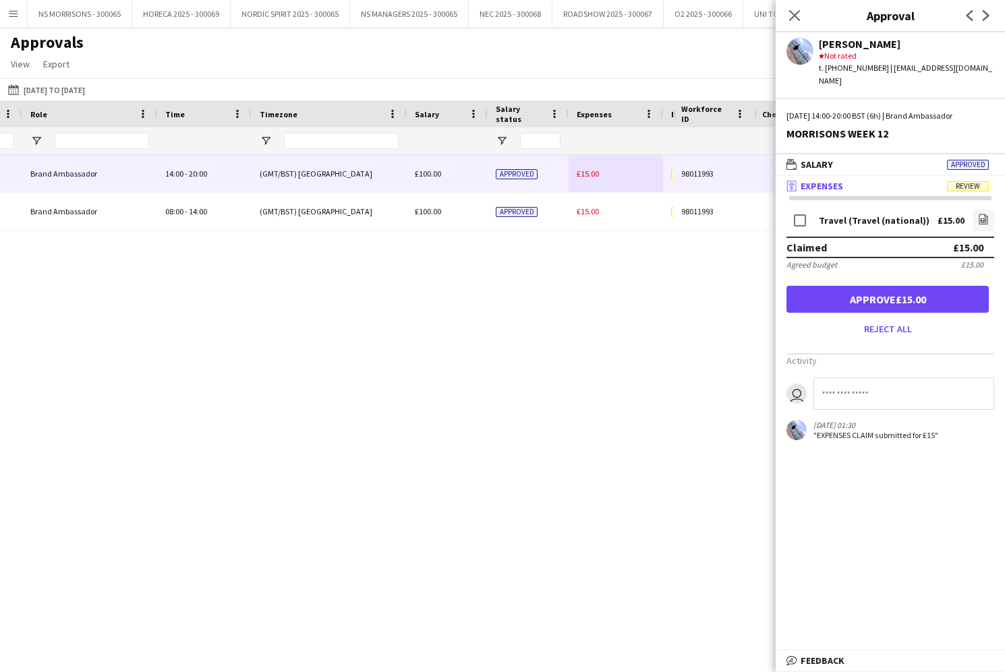
click at [858, 291] on button "Approve £15.00" at bounding box center [887, 299] width 202 height 27
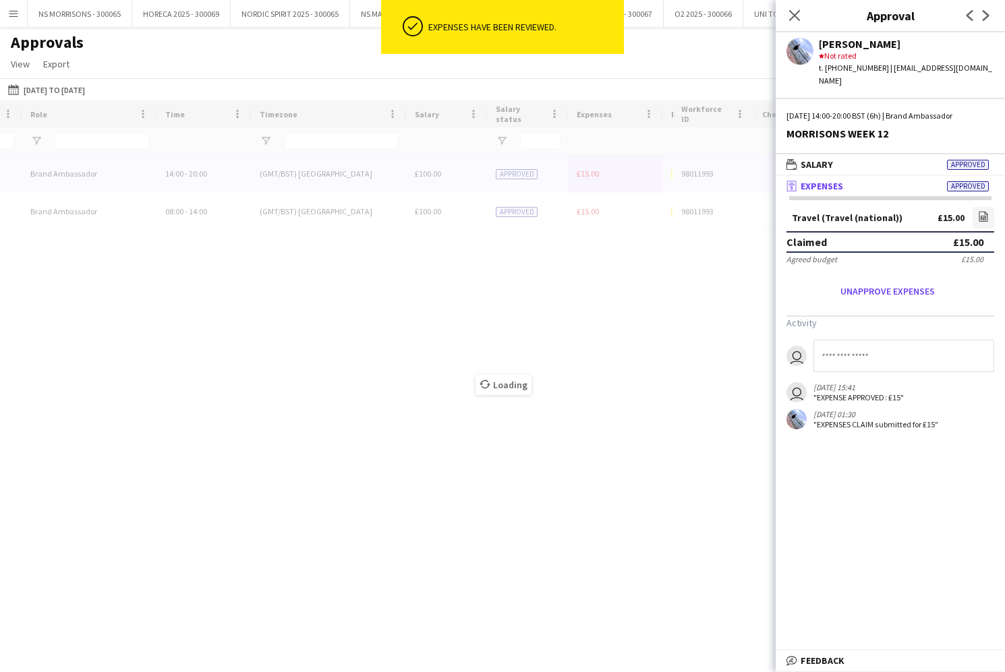
click at [594, 179] on div "MORRISONS WEEK 12 Brand Ambassador 14:00 - 20:00 (GMT/BST) [GEOGRAPHIC_DATA] £1…" at bounding box center [456, 193] width 1975 height 76
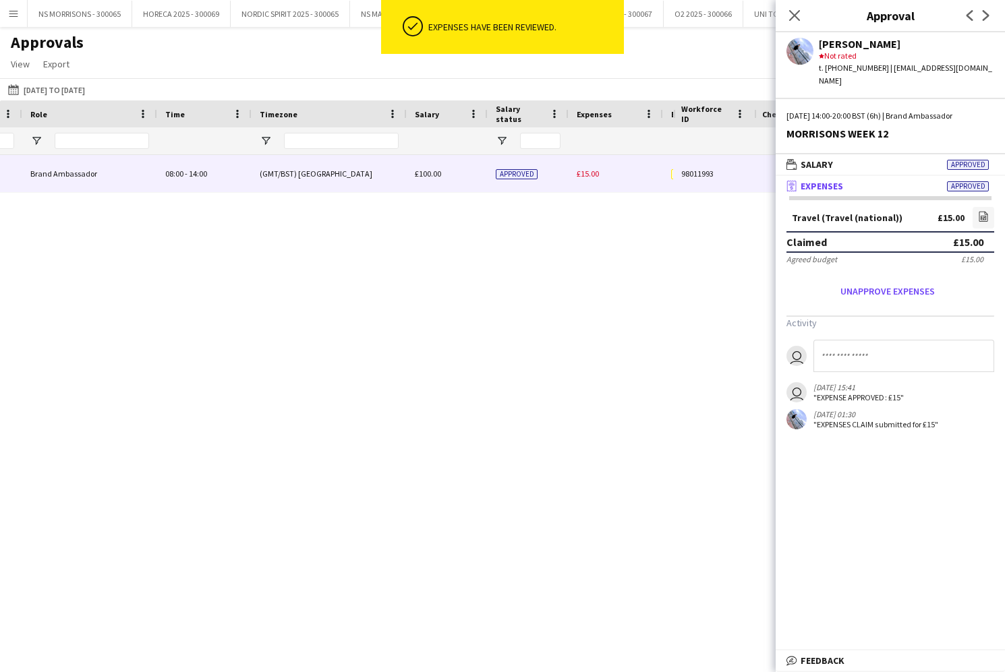
click at [594, 179] on div "£15.00" at bounding box center [615, 173] width 94 height 37
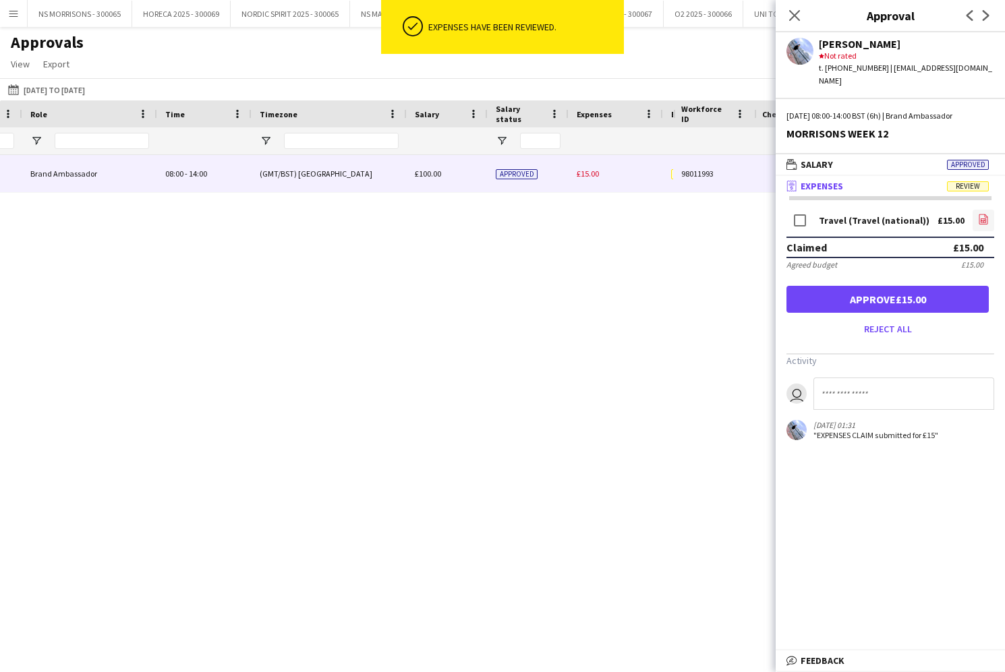
click at [986, 218] on icon at bounding box center [982, 220] width 5 height 4
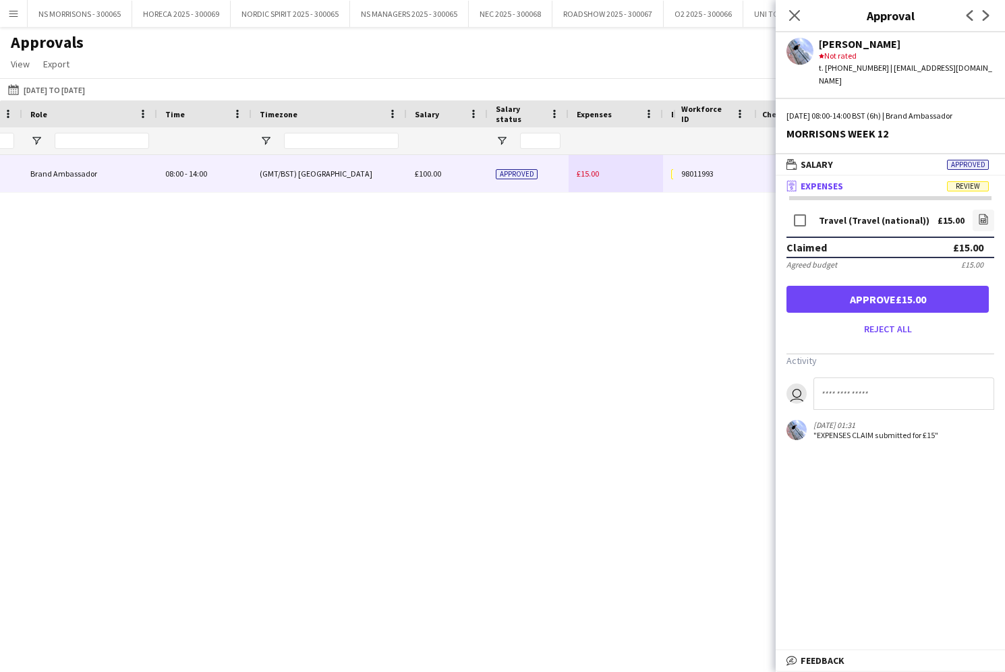
click at [937, 291] on button "Approve £15.00" at bounding box center [887, 299] width 202 height 27
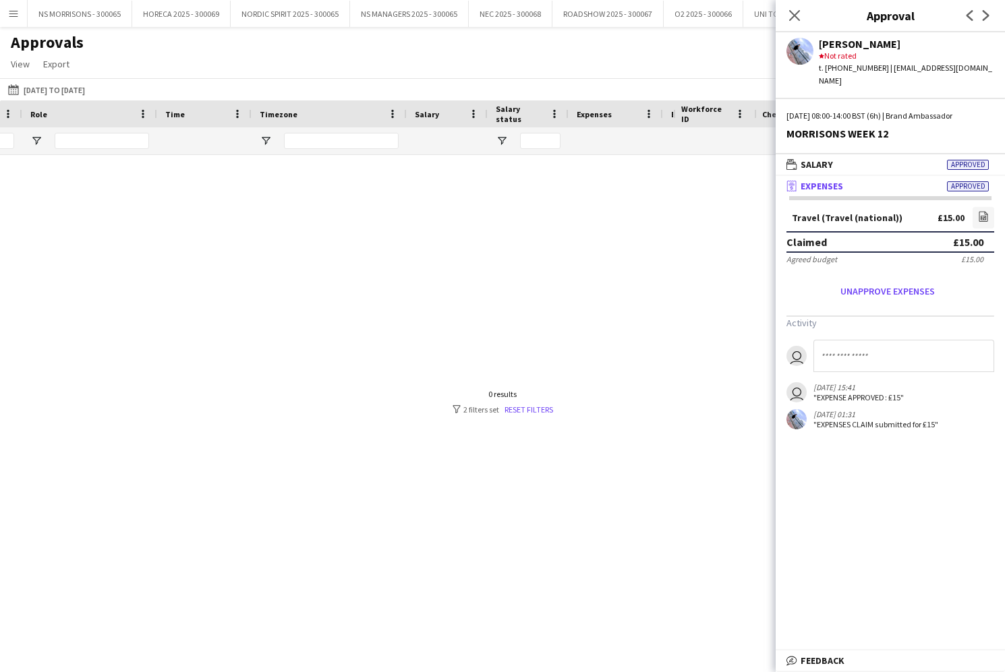
scroll to position [0, 0]
drag, startPoint x: 794, startPoint y: 13, endPoint x: 769, endPoint y: 88, distance: 78.7
click at [794, 13] on icon "Close pop-in" at bounding box center [794, 15] width 11 height 11
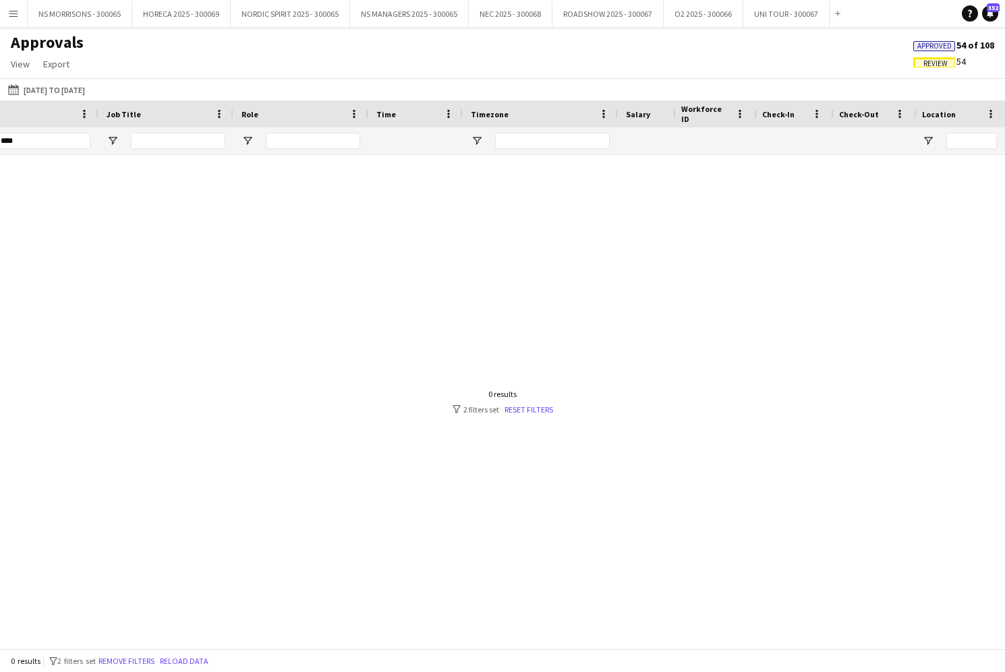
scroll to position [0, -5]
type input "*"
type input "****"
click at [919, 45] on span "Approved" at bounding box center [934, 46] width 34 height 9
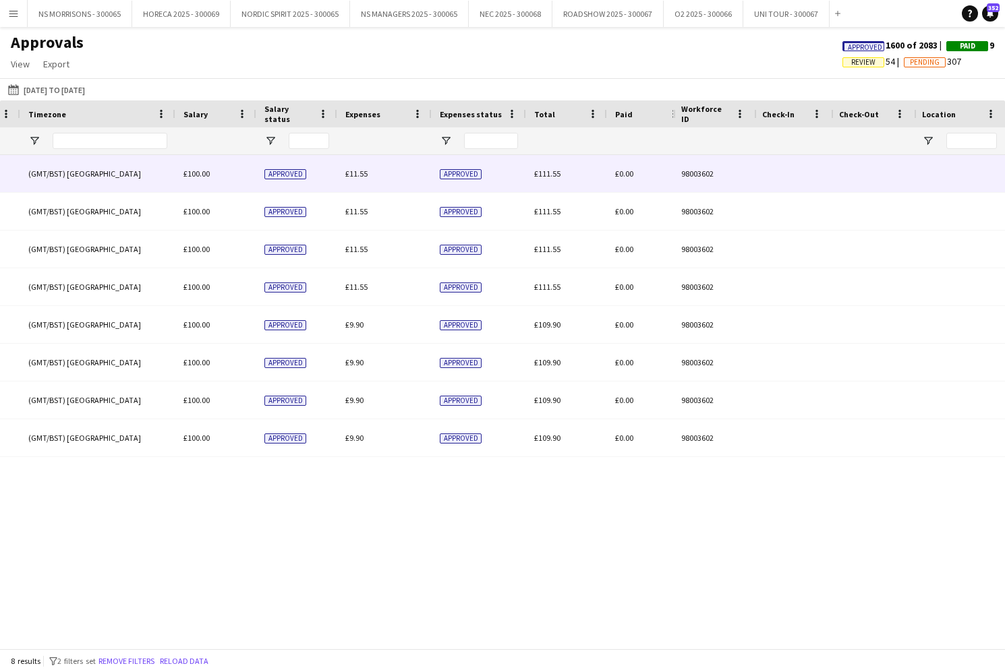
click at [374, 170] on div "£11.55" at bounding box center [384, 173] width 94 height 37
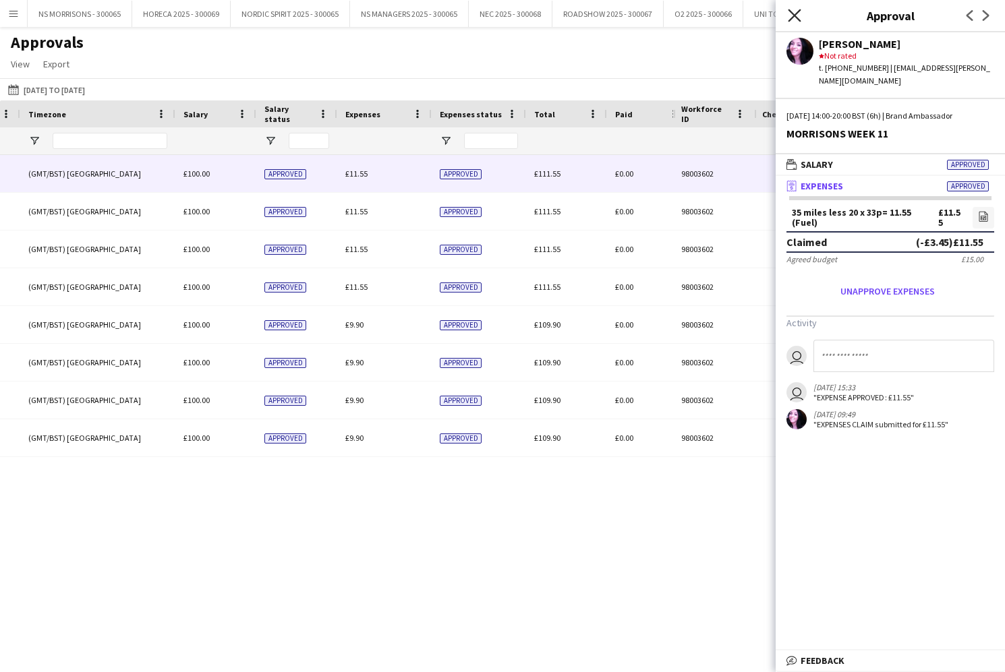
click at [791, 12] on icon at bounding box center [793, 15] width 13 height 13
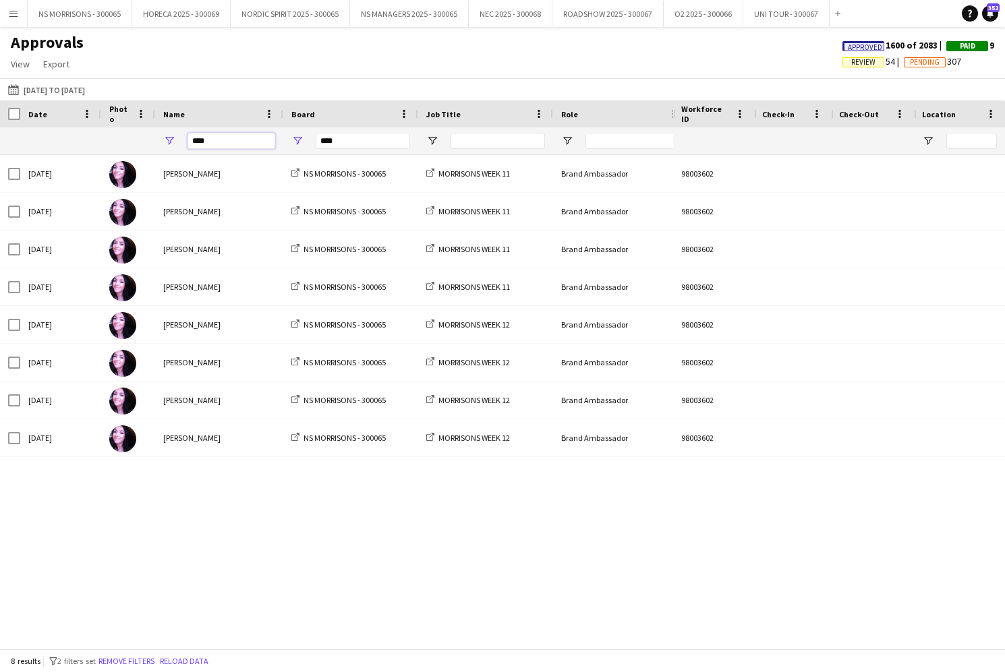
drag, startPoint x: 233, startPoint y: 142, endPoint x: 191, endPoint y: 143, distance: 41.8
click at [194, 144] on input "****" at bounding box center [231, 141] width 88 height 16
type input "*"
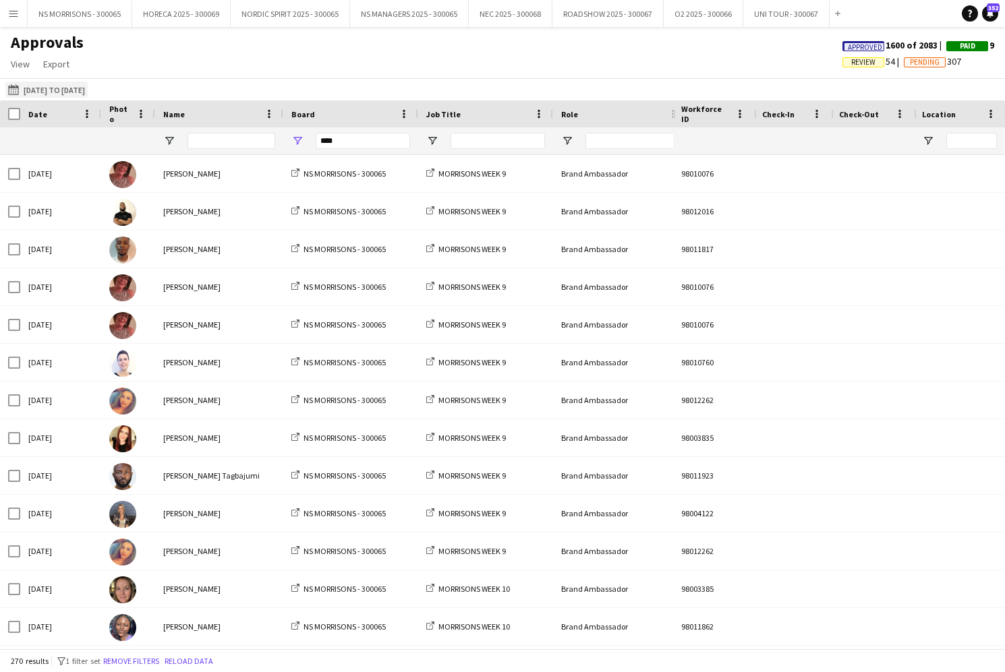
click at [57, 90] on button "[DATE] to [DATE] [DATE] to [DATE]" at bounding box center [46, 90] width 82 height 16
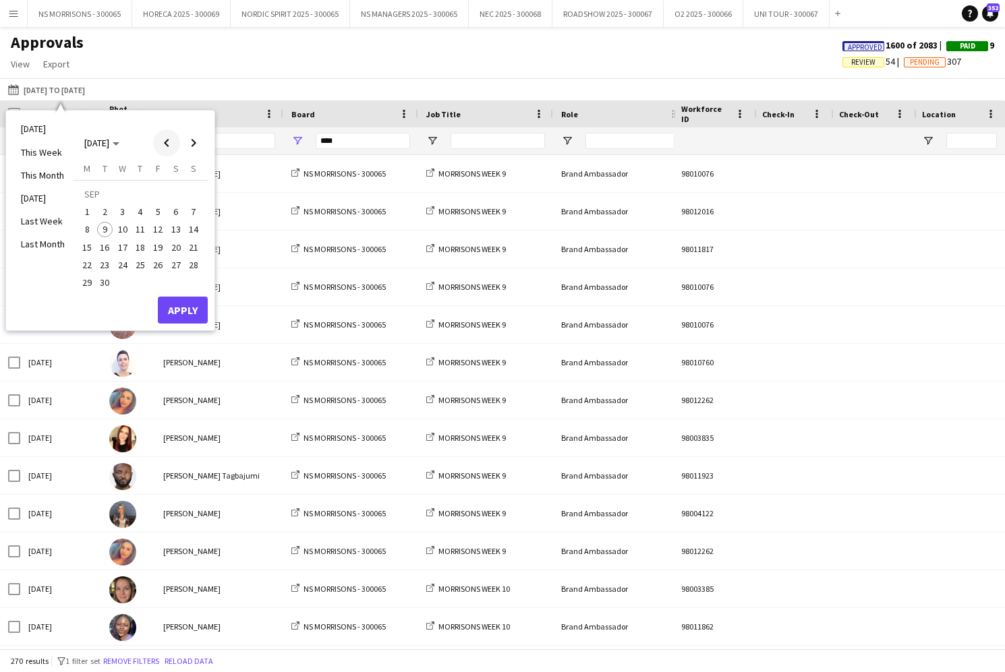
click at [161, 148] on span "Previous month" at bounding box center [166, 142] width 27 height 27
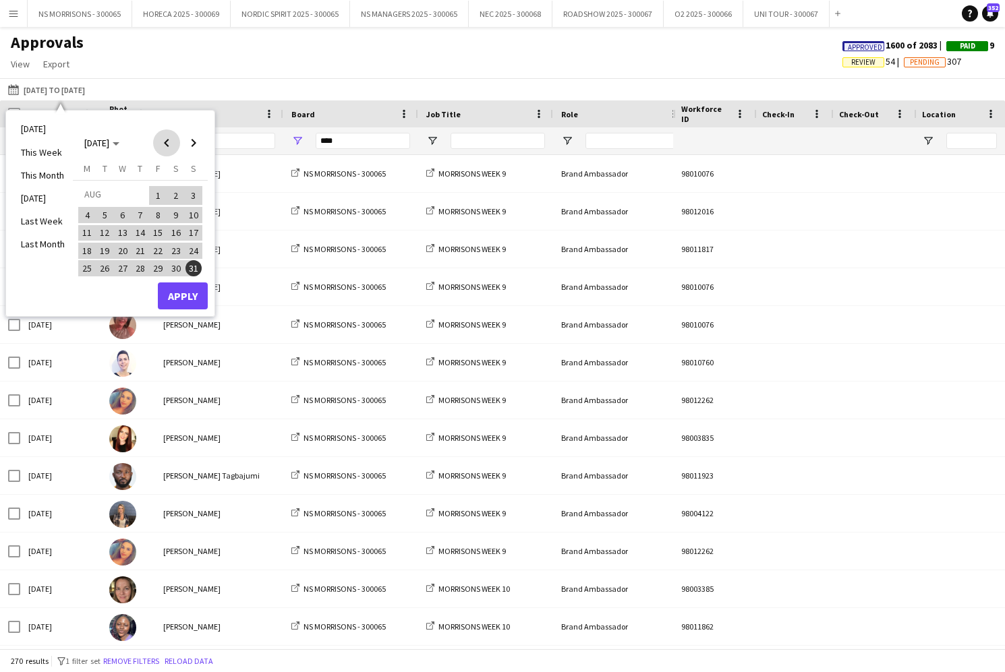
click at [160, 148] on span "Previous month" at bounding box center [166, 142] width 27 height 27
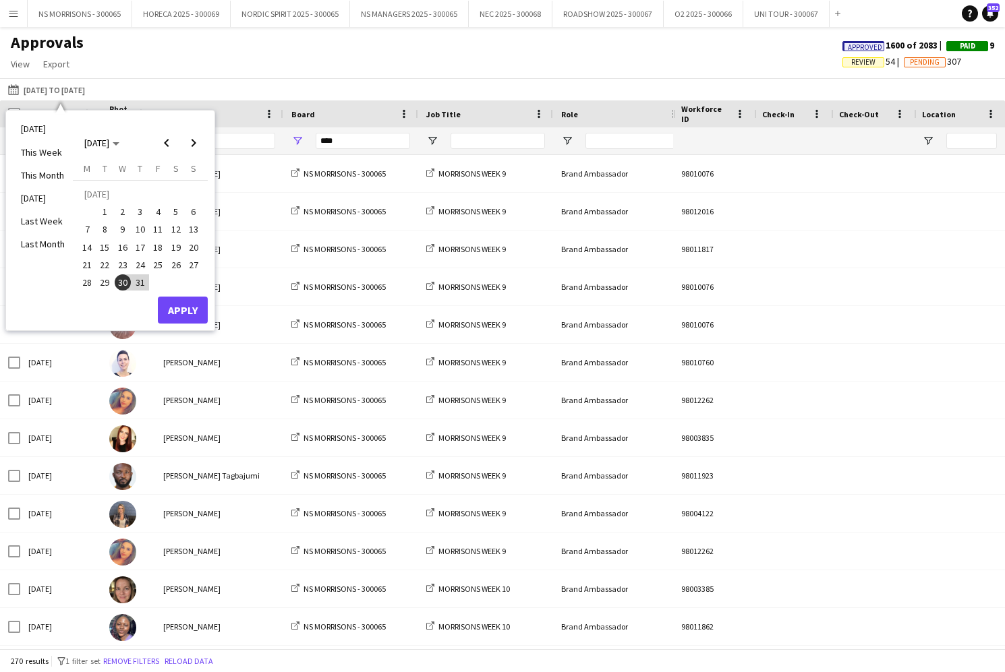
click at [100, 214] on span "1" at bounding box center [105, 212] width 16 height 16
click at [190, 147] on span "Next month" at bounding box center [193, 142] width 27 height 27
click at [191, 270] on span "31" at bounding box center [193, 268] width 16 height 16
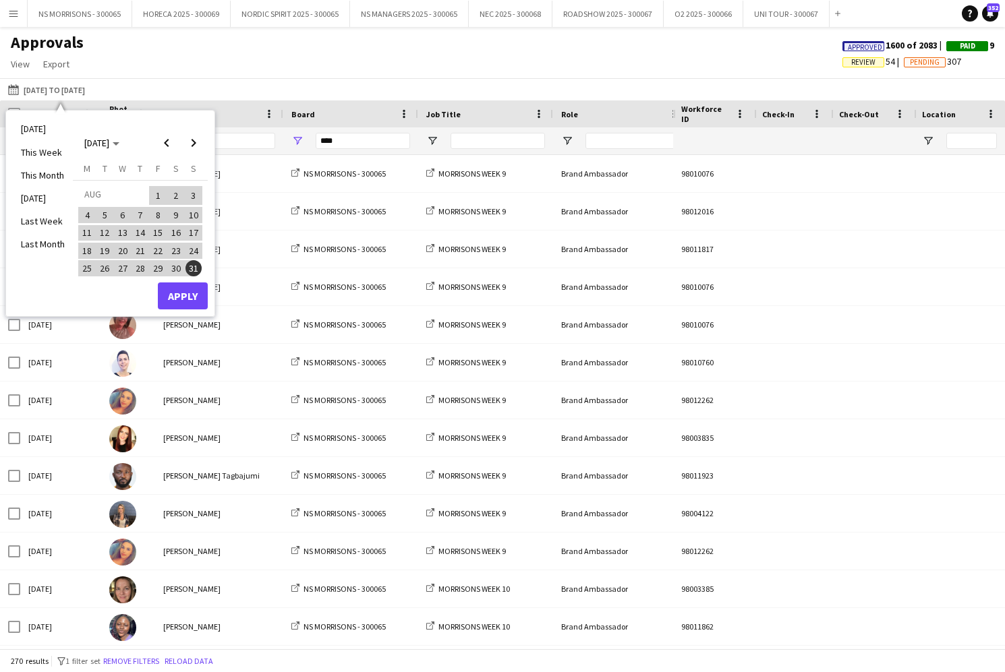
click at [183, 298] on button "Apply" at bounding box center [183, 295] width 50 height 27
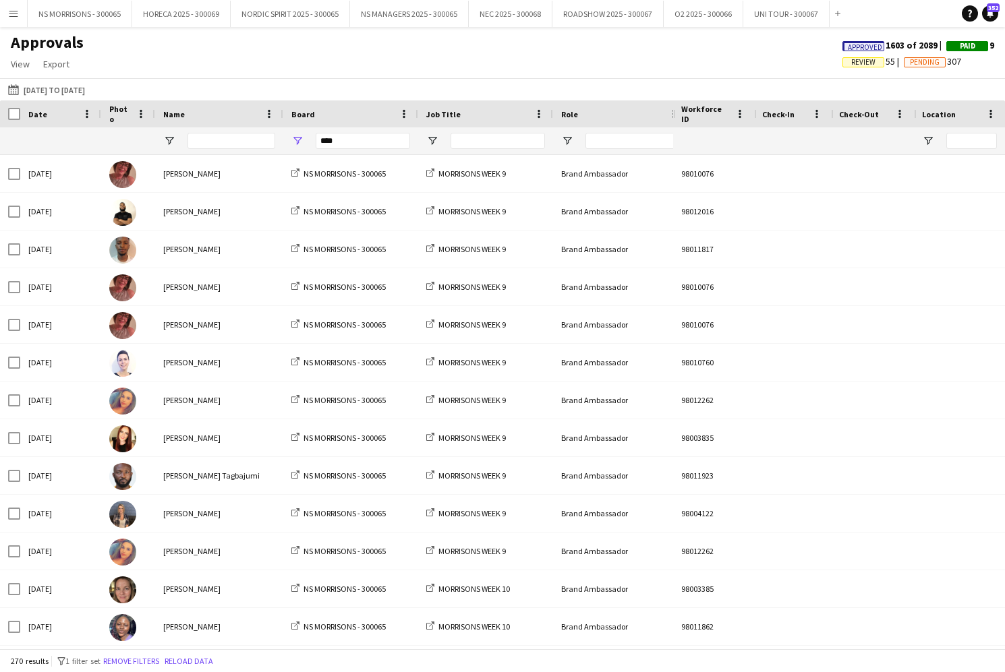
click at [856, 65] on span "Review" at bounding box center [863, 62] width 24 height 9
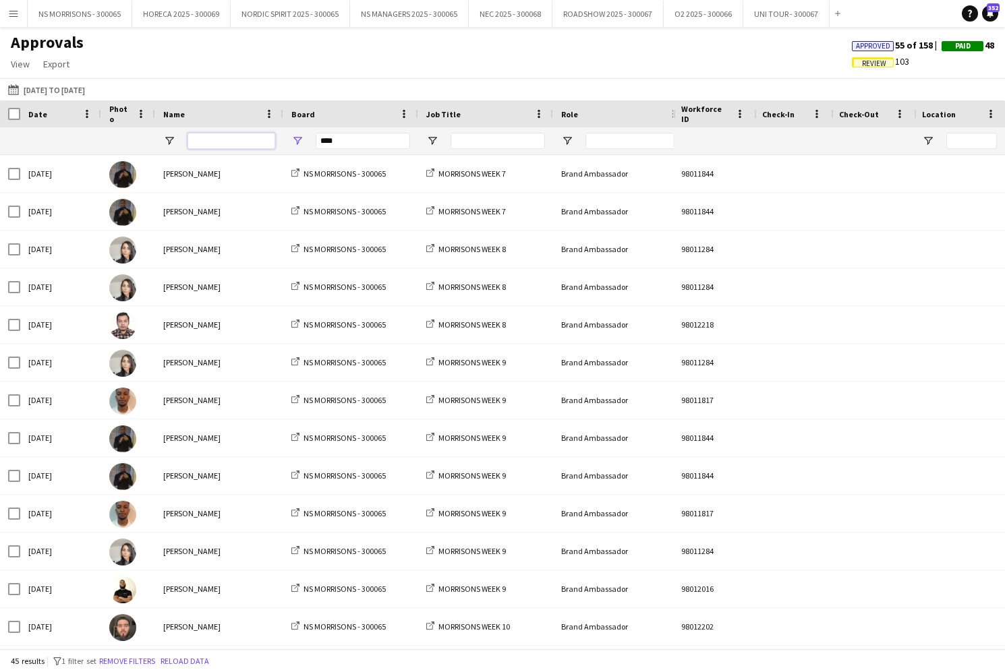
click at [214, 140] on input "Name Filter Input" at bounding box center [231, 141] width 88 height 16
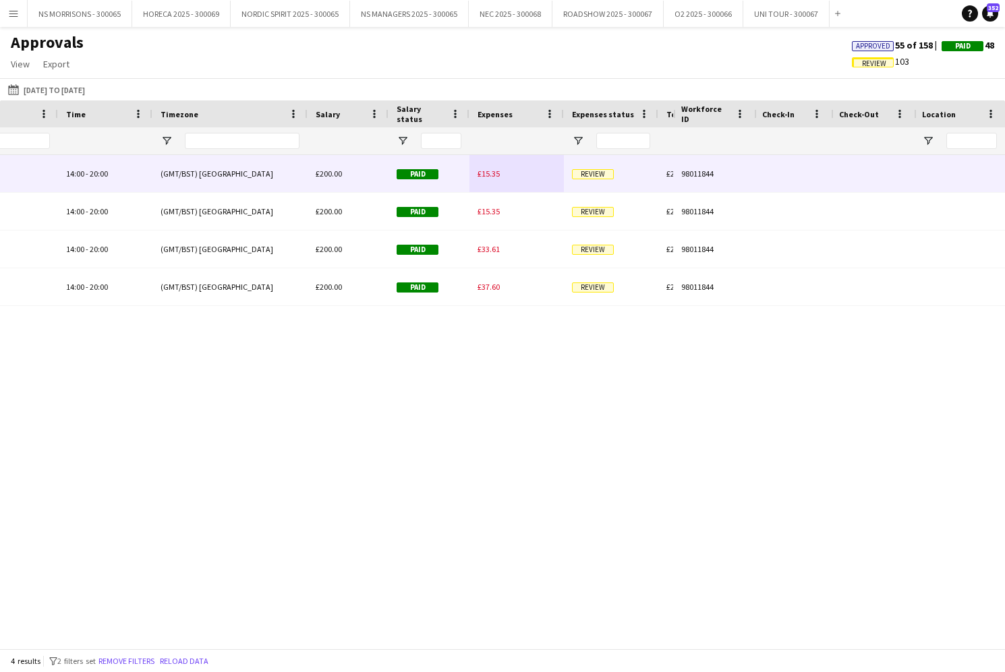
type input "*****"
click at [495, 171] on span "£15.35" at bounding box center [488, 174] width 22 height 10
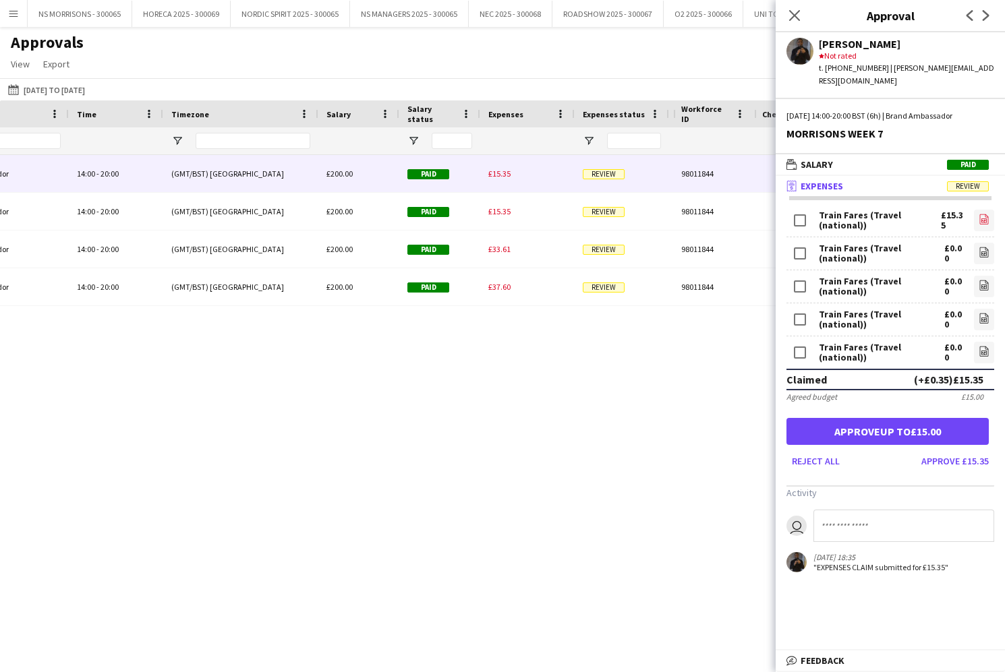
click at [985, 214] on icon "file-image" at bounding box center [983, 219] width 11 height 11
click at [981, 346] on icon "file-image" at bounding box center [983, 351] width 11 height 11
click at [983, 313] on icon "file-image" at bounding box center [983, 318] width 11 height 11
drag, startPoint x: 945, startPoint y: 450, endPoint x: 928, endPoint y: 446, distance: 17.5
click at [945, 450] on button "Approve £15.35" at bounding box center [955, 461] width 78 height 22
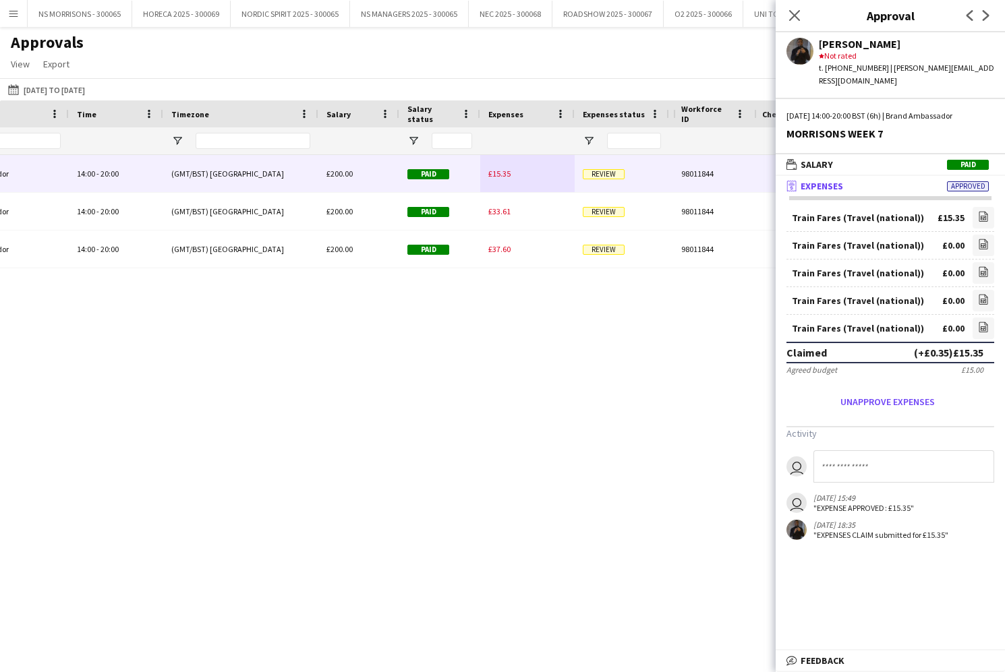
scroll to position [0, 617]
click at [501, 177] on span "£15.35" at bounding box center [501, 174] width 22 height 10
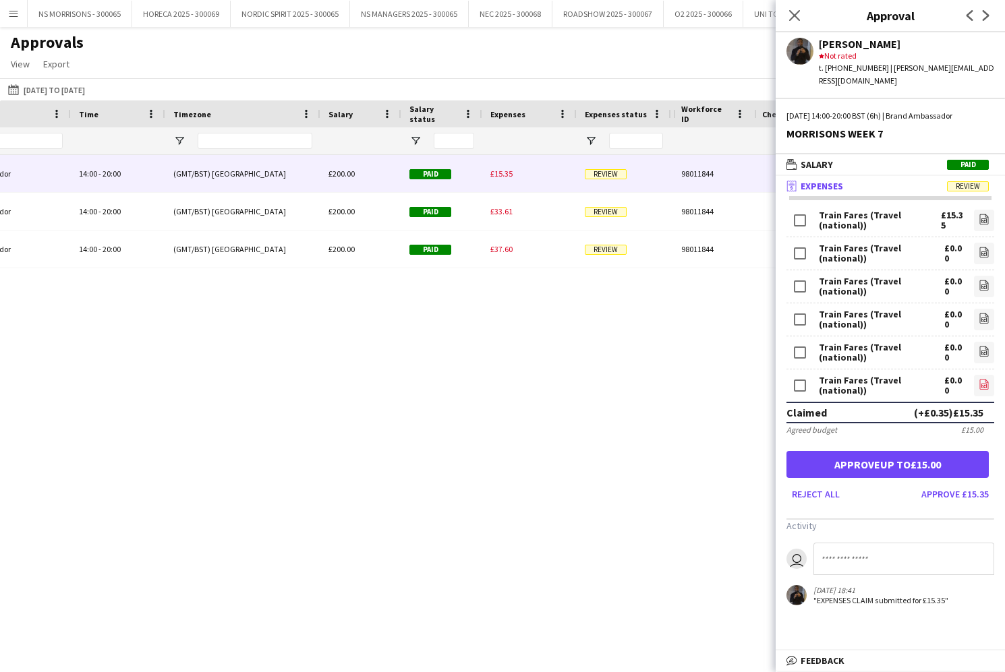
click at [982, 384] on icon at bounding box center [983, 386] width 5 height 4
click at [933, 483] on button "Approve £15.35" at bounding box center [955, 494] width 78 height 22
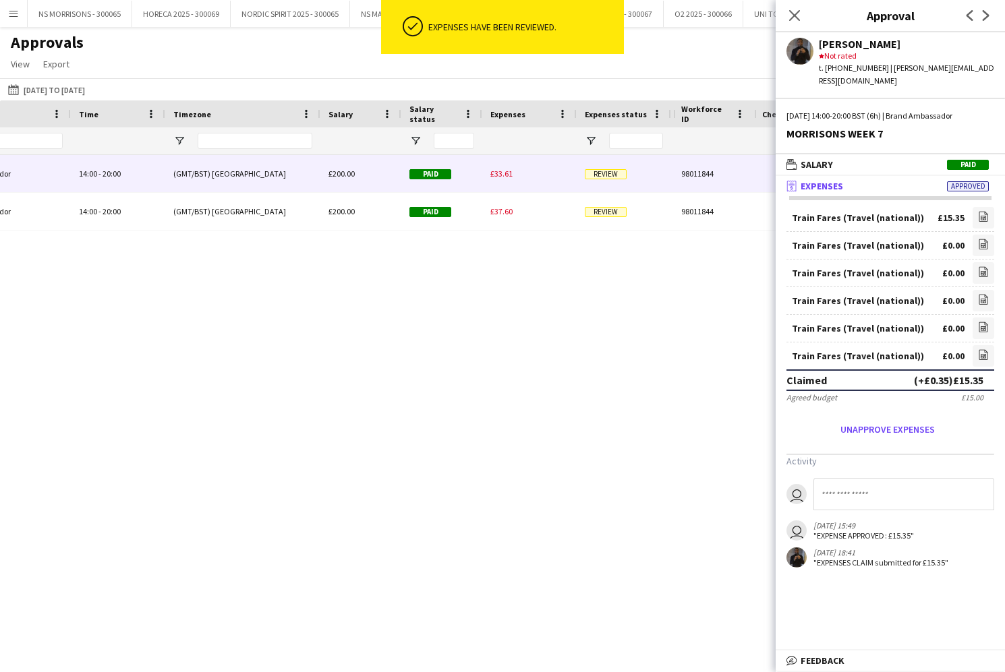
click at [503, 173] on span "£33.61" at bounding box center [501, 174] width 22 height 10
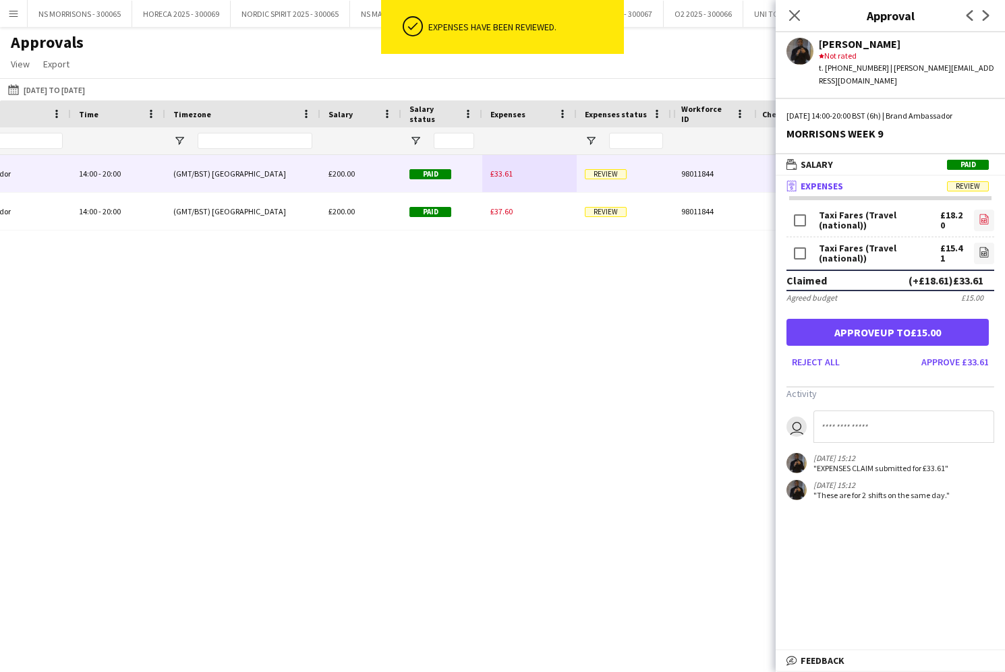
drag, startPoint x: 987, startPoint y: 205, endPoint x: 979, endPoint y: 206, distance: 8.2
click at [987, 214] on icon at bounding box center [983, 219] width 9 height 10
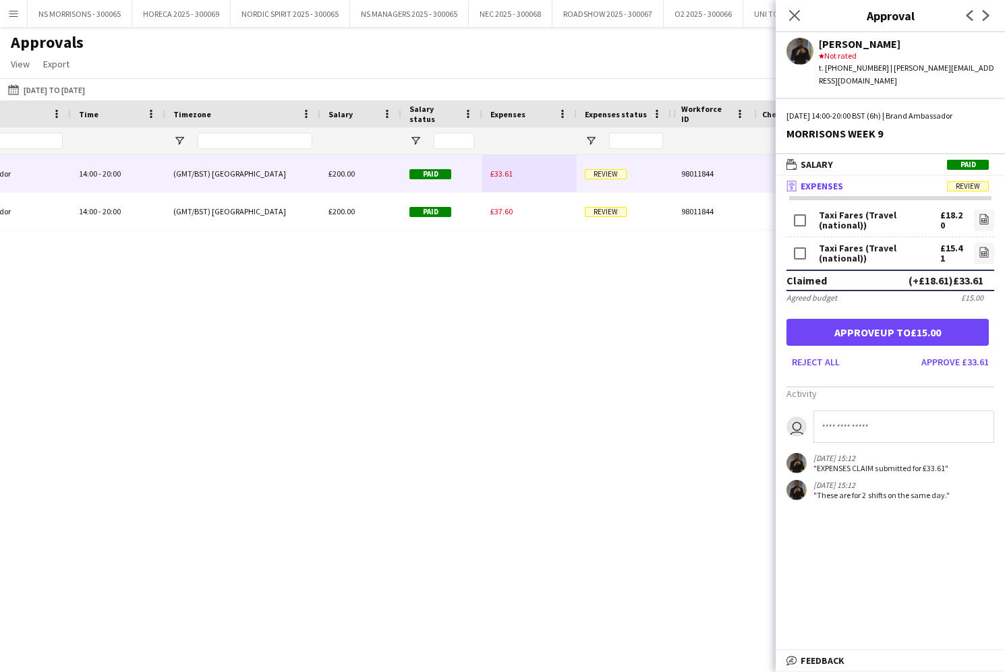
drag, startPoint x: 982, startPoint y: 240, endPoint x: 931, endPoint y: 243, distance: 50.6
click at [980, 247] on icon "file-image" at bounding box center [983, 252] width 11 height 11
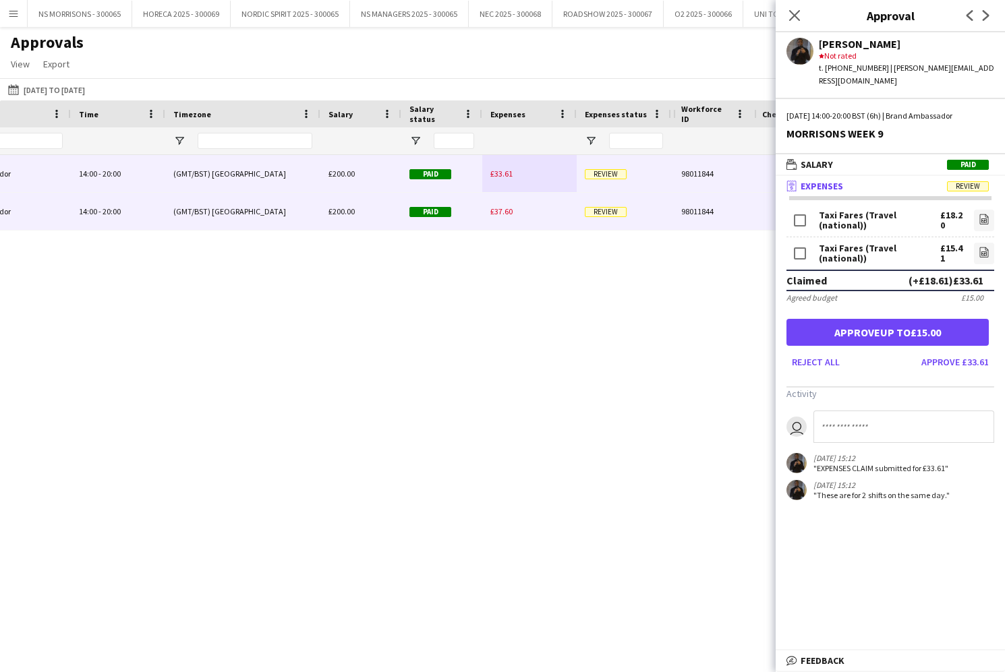
click at [503, 207] on span "£37.60" at bounding box center [501, 211] width 22 height 10
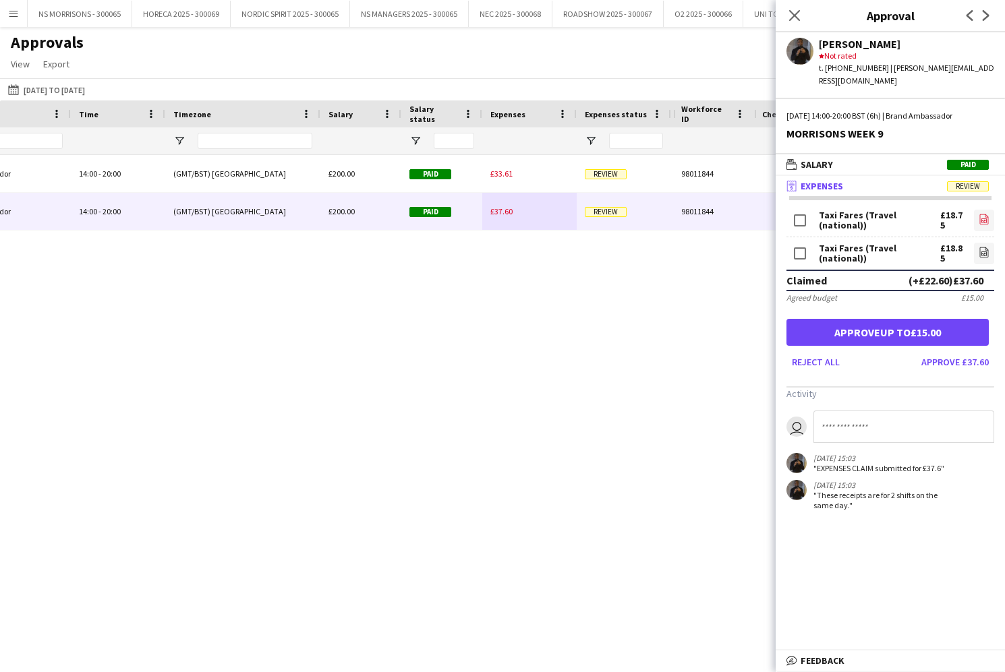
click at [976, 210] on link "file-image" at bounding box center [984, 221] width 20 height 22
drag, startPoint x: 984, startPoint y: 241, endPoint x: 967, endPoint y: 239, distance: 17.6
click at [984, 247] on icon "file-image" at bounding box center [983, 252] width 11 height 11
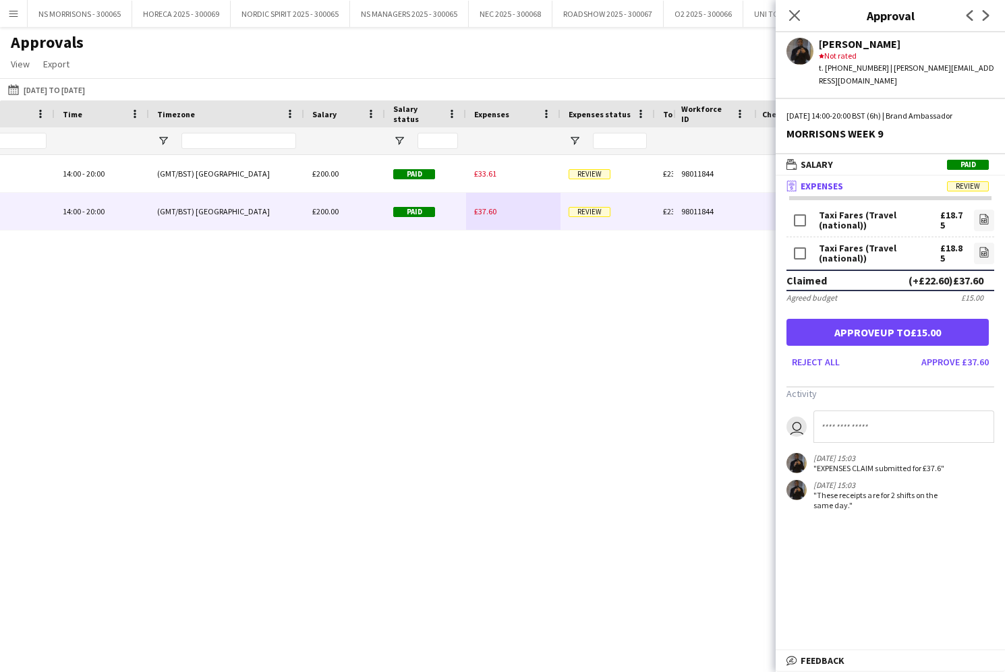
scroll to position [0, 593]
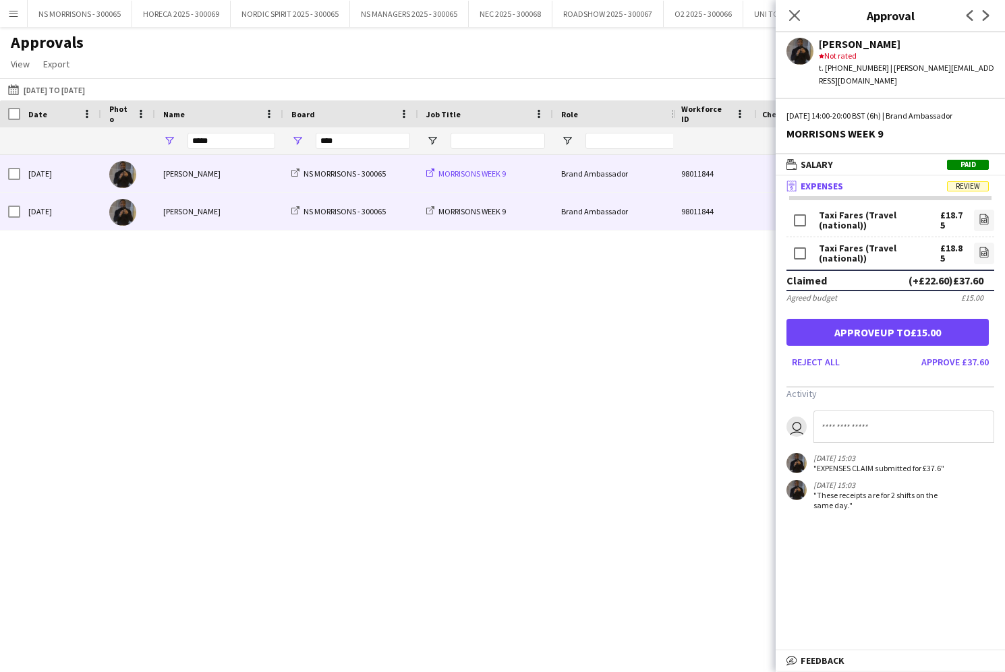
click at [465, 175] on span "MORRISONS WEEK 9" at bounding box center [471, 174] width 67 height 10
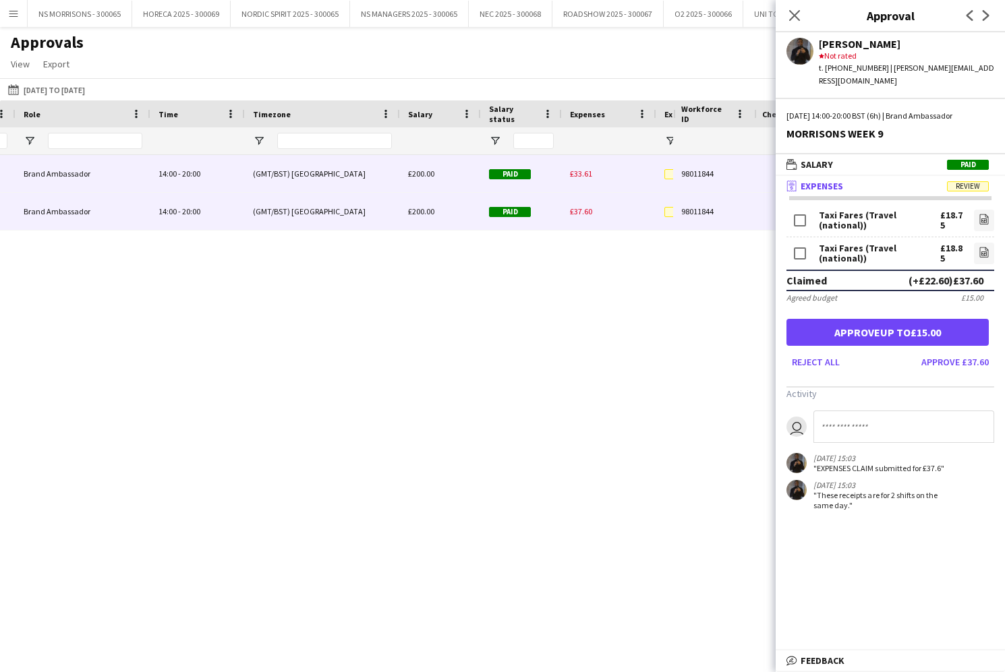
click at [591, 176] on span "£33.61" at bounding box center [581, 174] width 22 height 10
click at [587, 210] on span "£37.60" at bounding box center [581, 211] width 22 height 10
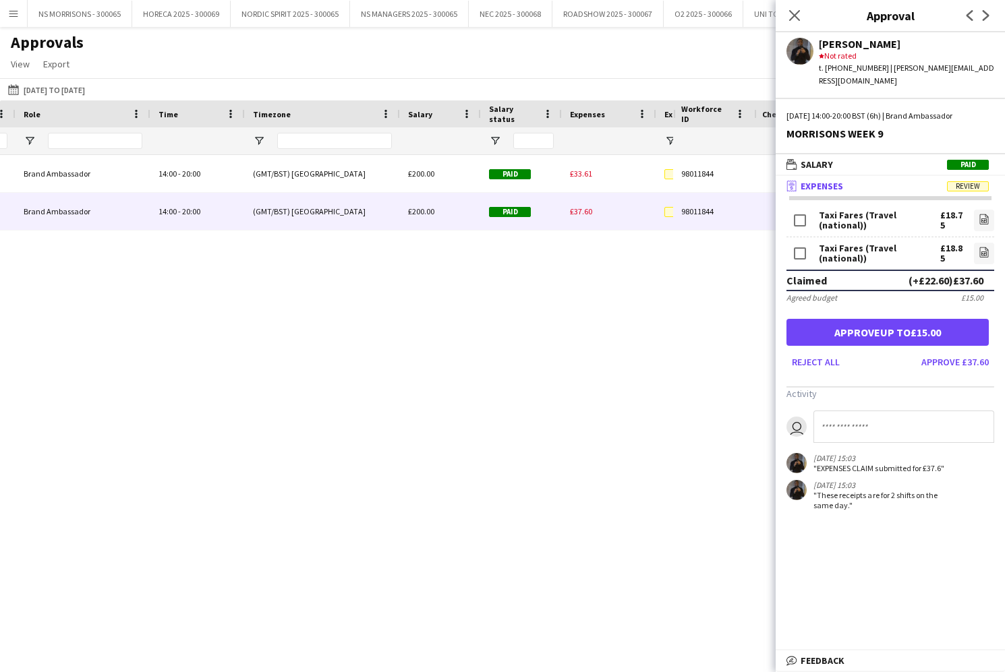
drag, startPoint x: 790, startPoint y: 16, endPoint x: 771, endPoint y: 27, distance: 21.2
click at [790, 16] on icon "Close pop-in" at bounding box center [794, 15] width 11 height 11
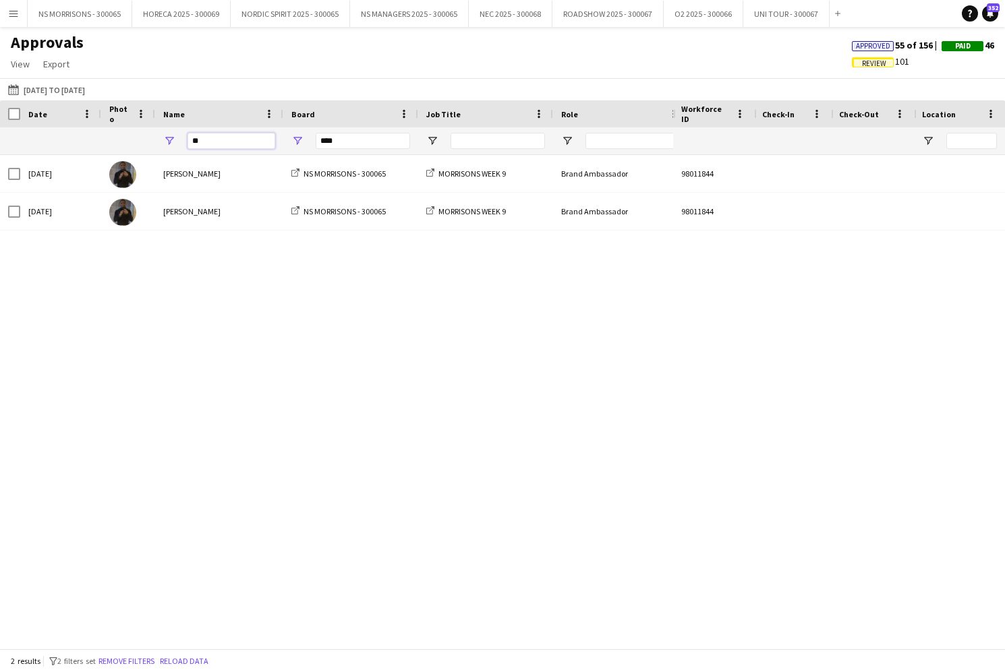
type input "*"
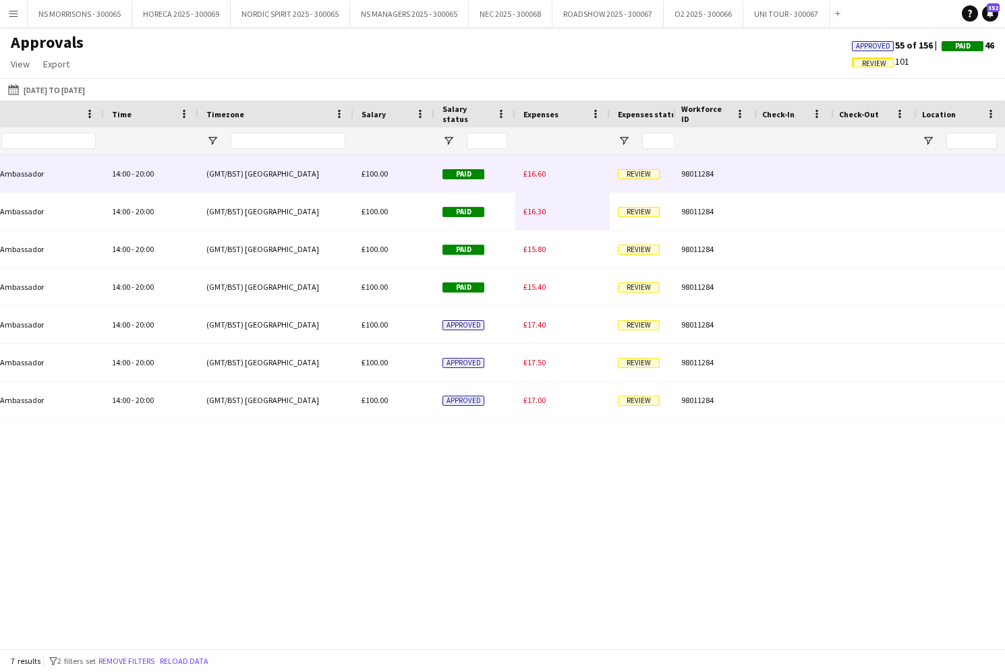
type input "***"
click at [544, 175] on span "£16.60" at bounding box center [534, 174] width 22 height 10
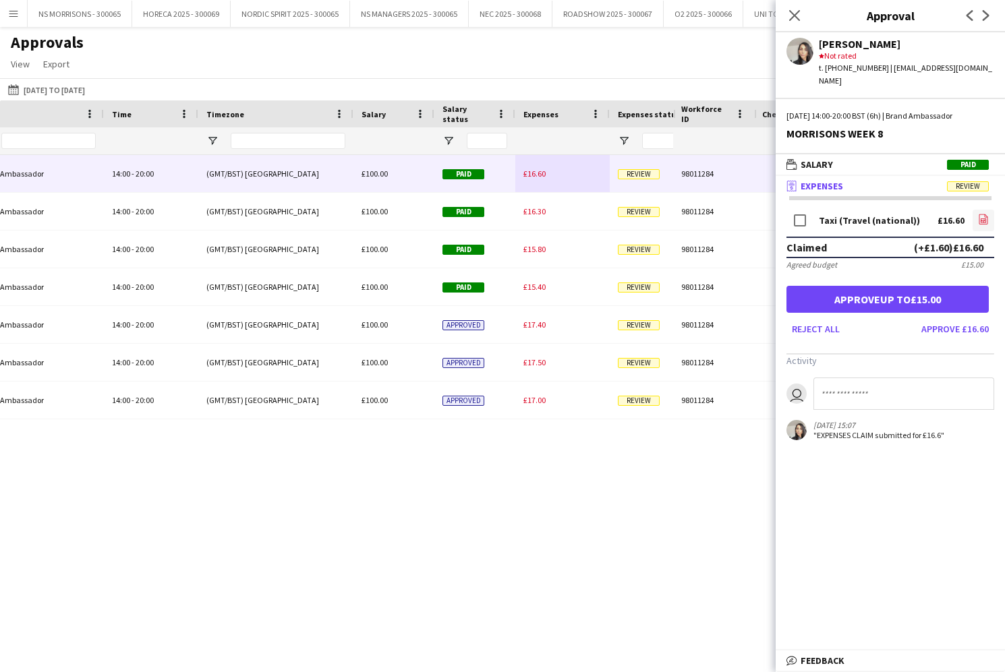
click at [982, 214] on icon "file-image" at bounding box center [983, 219] width 11 height 11
click at [879, 286] on button "Approve up to £15.00" at bounding box center [887, 299] width 202 height 27
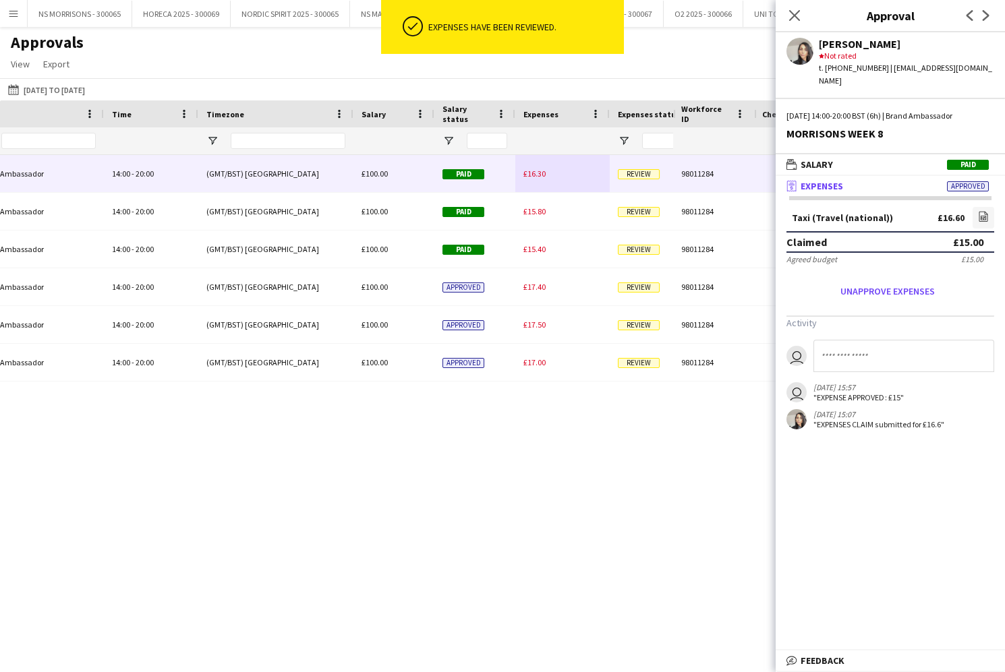
click at [538, 174] on span "£16.30" at bounding box center [534, 174] width 22 height 10
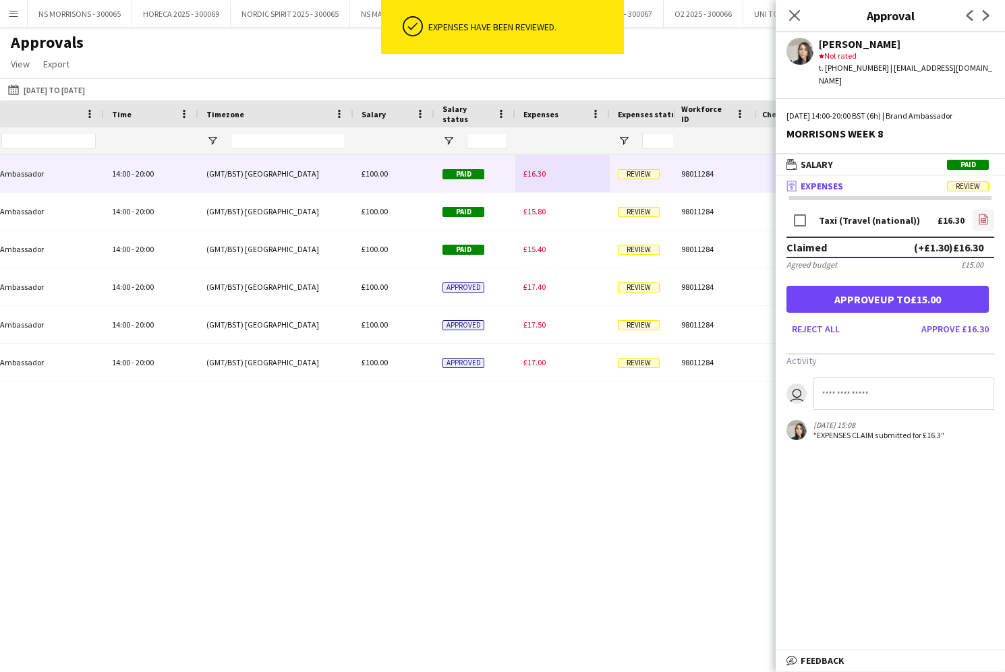
click at [978, 214] on icon "file-image" at bounding box center [983, 219] width 11 height 11
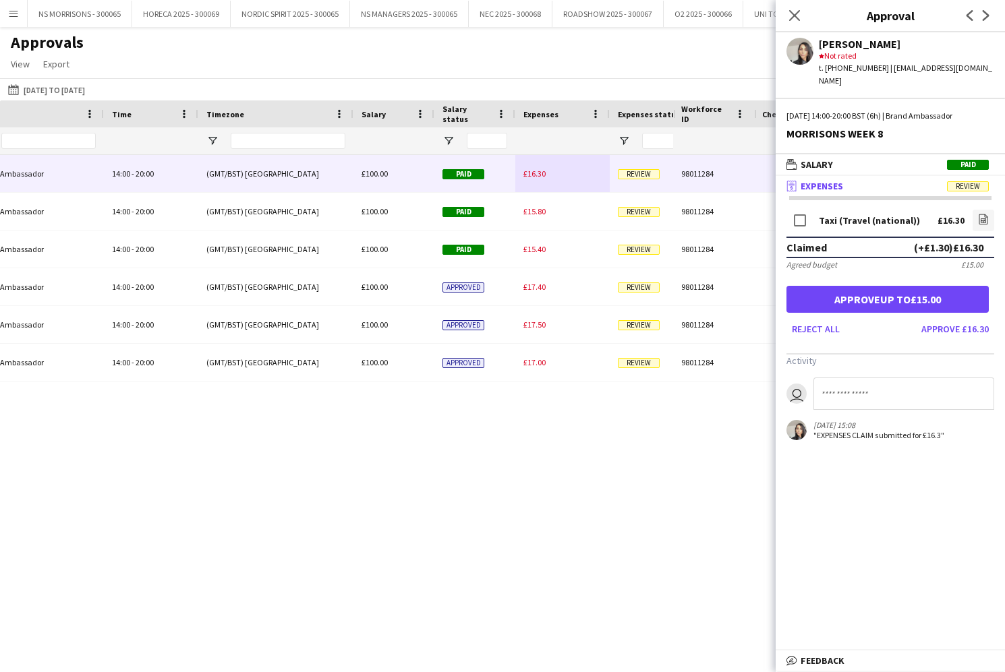
drag, startPoint x: 895, startPoint y: 294, endPoint x: 832, endPoint y: 277, distance: 65.6
click at [895, 294] on button "Approve up to £15.00" at bounding box center [887, 299] width 202 height 27
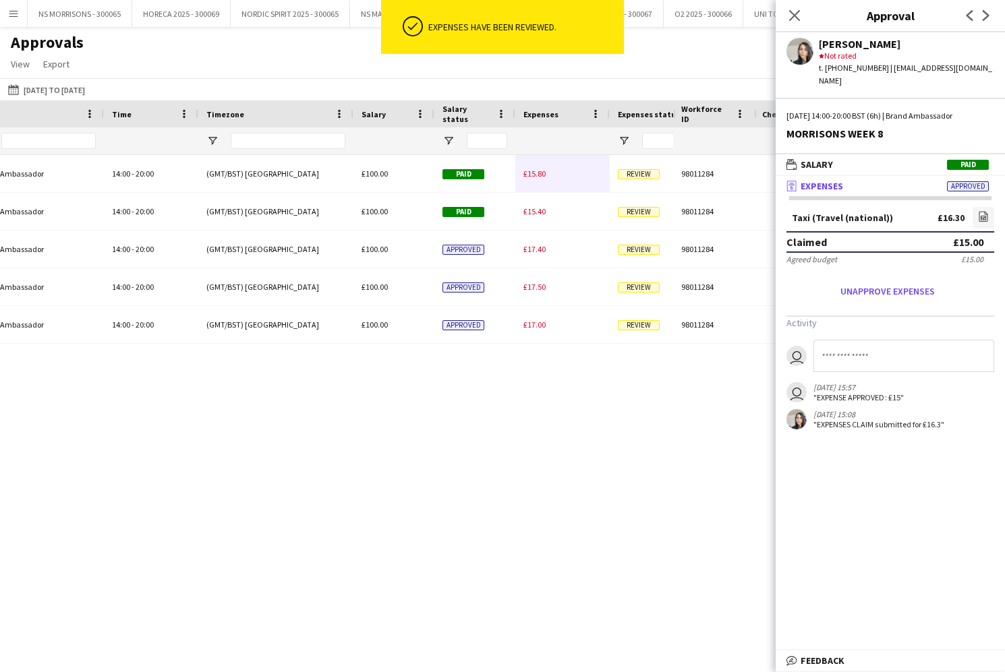
click at [531, 175] on span "£15.80" at bounding box center [534, 174] width 22 height 10
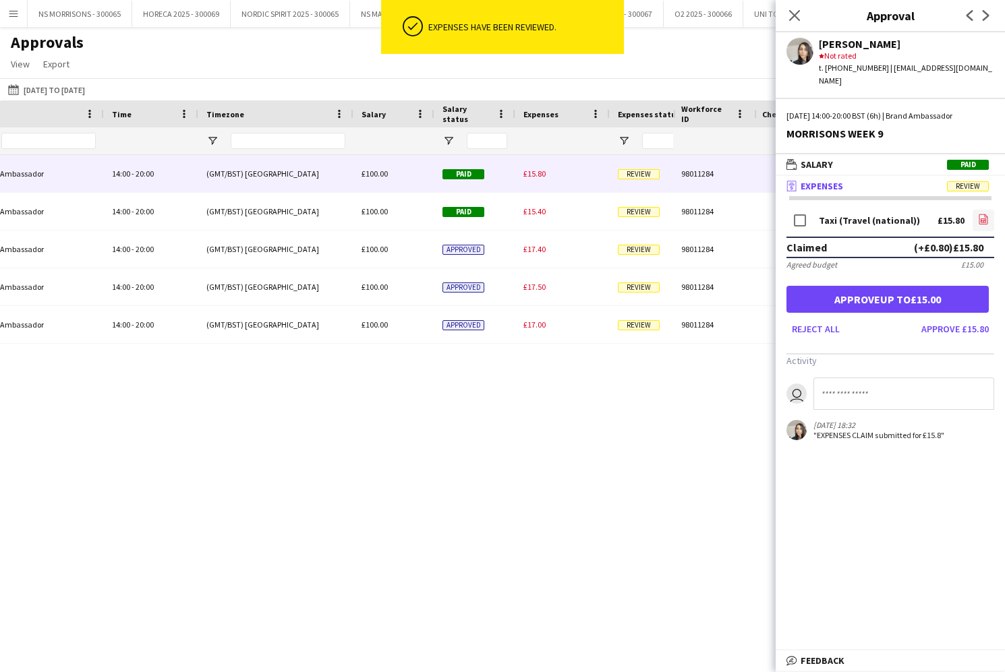
drag, startPoint x: 986, startPoint y: 208, endPoint x: 980, endPoint y: 208, distance: 6.8
click at [986, 214] on icon "file-image" at bounding box center [983, 219] width 11 height 11
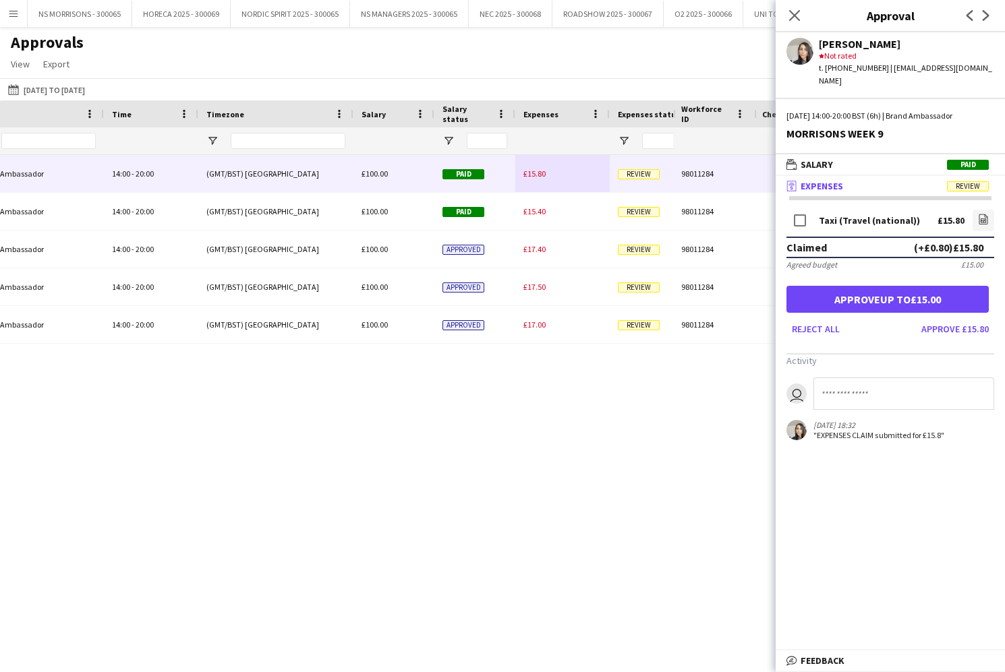
drag, startPoint x: 850, startPoint y: 285, endPoint x: 836, endPoint y: 279, distance: 14.8
click at [850, 286] on button "Approve up to £15.00" at bounding box center [887, 299] width 202 height 27
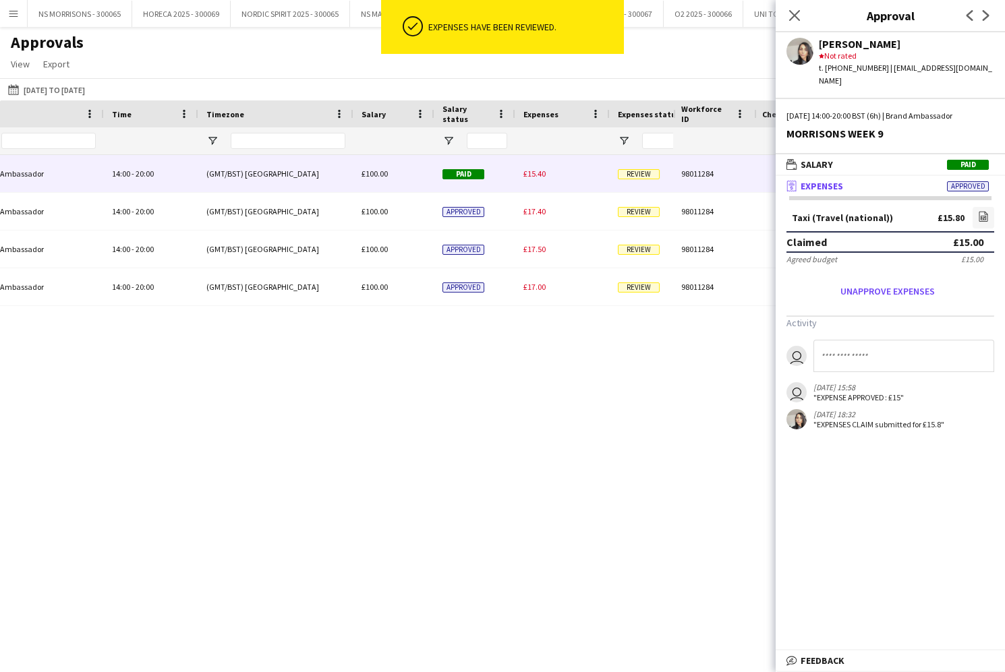
click at [536, 173] on span "£15.40" at bounding box center [534, 174] width 22 height 10
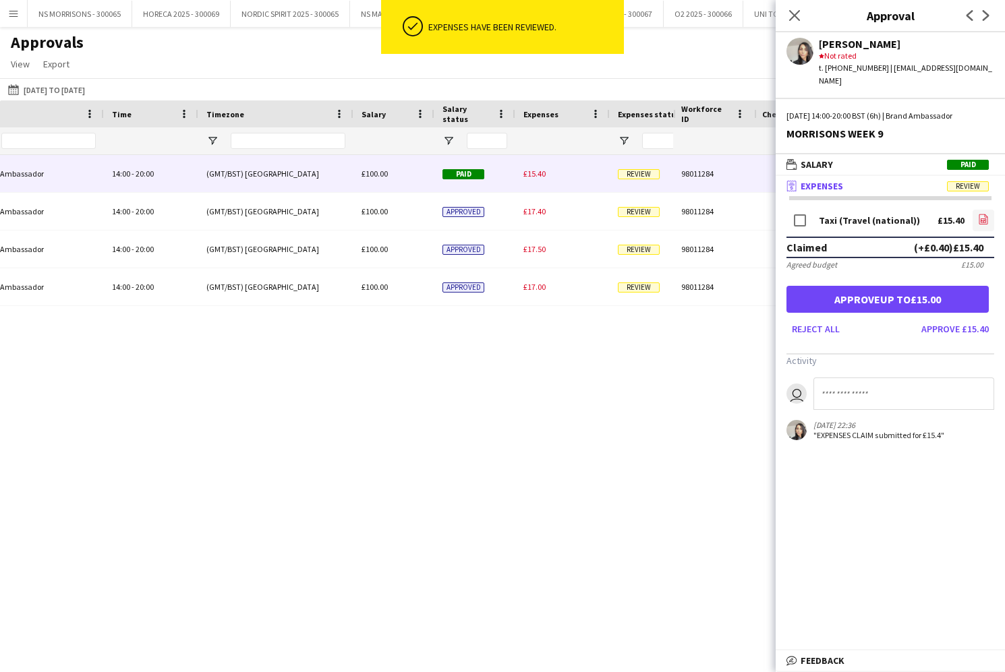
click at [977, 210] on link "file-image" at bounding box center [983, 221] width 22 height 22
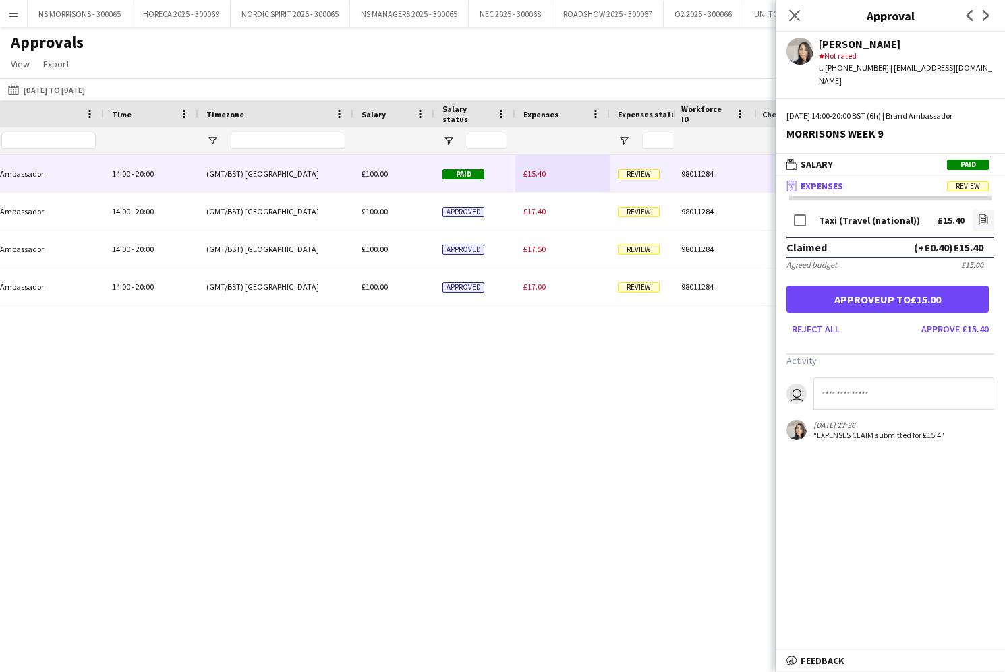
scroll to position [0, 0]
click at [951, 286] on button "Approve up to £15.00" at bounding box center [887, 299] width 202 height 27
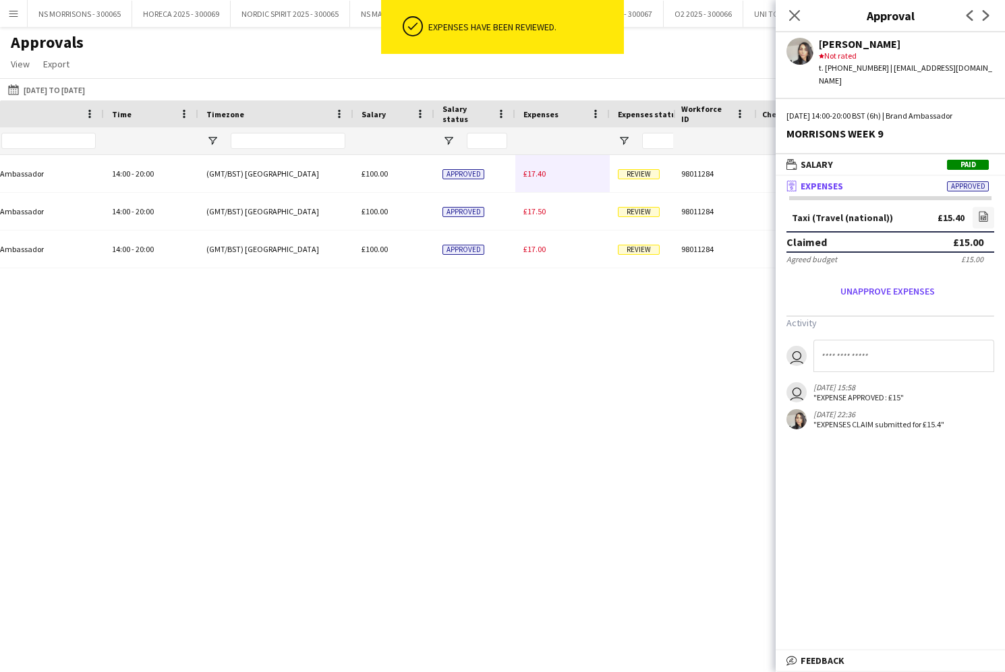
click at [533, 174] on span "£17.40" at bounding box center [534, 174] width 22 height 10
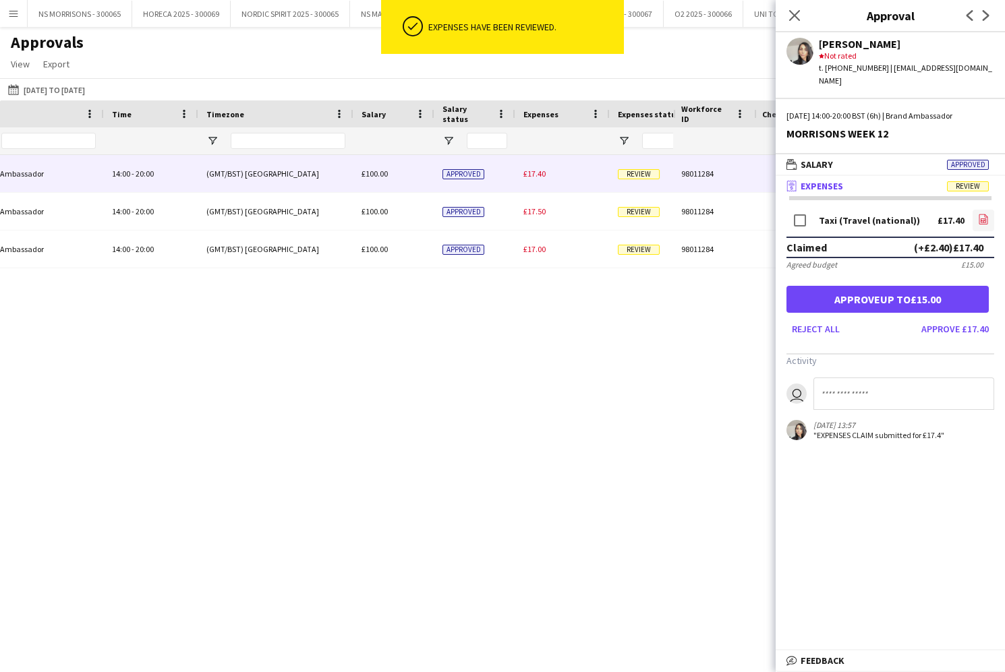
click at [986, 218] on icon at bounding box center [982, 220] width 5 height 4
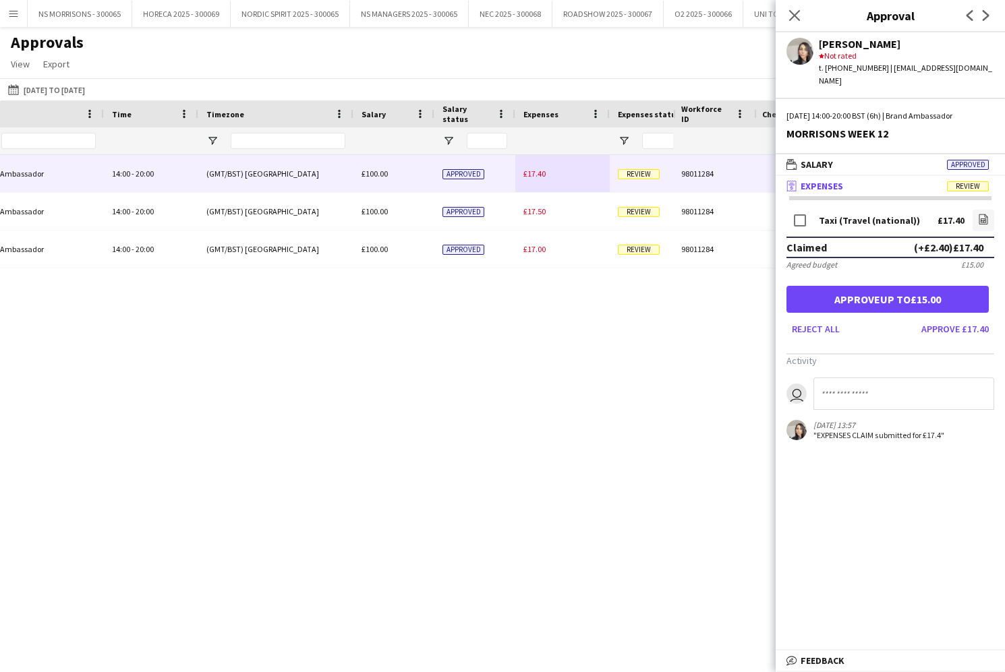
click at [890, 287] on button "Approve up to £15.00" at bounding box center [887, 299] width 202 height 27
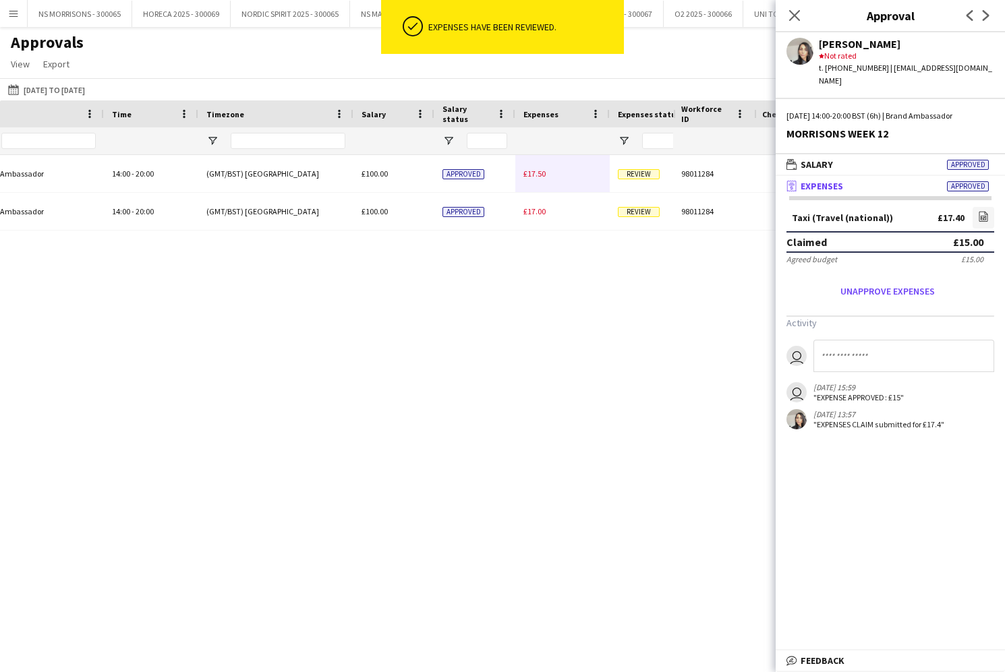
click at [543, 174] on span "£17.50" at bounding box center [534, 174] width 22 height 10
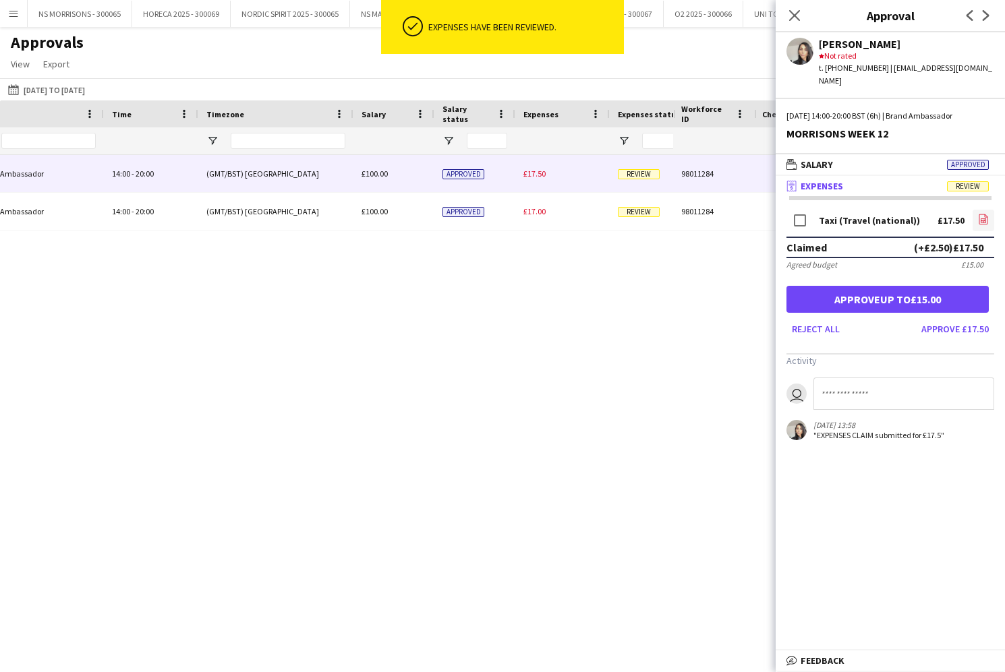
click at [980, 214] on icon "file-image" at bounding box center [983, 219] width 11 height 11
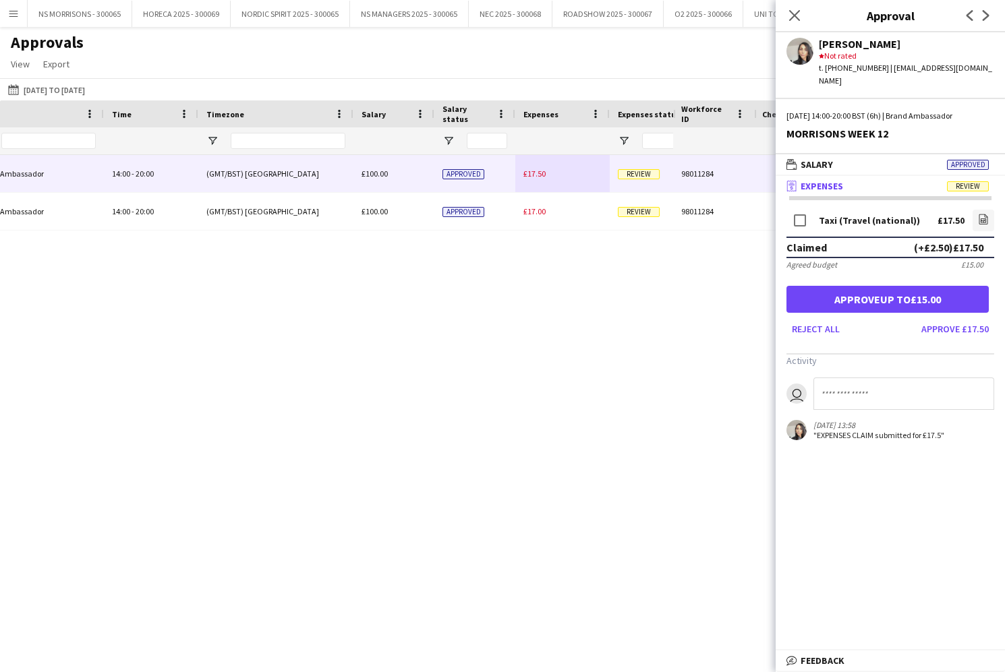
click at [900, 286] on button "Approve up to £15.00" at bounding box center [887, 299] width 202 height 27
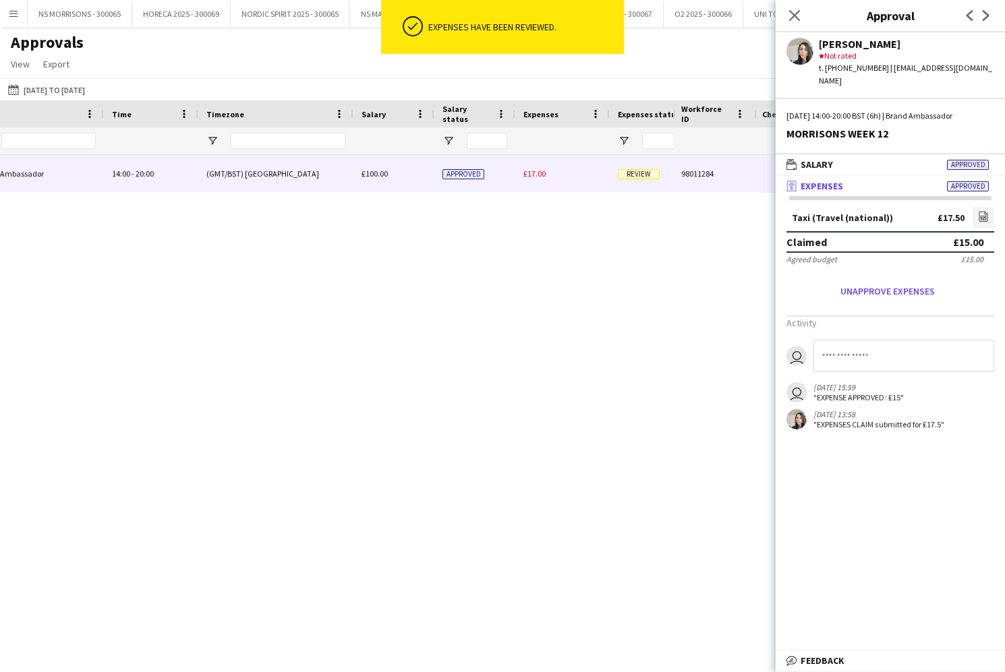
click at [539, 174] on span "£17.00" at bounding box center [534, 174] width 22 height 10
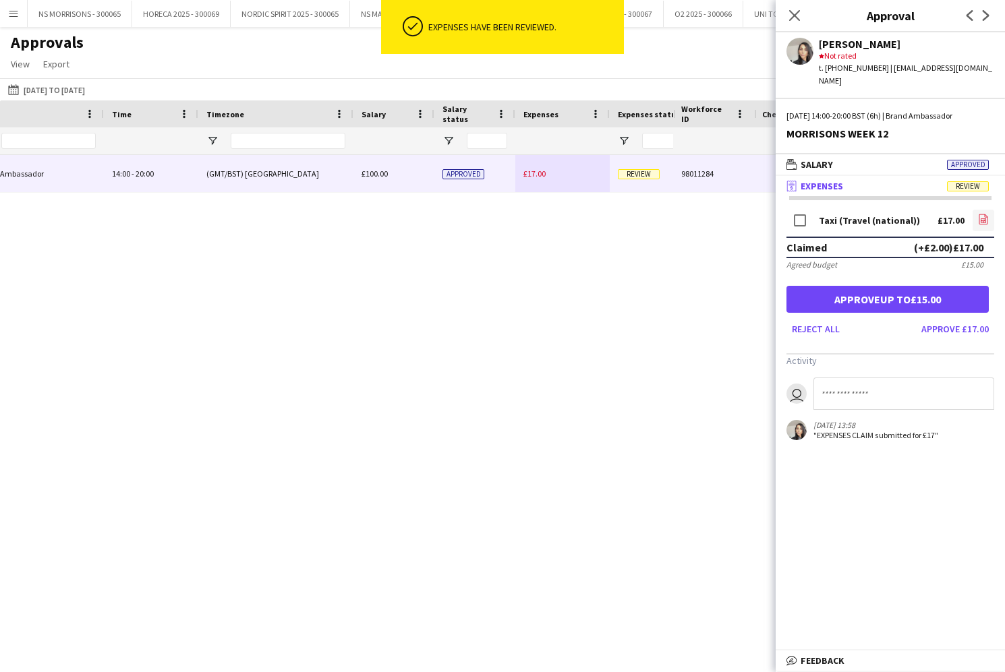
click at [984, 214] on icon "file-image" at bounding box center [983, 219] width 11 height 11
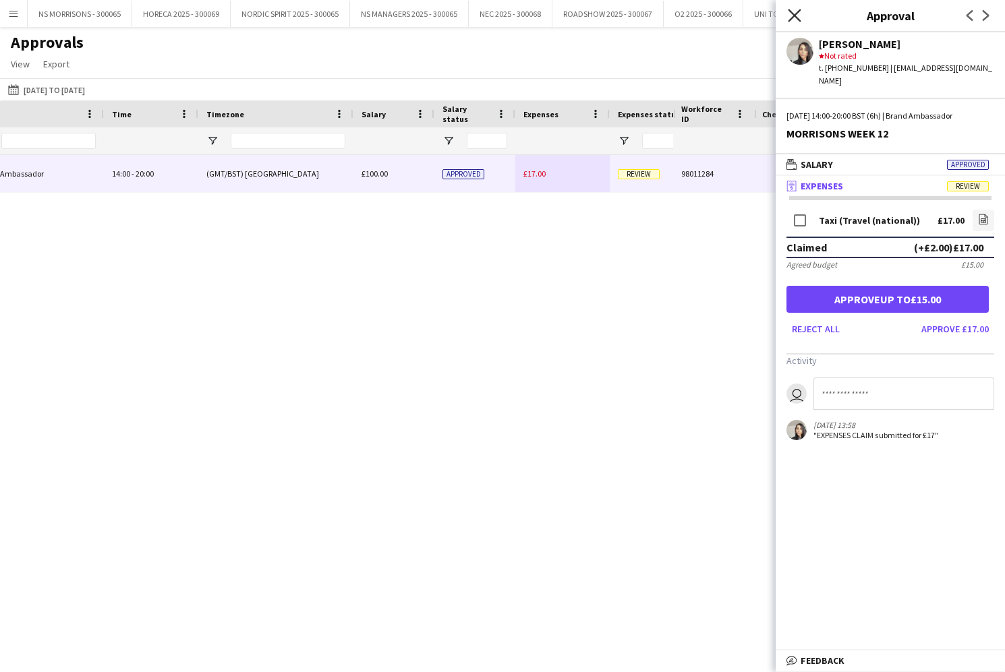
click at [794, 16] on icon at bounding box center [793, 15] width 13 height 13
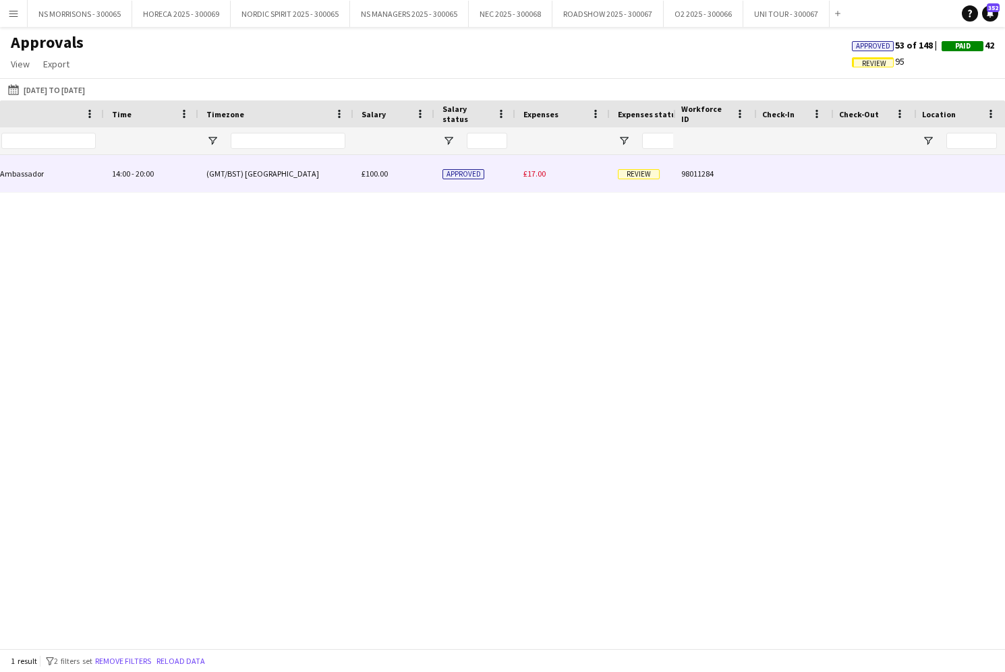
click at [527, 173] on span "£17.00" at bounding box center [534, 174] width 22 height 10
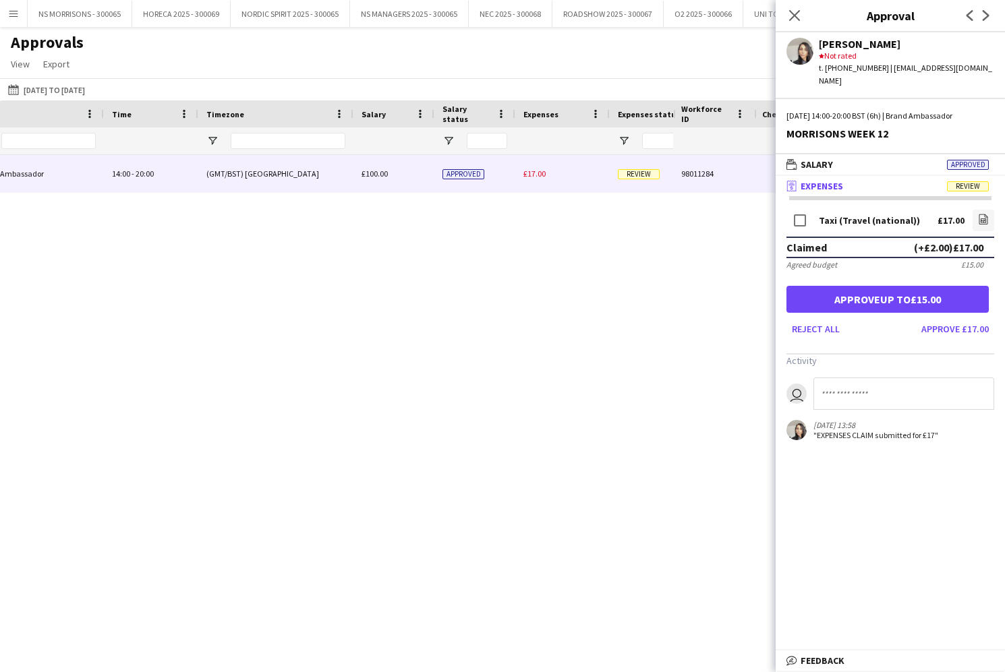
click at [890, 293] on button "Approve up to £15.00" at bounding box center [887, 299] width 202 height 27
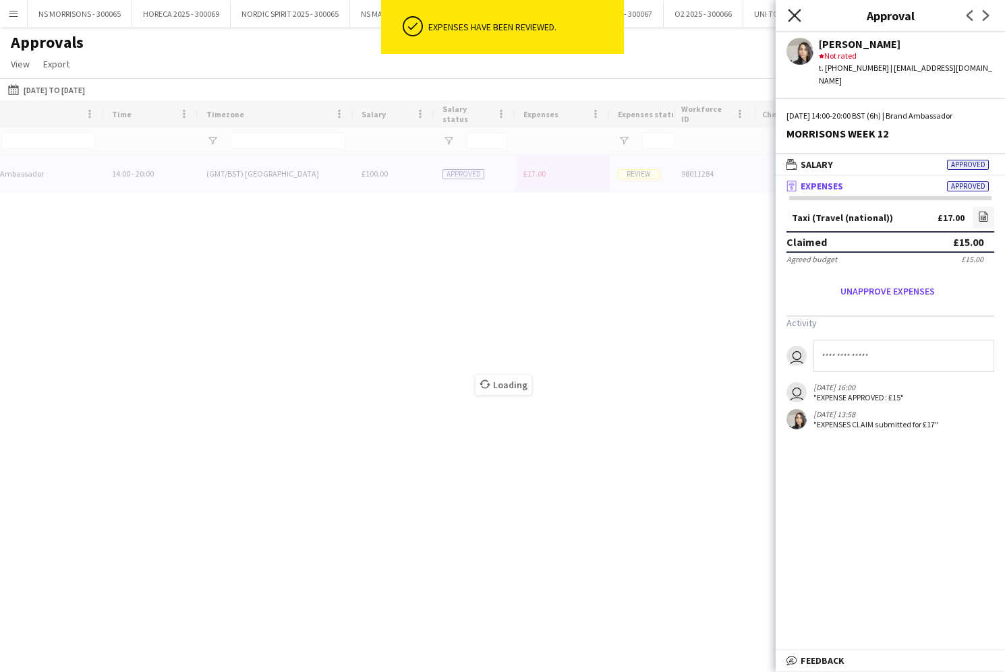
click at [790, 15] on icon "Close pop-in" at bounding box center [793, 15] width 13 height 13
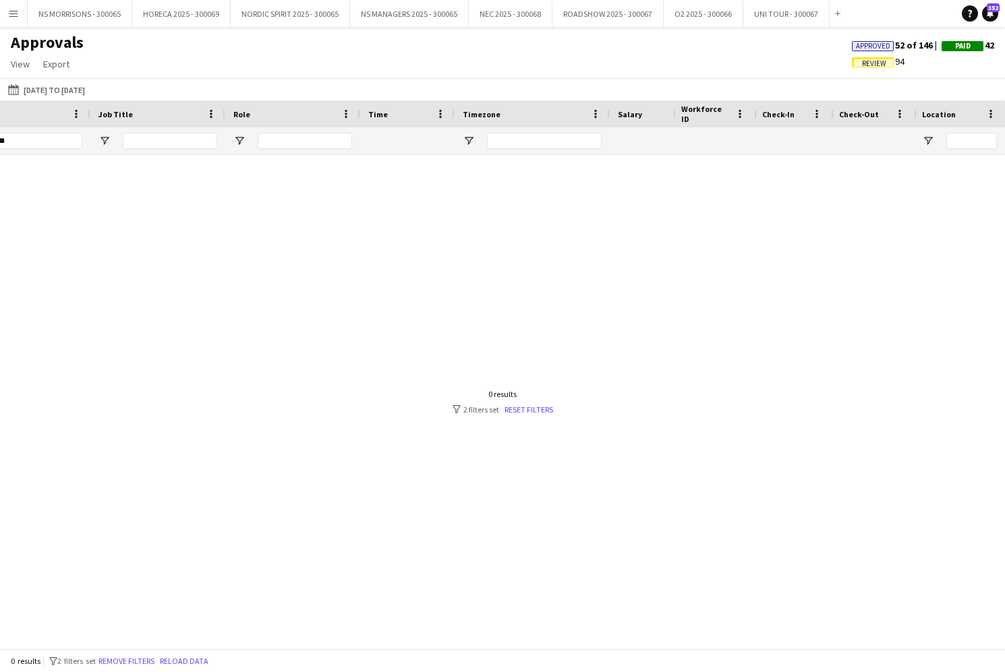
scroll to position [0, 165]
type input "*"
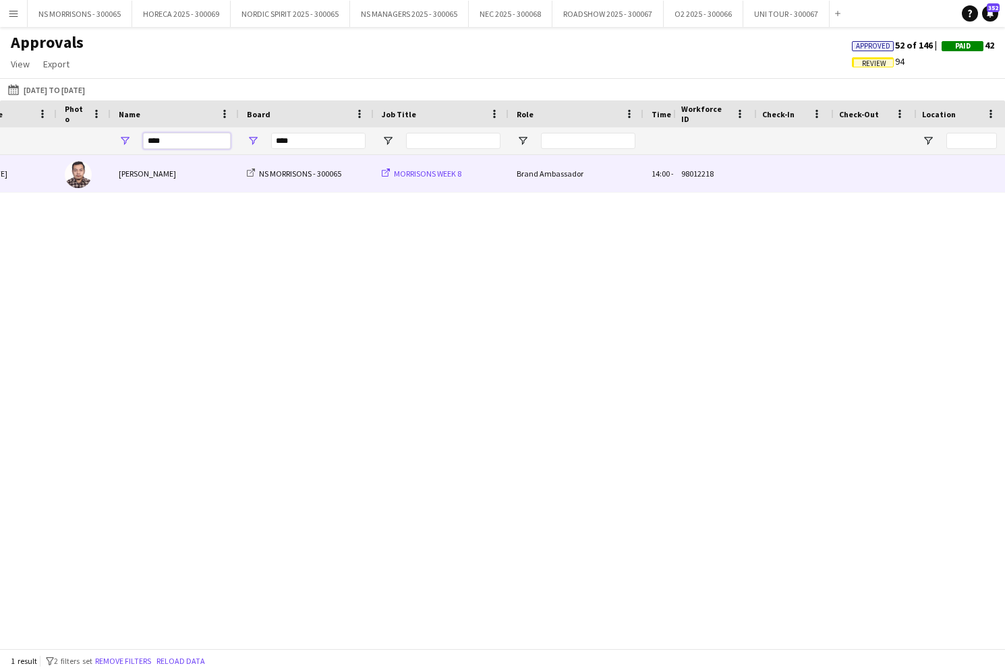
scroll to position [0, 142]
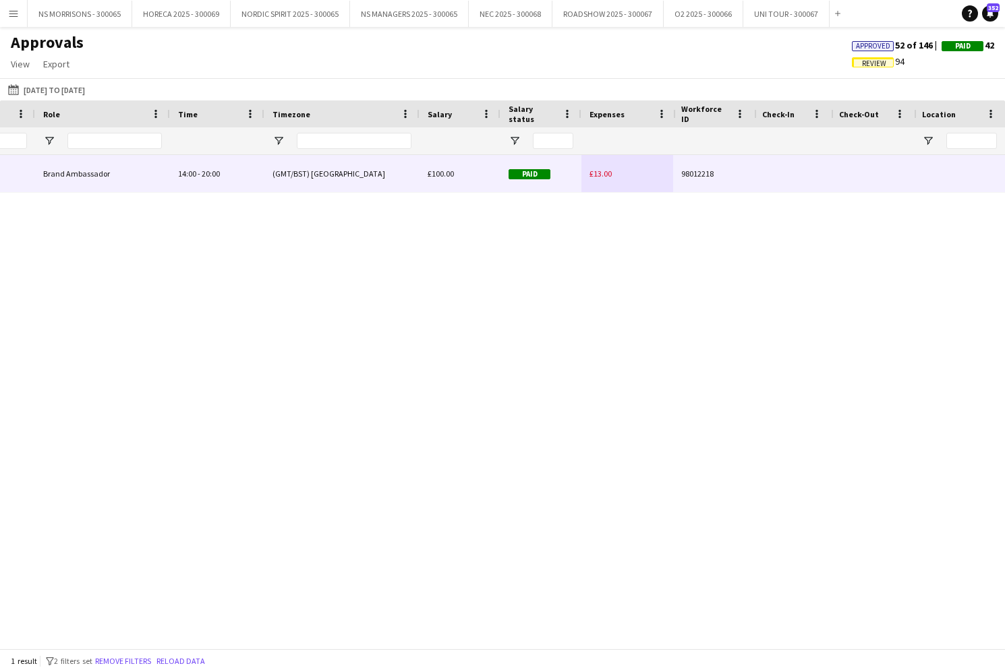
type input "****"
click at [601, 176] on span "£13.00" at bounding box center [600, 174] width 22 height 10
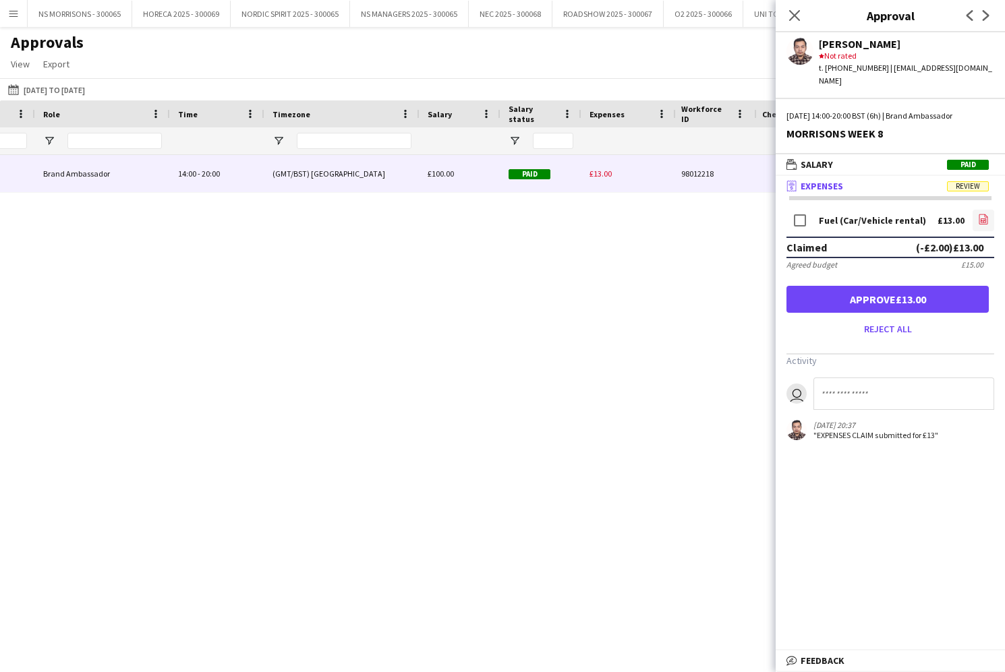
click at [984, 214] on icon "file-image" at bounding box center [983, 219] width 11 height 11
drag, startPoint x: 794, startPoint y: 18, endPoint x: 700, endPoint y: 115, distance: 135.4
click at [794, 19] on icon "Close pop-in" at bounding box center [794, 15] width 11 height 11
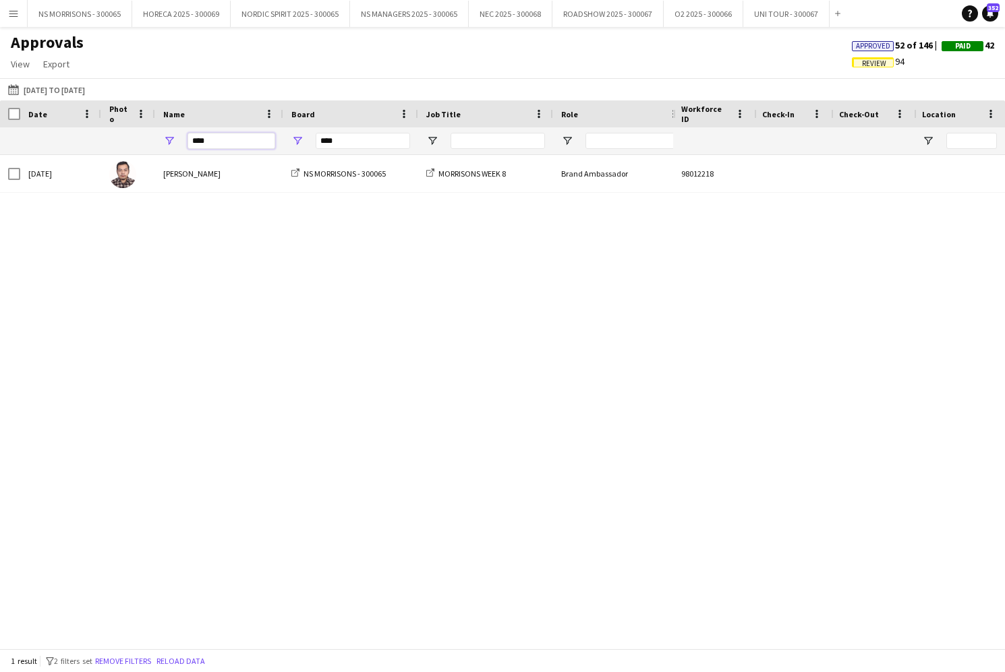
drag, startPoint x: 196, startPoint y: 139, endPoint x: 183, endPoint y: 139, distance: 12.8
type input "*"
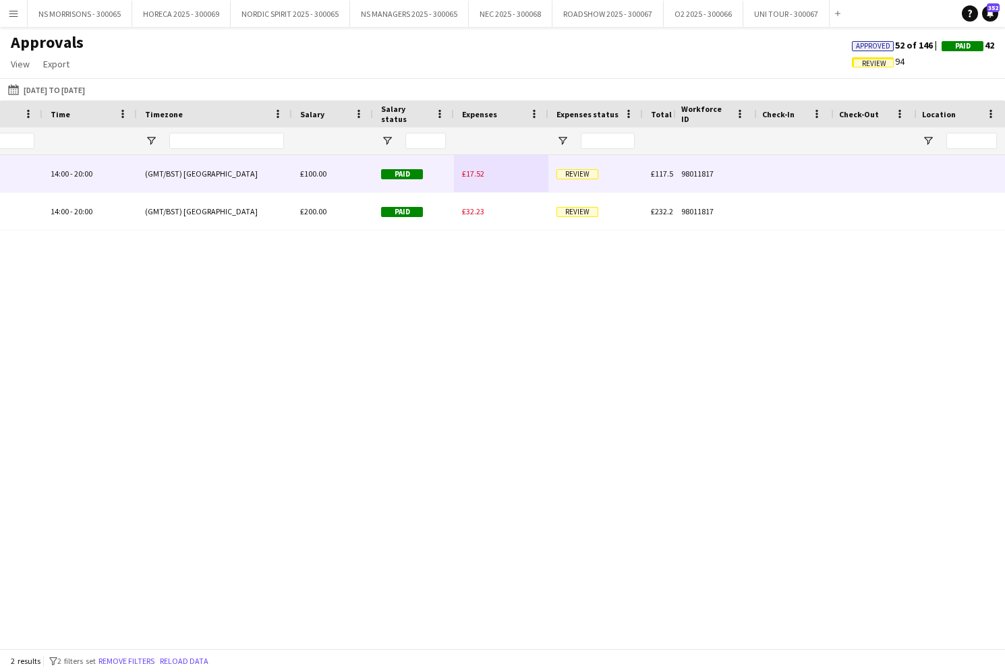
type input "*****"
click at [467, 173] on span "£17.52" at bounding box center [473, 174] width 22 height 10
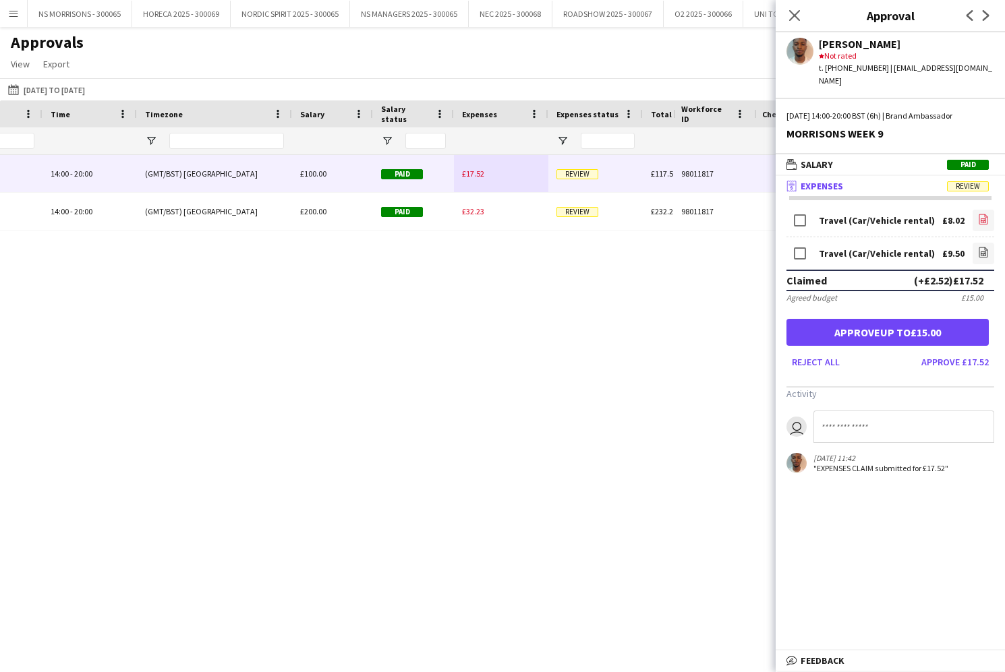
click at [984, 214] on icon "file-image" at bounding box center [983, 219] width 11 height 11
click at [978, 247] on icon "file-image" at bounding box center [983, 252] width 11 height 11
click at [947, 319] on button "Approve up to £15.00" at bounding box center [887, 332] width 202 height 27
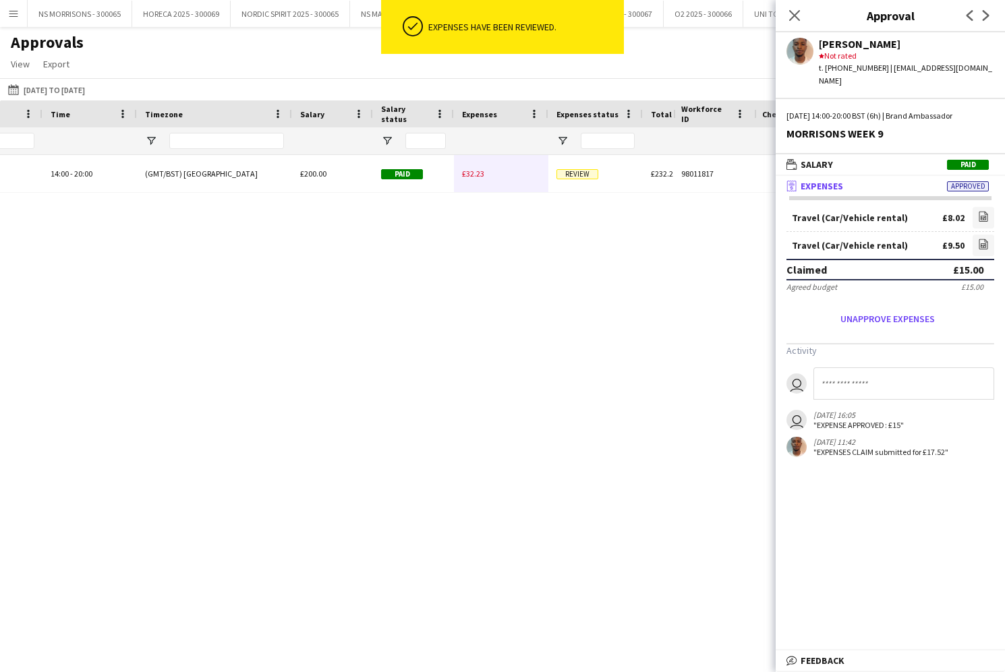
click at [483, 177] on span "£32.23" at bounding box center [473, 174] width 22 height 10
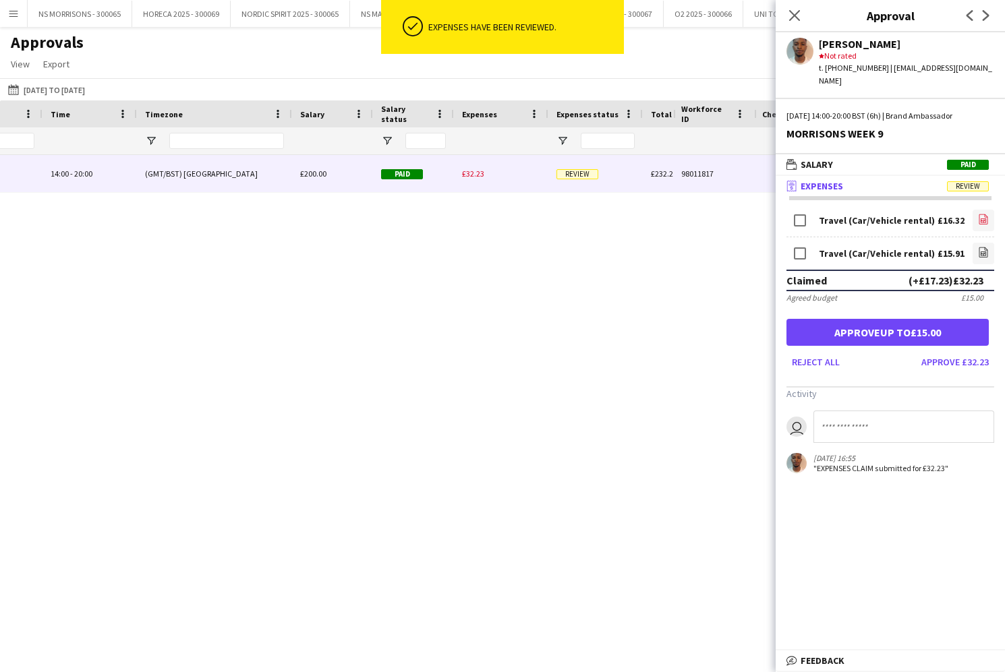
click at [986, 218] on icon at bounding box center [982, 220] width 5 height 4
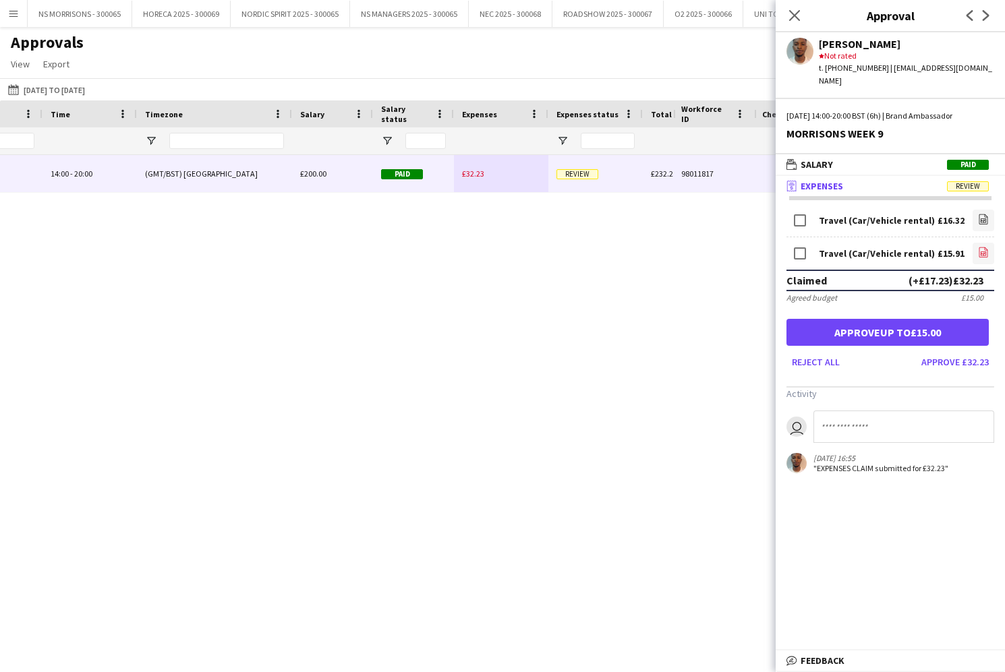
click at [982, 247] on icon "file-image" at bounding box center [983, 252] width 11 height 11
click at [934, 357] on button "Approve £32.23" at bounding box center [955, 362] width 78 height 22
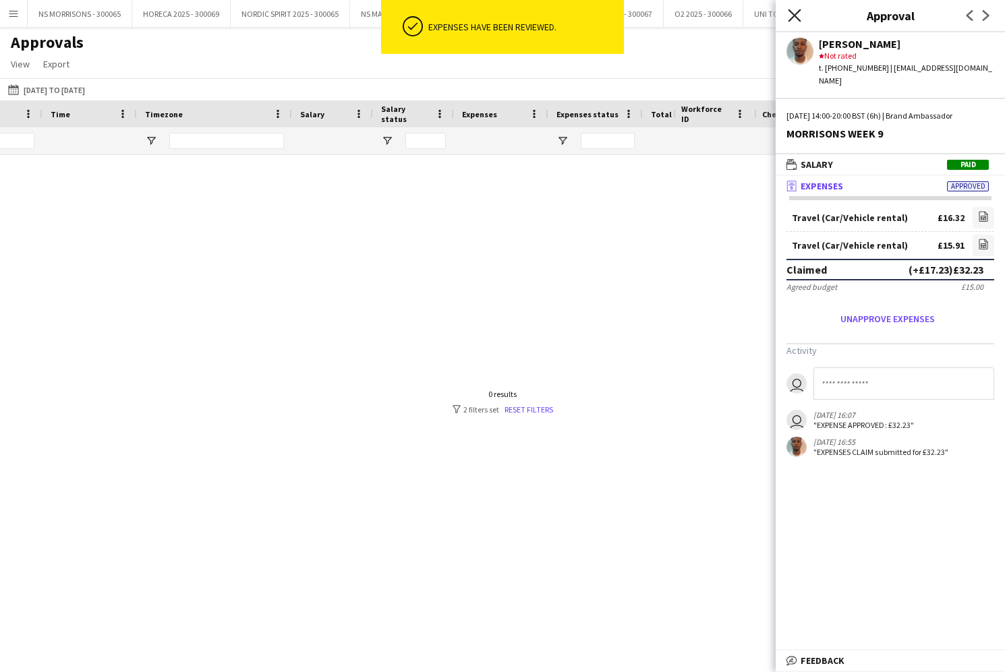
drag, startPoint x: 802, startPoint y: 16, endPoint x: 794, endPoint y: 20, distance: 9.4
click at [802, 17] on app-icon "Close pop-in" at bounding box center [795, 16] width 20 height 20
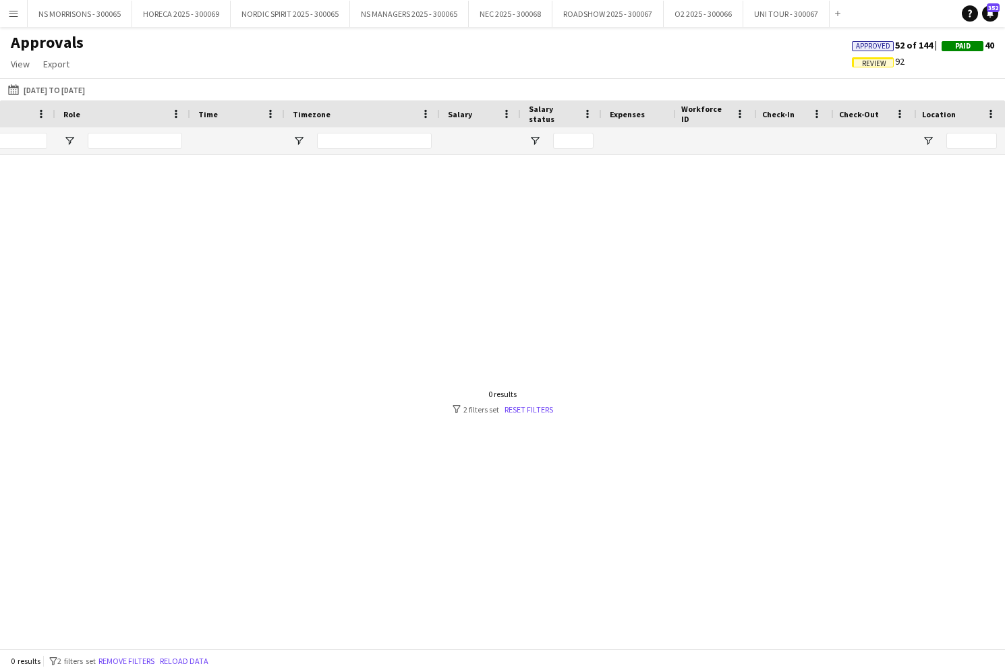
scroll to position [0, 110]
click at [226, 142] on input "*****" at bounding box center [231, 141] width 88 height 16
type input "*"
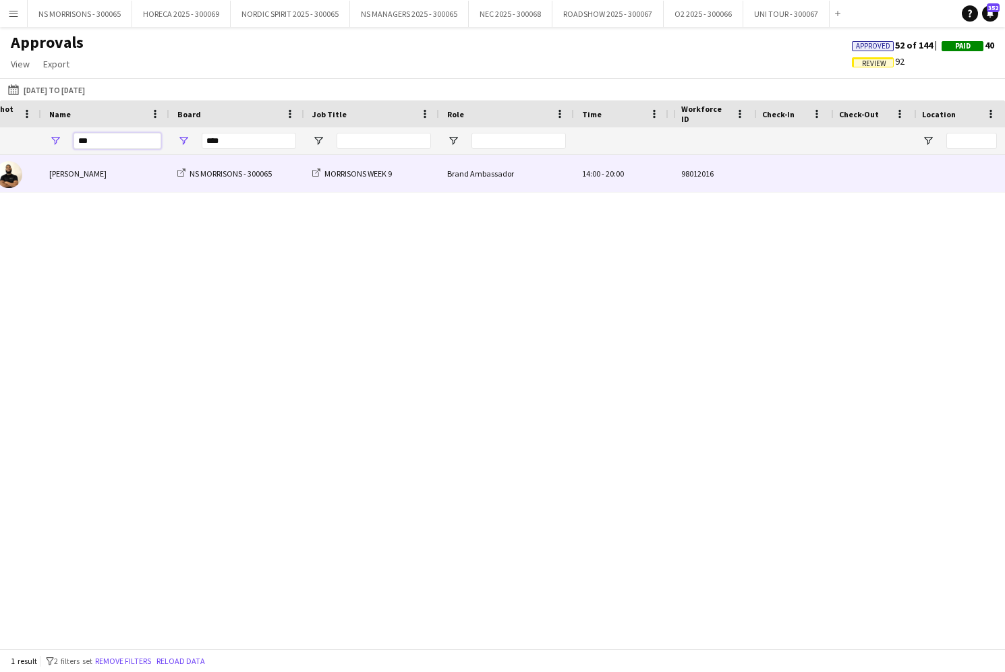
scroll to position [0, 209]
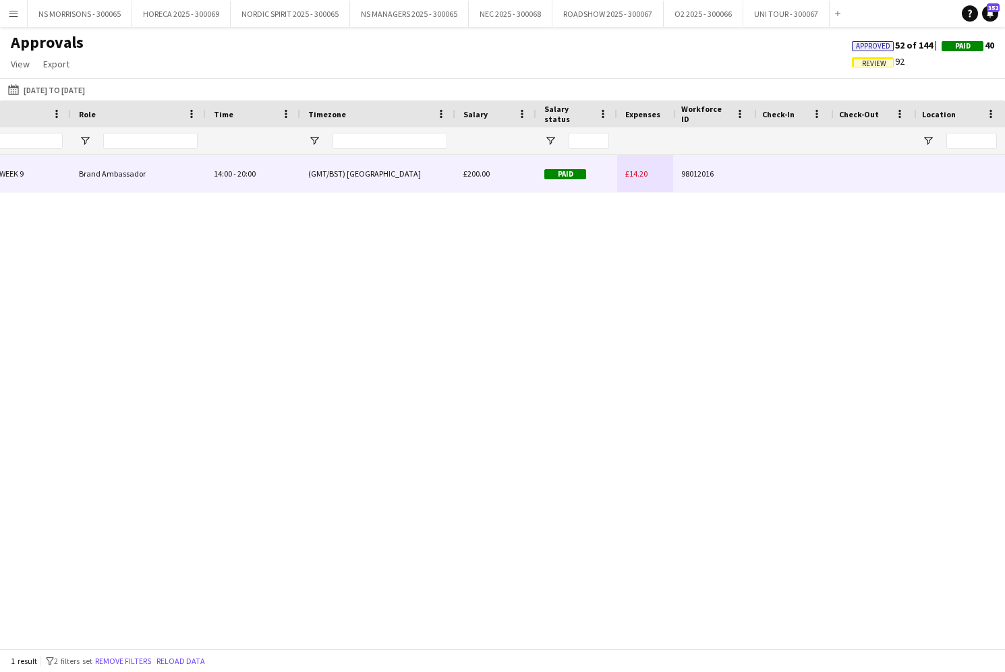
type input "***"
click at [626, 175] on span "£14.20" at bounding box center [636, 174] width 22 height 10
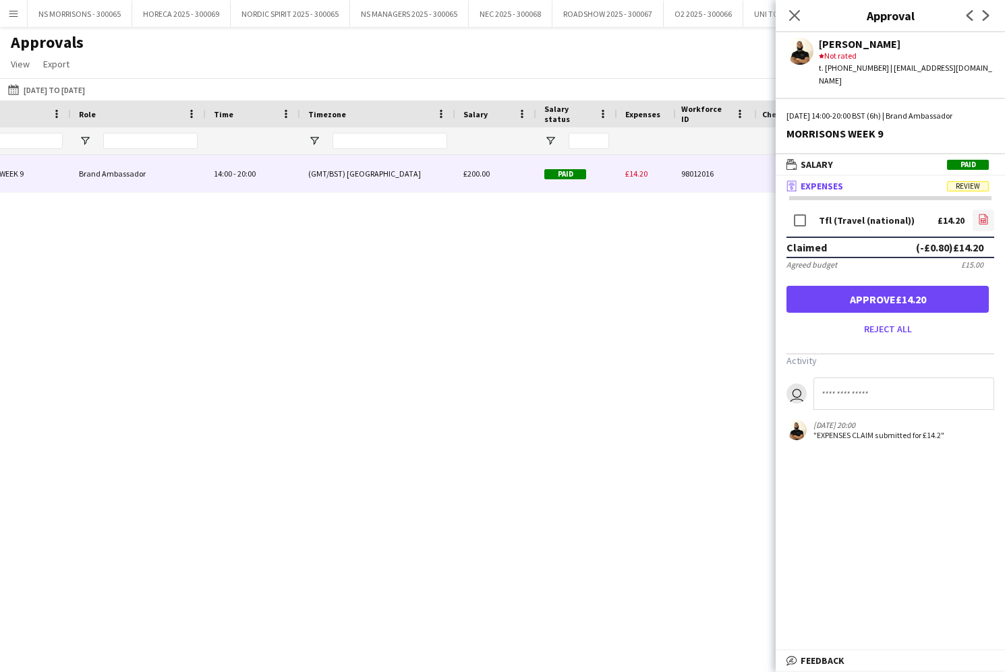
click at [980, 214] on icon "file-image" at bounding box center [983, 219] width 11 height 11
drag, startPoint x: 872, startPoint y: 280, endPoint x: 857, endPoint y: 274, distance: 16.7
click at [872, 286] on button "Approve £14.20" at bounding box center [887, 299] width 202 height 27
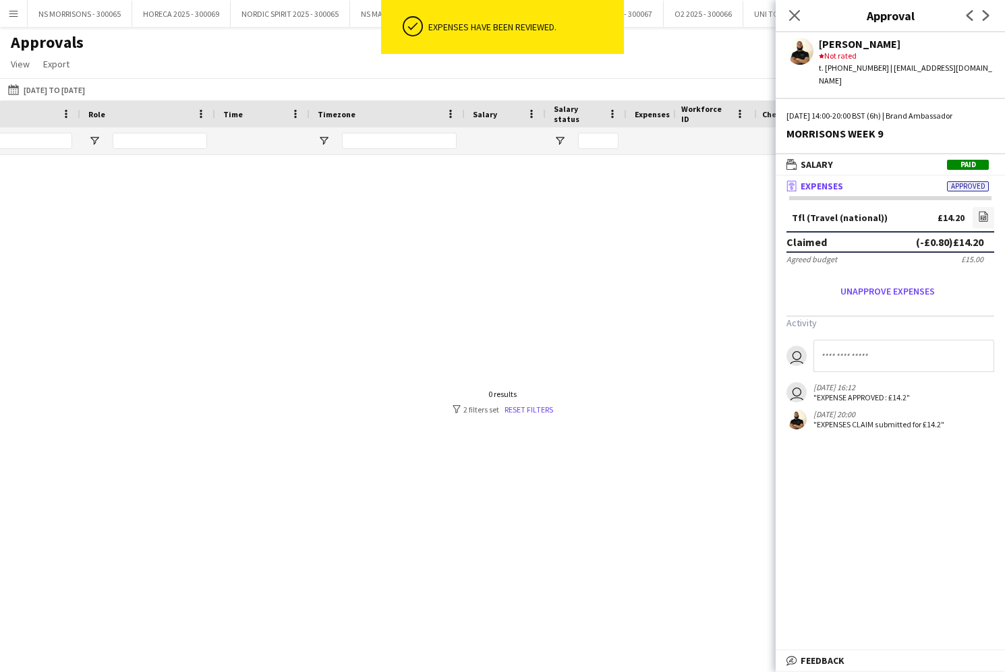
scroll to position [0, 189]
click at [239, 142] on input "***" at bounding box center [231, 141] width 88 height 16
type input "*"
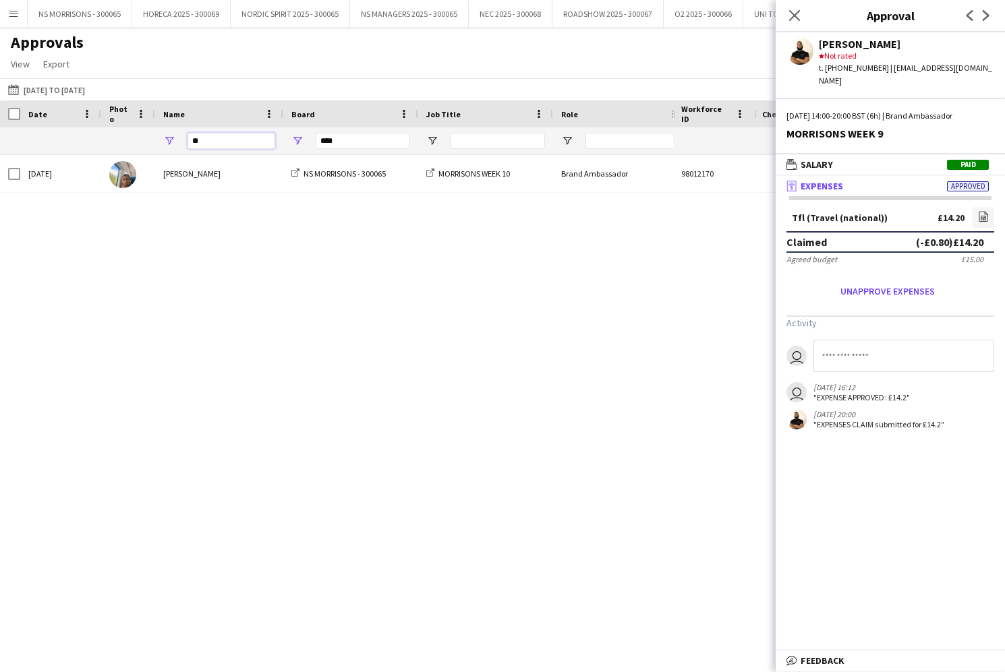
type input "*"
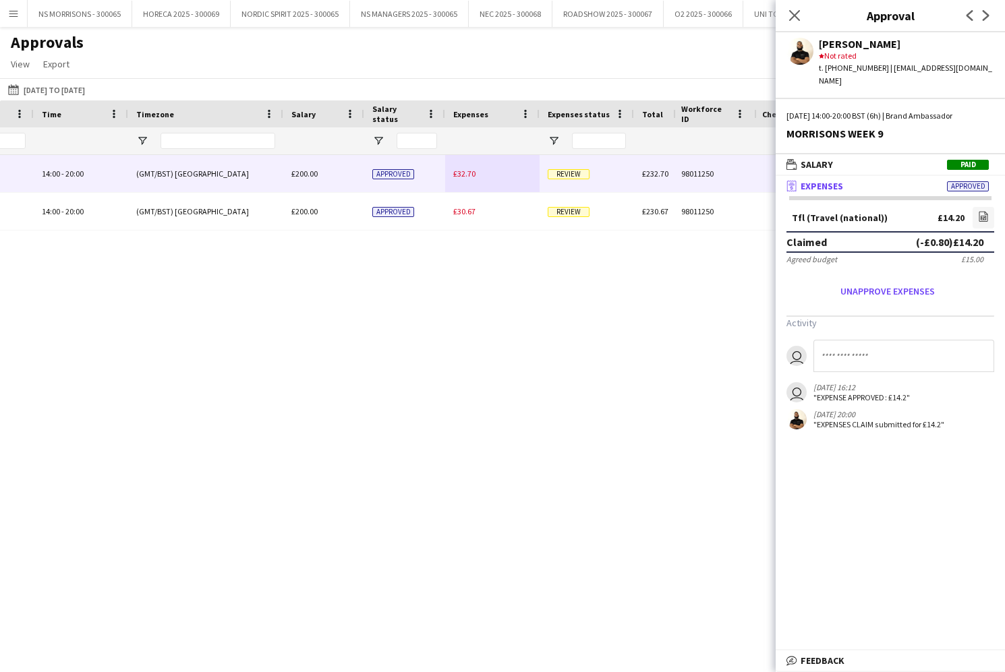
type input "****"
click at [458, 175] on span "£32.70" at bounding box center [464, 174] width 22 height 10
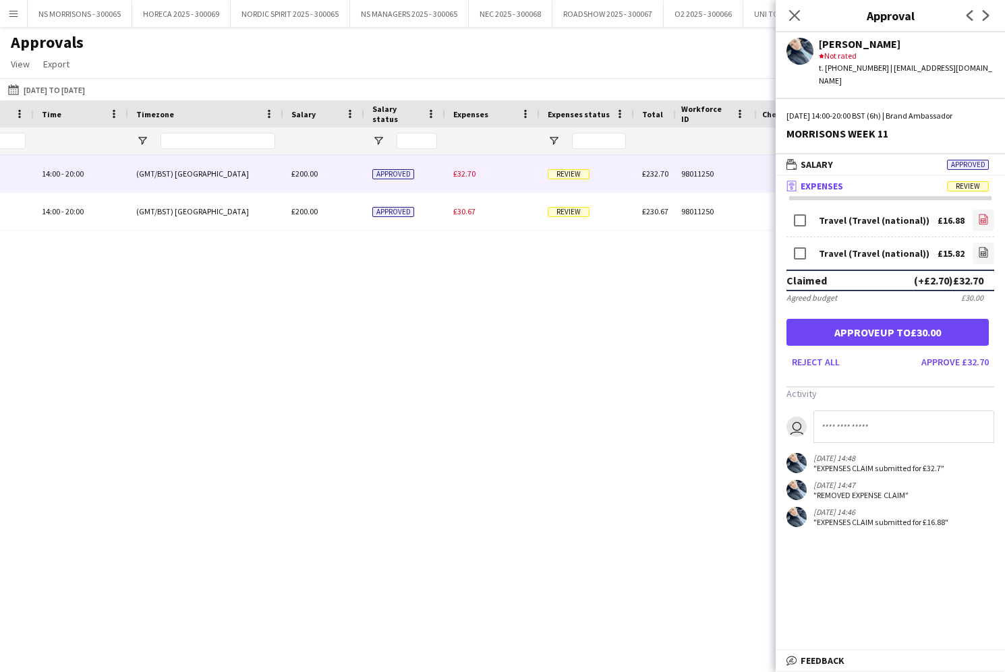
click at [981, 214] on icon "file-image" at bounding box center [983, 219] width 11 height 11
drag, startPoint x: 984, startPoint y: 237, endPoint x: 971, endPoint y: 237, distance: 12.8
click at [984, 247] on icon "file-image" at bounding box center [983, 252] width 11 height 11
click at [870, 322] on button "Approve up to £30.00" at bounding box center [887, 332] width 202 height 27
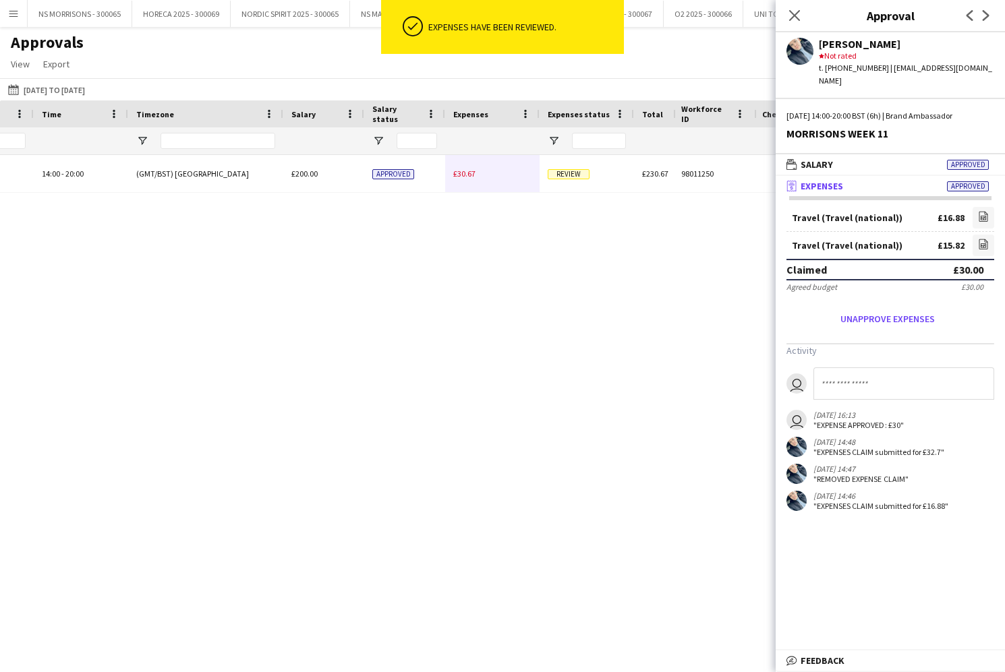
click at [472, 177] on span "£30.67" at bounding box center [464, 174] width 22 height 10
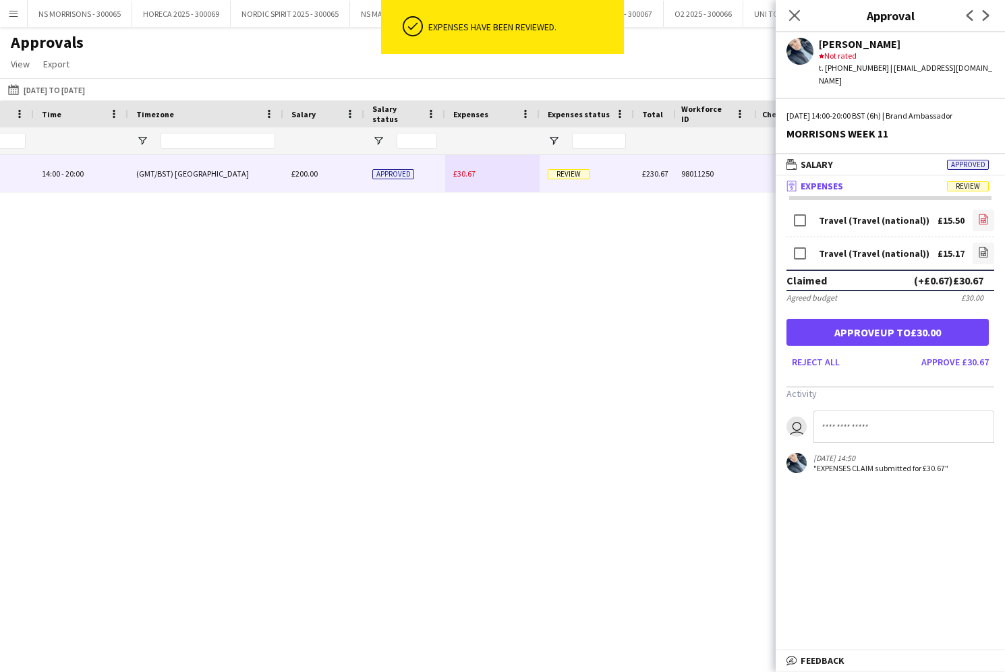
click at [984, 214] on icon "file-image" at bounding box center [983, 219] width 11 height 11
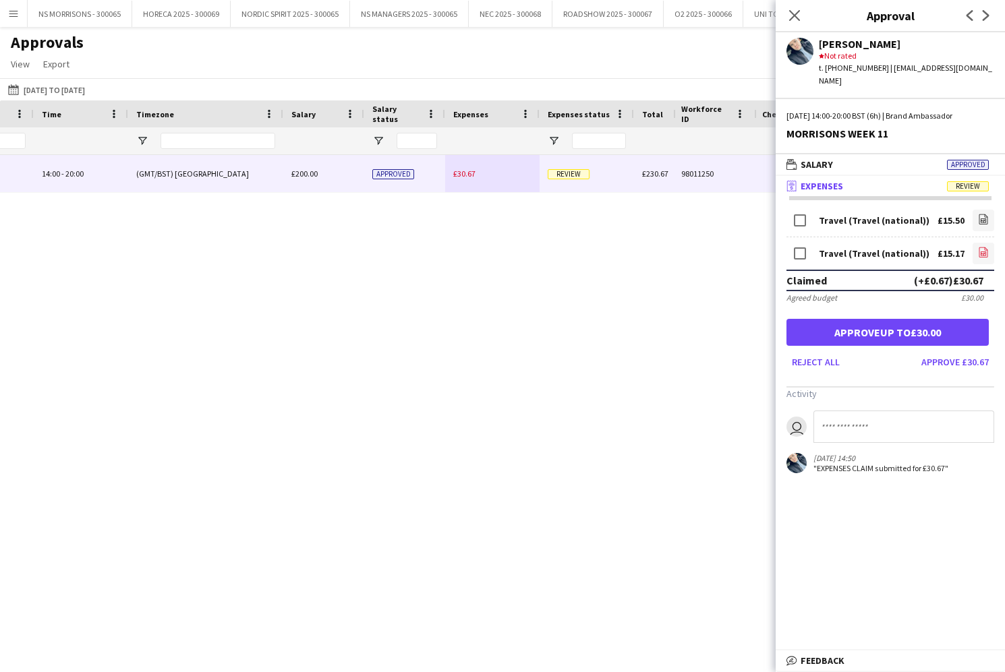
click at [985, 247] on icon "file-image" at bounding box center [983, 252] width 11 height 11
click at [881, 319] on button "Approve up to £30.00" at bounding box center [887, 332] width 202 height 27
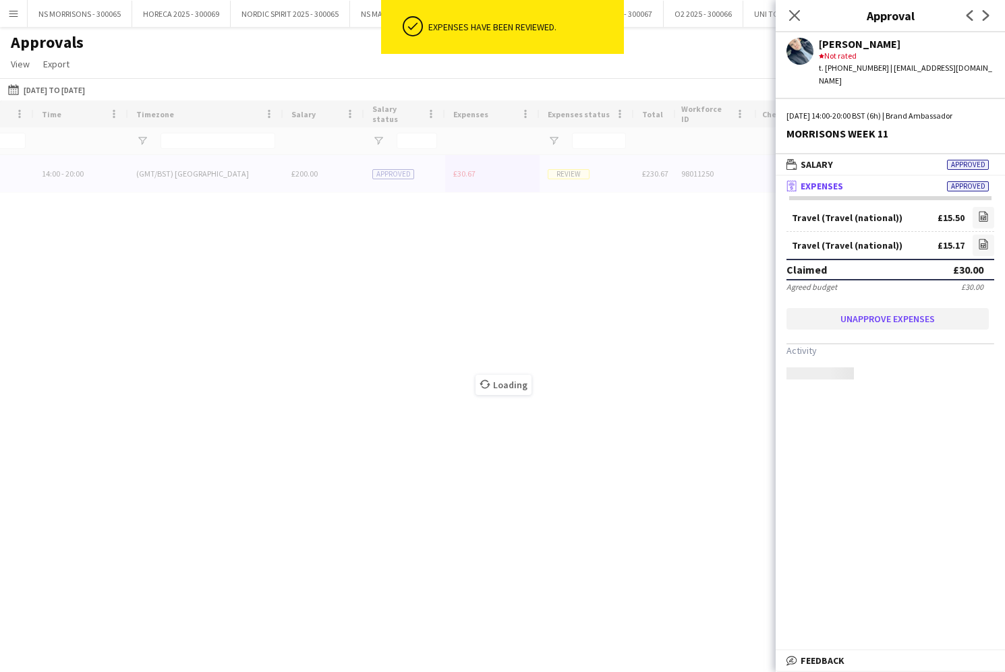
scroll to position [0, 0]
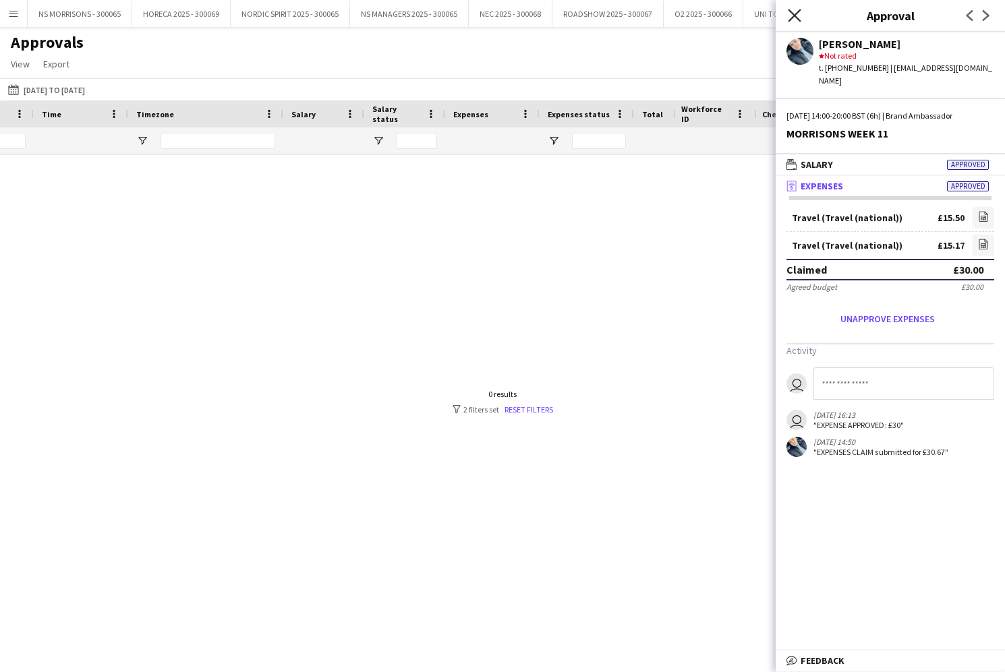
click at [799, 18] on icon "Close pop-in" at bounding box center [793, 15] width 13 height 13
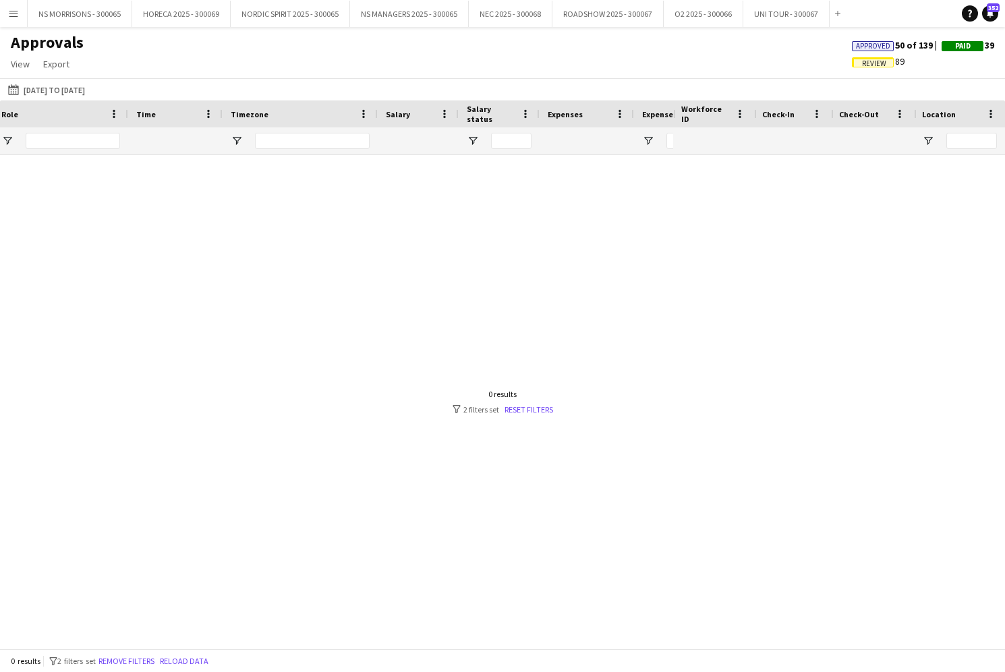
scroll to position [0, 466]
click at [246, 141] on input "****" at bounding box center [231, 141] width 88 height 16
type input "*"
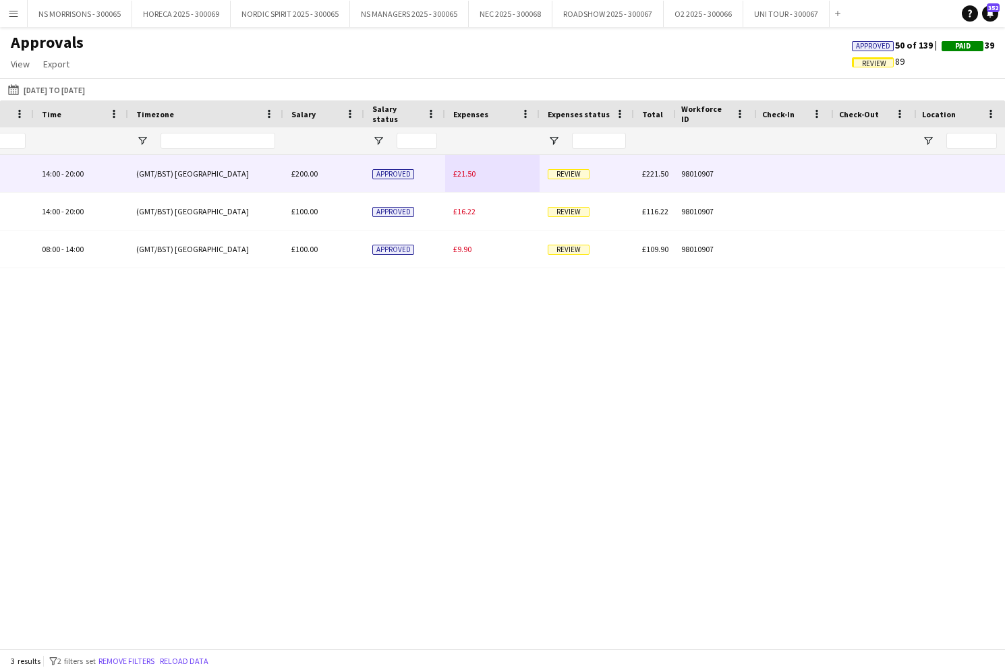
type input "****"
click at [467, 171] on span "£21.50" at bounding box center [464, 174] width 22 height 10
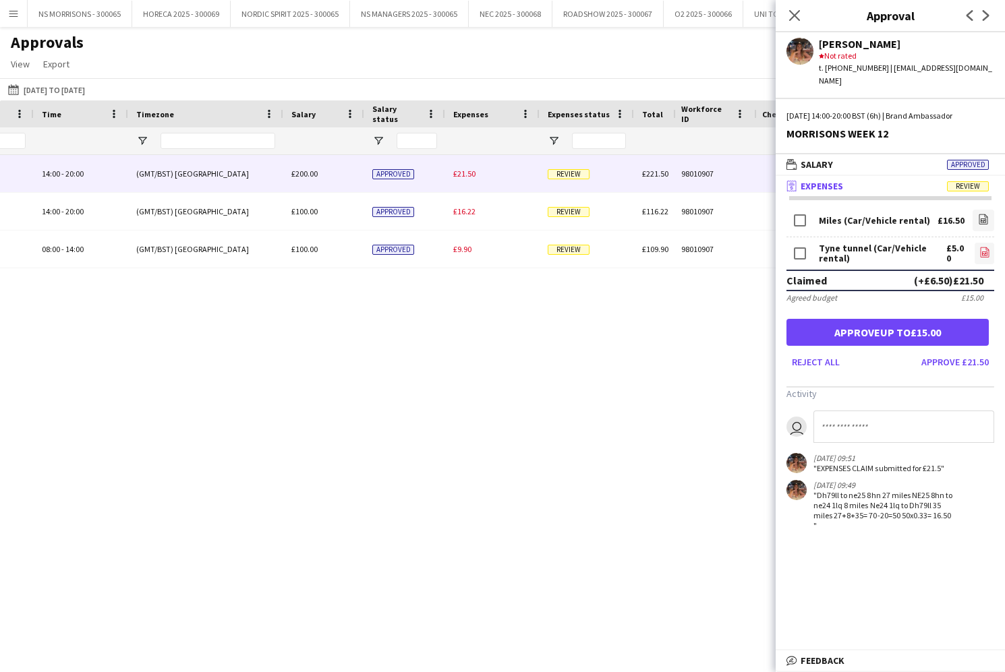
click at [982, 247] on icon "file-image" at bounding box center [984, 252] width 11 height 11
click at [960, 351] on button "Approve £21.50" at bounding box center [955, 362] width 78 height 22
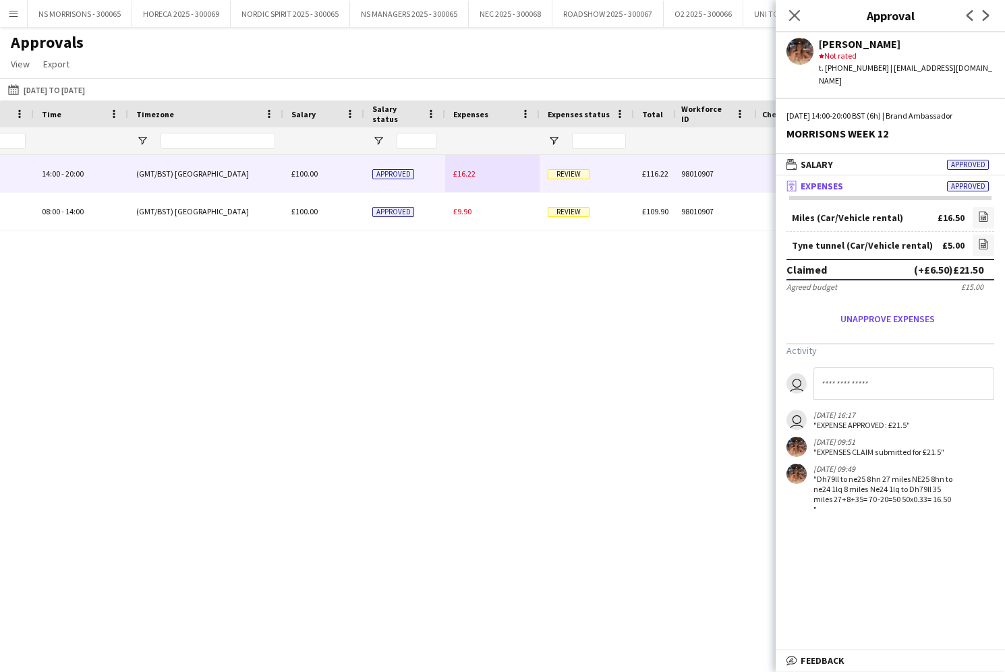
drag, startPoint x: 465, startPoint y: 172, endPoint x: 455, endPoint y: 189, distance: 19.7
click at [465, 172] on span "£16.22" at bounding box center [464, 174] width 22 height 10
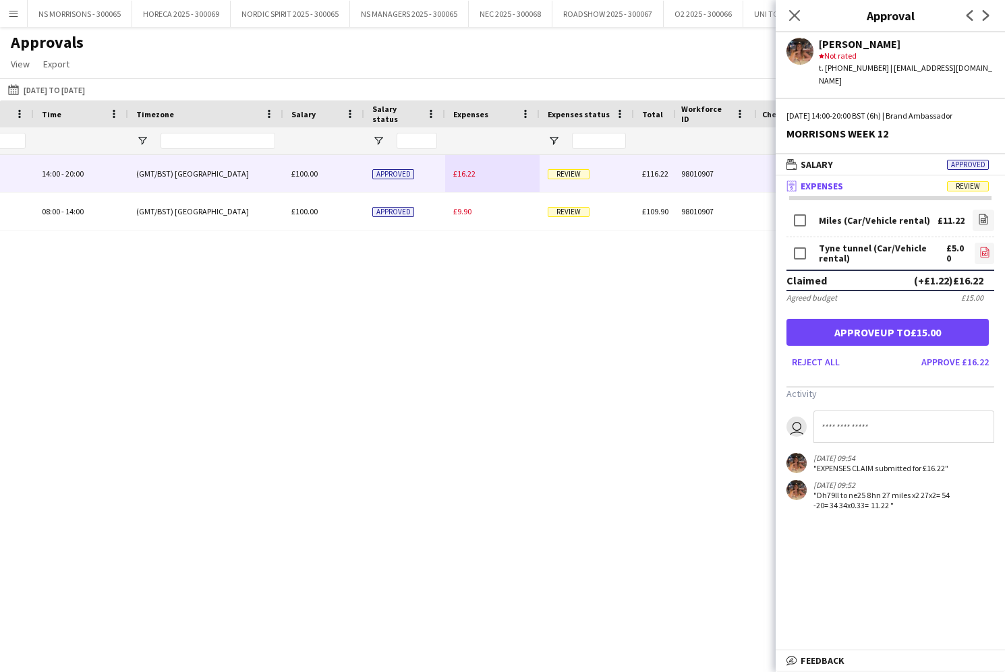
click at [983, 251] on icon at bounding box center [984, 253] width 5 height 4
click at [938, 351] on button "Approve £16.22" at bounding box center [955, 362] width 78 height 22
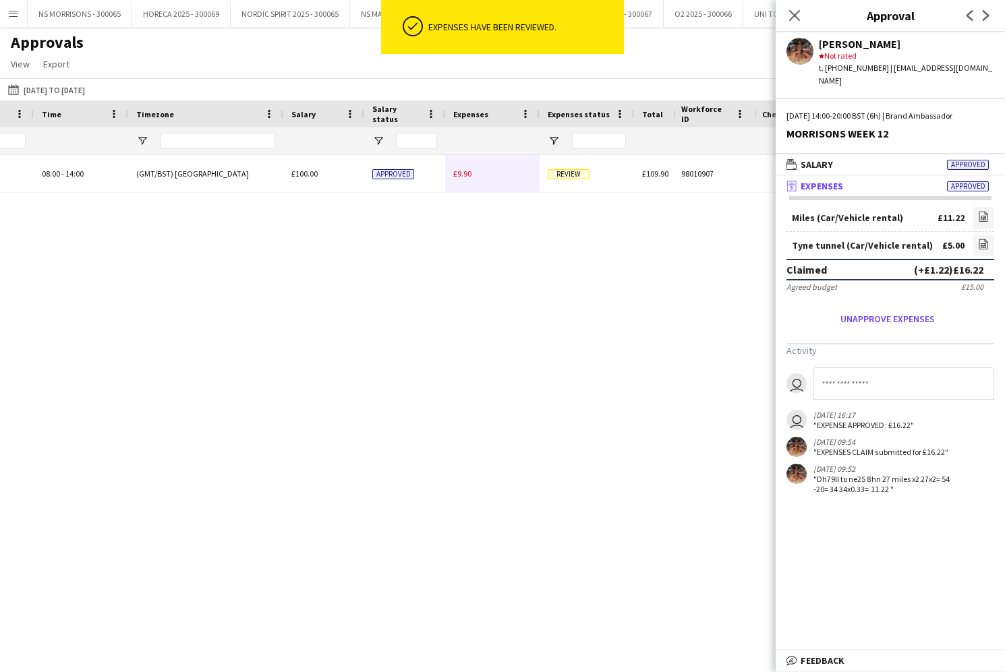
click at [470, 173] on span "£9.90" at bounding box center [462, 174] width 18 height 10
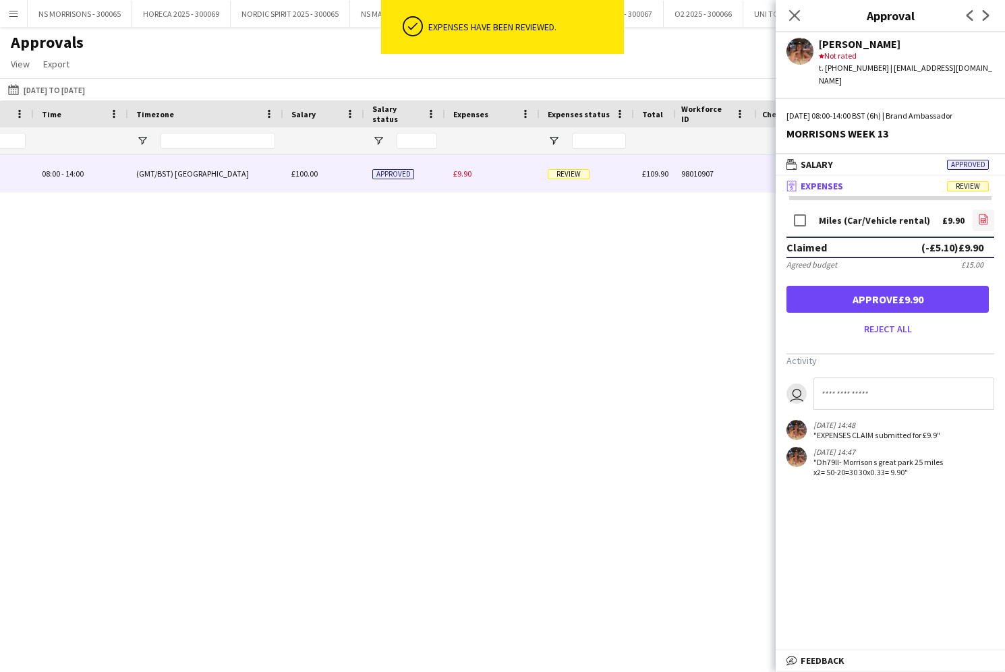
click at [978, 214] on icon "file-image" at bounding box center [983, 219] width 11 height 11
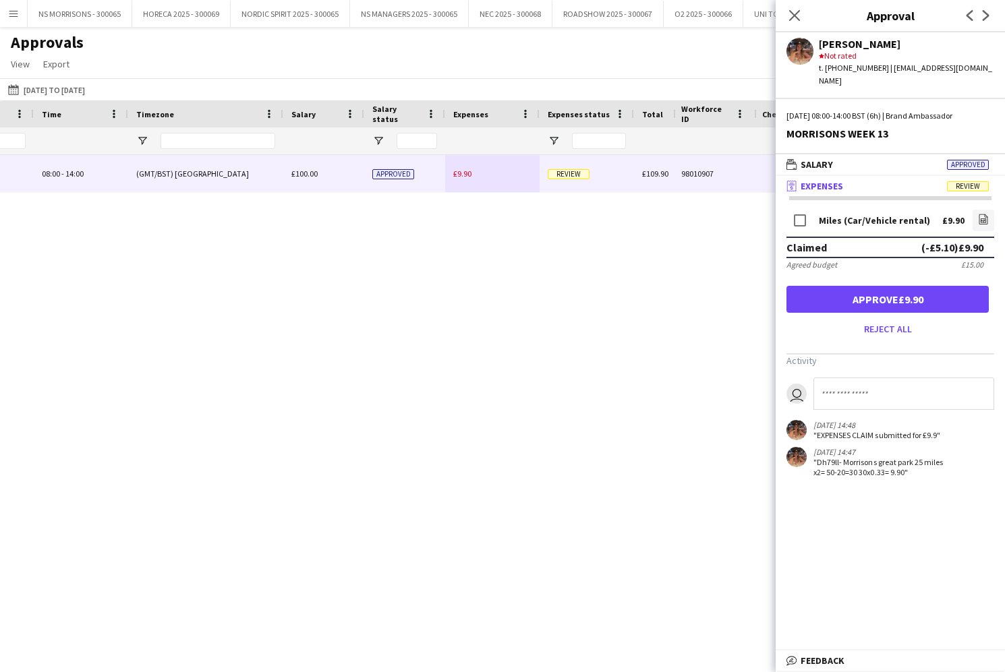
click at [947, 289] on button "Approve £9.90" at bounding box center [887, 299] width 202 height 27
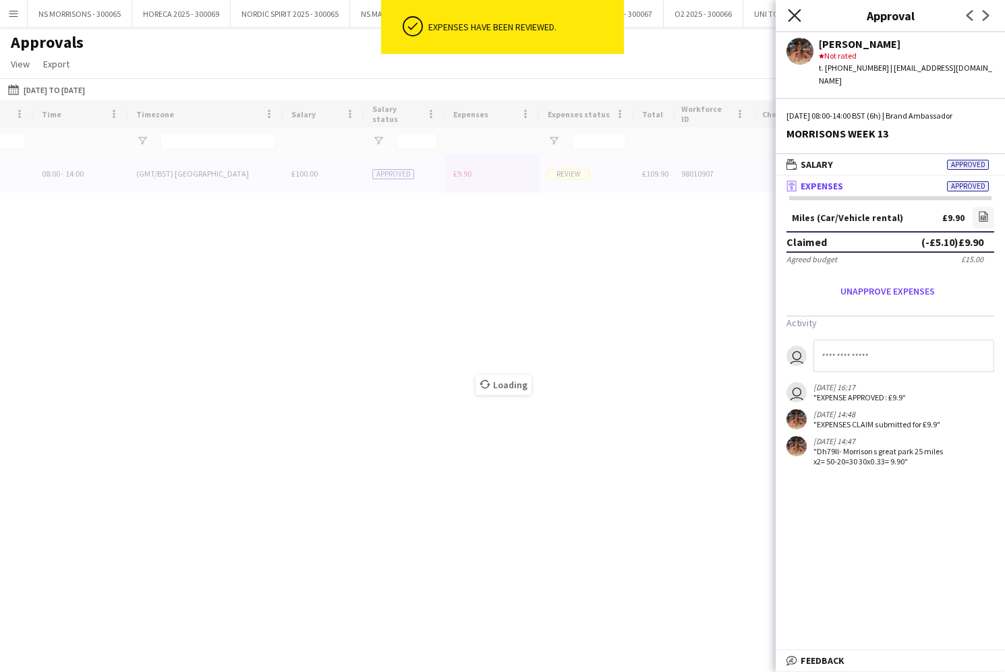
click at [789, 15] on icon "Close pop-in" at bounding box center [793, 15] width 13 height 13
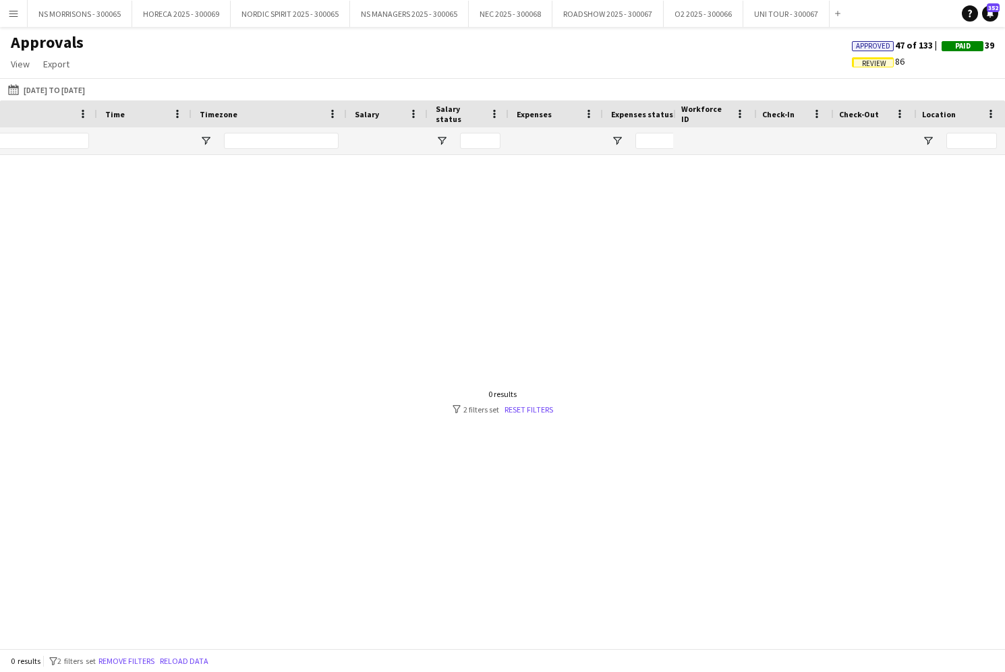
scroll to position [0, 542]
click at [203, 147] on input "****" at bounding box center [214, 141] width 88 height 16
type input "*"
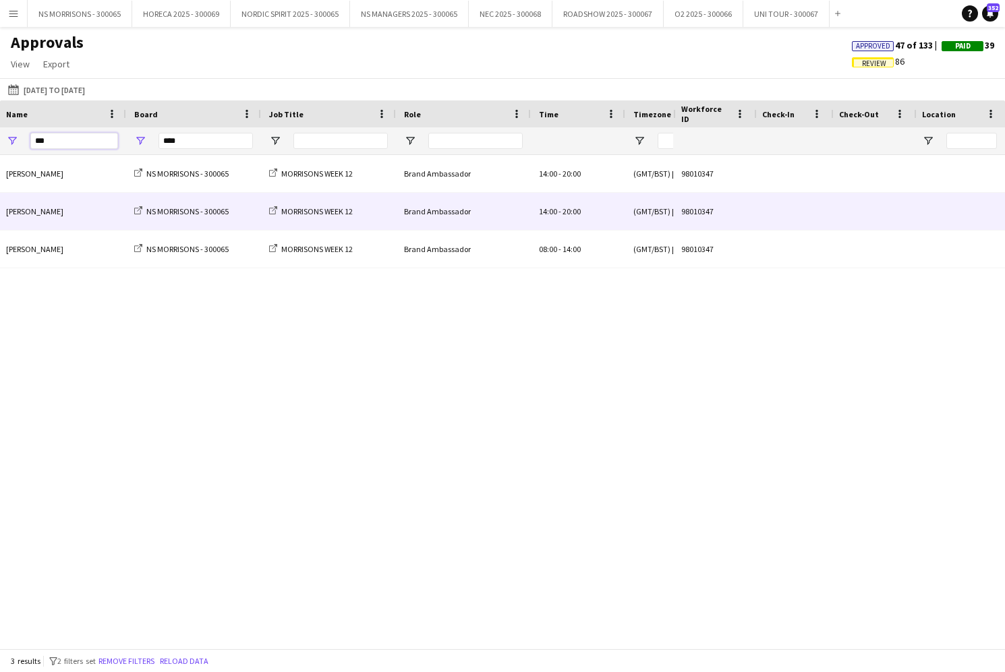
scroll to position [0, 291]
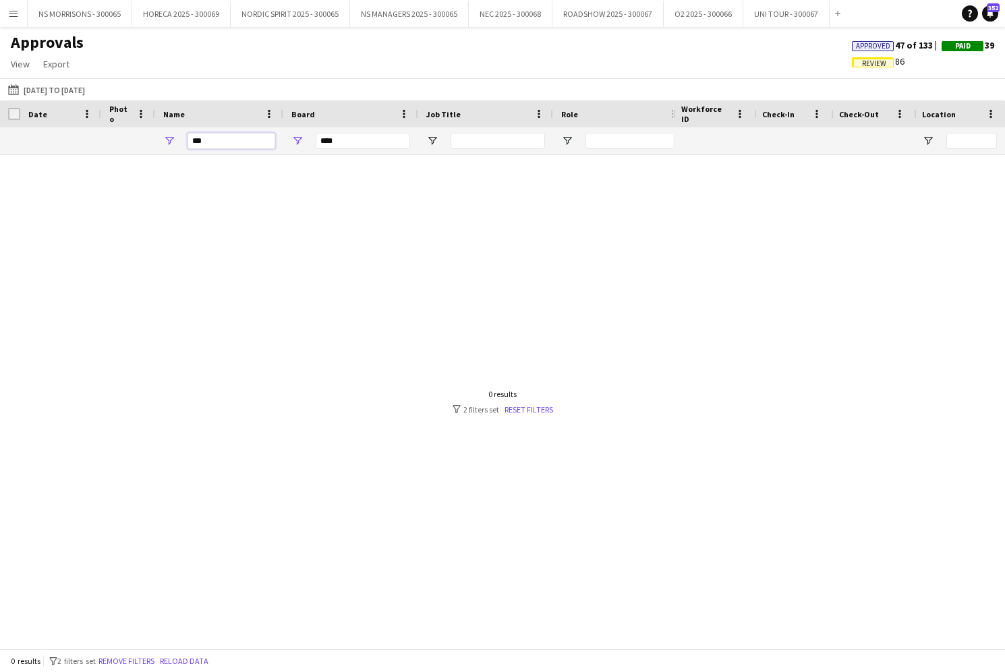
drag, startPoint x: 212, startPoint y: 143, endPoint x: 179, endPoint y: 142, distance: 33.0
click at [179, 143] on div "***" at bounding box center [219, 140] width 128 height 27
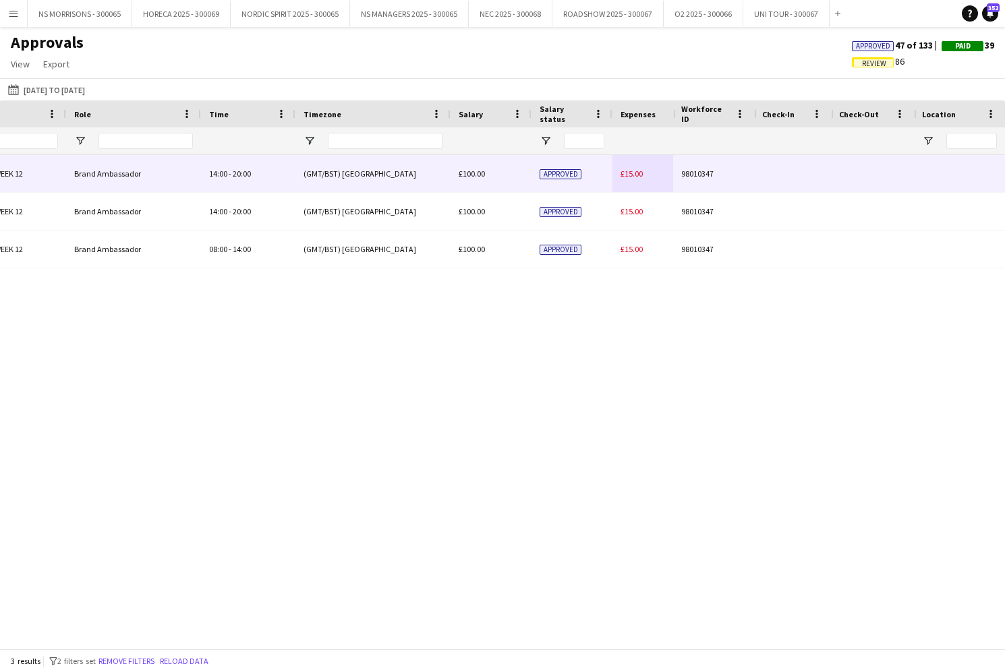
type input "****"
click at [628, 174] on span "£15.00" at bounding box center [631, 174] width 22 height 10
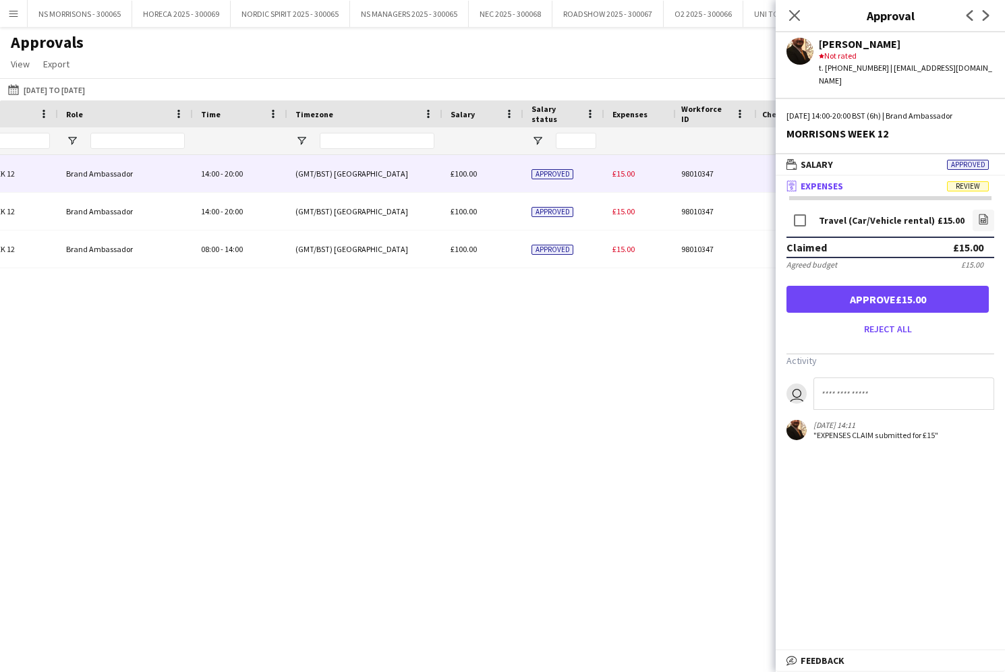
drag, startPoint x: 985, startPoint y: 206, endPoint x: 961, endPoint y: 222, distance: 28.6
click at [984, 214] on icon "file-image" at bounding box center [983, 219] width 11 height 11
click at [791, 16] on icon "Close pop-in" at bounding box center [793, 15] width 13 height 13
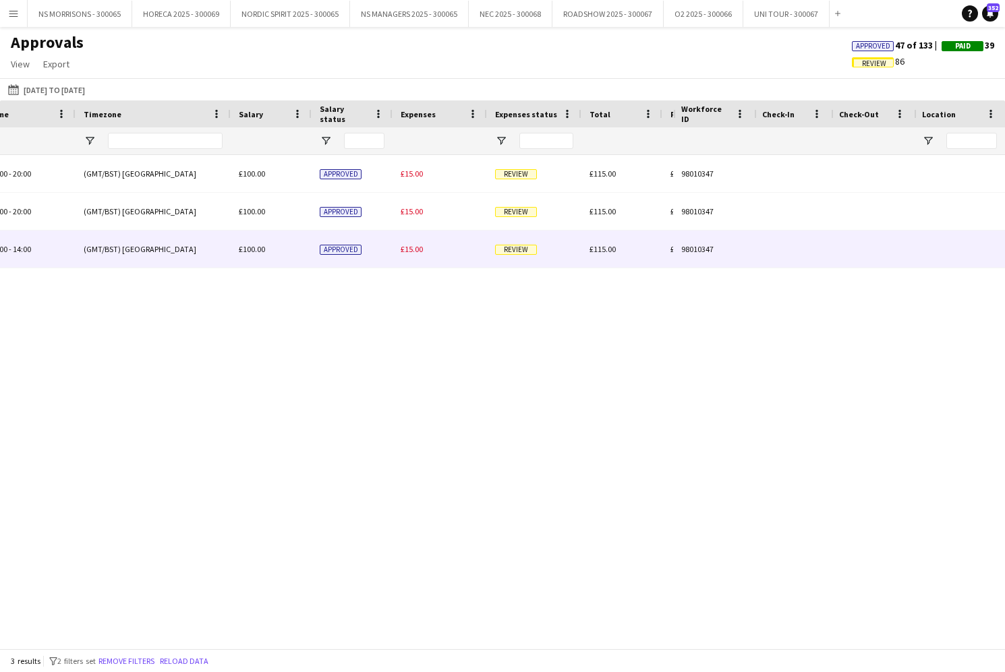
click at [429, 259] on div "£15.00" at bounding box center [439, 249] width 94 height 37
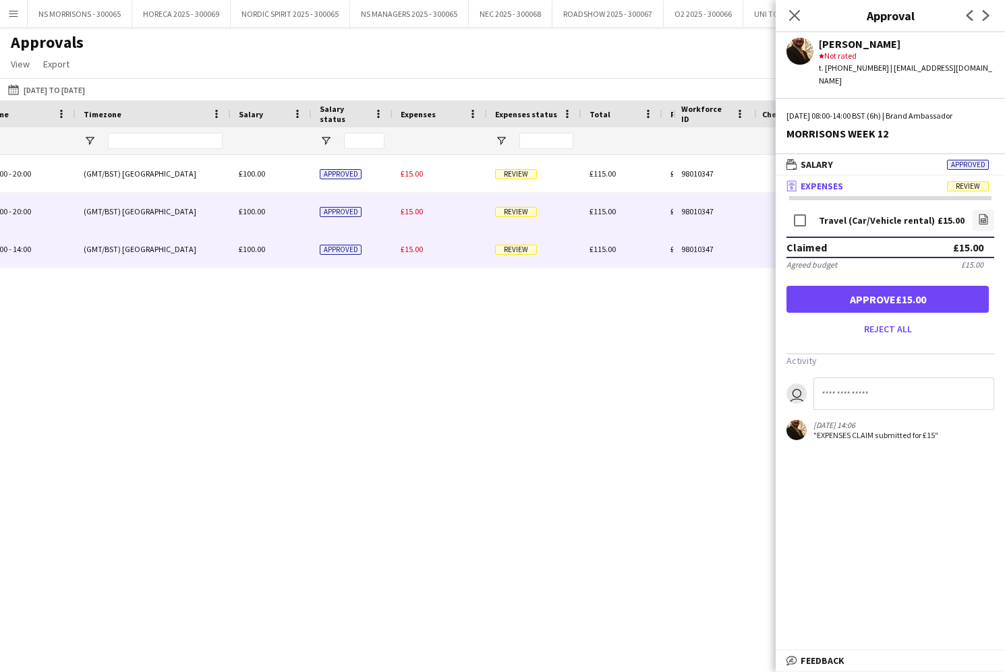
click at [413, 210] on span "£15.00" at bounding box center [411, 211] width 22 height 10
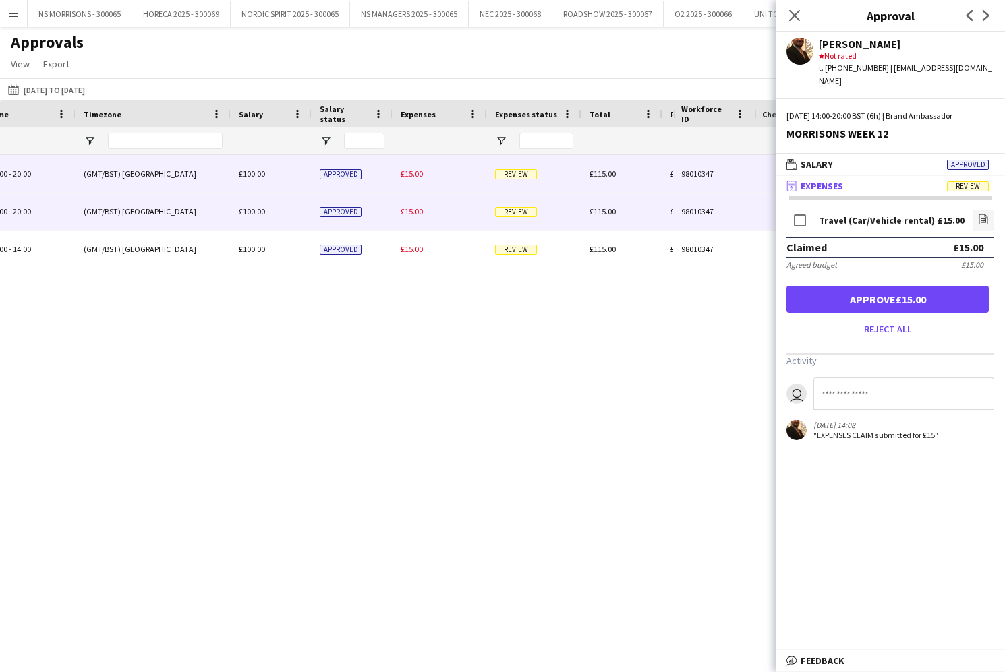
click at [415, 175] on span "£15.00" at bounding box center [411, 174] width 22 height 10
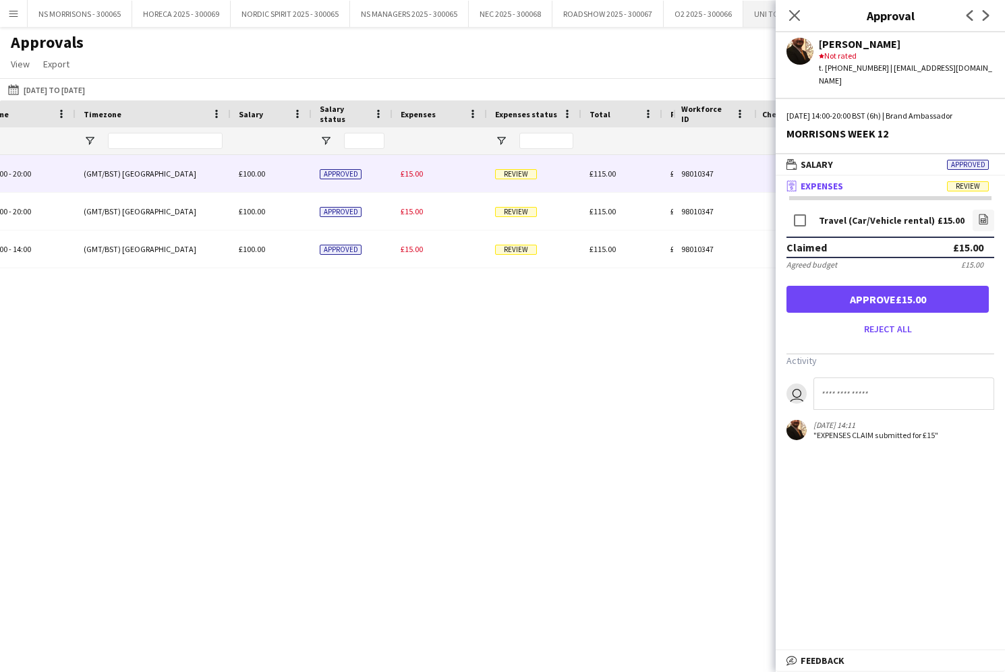
drag, startPoint x: 791, startPoint y: 13, endPoint x: 771, endPoint y: 22, distance: 22.3
click at [790, 13] on icon "Close pop-in" at bounding box center [794, 15] width 11 height 11
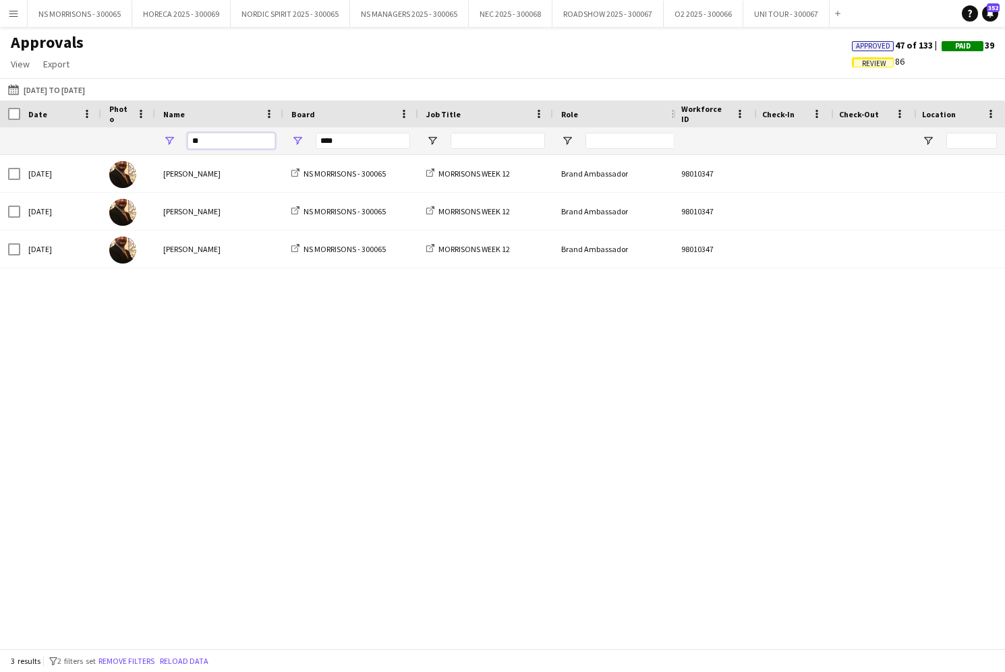
type input "*"
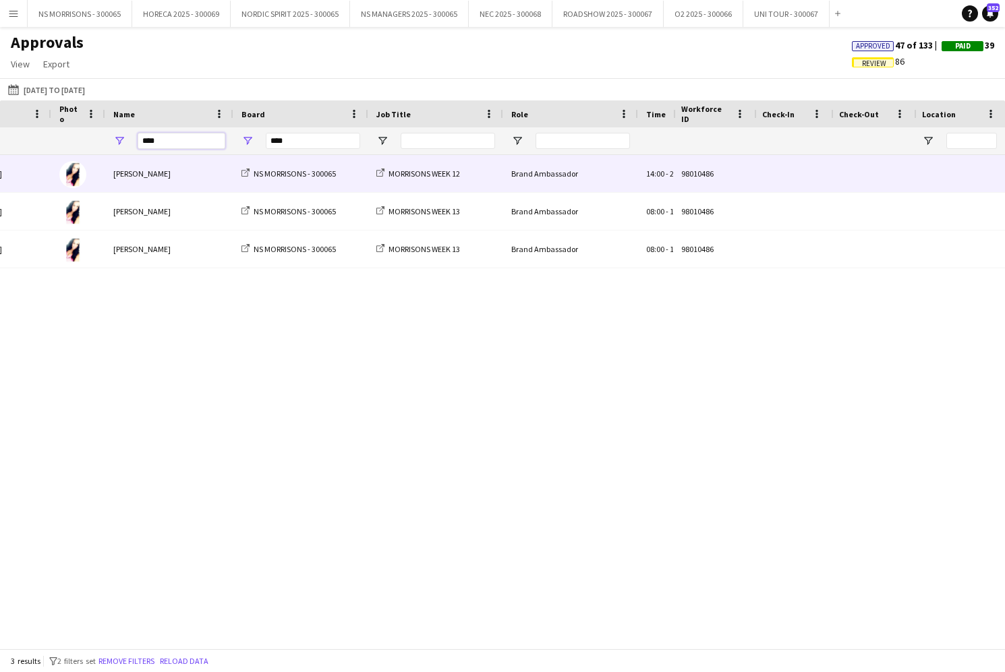
scroll to position [0, 280]
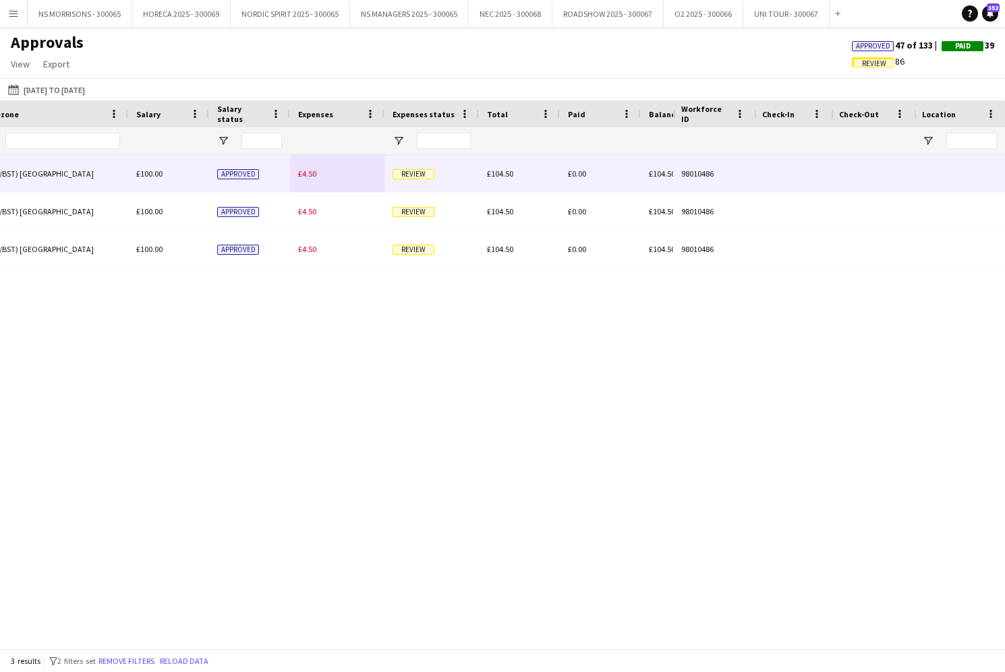
type input "****"
click at [313, 173] on span "£4.50" at bounding box center [307, 174] width 18 height 10
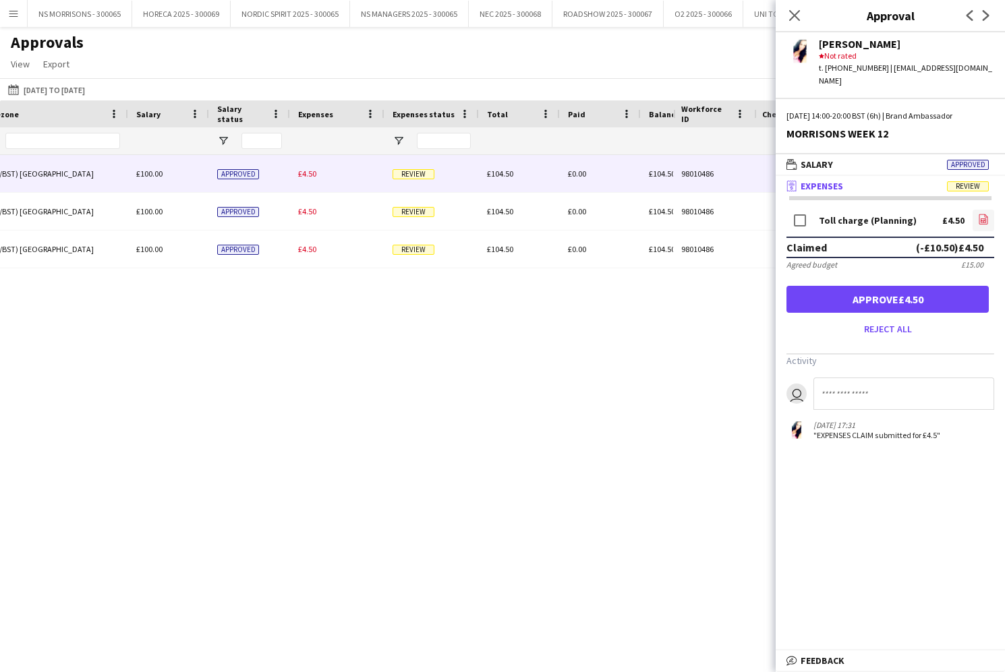
click at [982, 214] on icon "file-image" at bounding box center [983, 219] width 11 height 11
click at [907, 289] on button "Approve £4.50" at bounding box center [887, 299] width 202 height 27
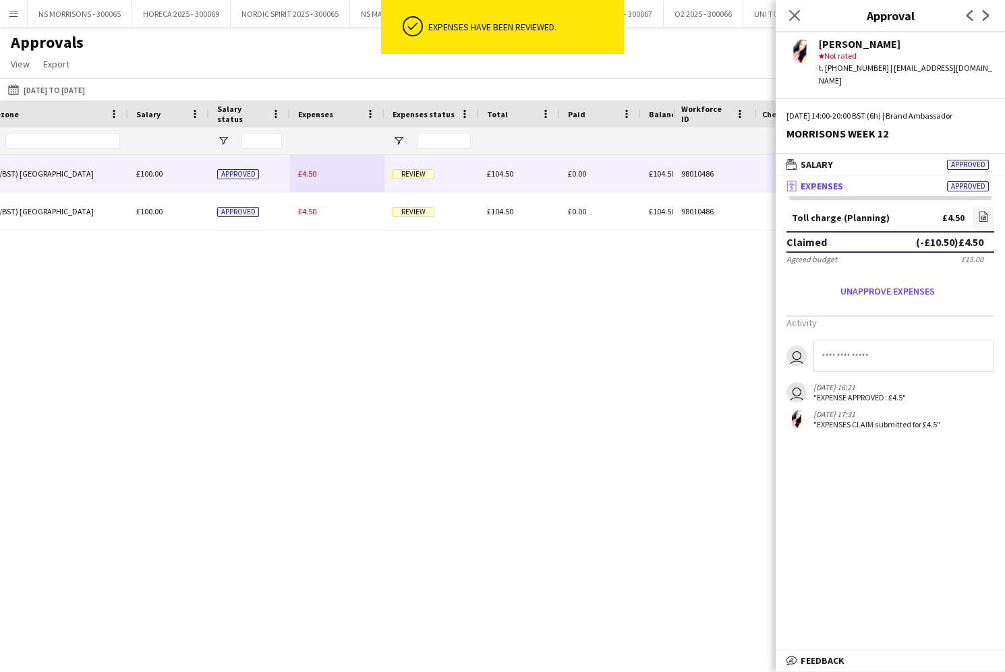
click at [311, 178] on span "£4.50" at bounding box center [307, 174] width 18 height 10
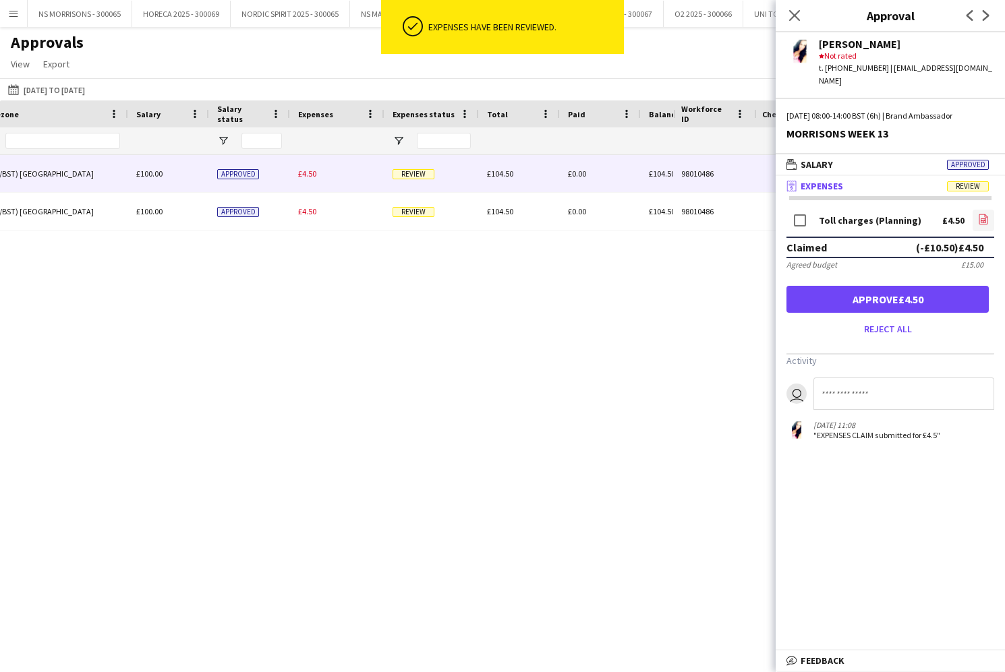
click at [982, 214] on icon "file-image" at bounding box center [983, 219] width 11 height 11
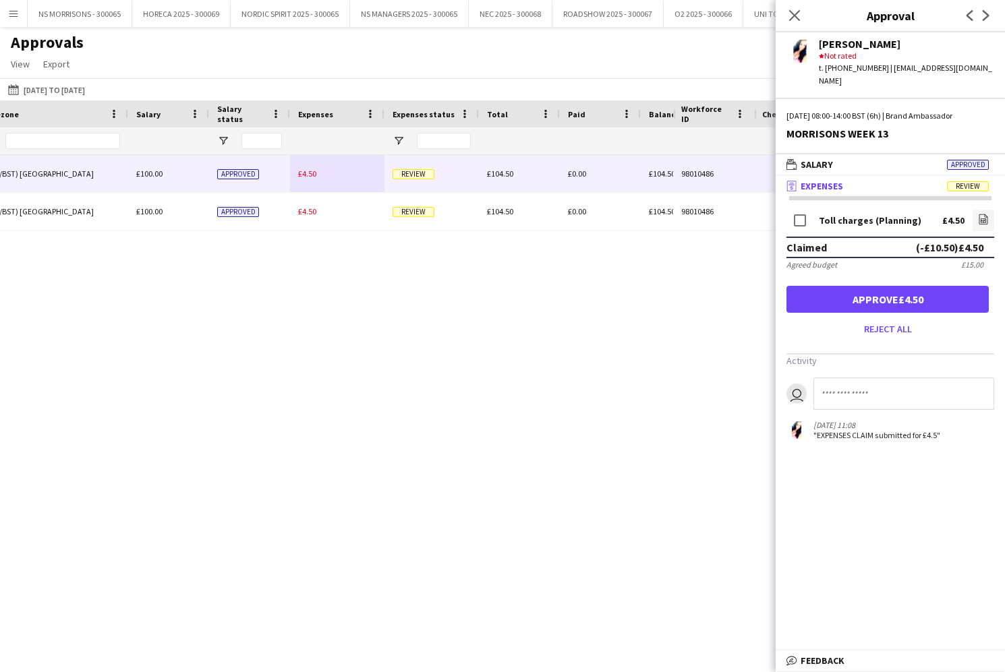
click at [880, 287] on button "Approve £4.50" at bounding box center [887, 299] width 202 height 27
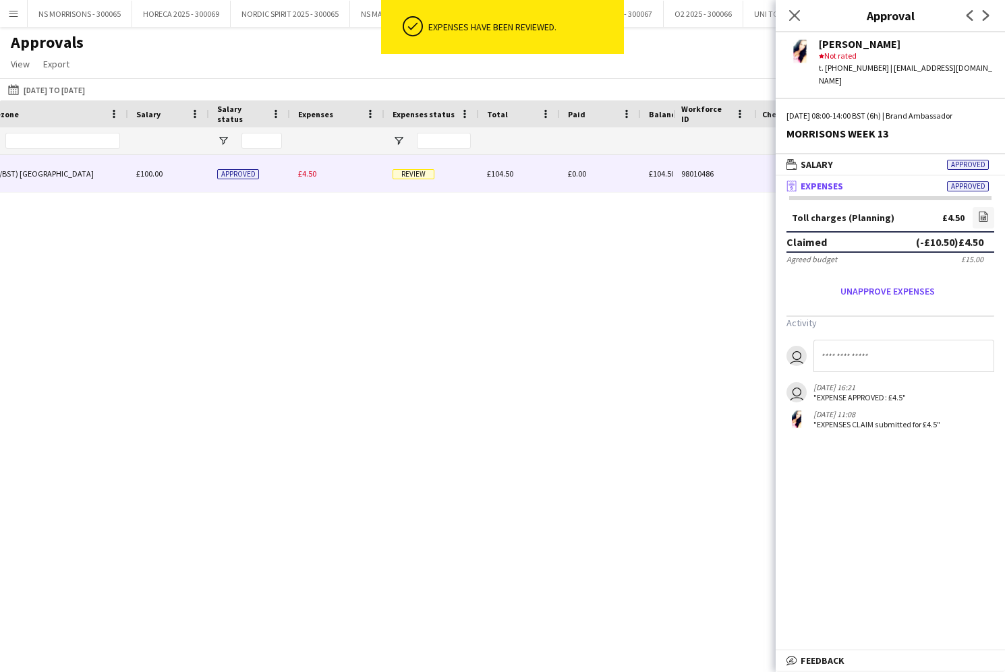
drag, startPoint x: 307, startPoint y: 172, endPoint x: 802, endPoint y: 188, distance: 495.1
click at [308, 173] on span "£4.50" at bounding box center [307, 174] width 18 height 10
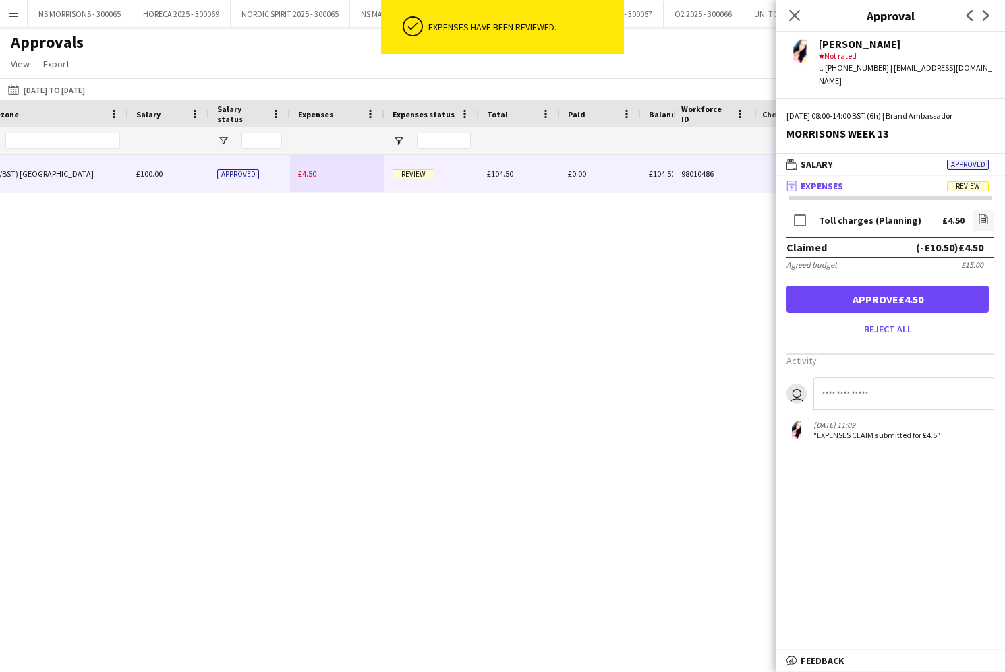
drag, startPoint x: 985, startPoint y: 207, endPoint x: 964, endPoint y: 209, distance: 21.0
click at [982, 214] on icon "file-image" at bounding box center [983, 219] width 11 height 11
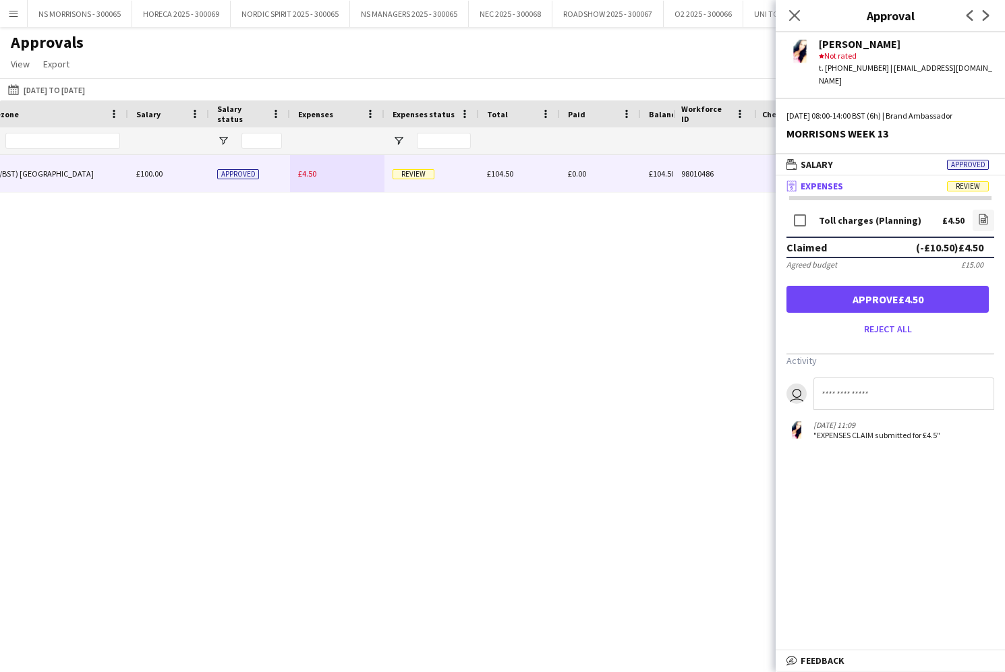
drag, startPoint x: 861, startPoint y: 281, endPoint x: 841, endPoint y: 266, distance: 24.5
click at [860, 286] on button "Approve £4.50" at bounding box center [887, 299] width 202 height 27
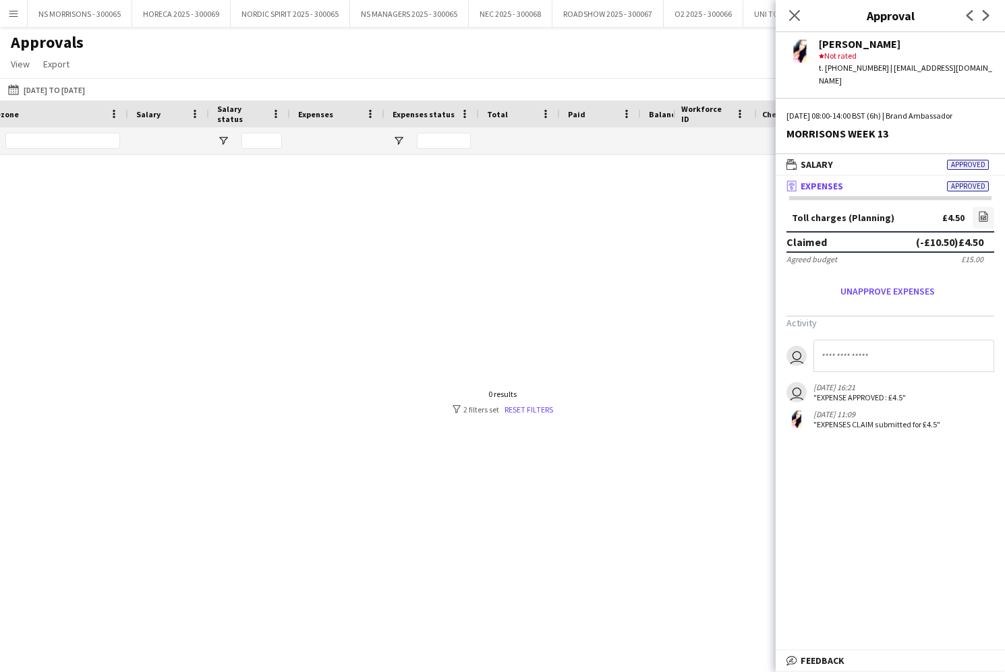
drag, startPoint x: 799, startPoint y: 16, endPoint x: 790, endPoint y: 18, distance: 9.0
click at [799, 16] on icon "Close pop-in" at bounding box center [794, 15] width 11 height 11
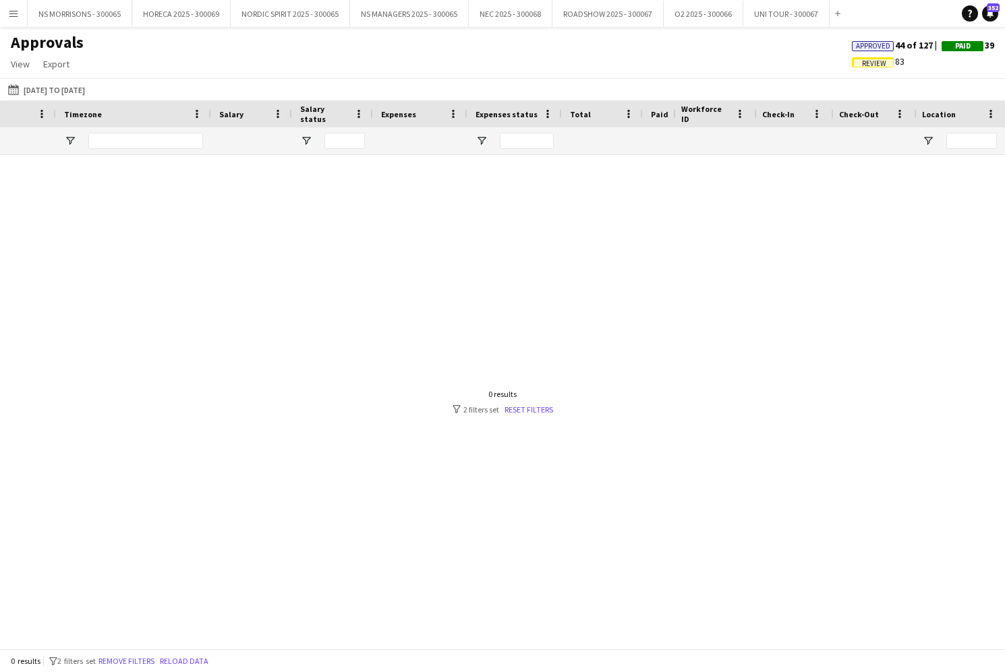
scroll to position [0, 491]
type input "*"
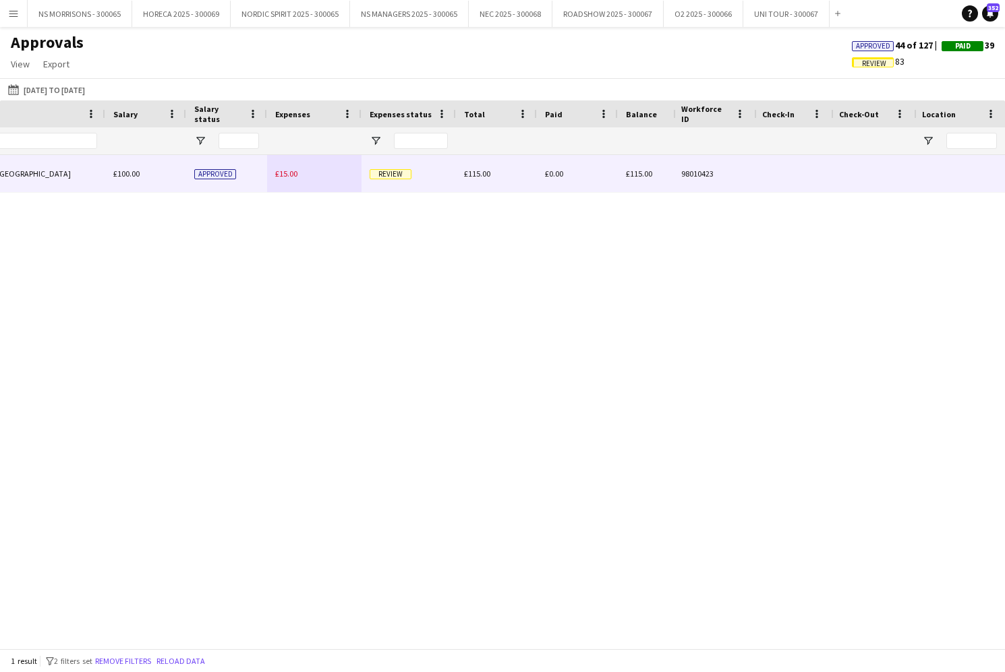
type input "****"
click at [291, 171] on span "£15.00" at bounding box center [286, 174] width 22 height 10
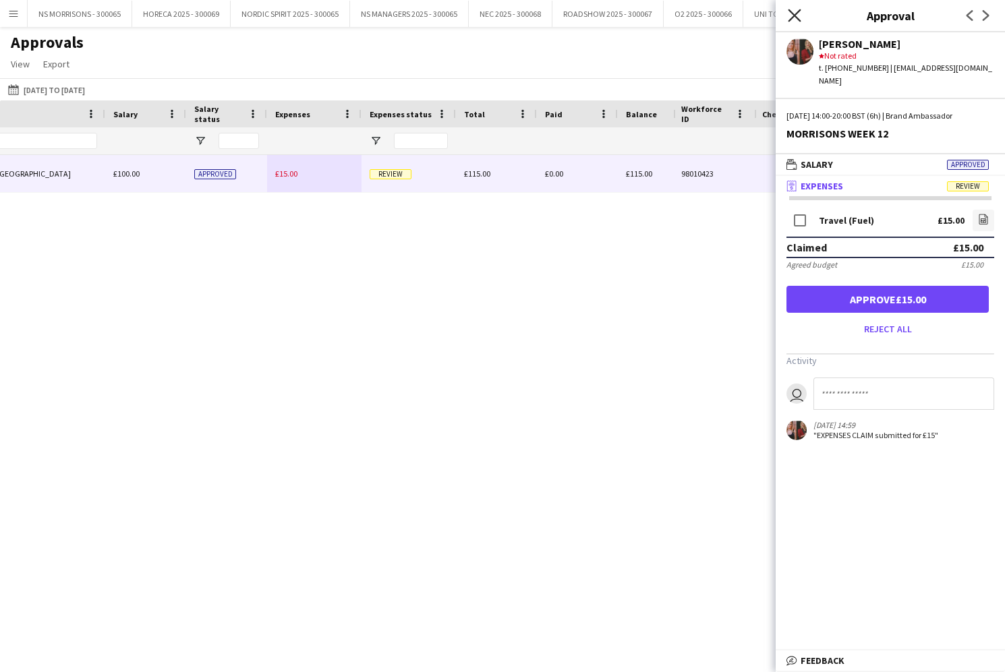
click at [792, 15] on icon "Close pop-in" at bounding box center [793, 15] width 13 height 13
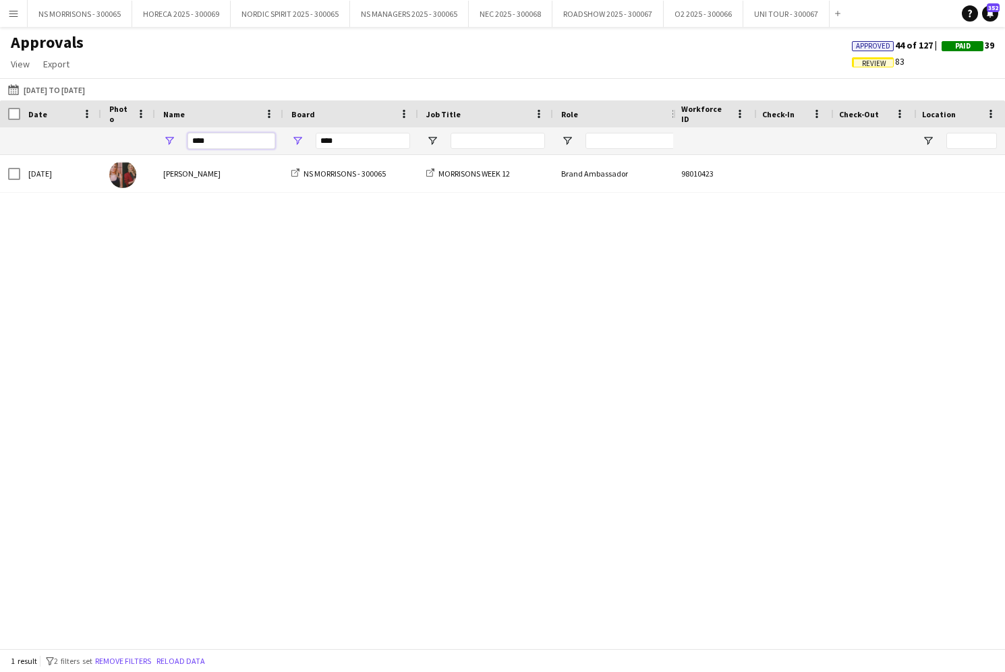
drag, startPoint x: 216, startPoint y: 144, endPoint x: 183, endPoint y: 144, distance: 33.0
drag, startPoint x: 203, startPoint y: 144, endPoint x: 224, endPoint y: 140, distance: 21.2
click at [225, 140] on input "*******" at bounding box center [231, 141] width 88 height 16
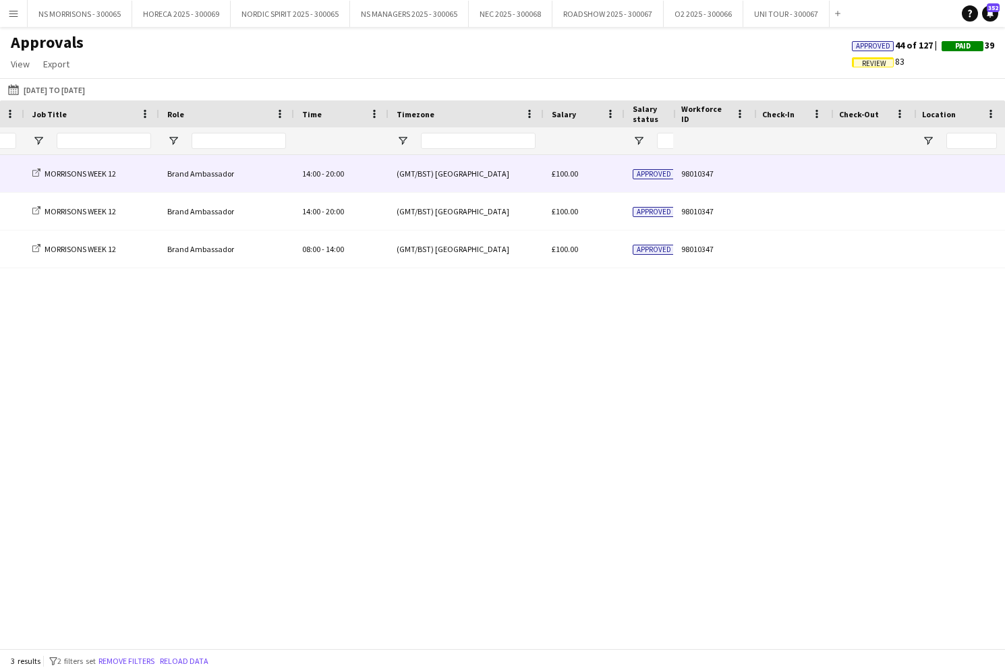
scroll to position [0, 452]
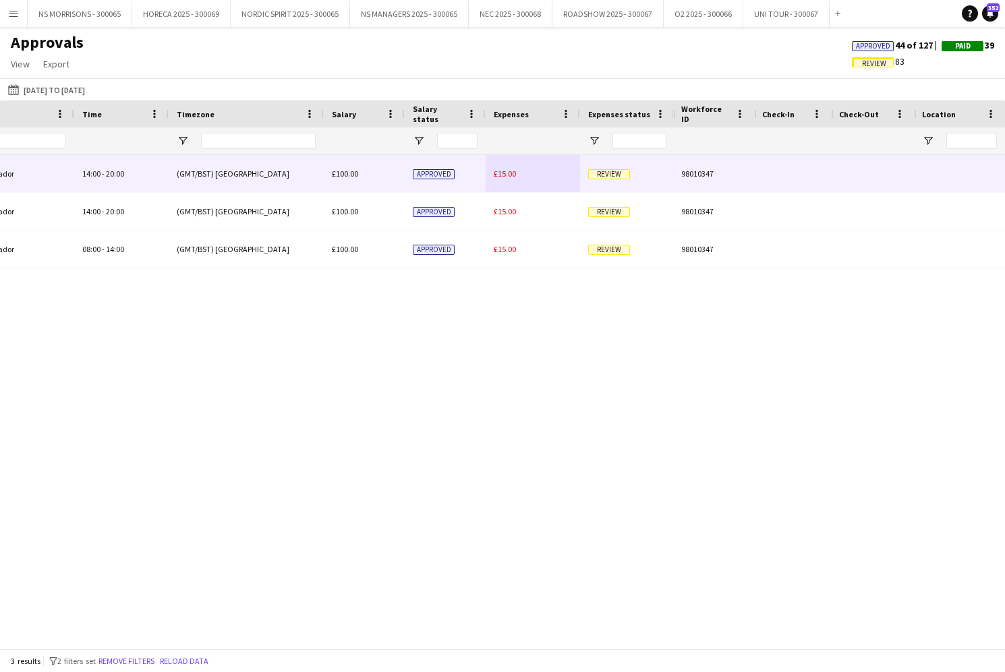
type input "***"
click at [506, 175] on span "£15.00" at bounding box center [505, 174] width 22 height 10
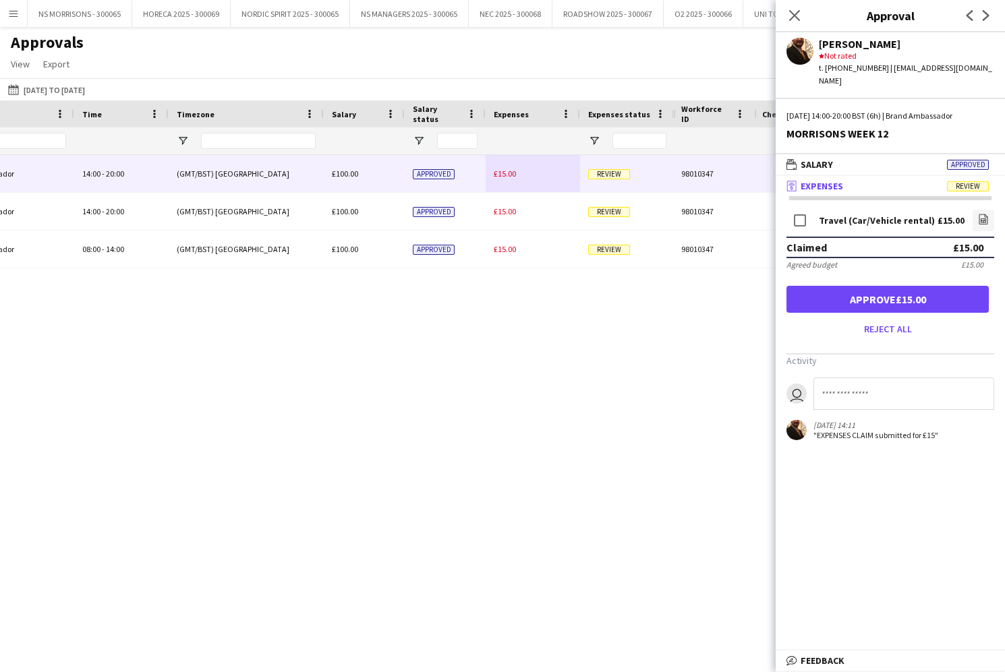
click at [856, 388] on input at bounding box center [903, 394] width 181 height 32
type input "*"
drag, startPoint x: 986, startPoint y: 382, endPoint x: 803, endPoint y: 377, distance: 183.5
click at [803, 378] on form "**********" at bounding box center [890, 394] width 208 height 32
drag, startPoint x: 936, startPoint y: 381, endPoint x: 904, endPoint y: 380, distance: 32.4
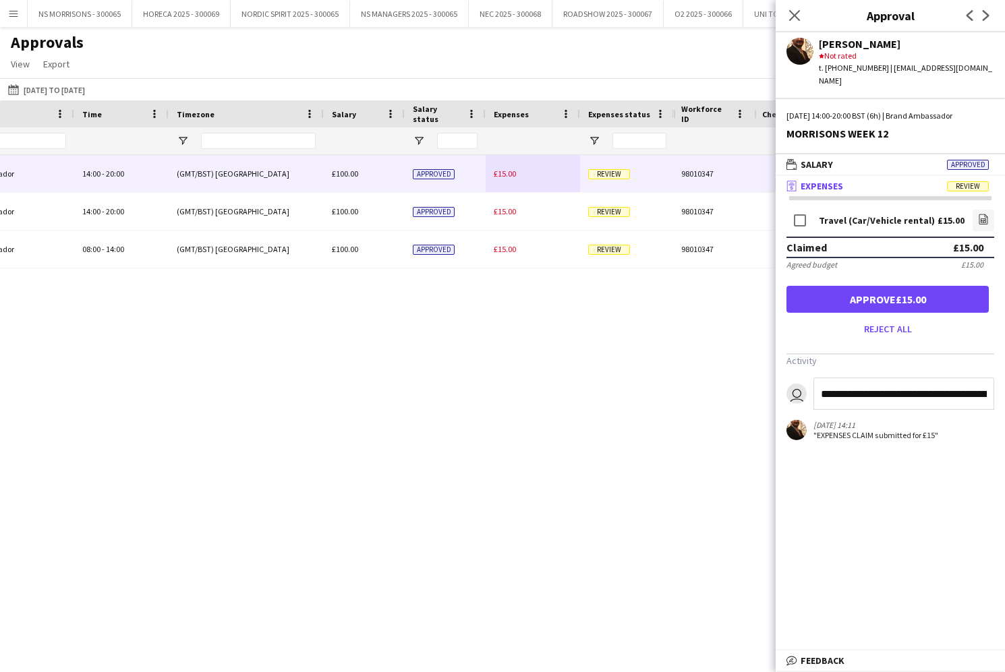
click at [1004, 382] on html "Menu Boards Boards Boards All jobs Status Workforce Workforce My Workforce Recr…" at bounding box center [502, 336] width 1005 height 672
drag, startPoint x: 885, startPoint y: 382, endPoint x: 902, endPoint y: 382, distance: 16.9
click at [886, 382] on input "**********" at bounding box center [903, 394] width 181 height 32
drag, startPoint x: 892, startPoint y: 382, endPoint x: 989, endPoint y: 384, distance: 97.1
click at [990, 383] on input "**********" at bounding box center [903, 394] width 181 height 32
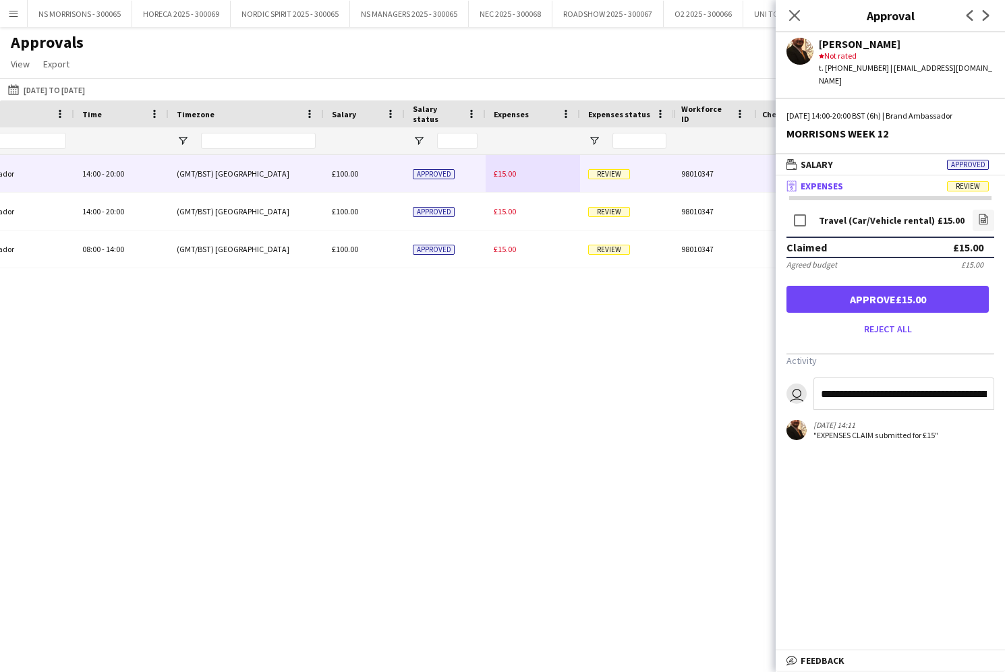
click at [971, 392] on input "**********" at bounding box center [903, 394] width 181 height 32
drag, startPoint x: 976, startPoint y: 382, endPoint x: 802, endPoint y: 378, distance: 174.7
click at [802, 378] on form "**********" at bounding box center [890, 394] width 208 height 32
type input "**********"
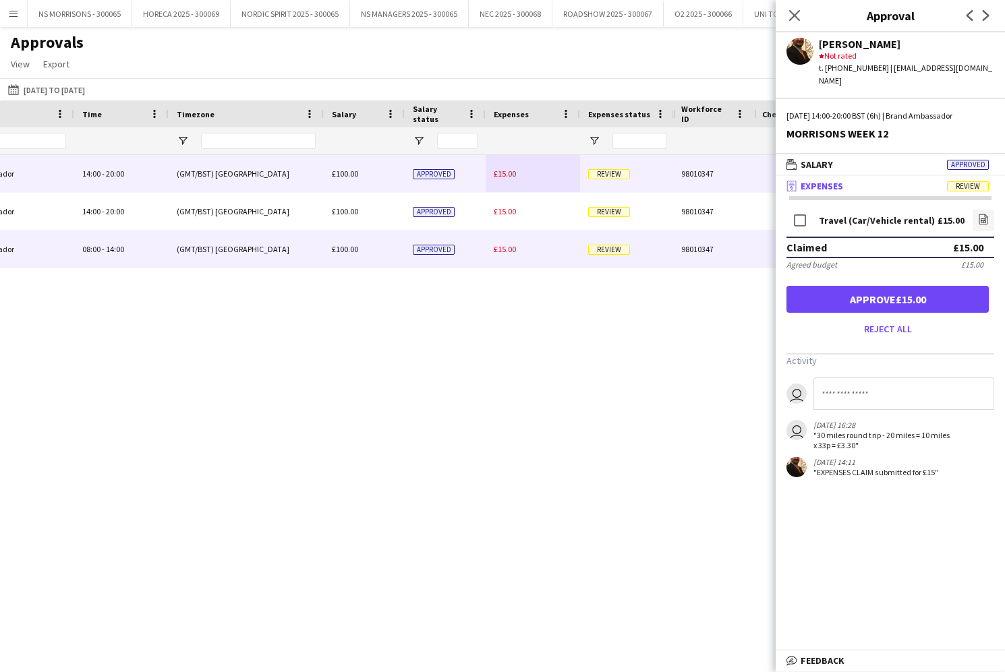
click at [498, 245] on span "£15.00" at bounding box center [505, 249] width 22 height 10
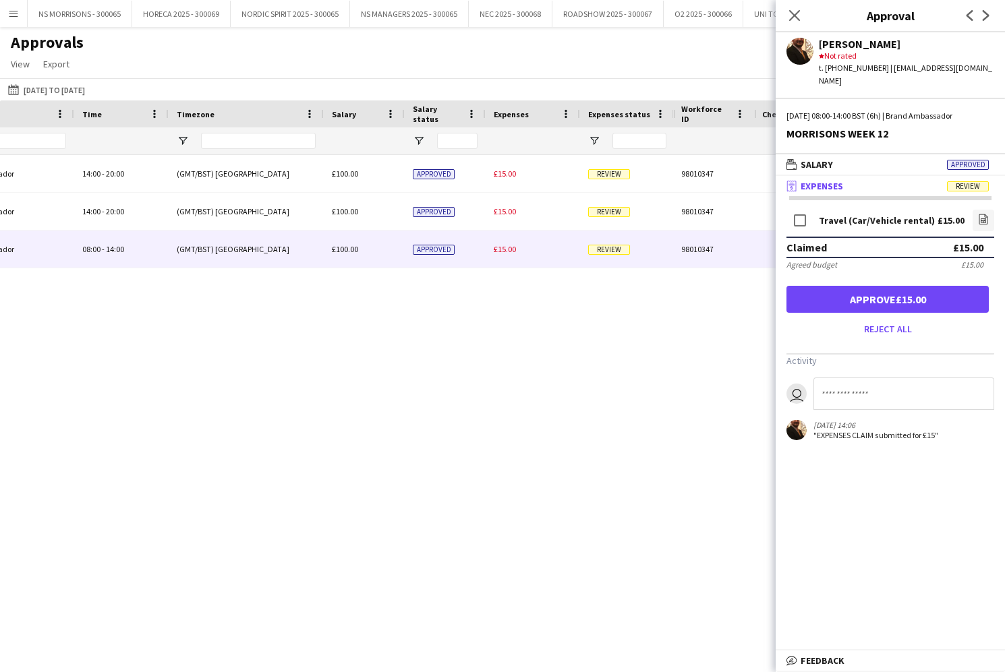
click at [852, 387] on input at bounding box center [903, 394] width 181 height 32
paste input "**********"
type input "**********"
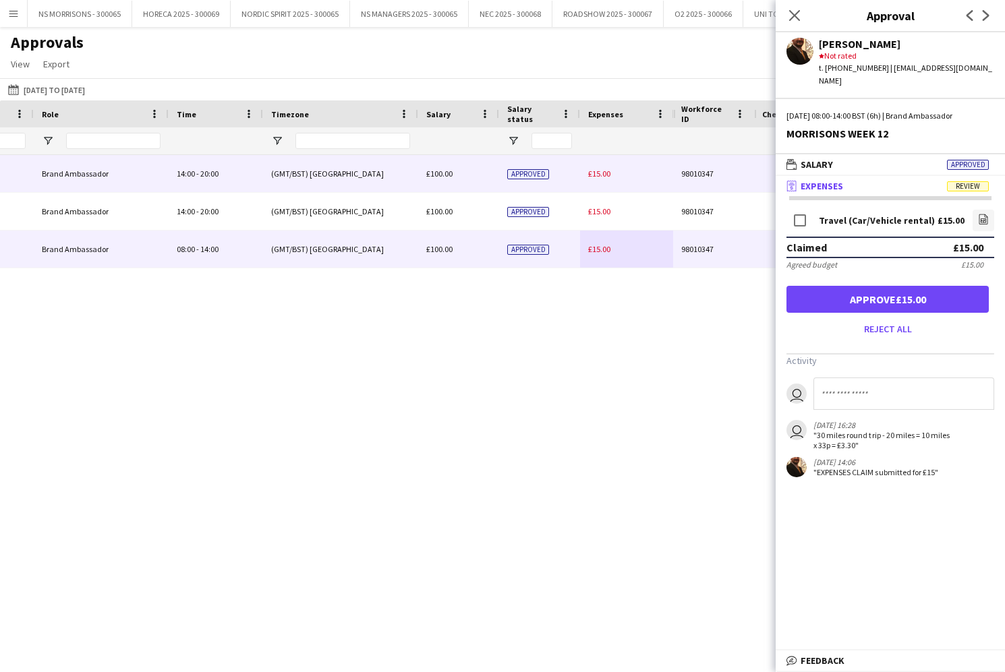
scroll to position [0, 414]
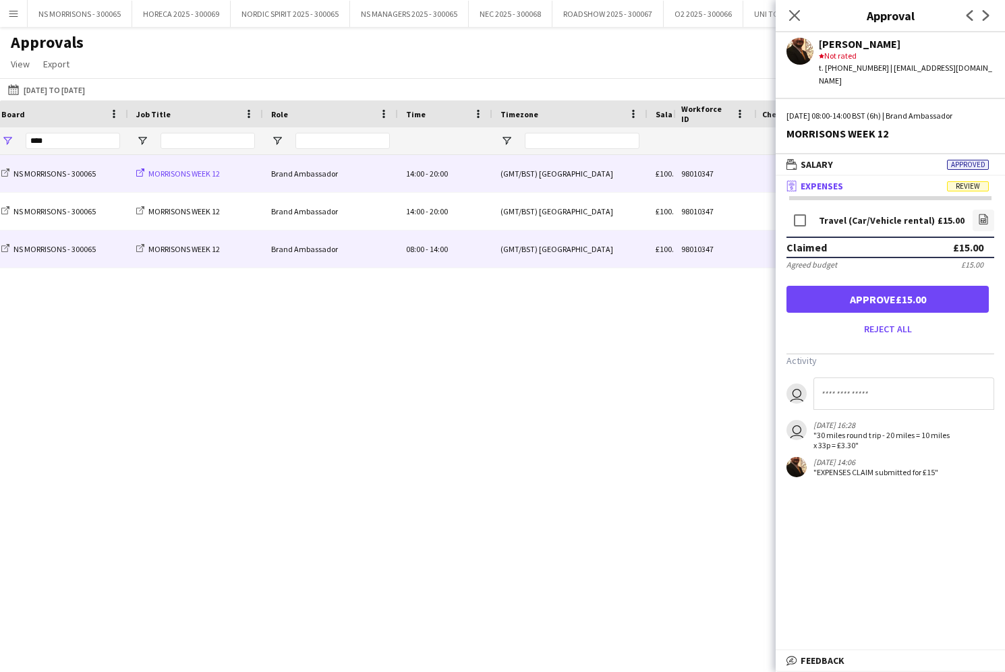
click at [205, 175] on span "MORRISONS WEEK 12" at bounding box center [183, 174] width 71 height 10
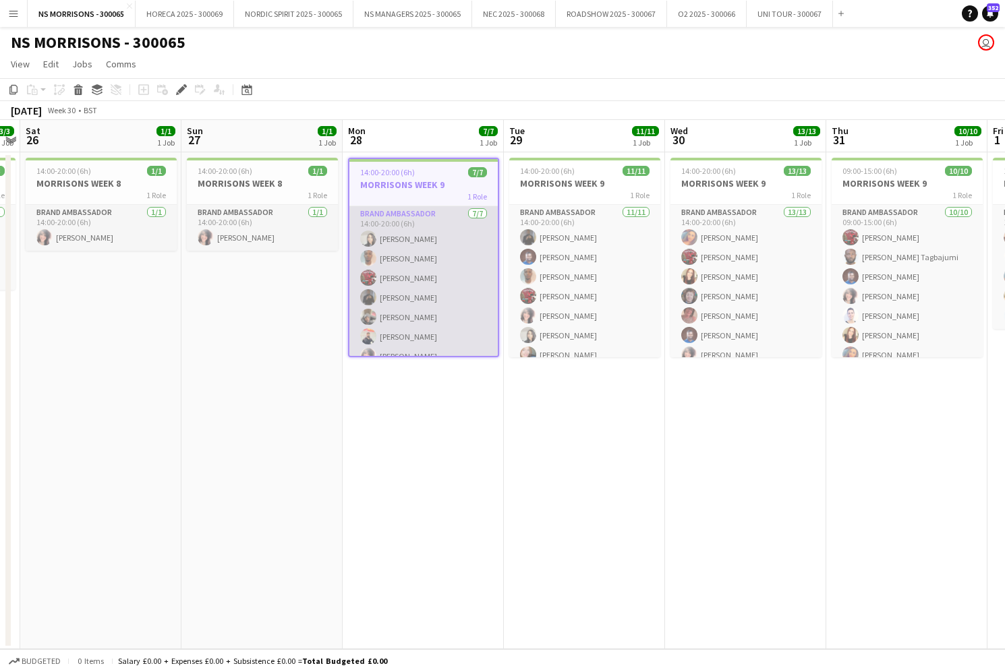
click at [436, 254] on app-card-role "Brand Ambassador 7/7 14:00-20:00 (6h) Latifa Begum Toheeb oladimeji Hamsa Omar …" at bounding box center [423, 287] width 148 height 163
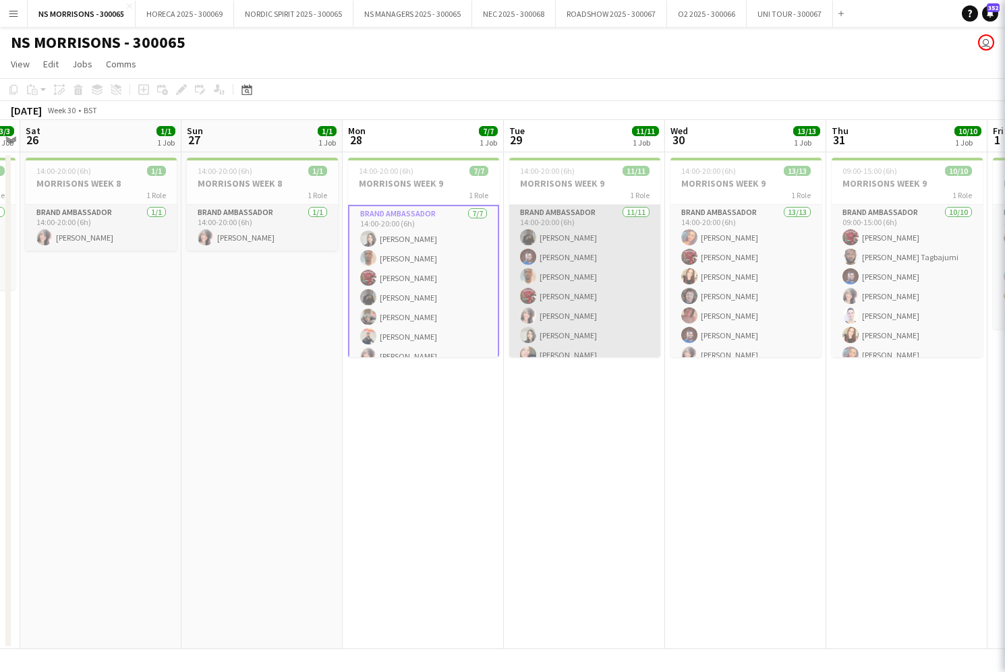
click at [558, 260] on app-card-role "Brand Ambassador 11/11 14:00-20:00 (6h) Christopher O Omotoso Babatunde Ogundel…" at bounding box center [584, 327] width 151 height 245
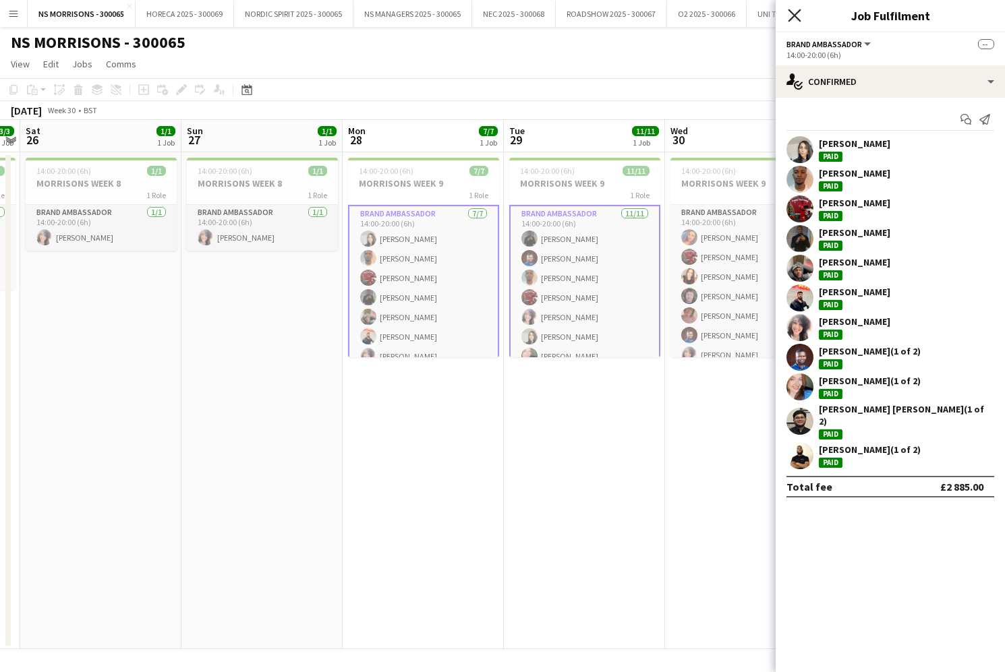
click at [793, 11] on icon "Close pop-in" at bounding box center [793, 15] width 13 height 13
